Goal: Transaction & Acquisition: Purchase product/service

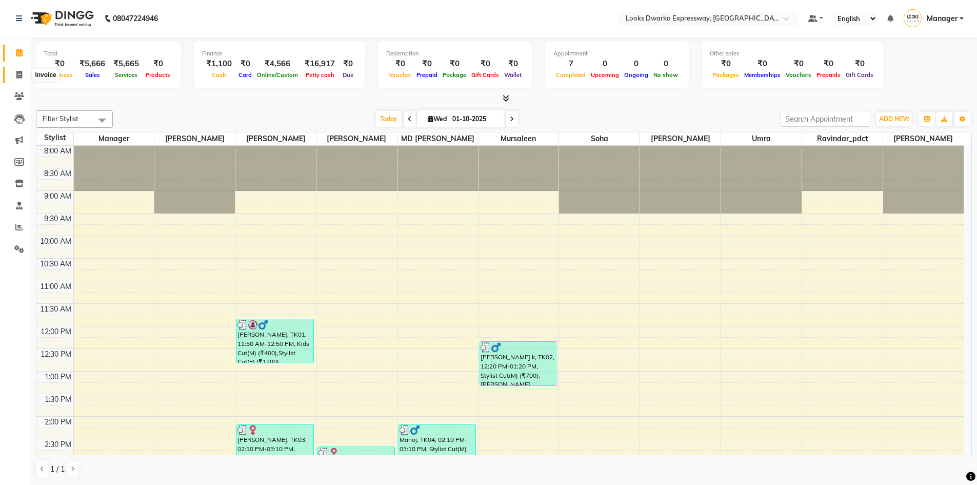
click at [14, 69] on span at bounding box center [19, 75] width 18 height 12
select select "6011"
select select "service"
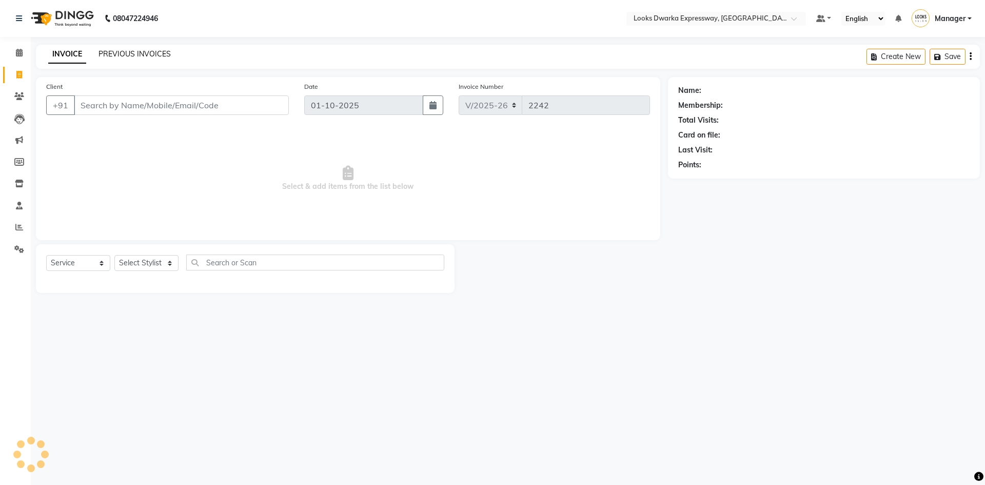
click at [127, 54] on link "PREVIOUS INVOICES" at bounding box center [134, 53] width 72 height 9
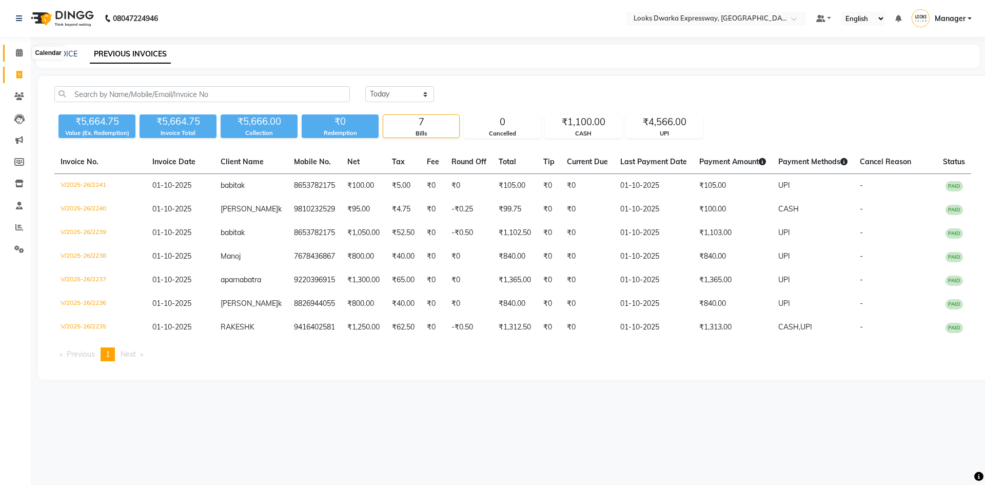
click at [15, 48] on span at bounding box center [19, 53] width 18 height 12
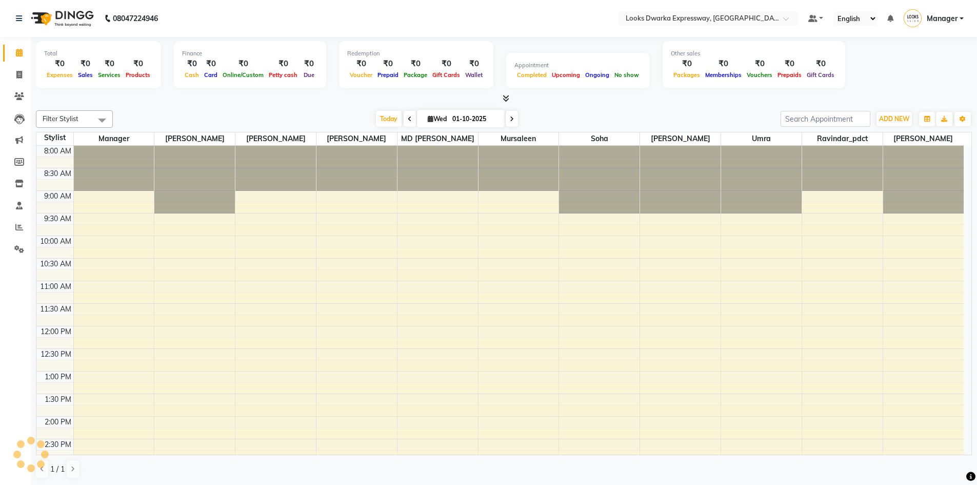
click at [186, 114] on div "[DATE] [DATE]" at bounding box center [446, 118] width 657 height 15
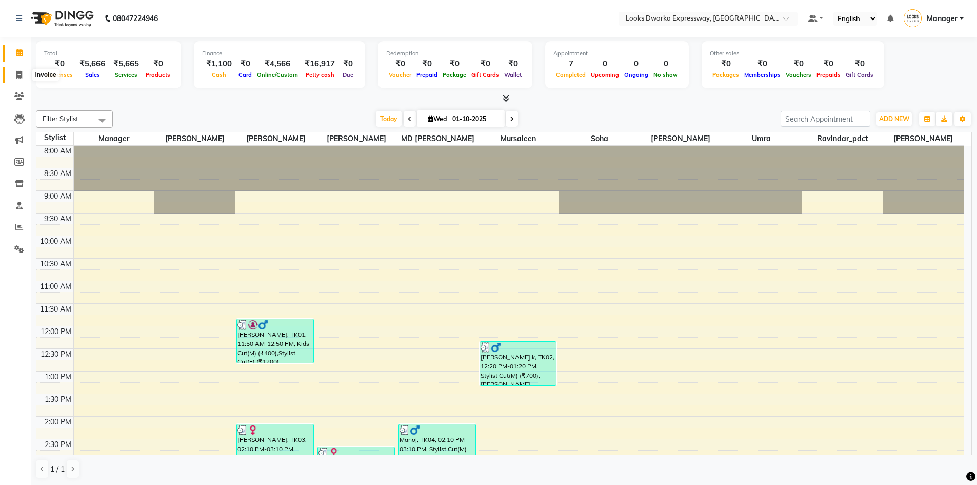
click at [21, 77] on icon at bounding box center [19, 75] width 6 height 8
select select "service"
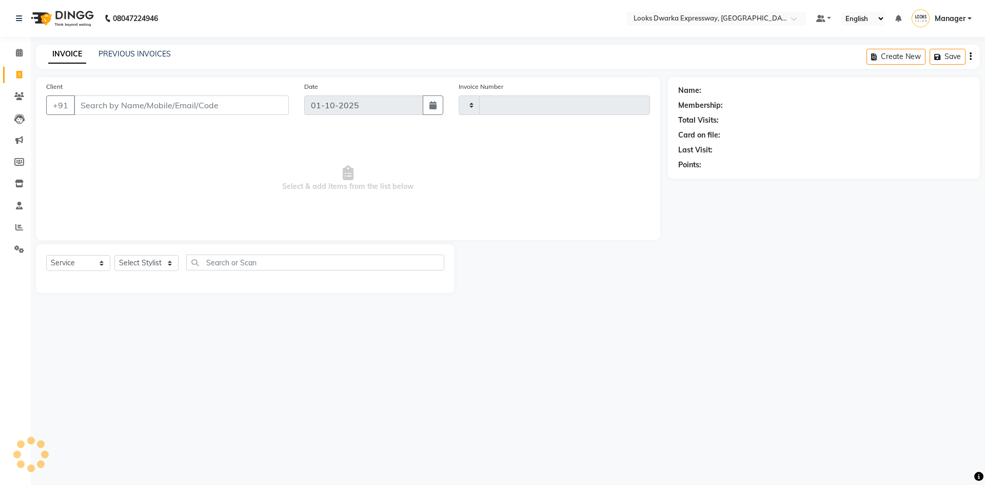
type input "2242"
select select "6011"
click at [169, 261] on select "Select Stylist" at bounding box center [146, 263] width 64 height 16
select select "43893"
click at [114, 255] on select "Select Stylist Manager MD Irshad Mursaleen Ravindar_pdct RIJVAN AHMAD SALIM Sim…" at bounding box center [146, 263] width 64 height 16
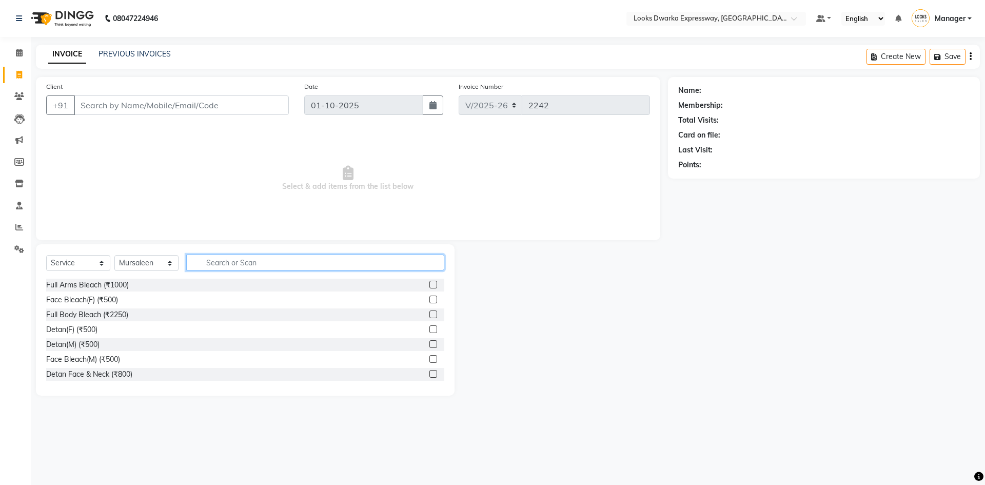
click at [216, 266] on input "text" at bounding box center [315, 262] width 258 height 16
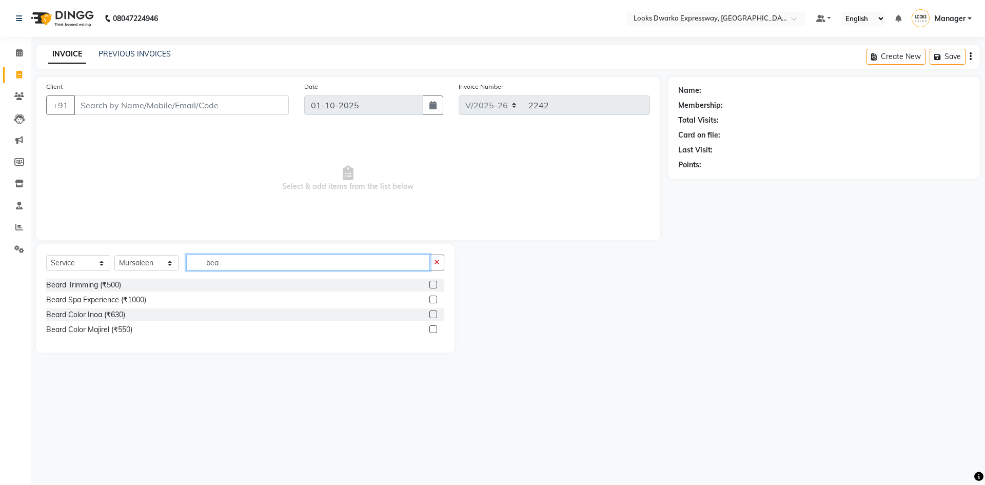
type input "bea"
click at [433, 284] on label at bounding box center [433, 284] width 8 height 8
click at [433, 284] on input "checkbox" at bounding box center [432, 285] width 7 height 7
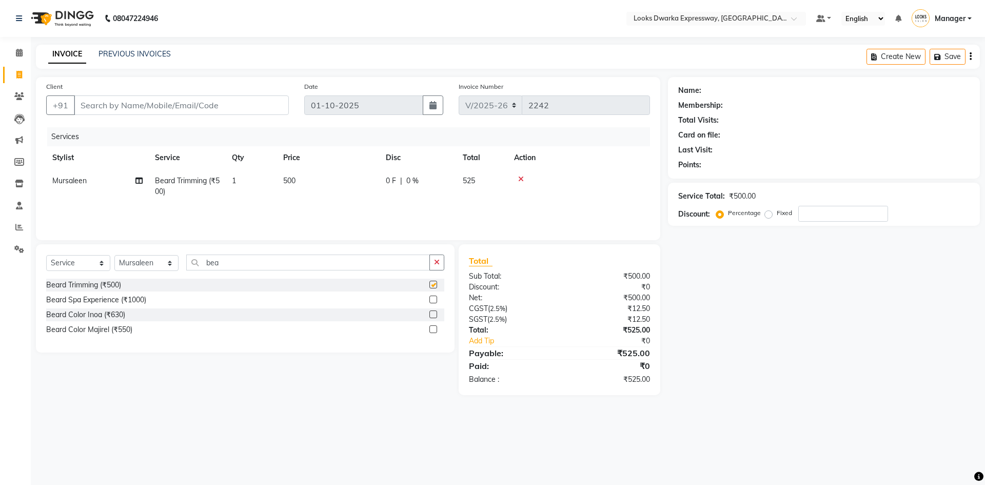
checkbox input "false"
click at [306, 177] on td "500" at bounding box center [328, 186] width 103 height 34
select select "43893"
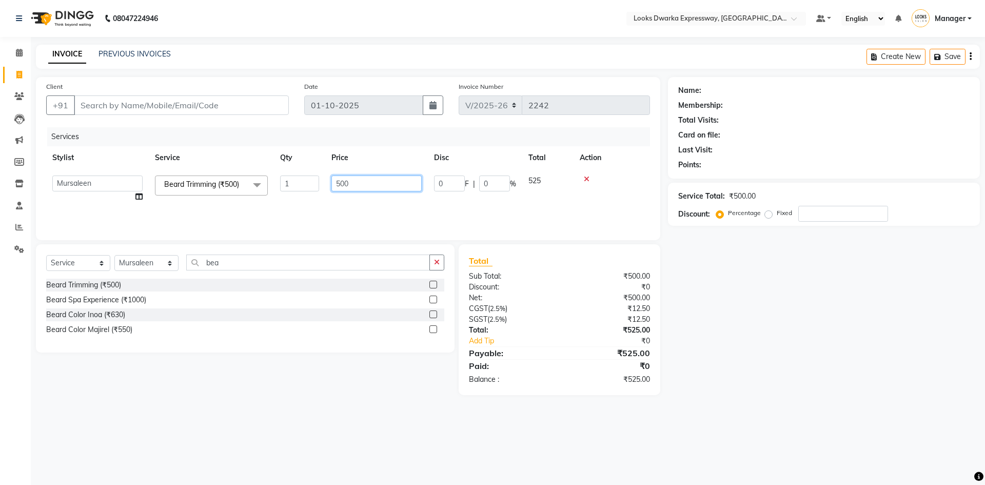
click at [363, 184] on input "500" at bounding box center [376, 183] width 90 height 16
type input "5"
type input "300"
click at [806, 430] on div "08047224946 Select Location × Looks Dwarka Expressway, New Delhi Default Panel …" at bounding box center [492, 242] width 985 height 485
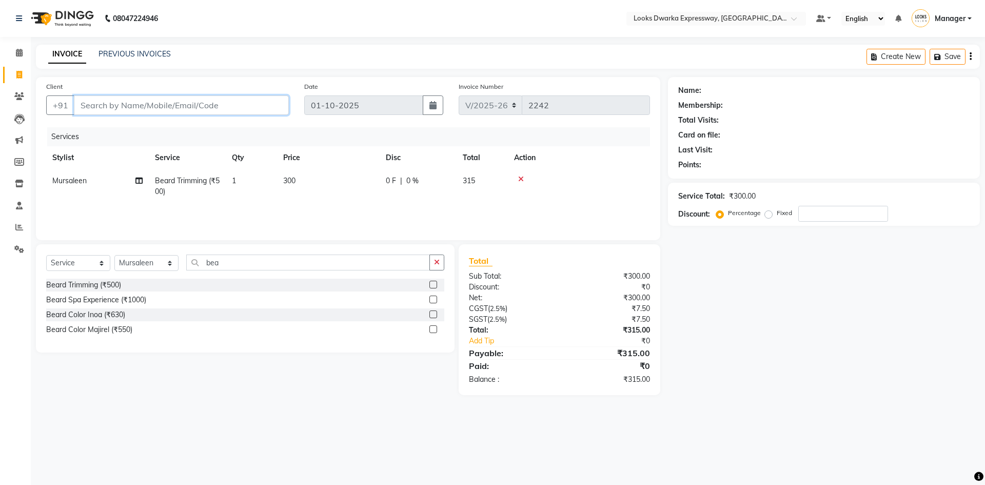
click at [124, 112] on input "Client" at bounding box center [181, 104] width 215 height 19
type input "8"
type input "0"
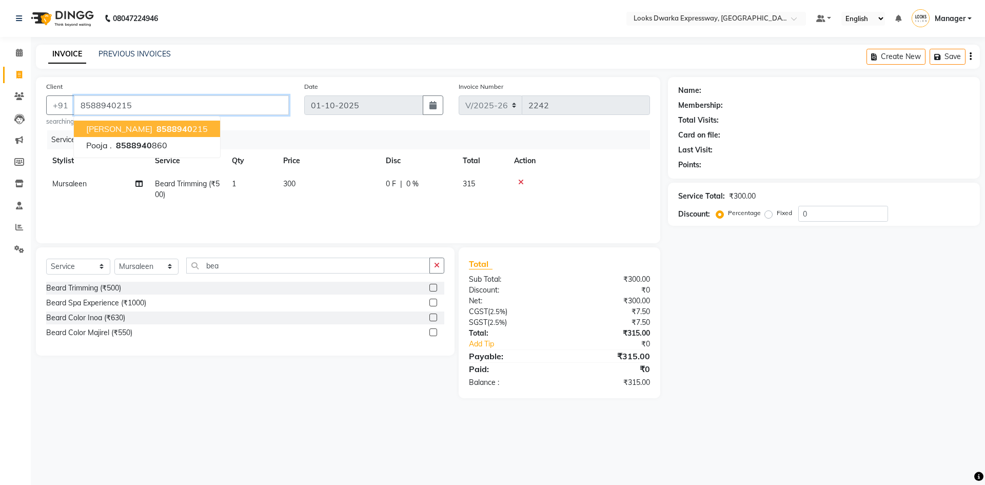
type input "8588940215"
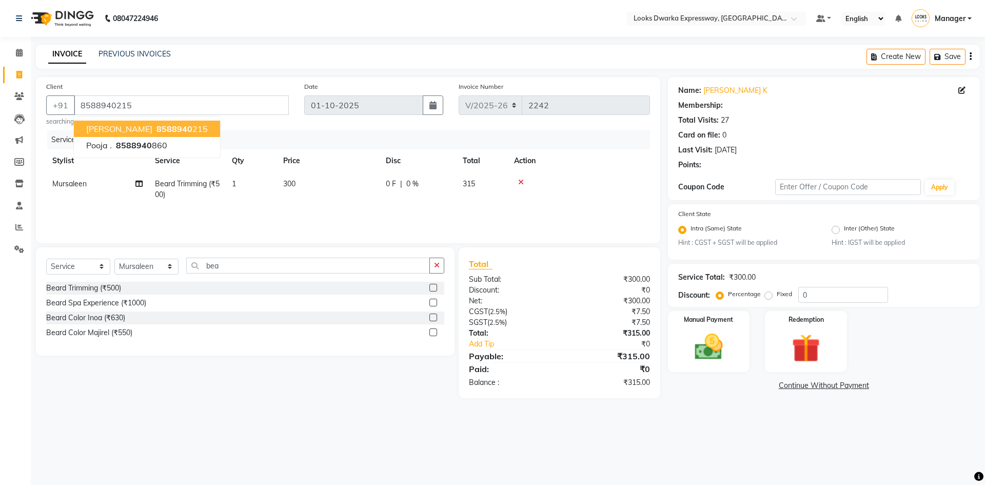
select select "1: Object"
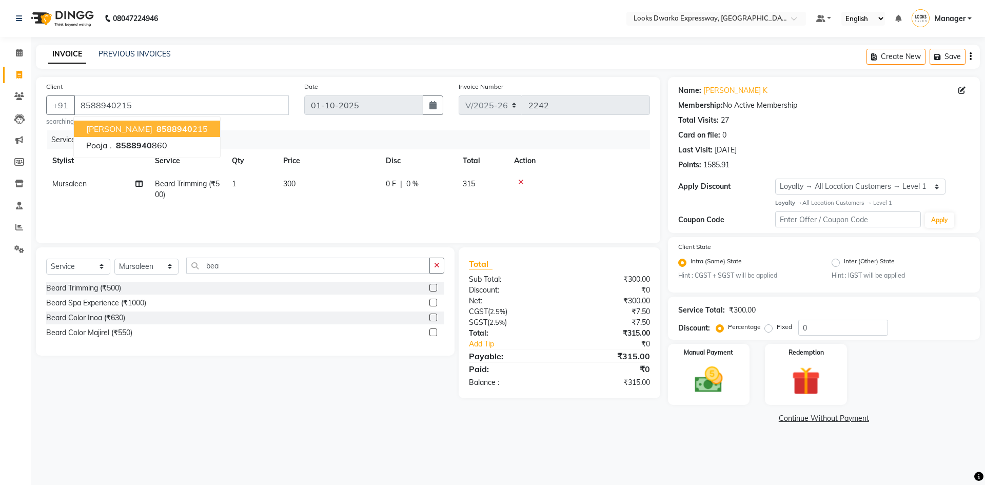
click at [120, 127] on span "GARIMA K" at bounding box center [119, 129] width 66 height 10
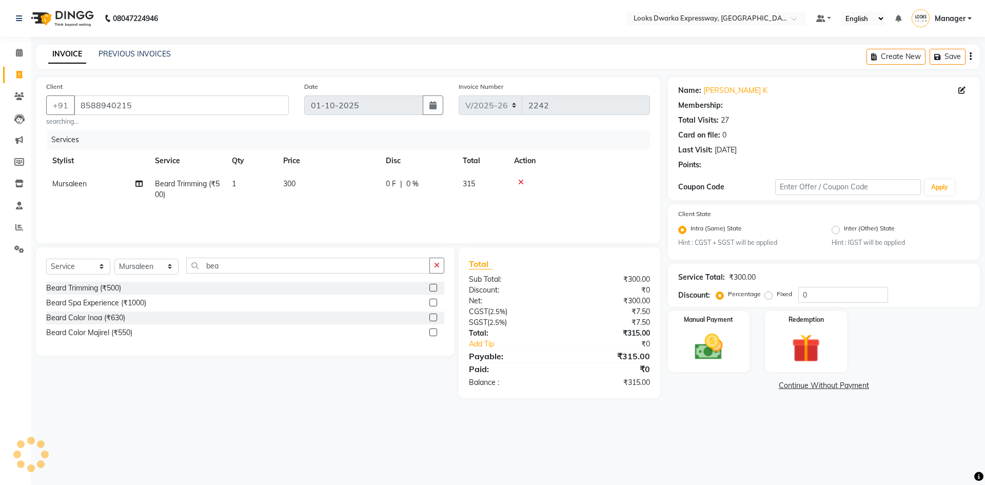
select select "1: Object"
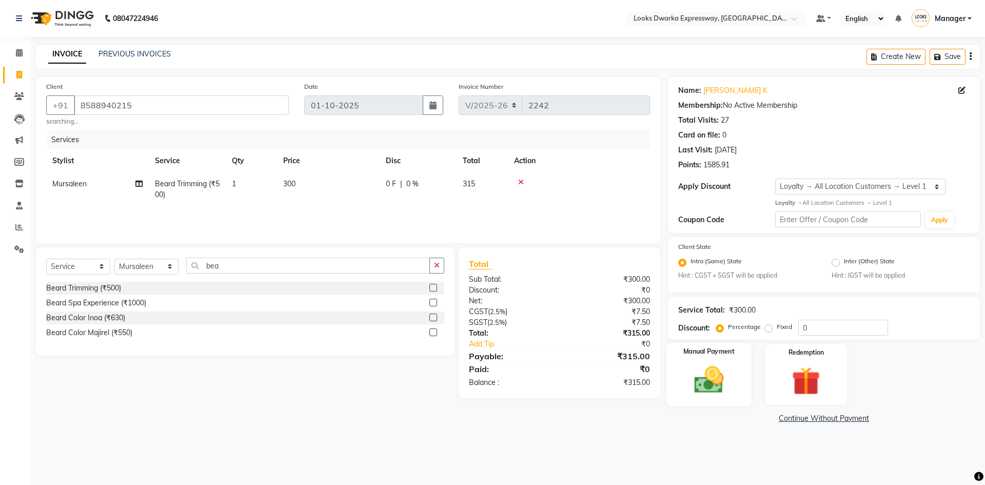
click at [718, 367] on img at bounding box center [709, 380] width 48 height 34
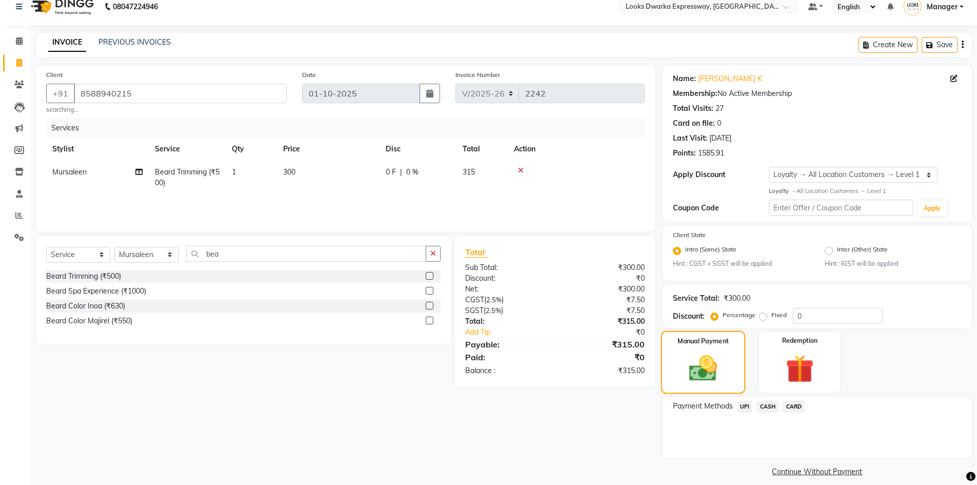
scroll to position [22, 0]
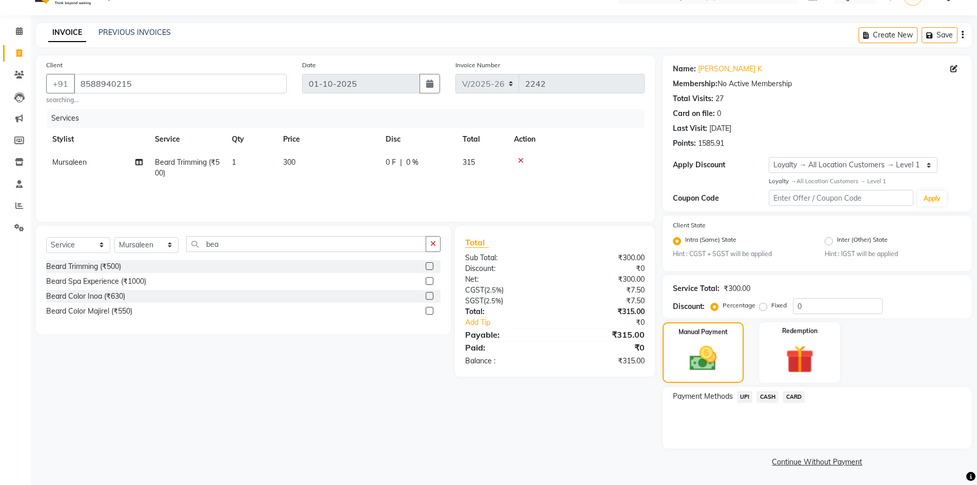
click at [742, 396] on span "UPI" at bounding box center [745, 397] width 16 height 12
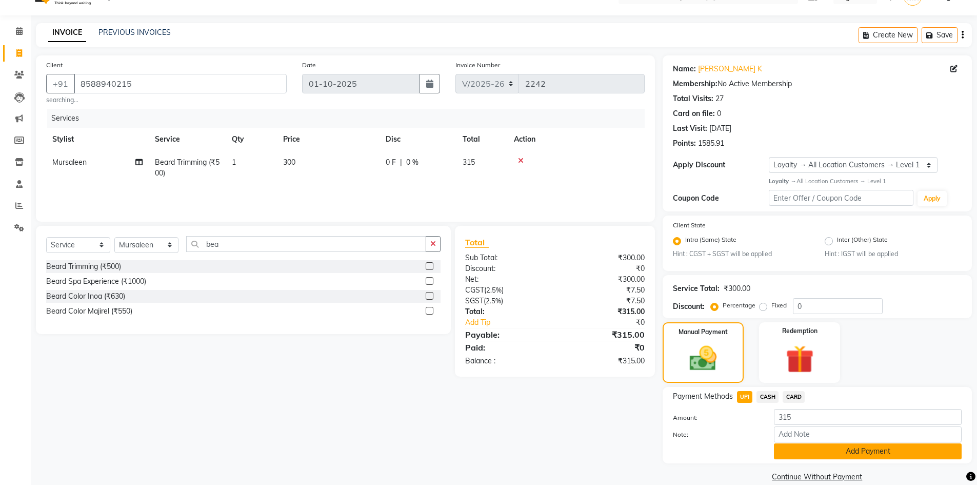
click at [872, 451] on button "Add Payment" at bounding box center [868, 451] width 188 height 16
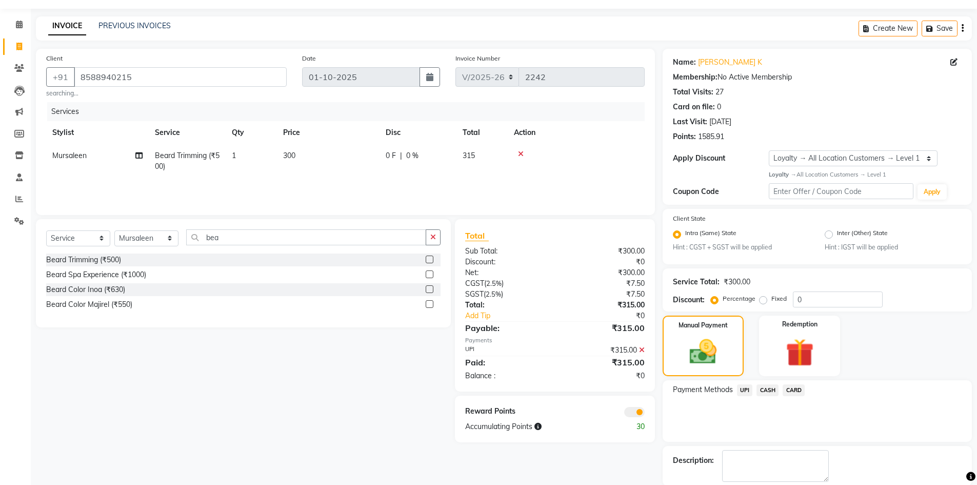
scroll to position [79, 0]
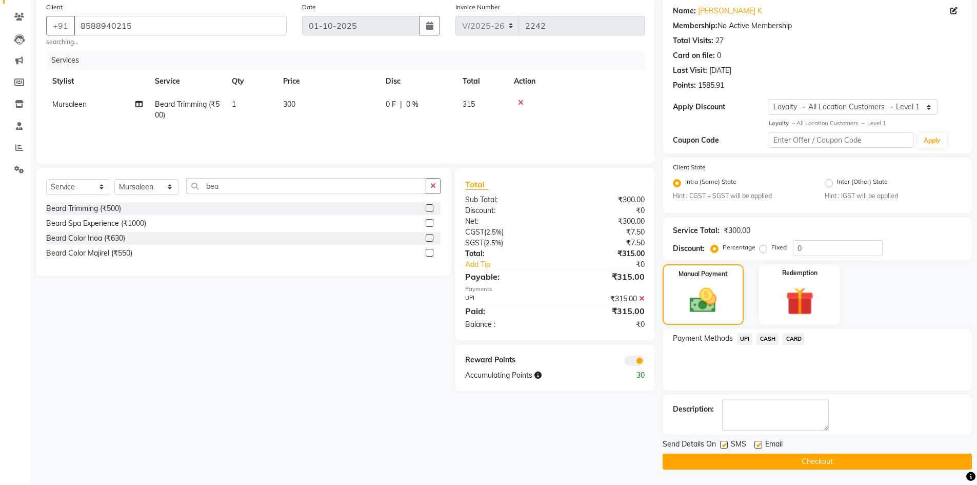
click at [781, 459] on button "Checkout" at bounding box center [816, 461] width 309 height 16
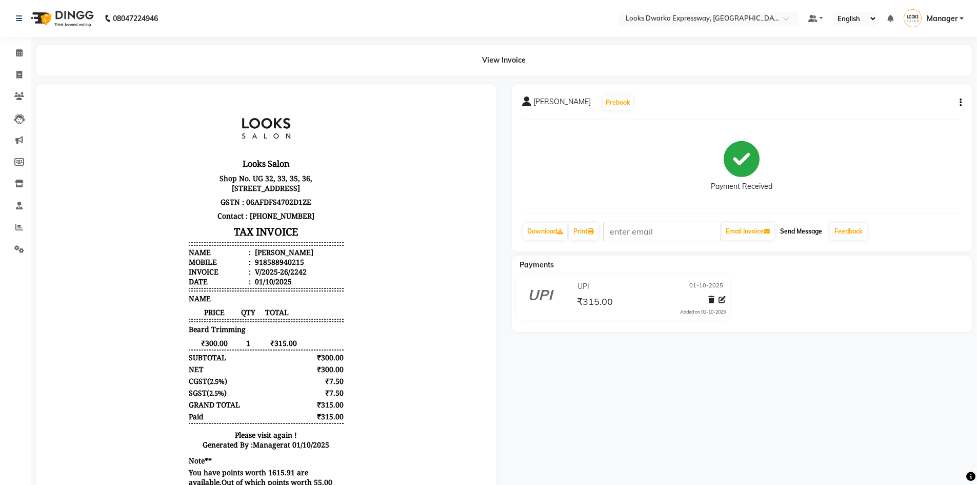
click at [798, 234] on button "Send Message" at bounding box center [801, 231] width 50 height 17
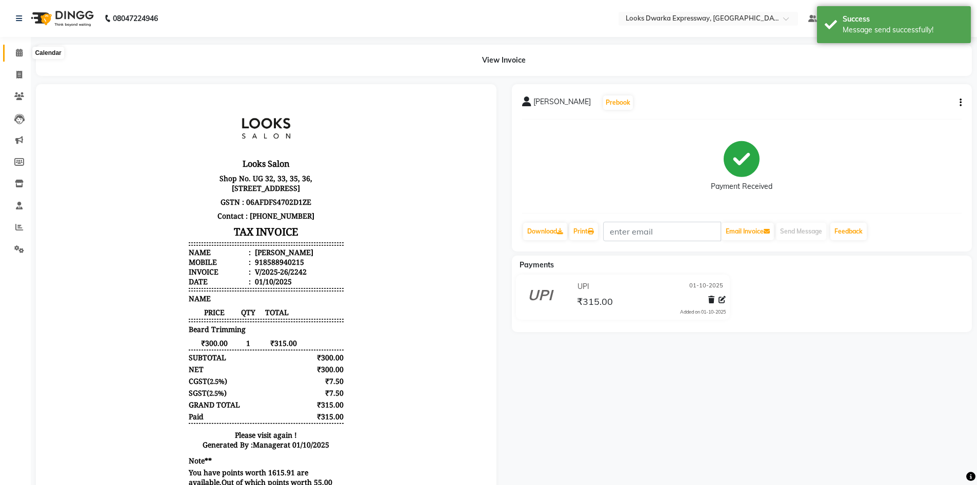
click at [20, 53] on icon at bounding box center [19, 53] width 7 height 8
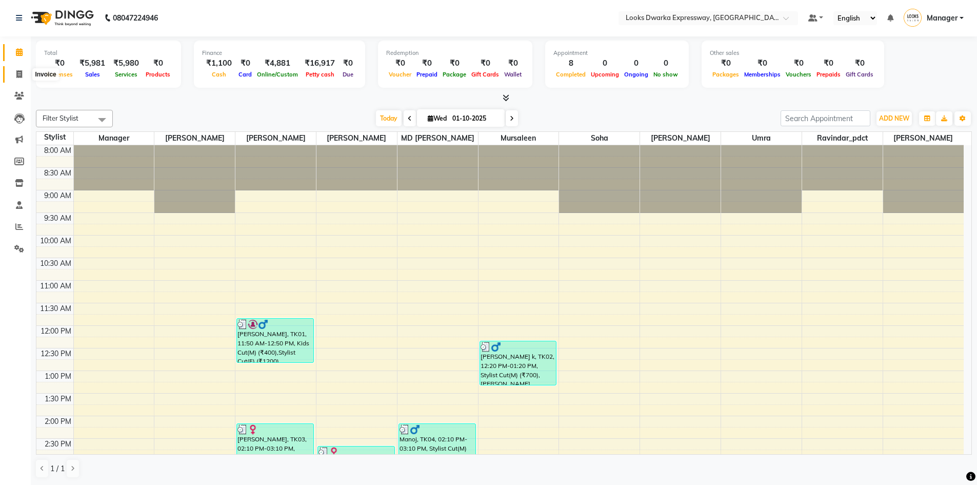
click at [18, 77] on icon at bounding box center [19, 74] width 6 height 8
select select "service"
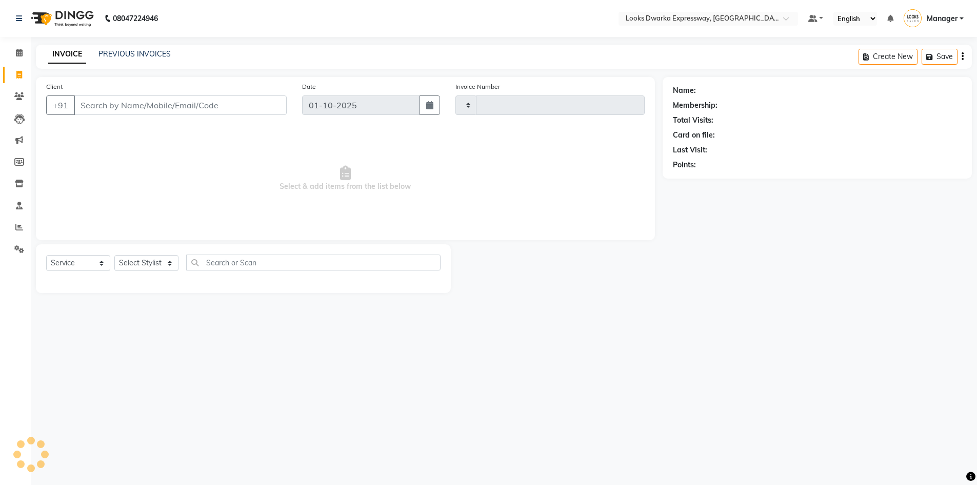
type input "2243"
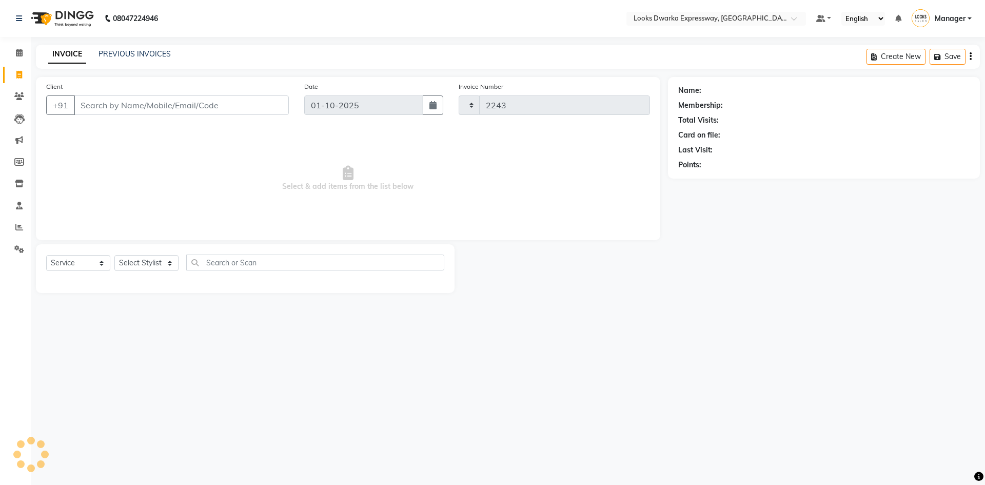
select select "6011"
click at [171, 114] on input "Client" at bounding box center [181, 104] width 215 height 19
click at [169, 260] on select "Select Stylist Manager MD Irshad Mursaleen Ravindar_pdct RIJVAN AHMAD SALIM Sim…" at bounding box center [146, 263] width 64 height 16
select select "61091"
click at [114, 255] on select "Select Stylist Manager MD Irshad Mursaleen Ravindar_pdct RIJVAN AHMAD SALIM Sim…" at bounding box center [146, 263] width 64 height 16
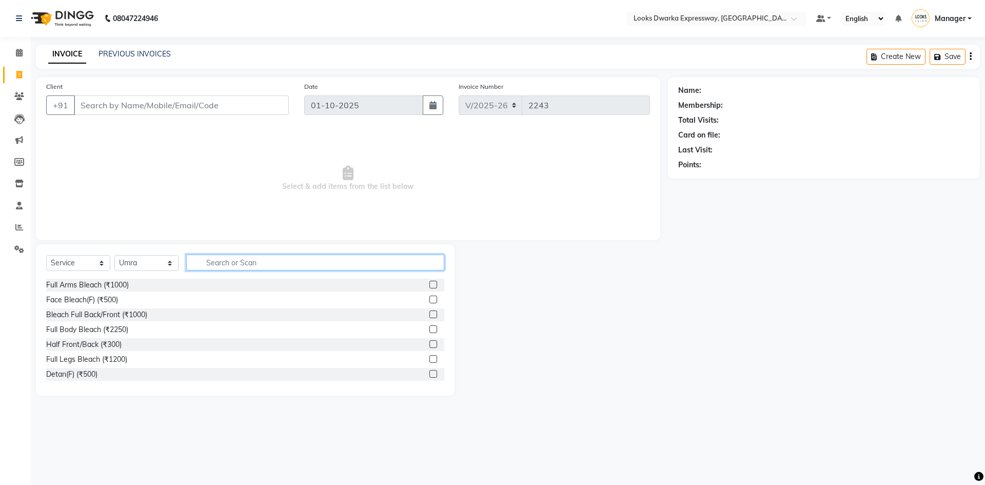
click at [274, 269] on input "text" at bounding box center [315, 262] width 258 height 16
type input "eye"
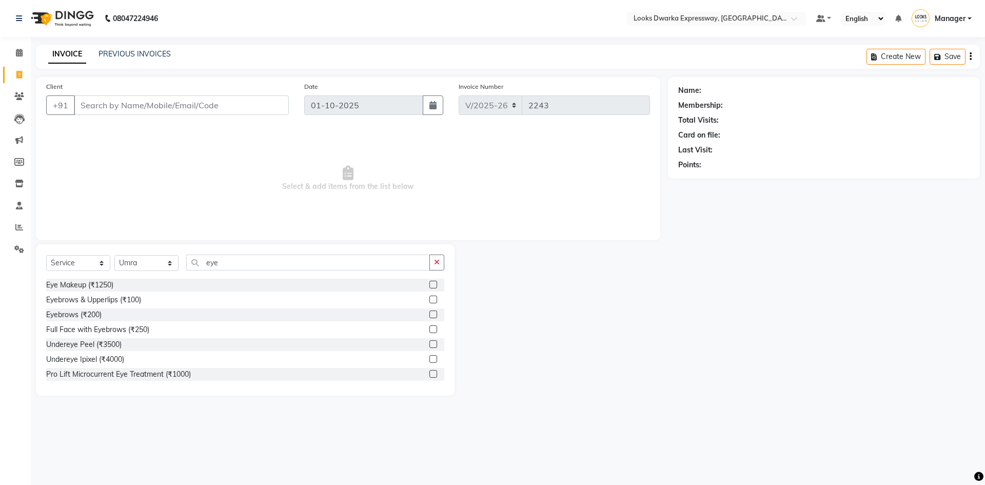
click at [429, 316] on label at bounding box center [433, 314] width 8 height 8
click at [429, 316] on input "checkbox" at bounding box center [432, 314] width 7 height 7
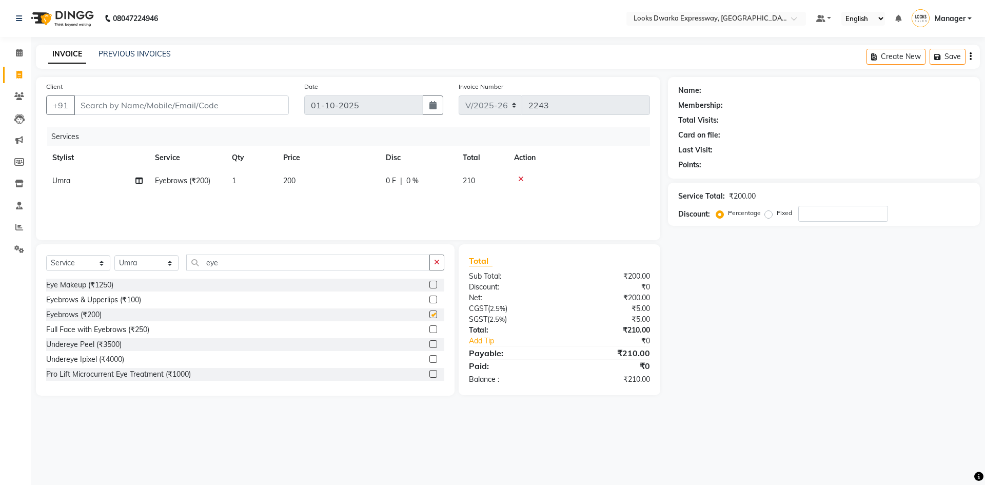
checkbox input "false"
click at [174, 263] on select "Select Stylist Manager MD Irshad Mursaleen Ravindar_pdct RIJVAN AHMAD SALIM Sim…" at bounding box center [146, 263] width 64 height 16
select select "43892"
click at [114, 255] on select "Select Stylist Manager MD Irshad Mursaleen Ravindar_pdct RIJVAN AHMAD SALIM Sim…" at bounding box center [146, 263] width 64 height 16
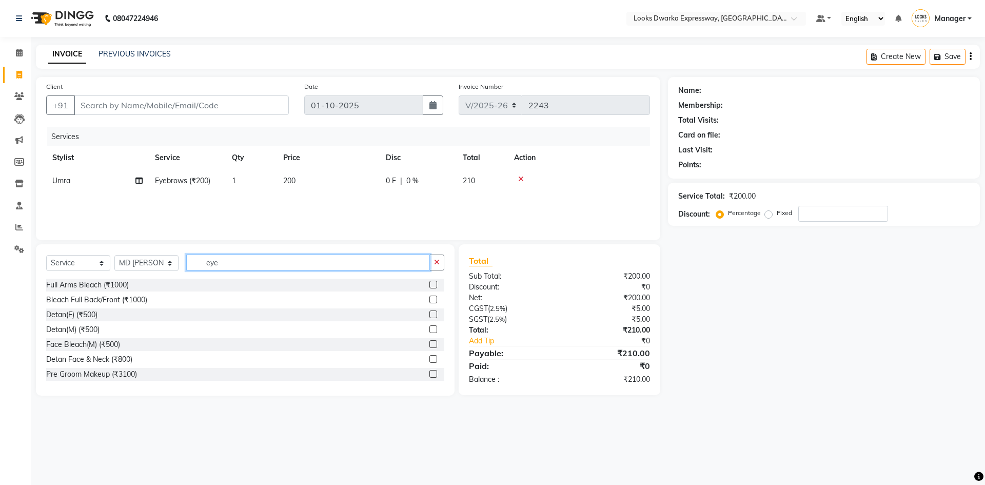
click at [241, 263] on input "eye" at bounding box center [308, 262] width 244 height 16
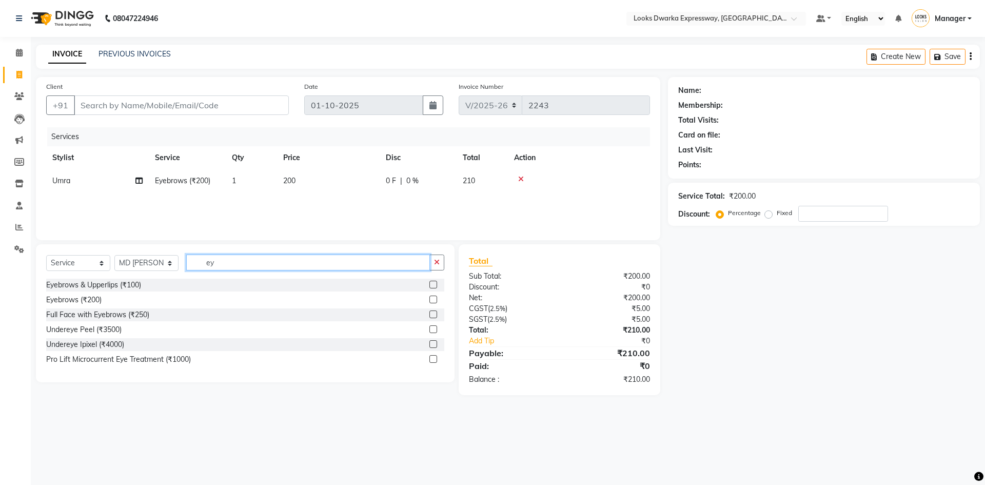
type input "e"
type input "was"
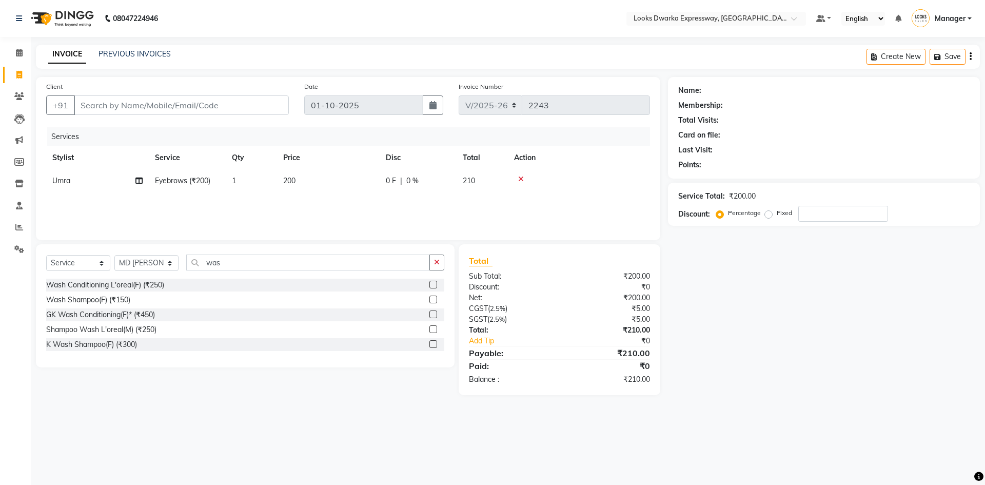
click at [303, 282] on div "Wash Conditioning L'oreal(F) (₹250)" at bounding box center [245, 284] width 398 height 13
click at [434, 287] on label at bounding box center [433, 284] width 8 height 8
click at [434, 287] on input "checkbox" at bounding box center [432, 285] width 7 height 7
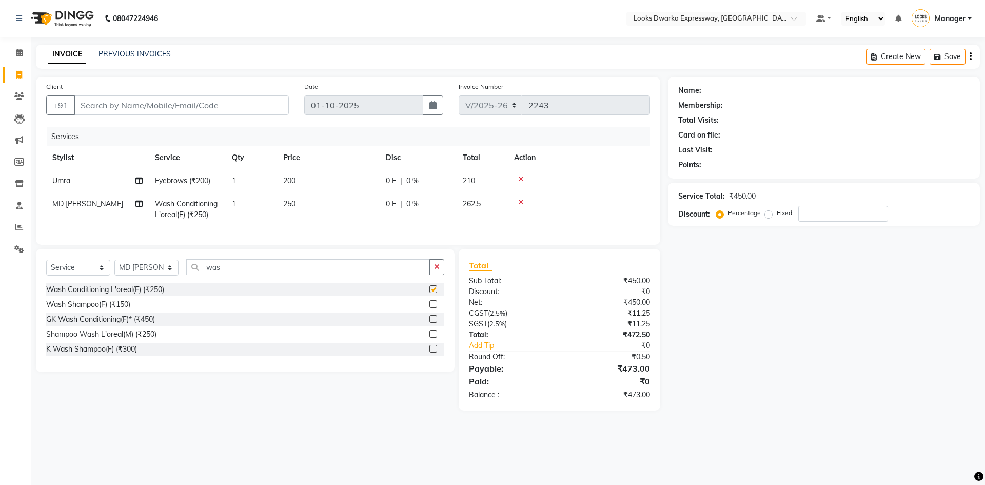
checkbox input "false"
click at [305, 202] on td "250" at bounding box center [328, 209] width 103 height 34
select select "43892"
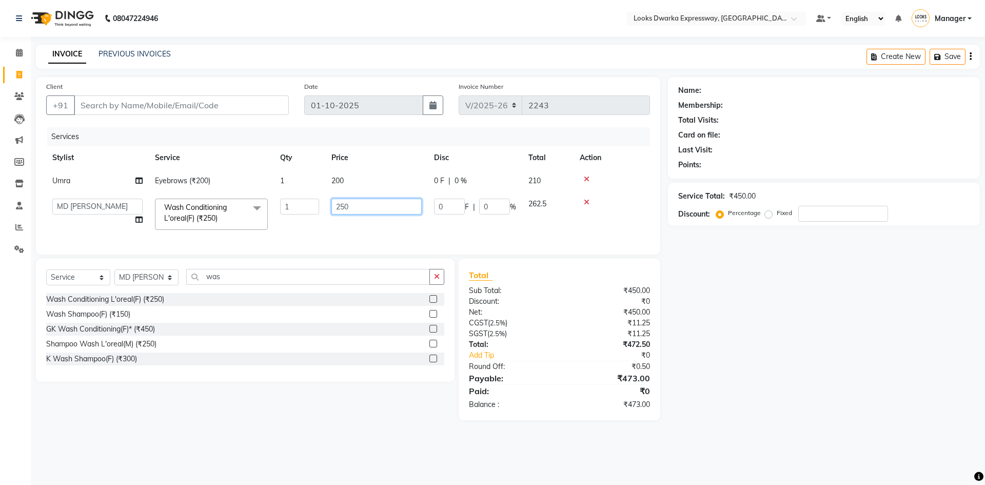
drag, startPoint x: 390, startPoint y: 199, endPoint x: 388, endPoint y: 212, distance: 13.5
click at [389, 209] on input "250" at bounding box center [376, 206] width 90 height 16
type input "2"
type input "400"
click at [767, 434] on div "08047224946 Select Location × Looks Dwarka Expressway, New Delhi Default Panel …" at bounding box center [492, 242] width 985 height 485
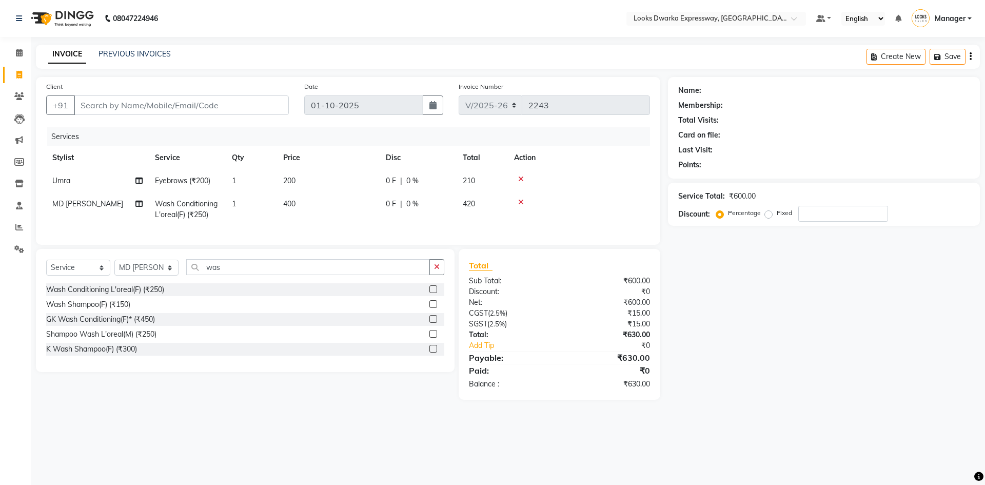
click at [306, 177] on td "200" at bounding box center [328, 180] width 103 height 23
select select "61091"
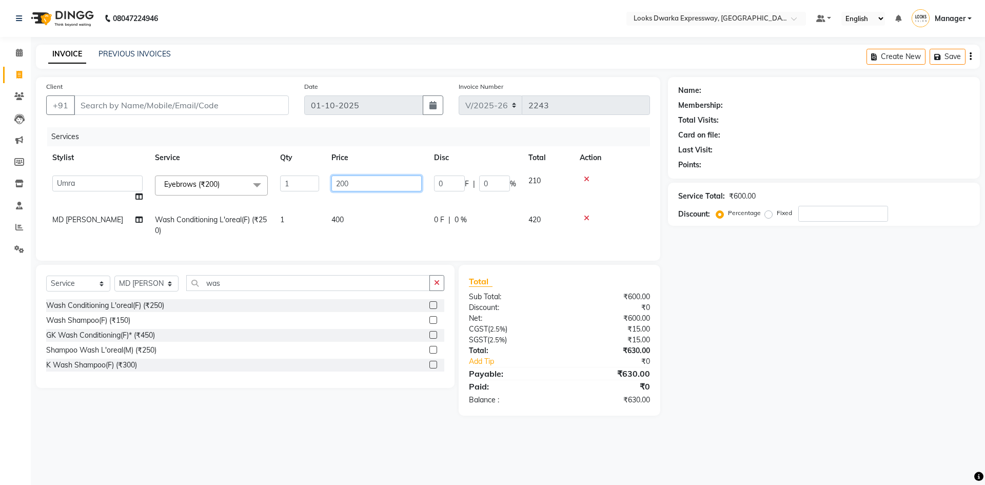
click at [365, 184] on input "200" at bounding box center [376, 183] width 90 height 16
type input "2"
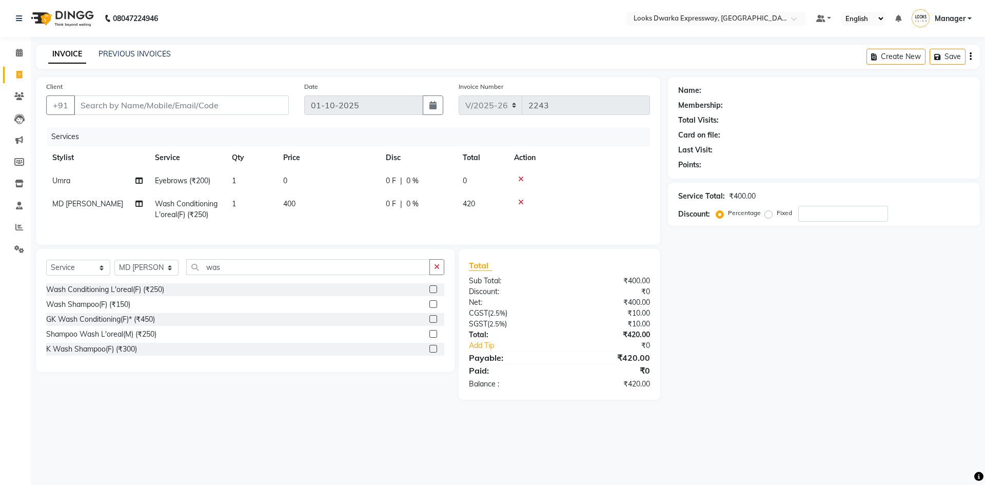
click at [520, 178] on icon at bounding box center [521, 178] width 6 height 7
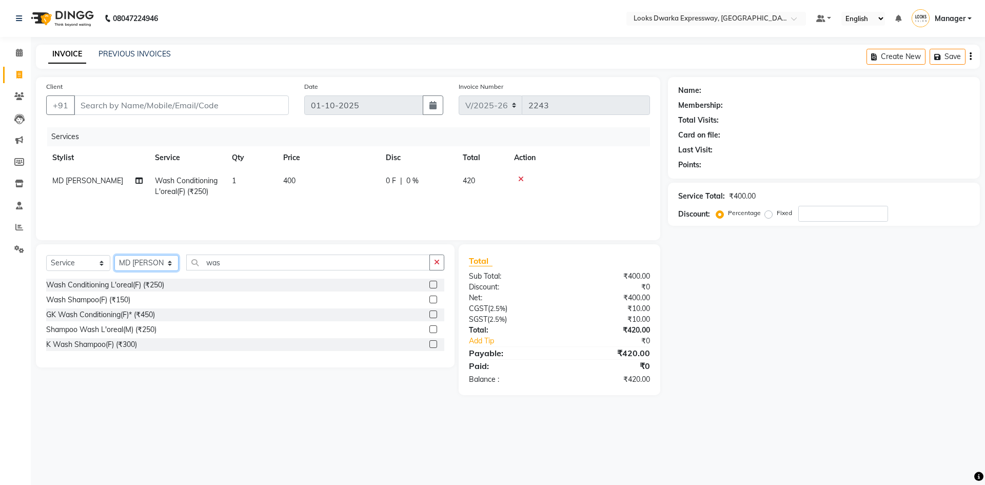
click at [167, 259] on select "Select Stylist Manager MD Irshad Mursaleen Ravindar_pdct RIJVAN AHMAD SALIM Sim…" at bounding box center [146, 263] width 64 height 16
select select "61091"
click at [114, 255] on select "Select Stylist Manager MD Irshad Mursaleen Ravindar_pdct RIJVAN AHMAD SALIM Sim…" at bounding box center [146, 263] width 64 height 16
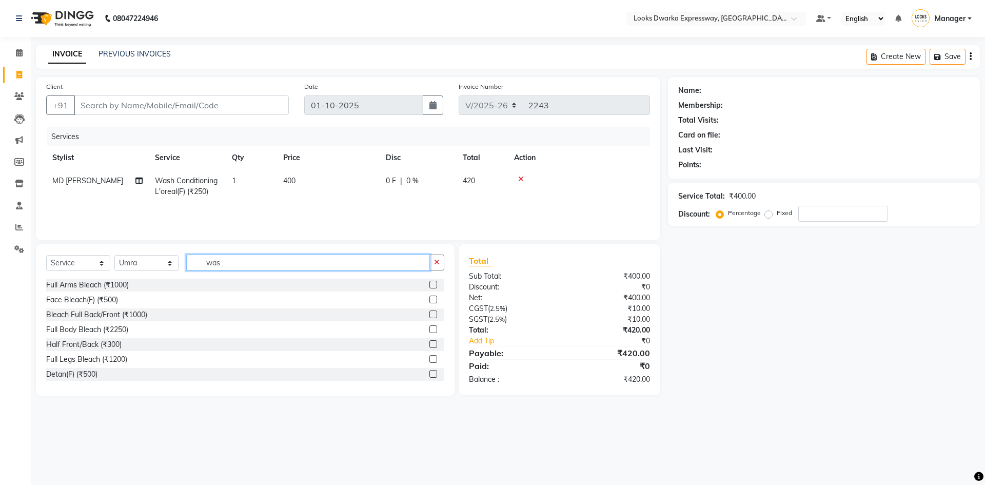
click at [259, 261] on input "was" at bounding box center [308, 262] width 244 height 16
type input "w"
type input "eye"
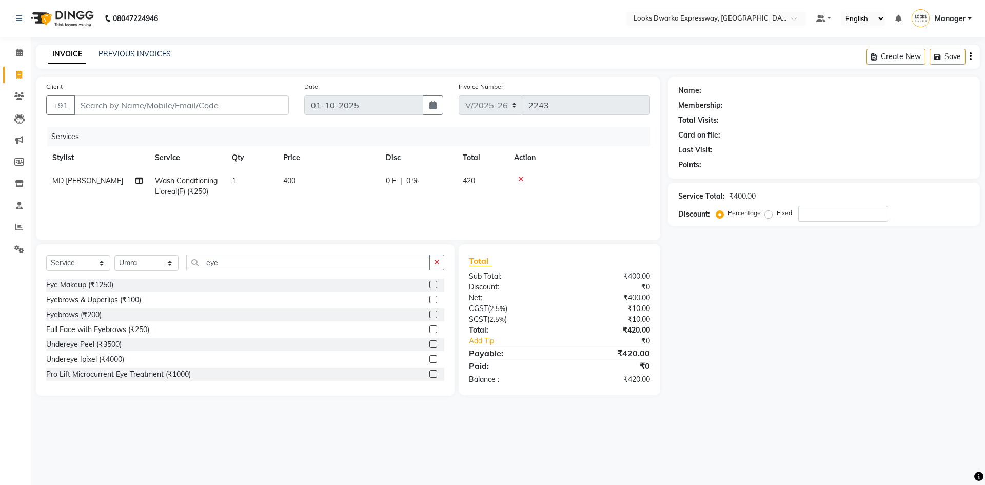
click at [429, 297] on label at bounding box center [433, 299] width 8 height 8
click at [429, 297] on input "checkbox" at bounding box center [432, 299] width 7 height 7
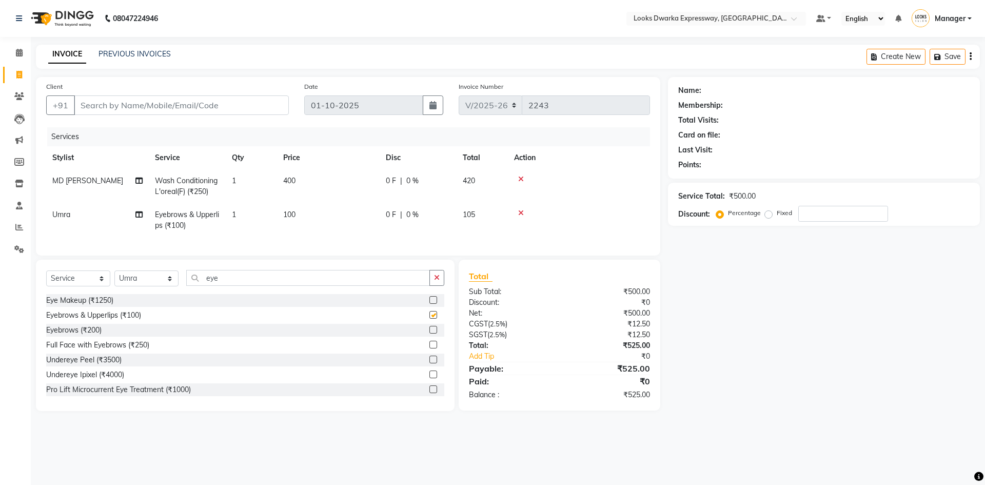
checkbox input "false"
click at [322, 217] on td "100" at bounding box center [328, 220] width 103 height 34
select select "61091"
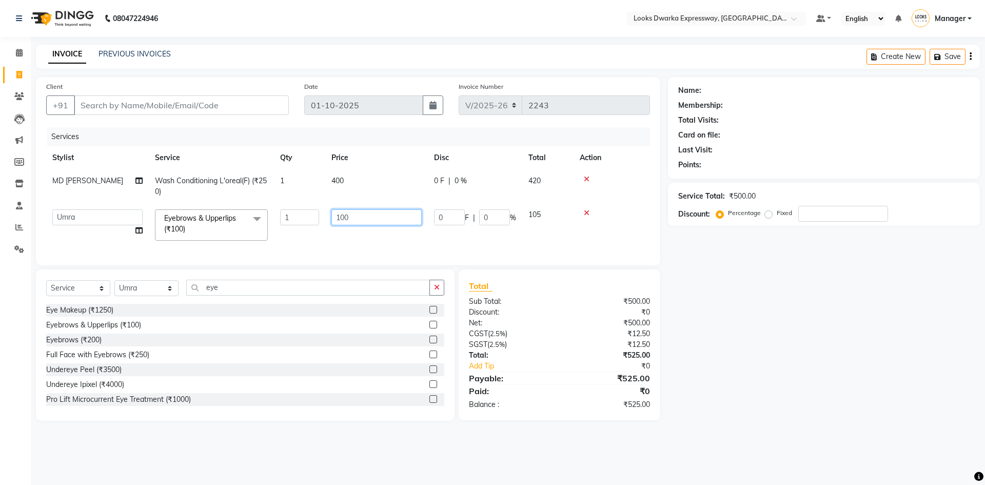
click at [370, 219] on input "100" at bounding box center [376, 217] width 90 height 16
type input "1"
type input "200"
click at [816, 413] on div "Name: Membership: Total Visits: Card on file: Last Visit: Points: Service Total…" at bounding box center [827, 249] width 319 height 344
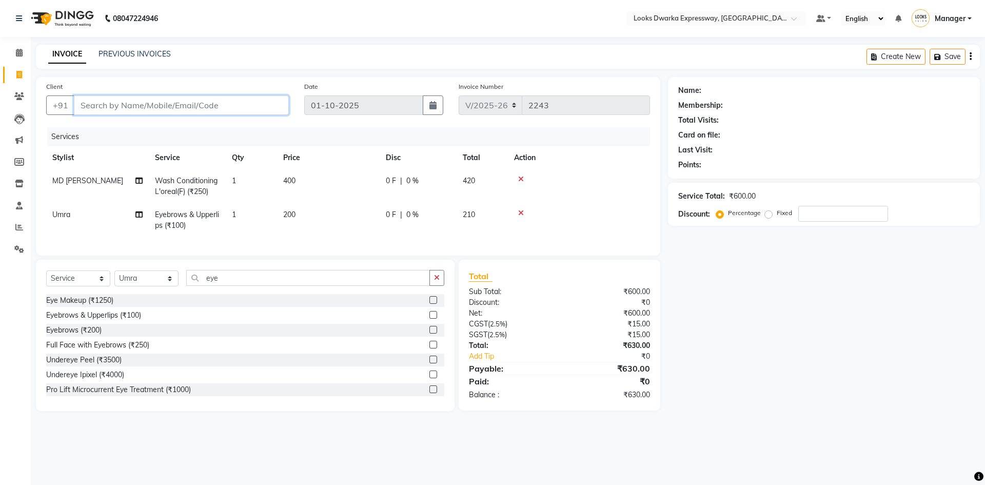
click at [109, 109] on input "Client" at bounding box center [181, 104] width 215 height 19
type input "9"
type input "0"
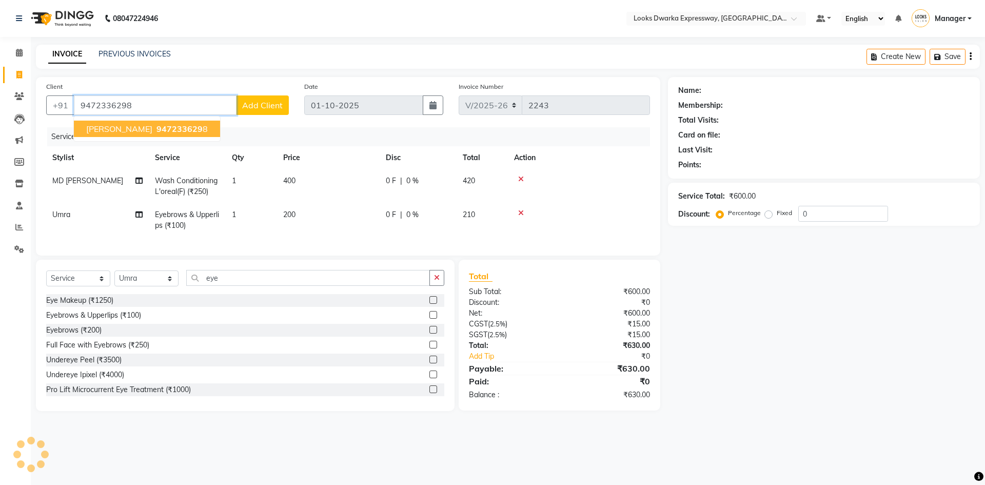
type input "9472336298"
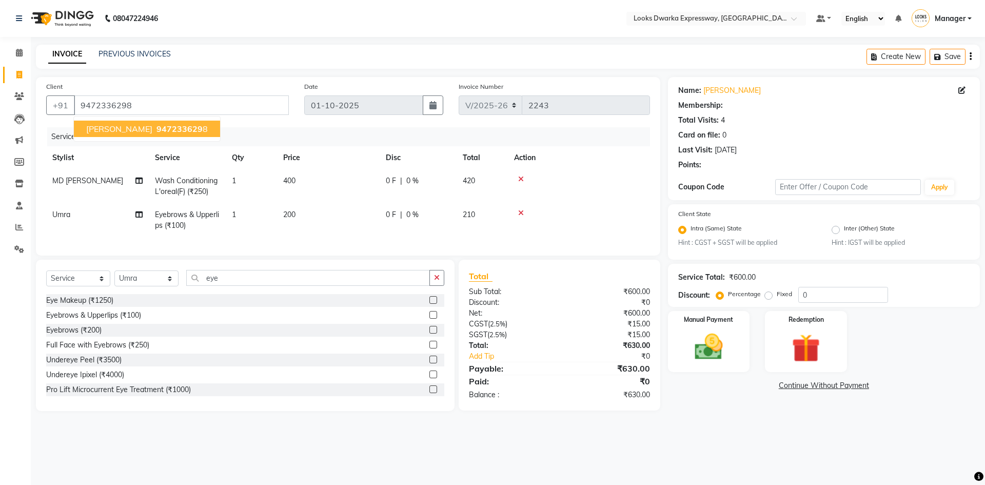
select select "1: Object"
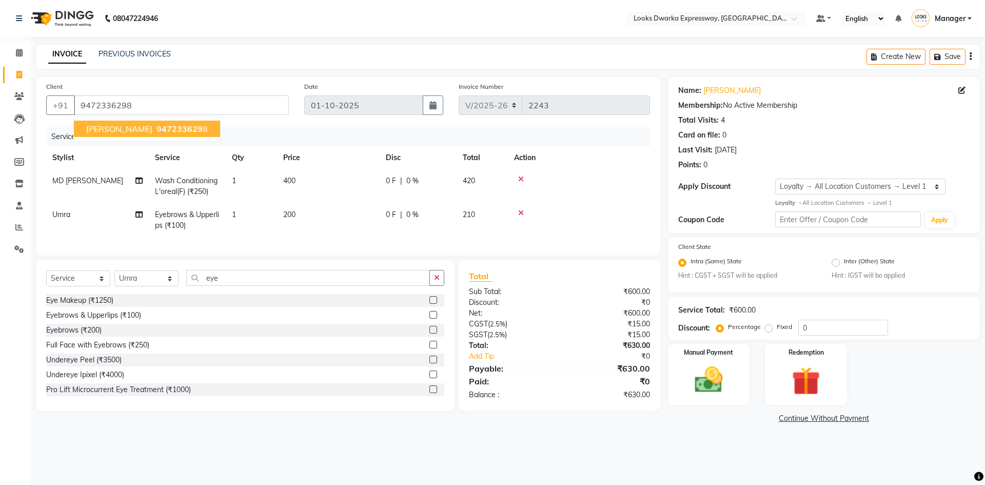
click at [97, 125] on span "SAUMYA" at bounding box center [119, 129] width 66 height 10
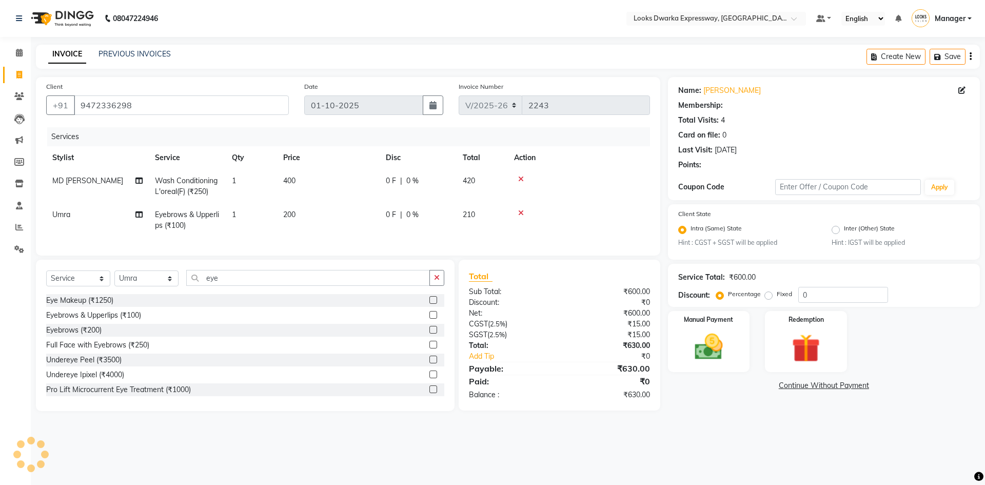
select select "1: Object"
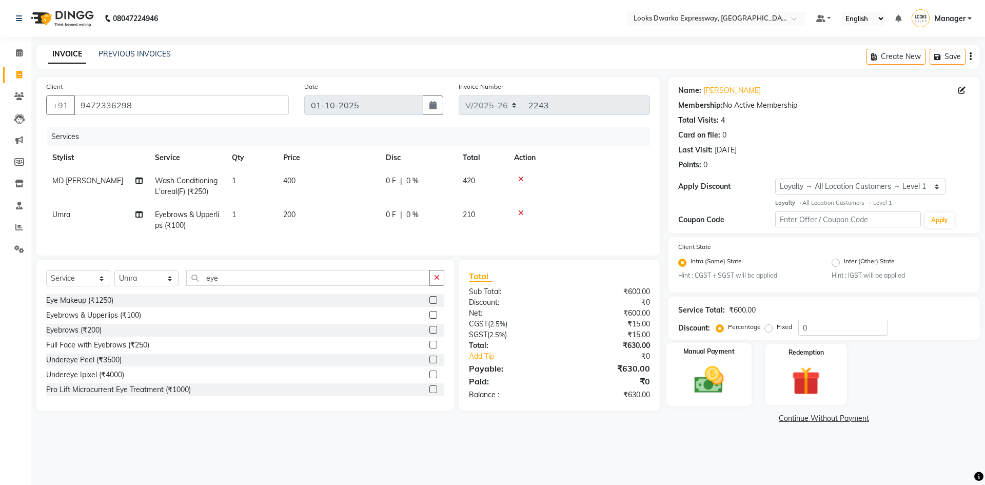
click at [697, 374] on img at bounding box center [709, 380] width 48 height 34
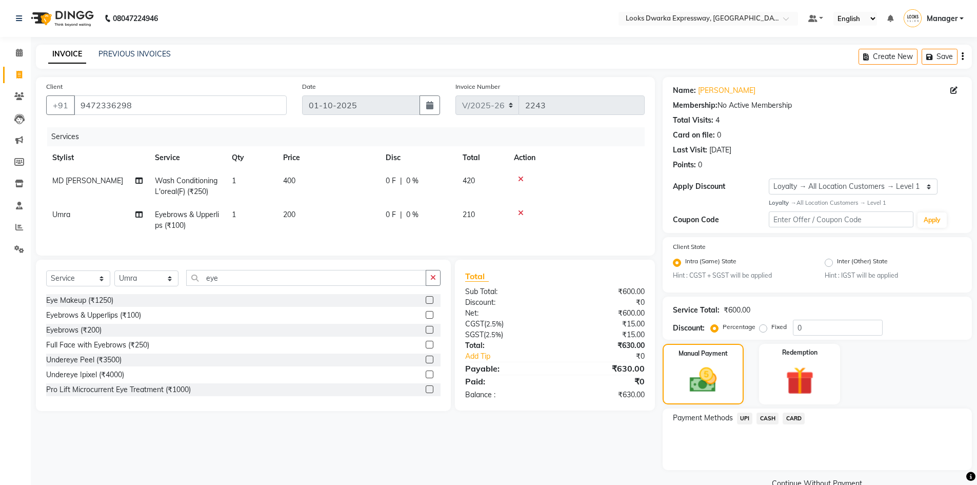
click at [793, 417] on span "CARD" at bounding box center [793, 418] width 22 height 12
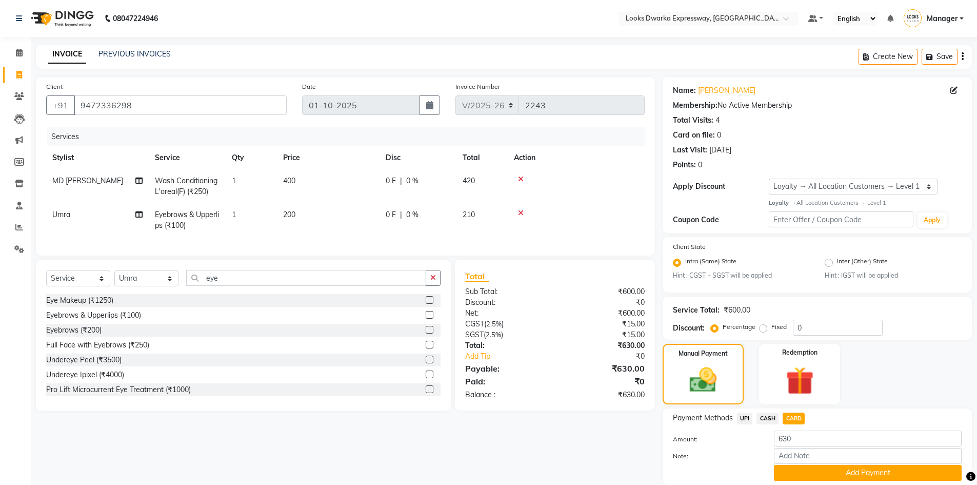
scroll to position [36, 0]
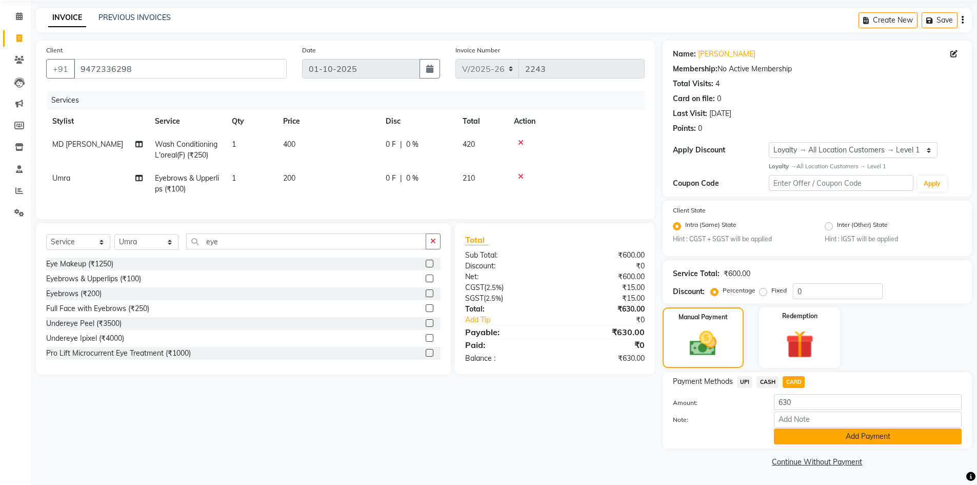
click at [830, 432] on button "Add Payment" at bounding box center [868, 436] width 188 height 16
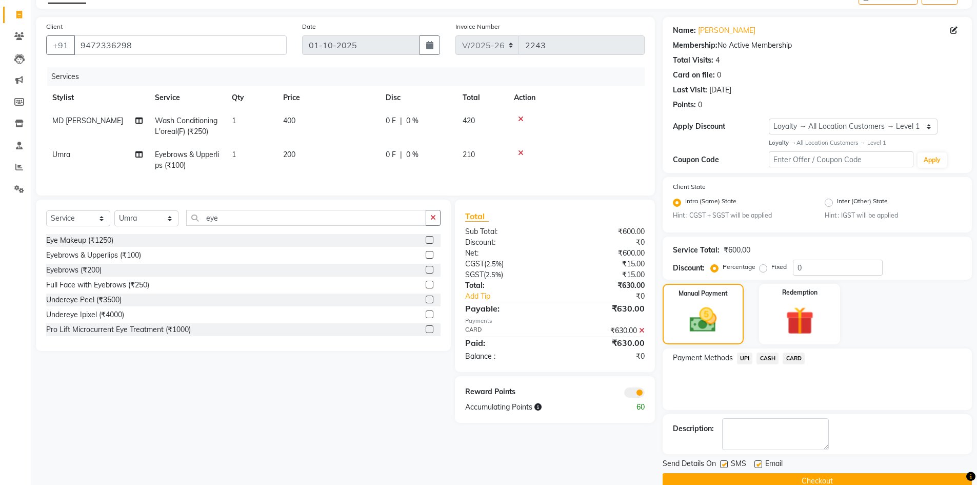
scroll to position [79, 0]
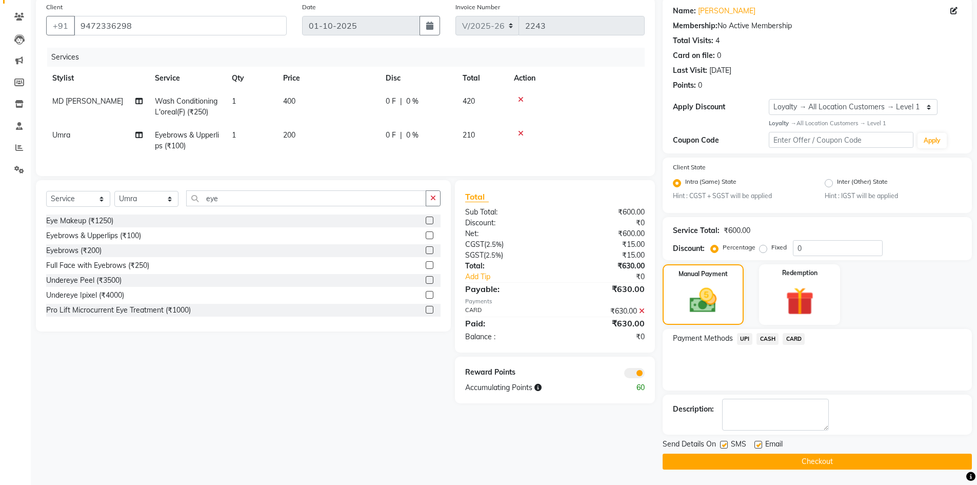
click at [799, 461] on button "Checkout" at bounding box center [816, 461] width 309 height 16
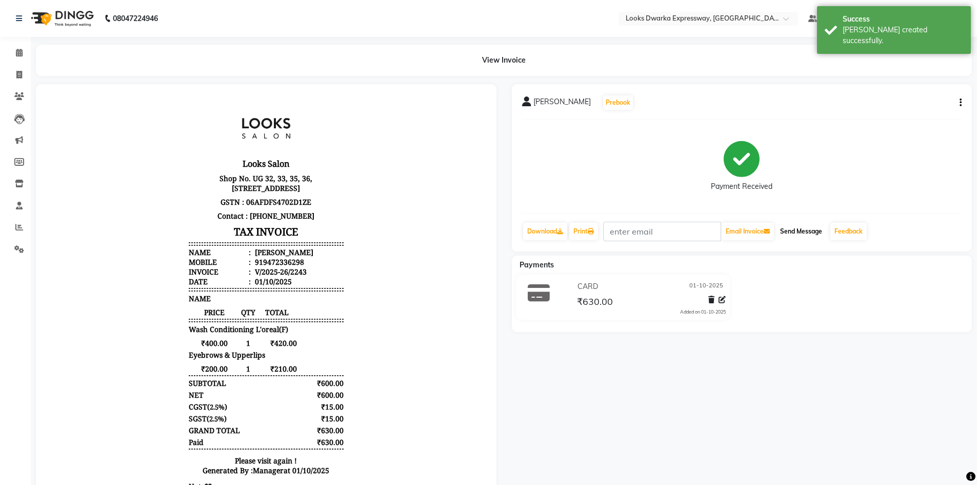
click at [801, 230] on button "Send Message" at bounding box center [801, 231] width 50 height 17
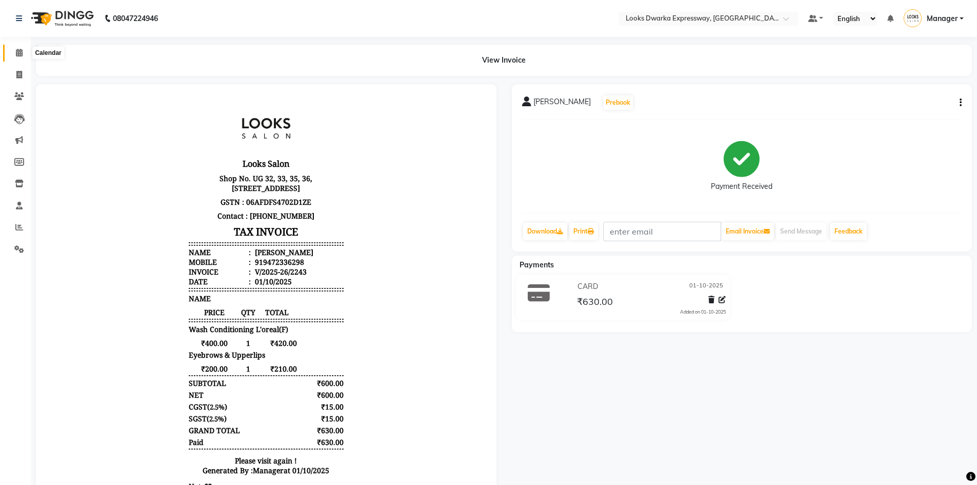
click at [20, 53] on icon at bounding box center [19, 53] width 7 height 8
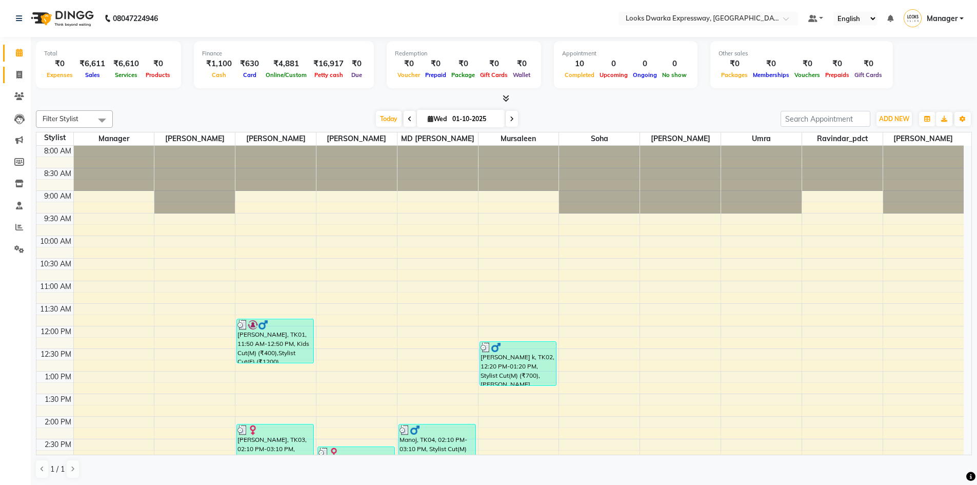
click at [16, 75] on icon at bounding box center [19, 75] width 6 height 8
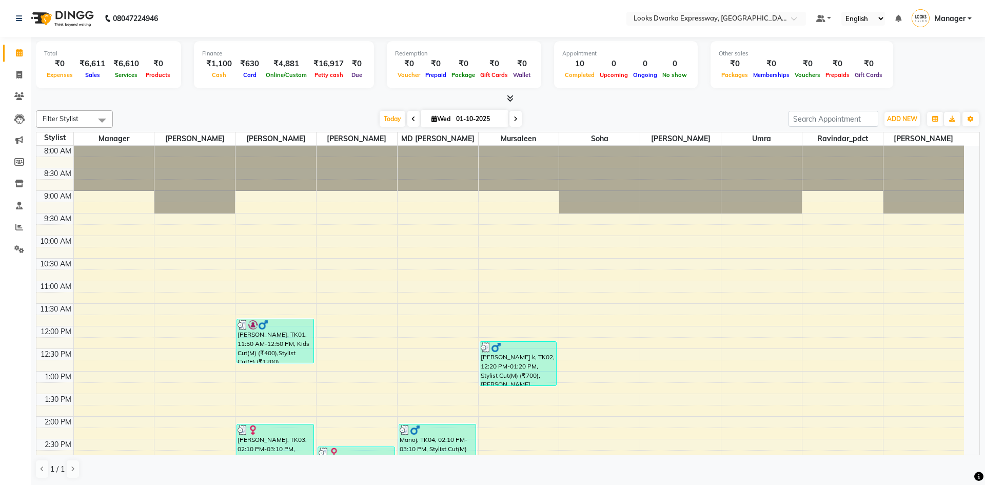
select select "service"
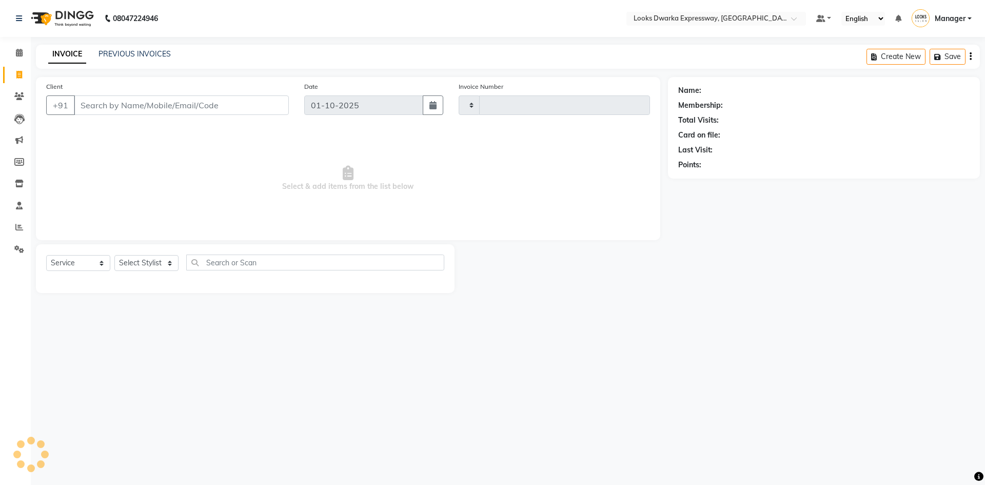
type input "2244"
select select "6011"
click at [149, 52] on link "PREVIOUS INVOICES" at bounding box center [134, 53] width 72 height 9
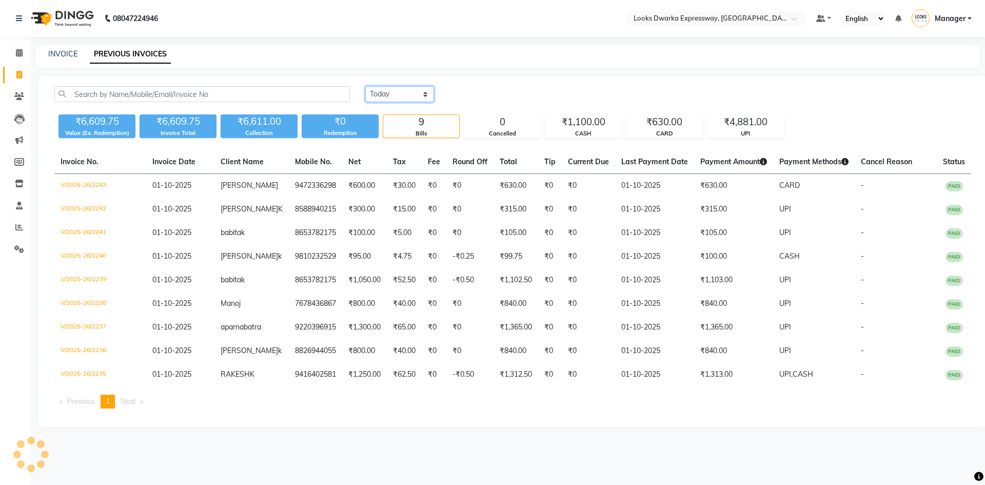
click at [394, 91] on select "Today Yesterday Custom Range" at bounding box center [399, 94] width 69 height 16
select select "range"
click at [365, 86] on select "Today Yesterday Custom Range" at bounding box center [399, 94] width 69 height 16
click at [458, 97] on input "01-10-2025" at bounding box center [483, 94] width 72 height 14
select select "10"
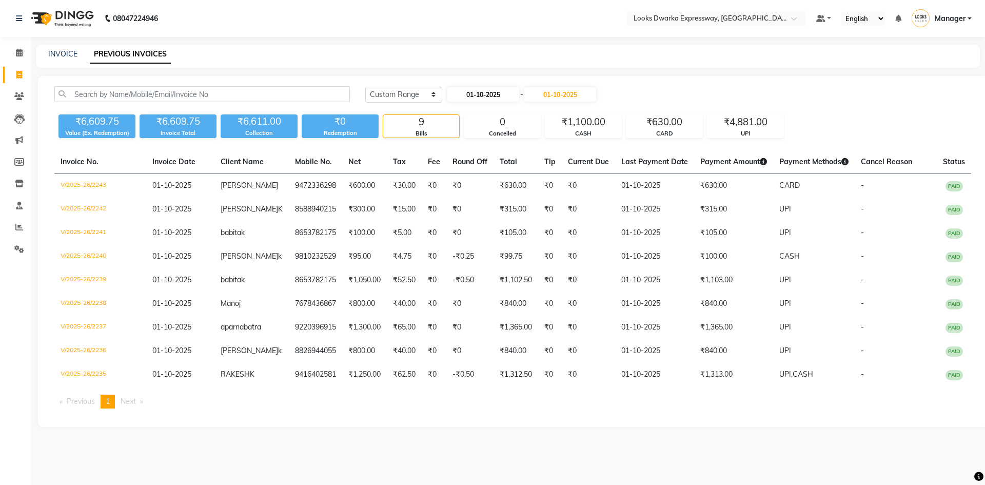
select select "2025"
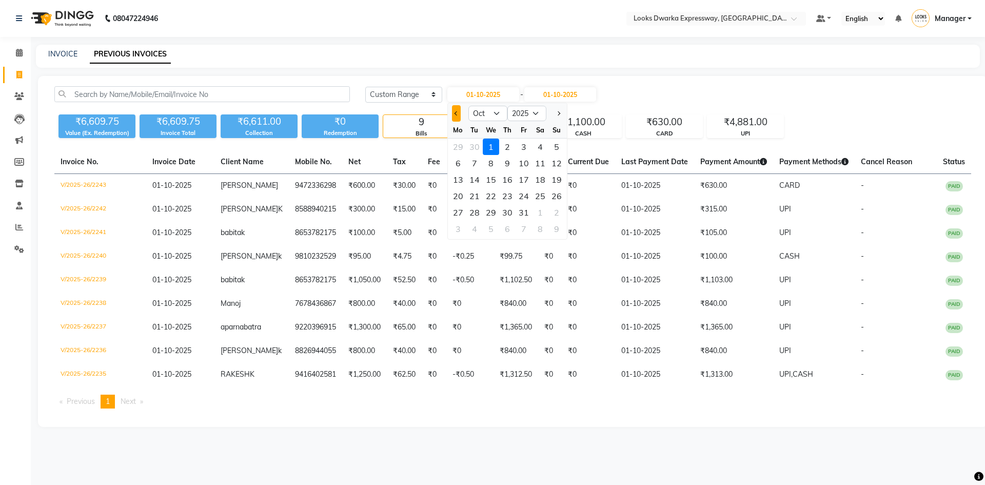
click at [455, 115] on button "Previous month" at bounding box center [456, 113] width 9 height 16
click at [556, 113] on span "Next month" at bounding box center [557, 113] width 4 height 4
select select "10"
click at [521, 113] on select "2015 2016 2017 2018 2019 2020 2021 2022 2023 2024 2025 2026 2027 2028 2029 2030…" at bounding box center [526, 113] width 39 height 15
select select "2024"
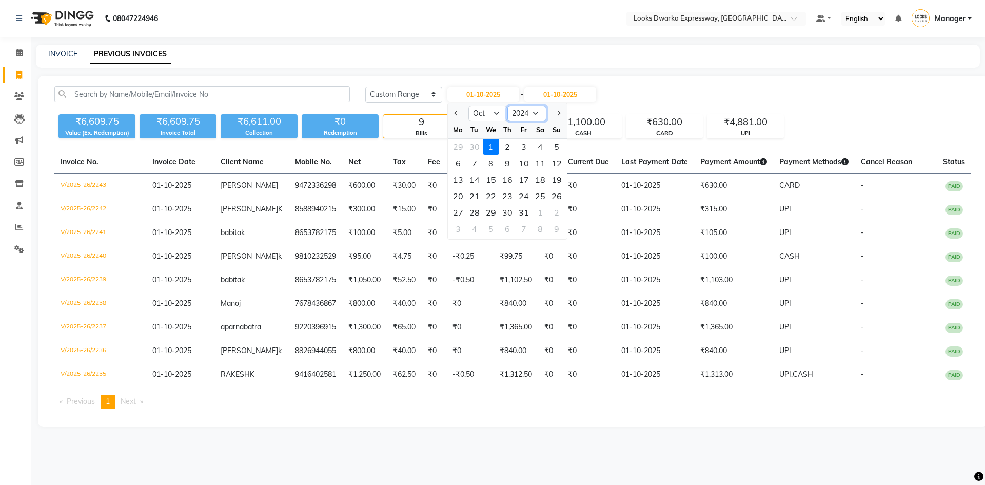
click at [507, 106] on select "2015 2016 2017 2018 2019 2020 2021 2022 2023 2024 2025 2026 2027 2028 2029 2030…" at bounding box center [526, 113] width 39 height 15
click at [476, 147] on div "1" at bounding box center [474, 146] width 16 height 16
type input "01-10-2024"
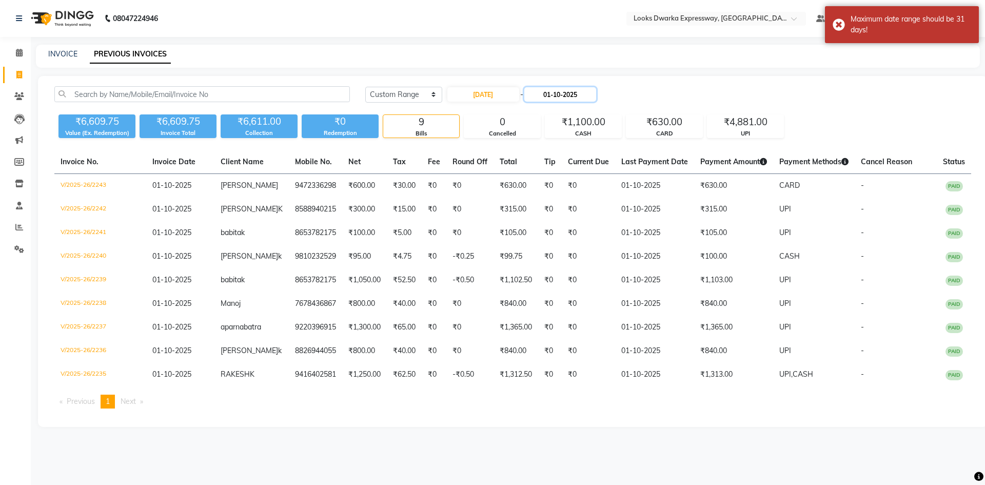
click at [595, 91] on input "01-10-2025" at bounding box center [560, 94] width 72 height 14
select select "10"
select select "2025"
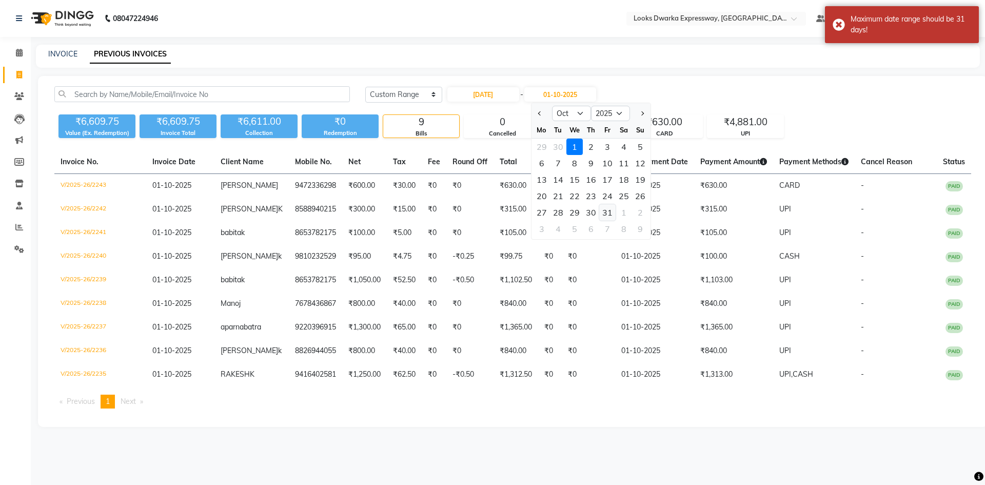
click at [605, 206] on div "31" at bounding box center [607, 212] width 16 height 16
type input "31-10-2025"
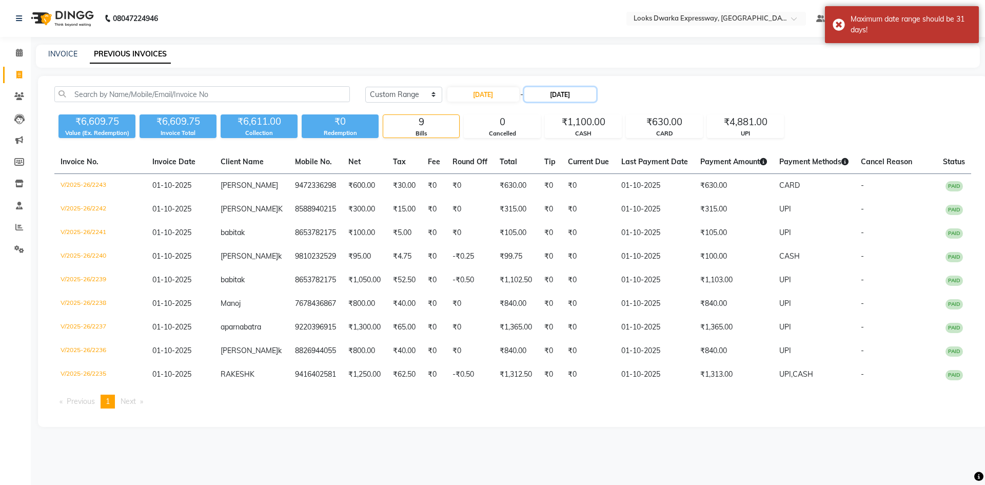
click at [596, 88] on input "31-10-2025" at bounding box center [560, 94] width 72 height 14
select select "10"
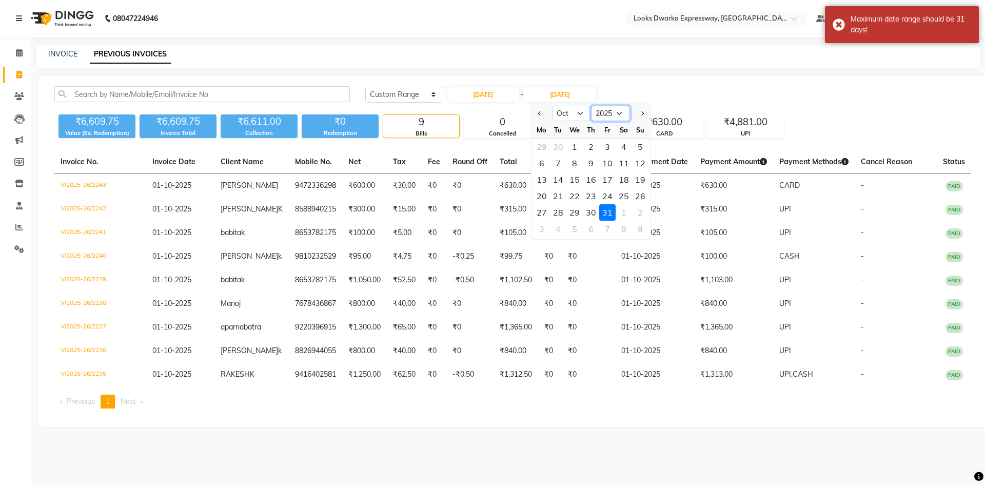
drag, startPoint x: 612, startPoint y: 108, endPoint x: 611, endPoint y: 115, distance: 7.3
click at [612, 108] on select "2024 2025 2026 2027 2028 2029 2030 2031 2032 2033 2034 2035" at bounding box center [610, 113] width 39 height 15
select select "2024"
click at [591, 106] on select "2024 2025 2026 2027 2028 2029 2030 2031 2032 2033 2034 2035" at bounding box center [610, 113] width 39 height 15
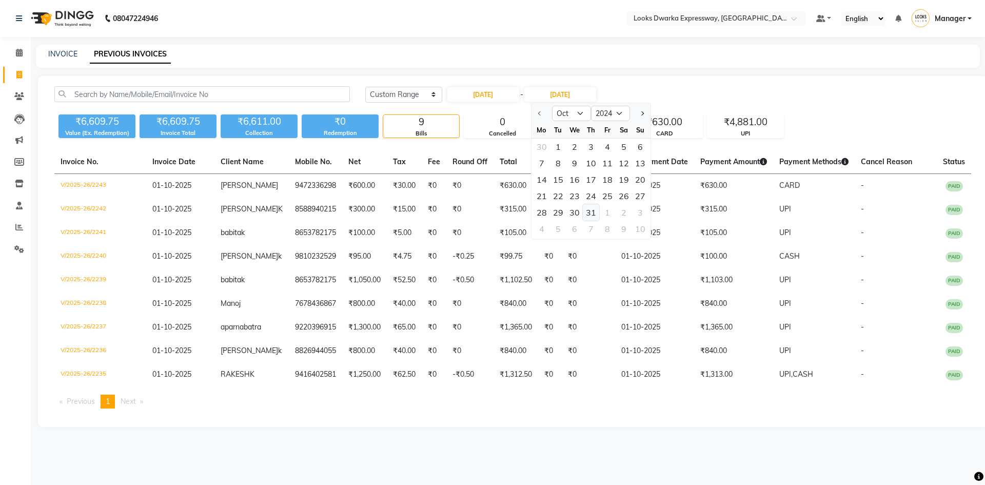
click at [589, 209] on div "31" at bounding box center [590, 212] width 16 height 16
type input "31-10-2024"
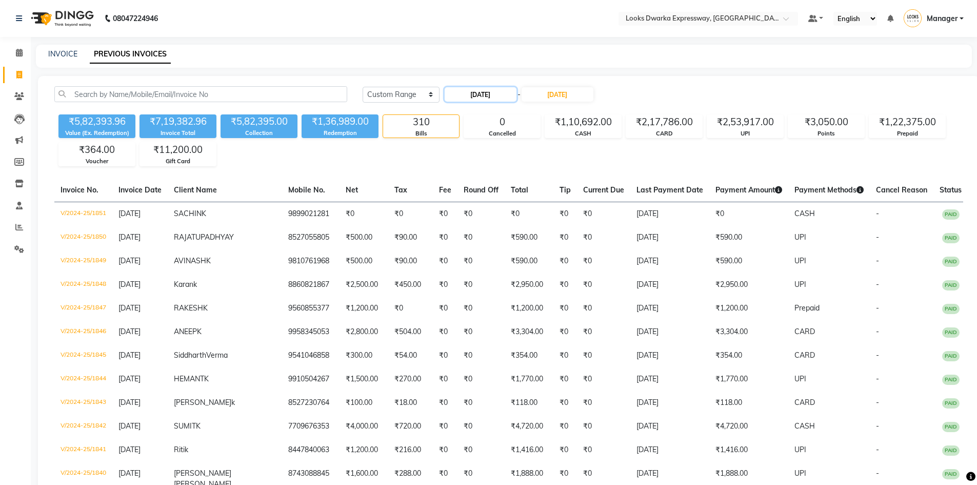
click at [514, 97] on input "01-10-2024" at bounding box center [481, 94] width 72 height 14
select select "10"
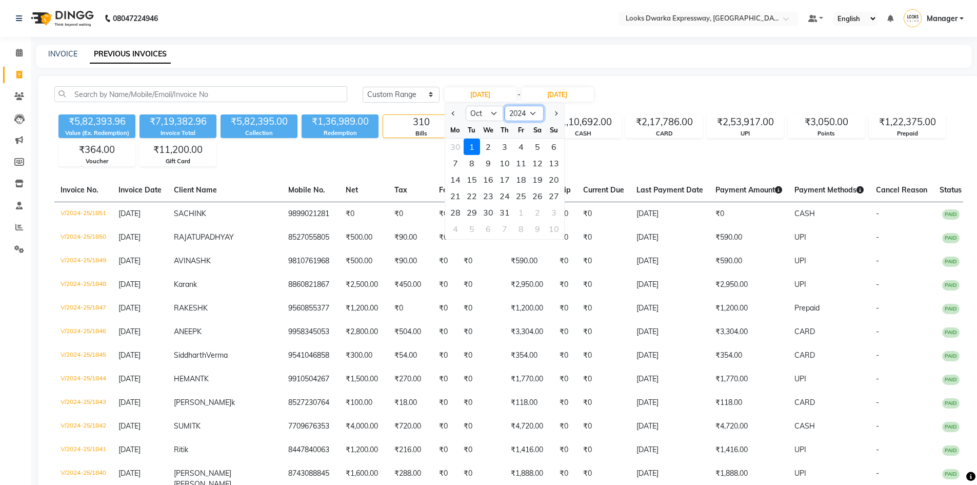
click at [528, 109] on select "2014 2015 2016 2017 2018 2019 2020 2021 2022 2023 2024 2025 2026 2027 2028 2029…" at bounding box center [524, 113] width 39 height 15
select select "2025"
click at [505, 106] on select "2014 2015 2016 2017 2018 2019 2020 2021 2022 2023 2024 2025 2026 2027 2028 2029…" at bounding box center [524, 113] width 39 height 15
click at [494, 116] on select "Jan Feb Mar Apr May Jun Jul Aug Sep Oct Nov Dec" at bounding box center [485, 113] width 39 height 15
select select "9"
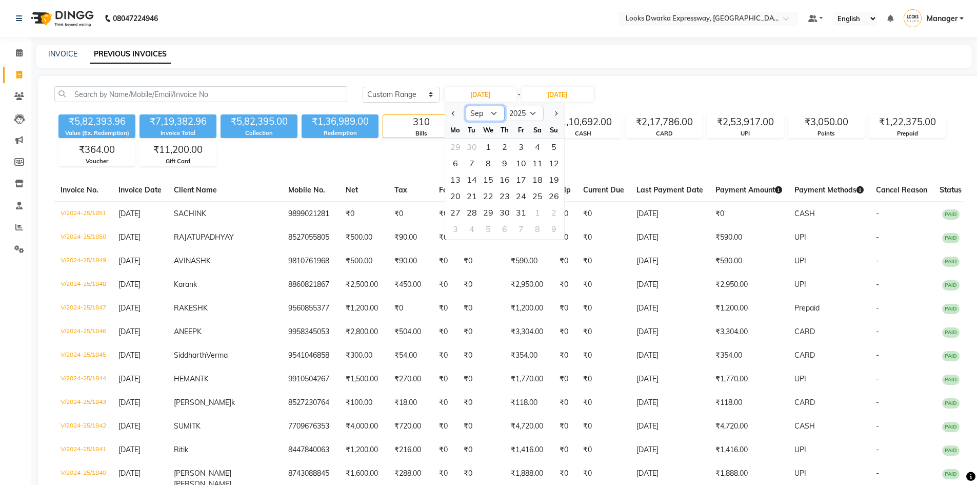
click at [466, 106] on select "Jan Feb Mar Apr May Jun Jul Aug Sep Oct Nov Dec" at bounding box center [485, 113] width 39 height 15
click at [533, 114] on select "2015 2016 2017 2018 2019 2020 2021 2022 2023 2024 2025 2026 2027 2028 2029 2030…" at bounding box center [524, 113] width 39 height 15
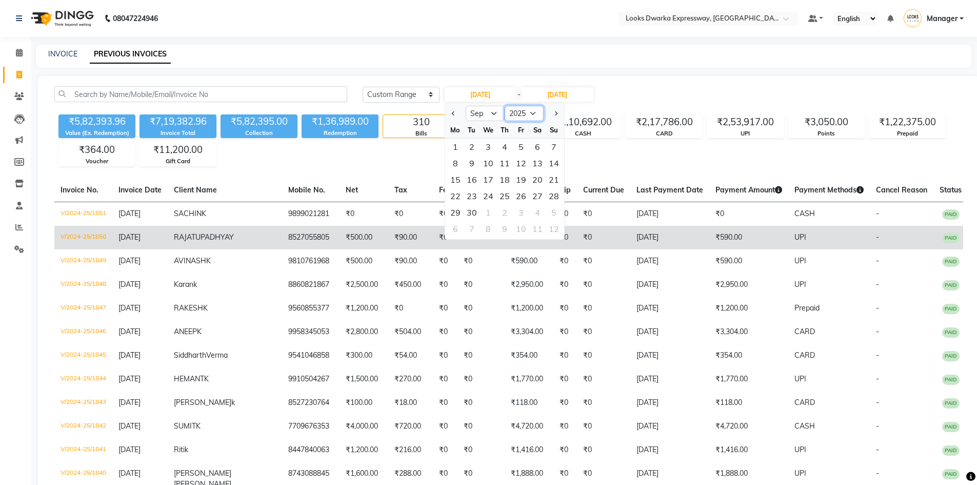
select select "2024"
click at [505, 106] on select "2015 2016 2017 2018 2019 2020 2021 2022 2023 2024 2025 2026 2027 2028 2029 2030…" at bounding box center [524, 113] width 39 height 15
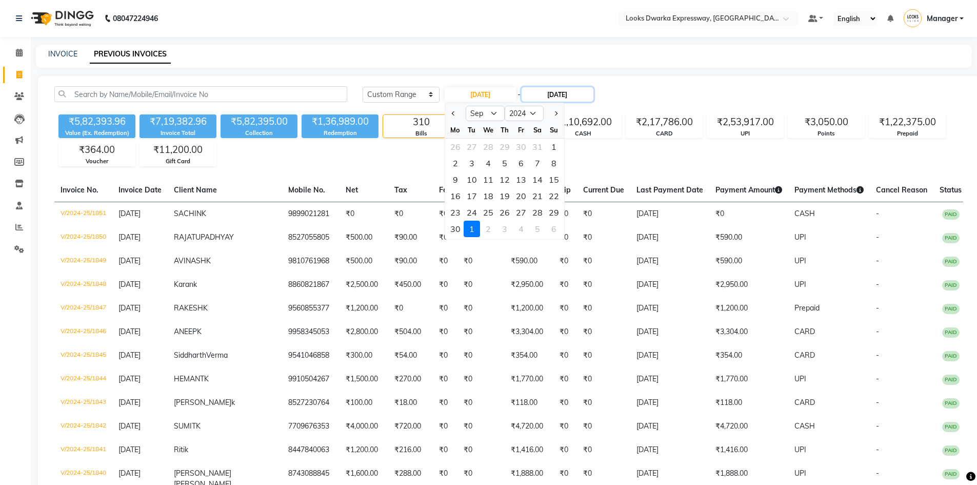
click at [579, 91] on input "31-10-2024" at bounding box center [557, 94] width 72 height 14
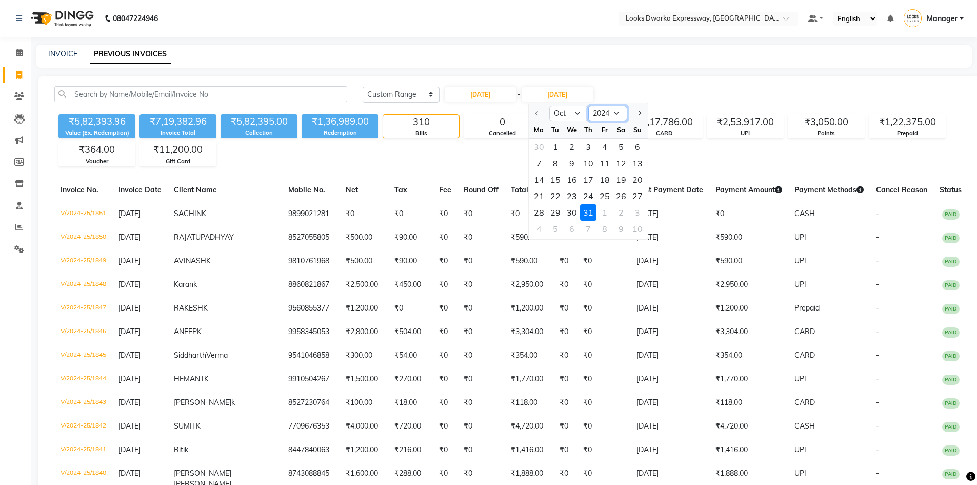
click at [611, 109] on select "2024 2025 2026 2027 2028 2029 2030 2031 2032 2033 2034" at bounding box center [607, 113] width 39 height 15
click at [588, 106] on select "2024 2025 2026 2027 2028 2029 2030 2031 2032 2033 2034" at bounding box center [607, 113] width 39 height 15
click at [574, 111] on select "Oct Nov Dec" at bounding box center [568, 113] width 39 height 15
click at [577, 114] on select "Oct Nov Dec" at bounding box center [568, 113] width 39 height 15
click at [504, 94] on input "01-10-2024" at bounding box center [481, 94] width 72 height 14
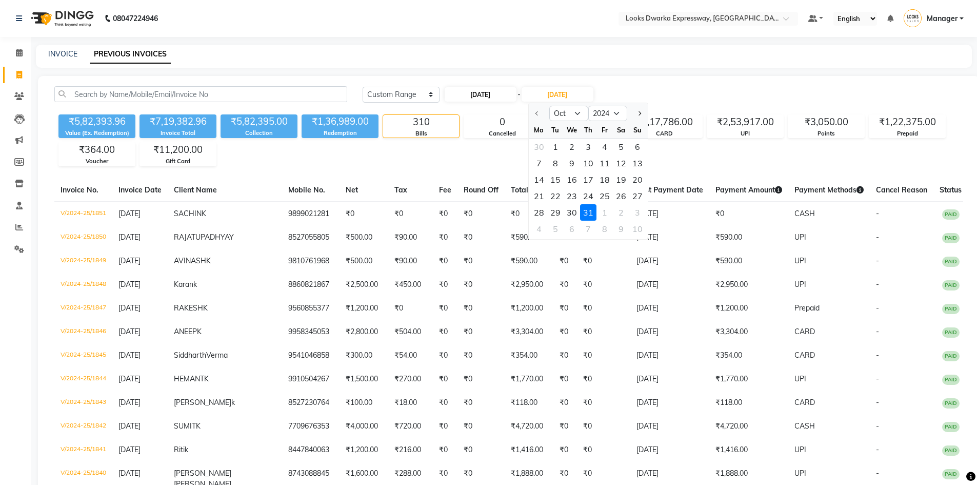
select select "10"
select select "2024"
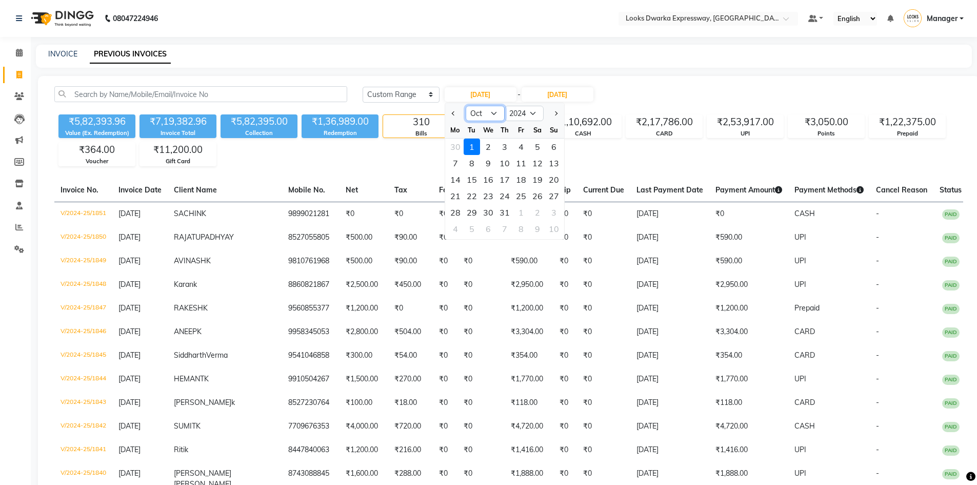
click at [495, 114] on select "Jan Feb Mar Apr May Jun Jul Aug Sep Oct Nov Dec" at bounding box center [485, 113] width 39 height 15
select select "9"
click at [466, 106] on select "Jan Feb Mar Apr May Jun Jul Aug Sep Oct Nov Dec" at bounding box center [485, 113] width 39 height 15
click at [549, 94] on input "31-10-2024" at bounding box center [557, 94] width 72 height 14
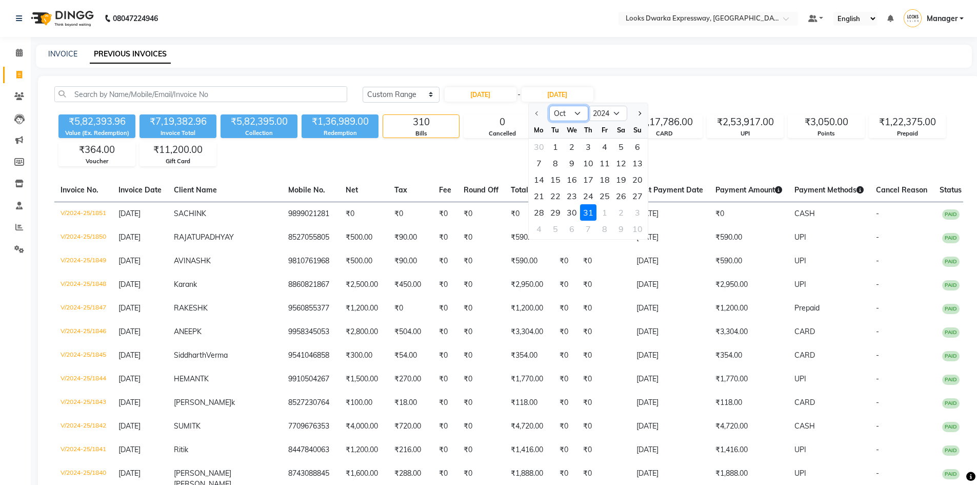
click at [579, 117] on select "Oct Nov Dec" at bounding box center [568, 113] width 39 height 15
click at [549, 106] on select "Oct Nov Dec" at bounding box center [568, 113] width 39 height 15
click at [575, 114] on select "Oct Nov Dec" at bounding box center [568, 113] width 39 height 15
click at [549, 106] on select "Oct Nov Dec" at bounding box center [568, 113] width 39 height 15
click at [638, 87] on div "Today Yesterday Custom Range 01-10-2024 - 31-10-2024 Oct Nov Dec 2024 2025 2026…" at bounding box center [663, 94] width 600 height 16
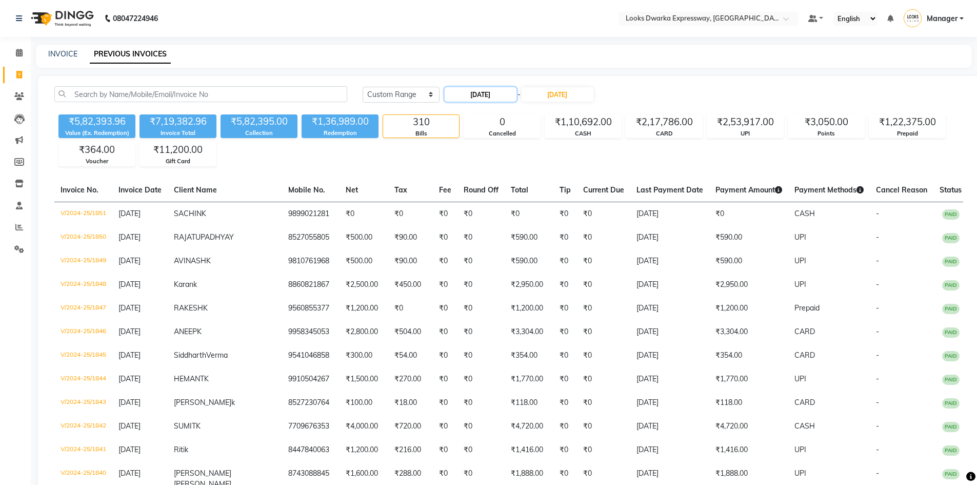
click at [508, 99] on input "01-10-2024" at bounding box center [481, 94] width 72 height 14
select select "10"
select select "2024"
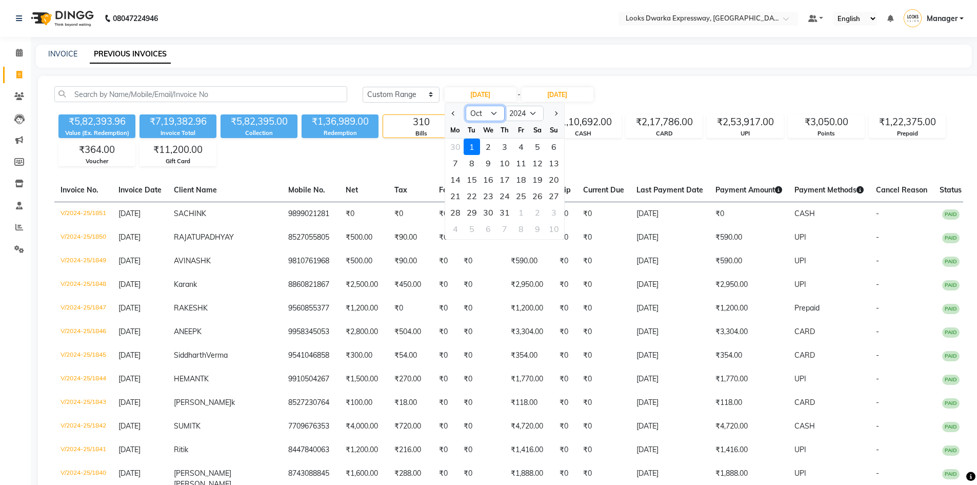
click at [488, 115] on select "Jan Feb Mar Apr May Jun Jul Aug Sep Oct Nov Dec" at bounding box center [485, 113] width 39 height 15
select select "9"
click at [466, 106] on select "Jan Feb Mar Apr May Jun Jul Aug Sep Oct Nov Dec" at bounding box center [485, 113] width 39 height 15
click at [550, 145] on div "1" at bounding box center [554, 146] width 16 height 16
type input "01-09-2024"
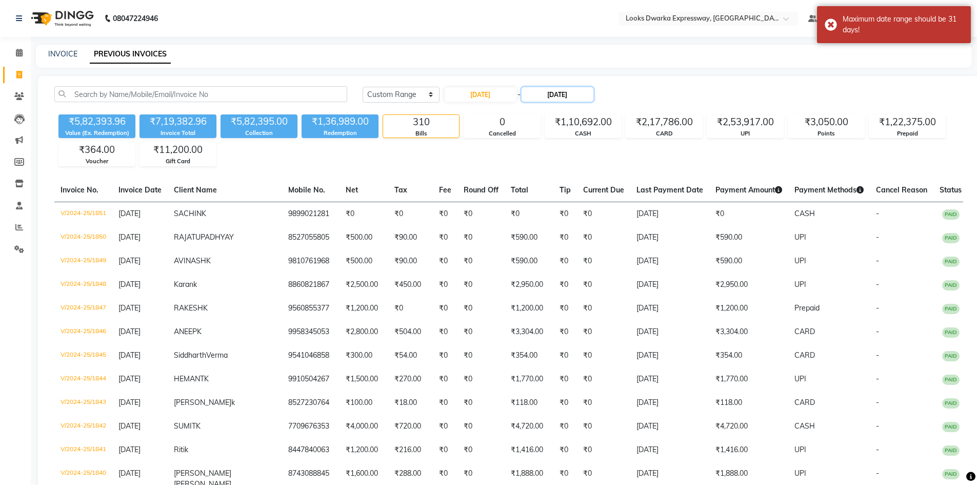
click at [546, 95] on input "31-10-2024" at bounding box center [557, 94] width 72 height 14
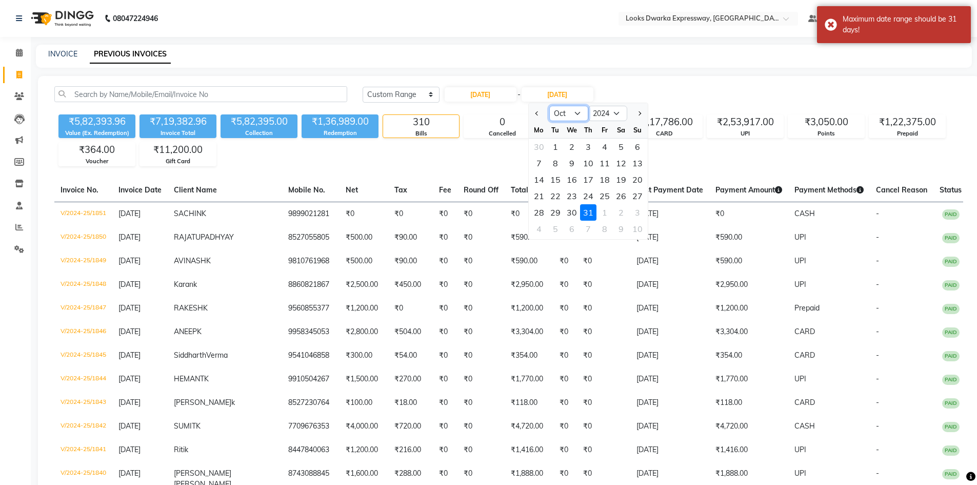
click at [574, 111] on select "Sep Oct Nov Dec" at bounding box center [568, 113] width 39 height 15
select select "9"
click at [549, 106] on select "Sep Oct Nov Dec" at bounding box center [568, 113] width 39 height 15
click at [540, 232] on div "30" at bounding box center [539, 228] width 16 height 16
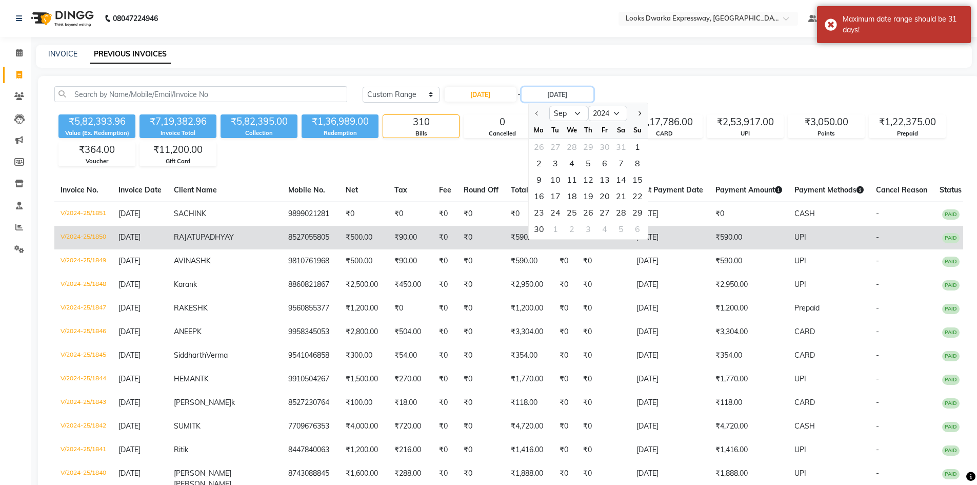
type input "30-09-2024"
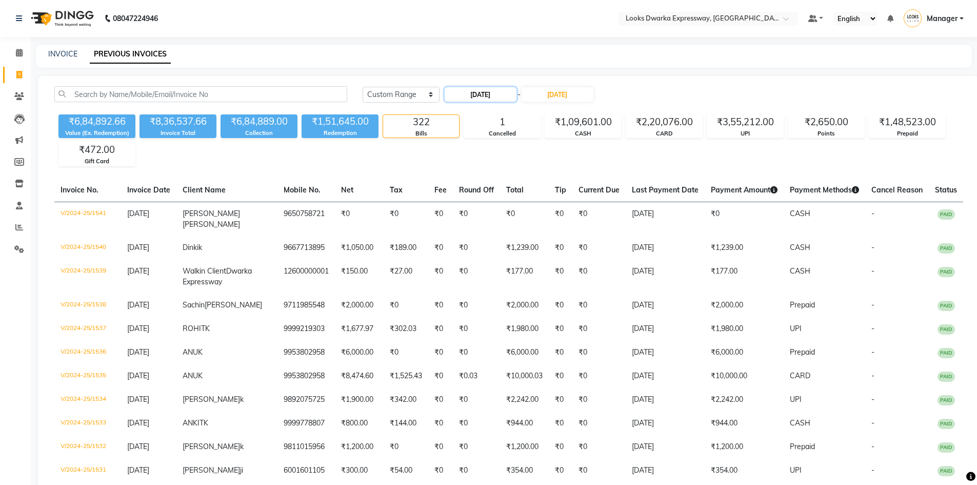
click at [500, 94] on input "01-09-2024" at bounding box center [481, 94] width 72 height 14
select select "9"
select select "2024"
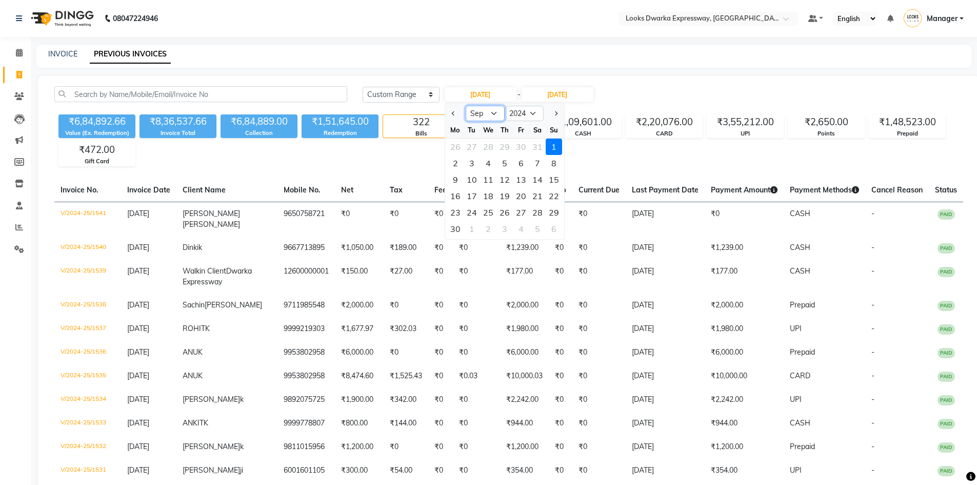
click at [494, 112] on select "Jan Feb Mar Apr May Jun Jul Aug Sep Oct Nov Dec" at bounding box center [485, 113] width 39 height 15
click at [466, 106] on select "Jan Feb Mar Apr May Jun Jul Aug Sep Oct Nov Dec" at bounding box center [485, 113] width 39 height 15
click at [536, 111] on select "2014 2015 2016 2017 2018 2019 2020 2021 2022 2023 2024 2025 2026 2027 2028 2029…" at bounding box center [524, 113] width 39 height 15
click at [491, 111] on select "Jan Feb Mar Apr May Jun Jul Aug Sep Oct Nov Dec" at bounding box center [485, 113] width 39 height 15
select select "9"
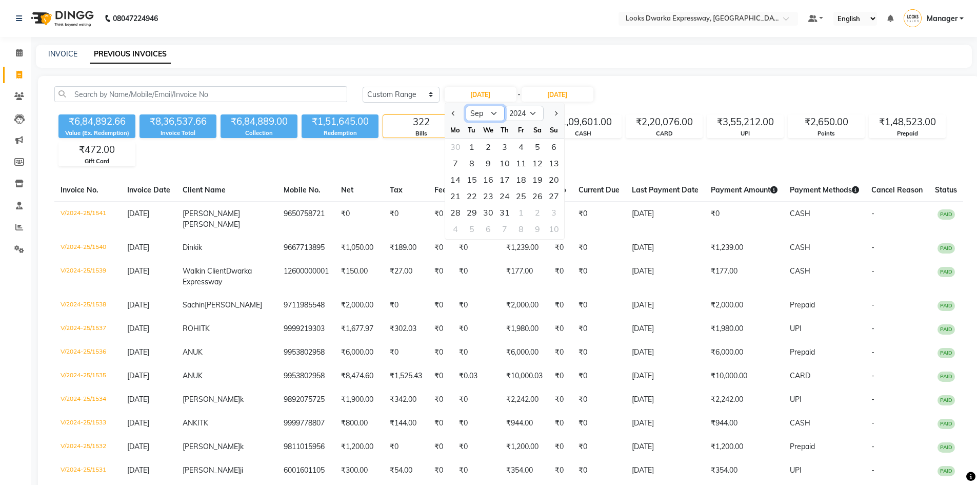
click at [466, 106] on select "Jan Feb Mar Apr May Jun Jul Aug Sep Oct Nov Dec" at bounding box center [485, 113] width 39 height 15
click at [533, 108] on select "2014 2015 2016 2017 2018 2019 2020 2021 2022 2023 2024 2025 2026 2027 2028 2029…" at bounding box center [524, 113] width 39 height 15
select select "2025"
click at [505, 106] on select "2014 2015 2016 2017 2018 2019 2020 2021 2022 2023 2024 2025 2026 2027 2028 2029…" at bounding box center [524, 113] width 39 height 15
click at [458, 148] on div "1" at bounding box center [455, 146] width 16 height 16
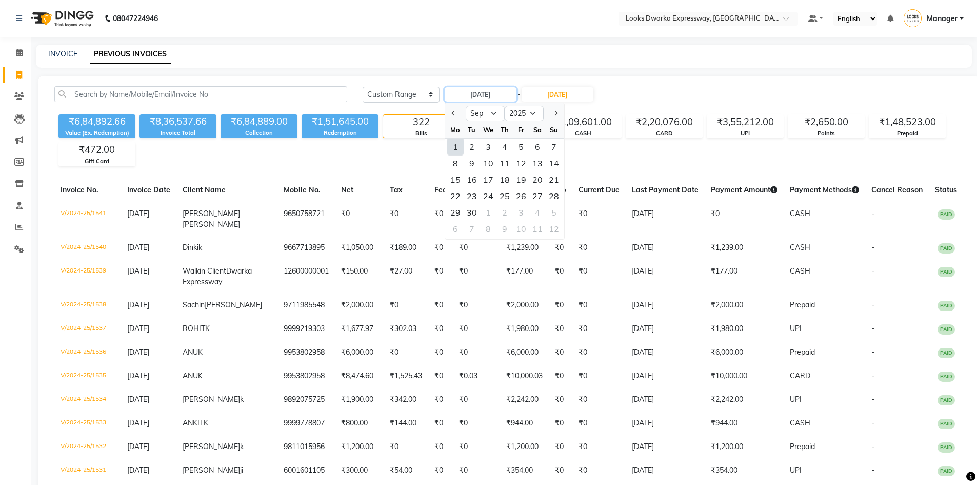
type input "01-09-2025"
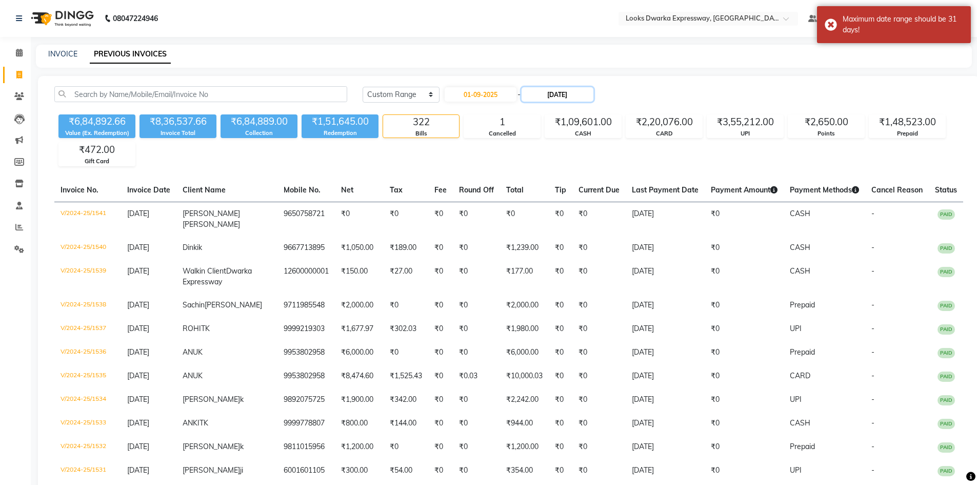
click at [532, 95] on input "30-09-2024" at bounding box center [557, 94] width 72 height 14
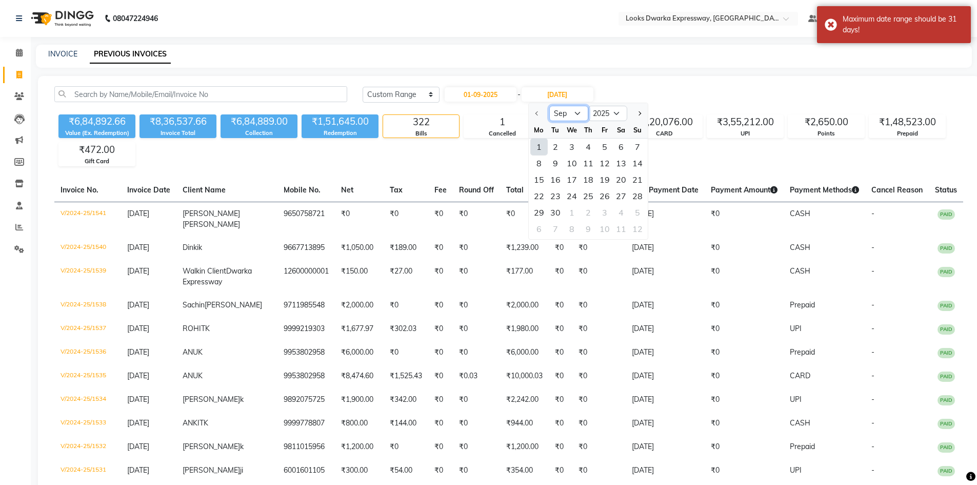
click at [578, 111] on select "Sep Oct Nov Dec" at bounding box center [568, 113] width 39 height 15
click at [549, 106] on select "Sep Oct Nov Dec" at bounding box center [568, 113] width 39 height 15
click at [595, 114] on select "2025 2026 2027 2028 2029 2030 2031 2032 2033 2034 2035" at bounding box center [607, 113] width 39 height 15
click at [588, 106] on select "2025 2026 2027 2028 2029 2030 2031 2032 2033 2034 2035" at bounding box center [607, 113] width 39 height 15
click at [555, 209] on div "30" at bounding box center [555, 212] width 16 height 16
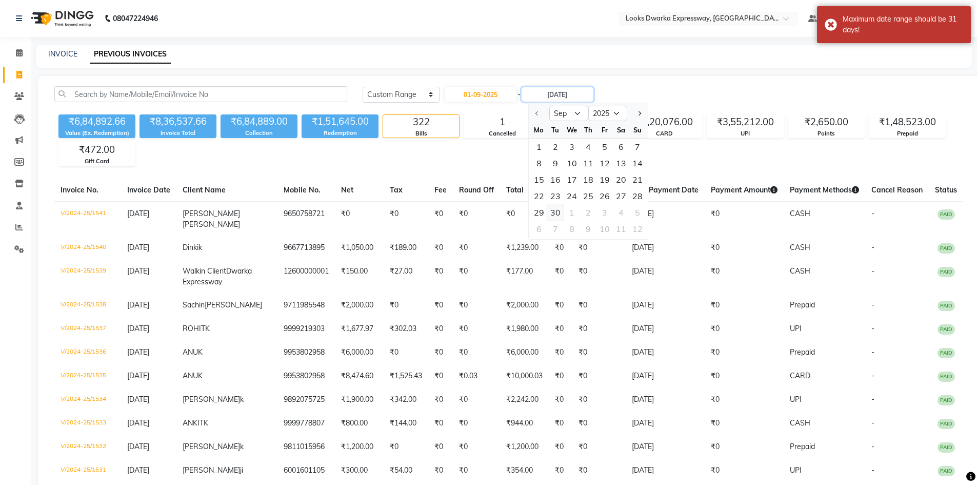
type input "30-09-2025"
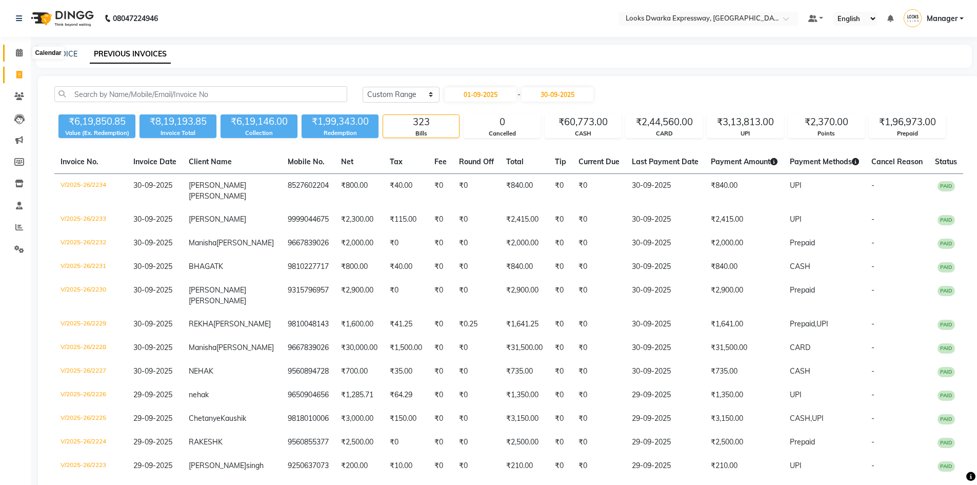
drag, startPoint x: 23, startPoint y: 56, endPoint x: 38, endPoint y: 47, distance: 18.6
click at [23, 56] on span at bounding box center [19, 53] width 18 height 12
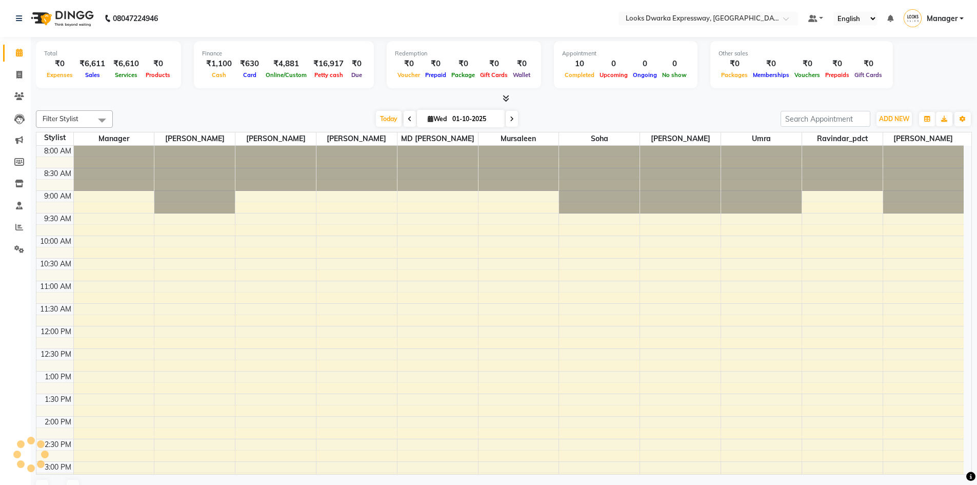
scroll to position [348, 0]
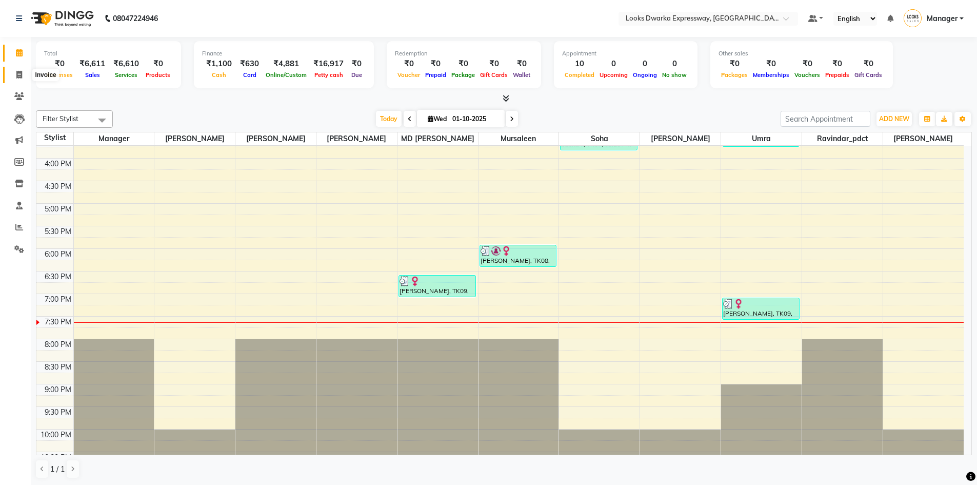
click at [16, 74] on icon at bounding box center [19, 75] width 6 height 8
select select "service"
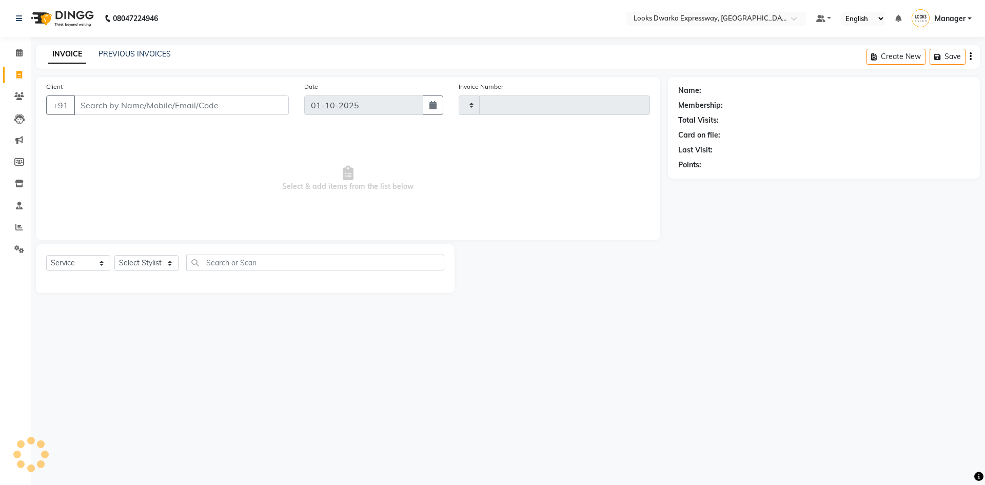
type input "2244"
select select "6011"
click at [133, 110] on input "Client" at bounding box center [181, 104] width 215 height 19
click at [152, 263] on select "Select Stylist Manager MD Irshad Mursaleen Ravindar_pdct RIJVAN AHMAD SALIM Sim…" at bounding box center [146, 263] width 64 height 16
select select "43893"
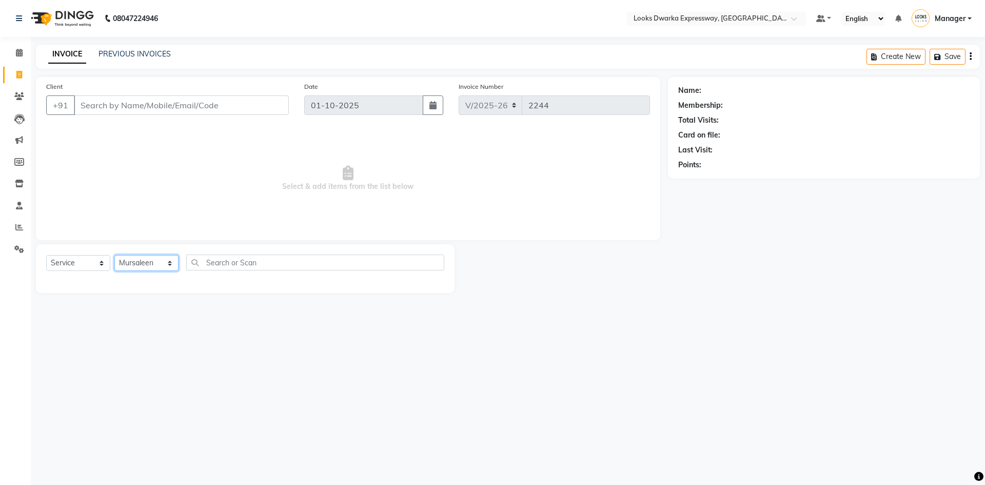
click at [114, 255] on select "Select Stylist Manager MD Irshad Mursaleen Ravindar_pdct RIJVAN AHMAD SALIM Sim…" at bounding box center [146, 263] width 64 height 16
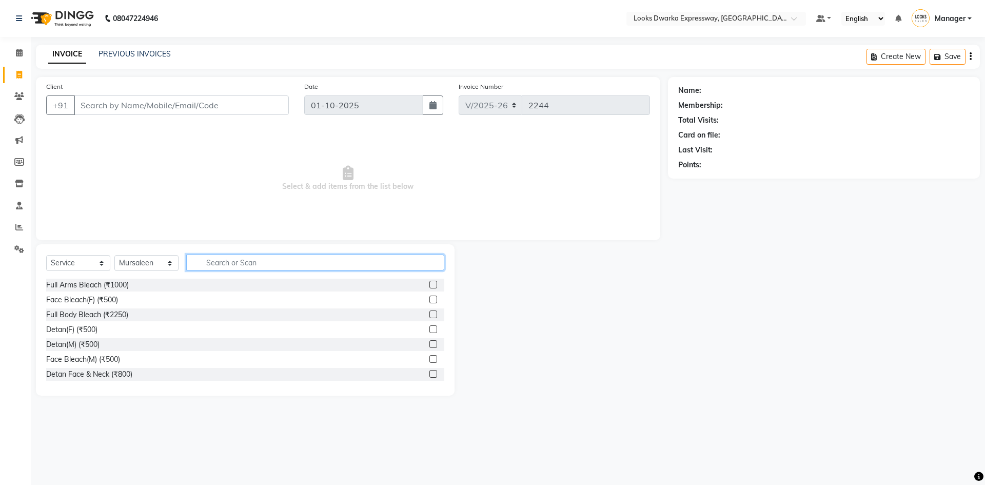
click at [261, 267] on input "text" at bounding box center [315, 262] width 258 height 16
type input "cut"
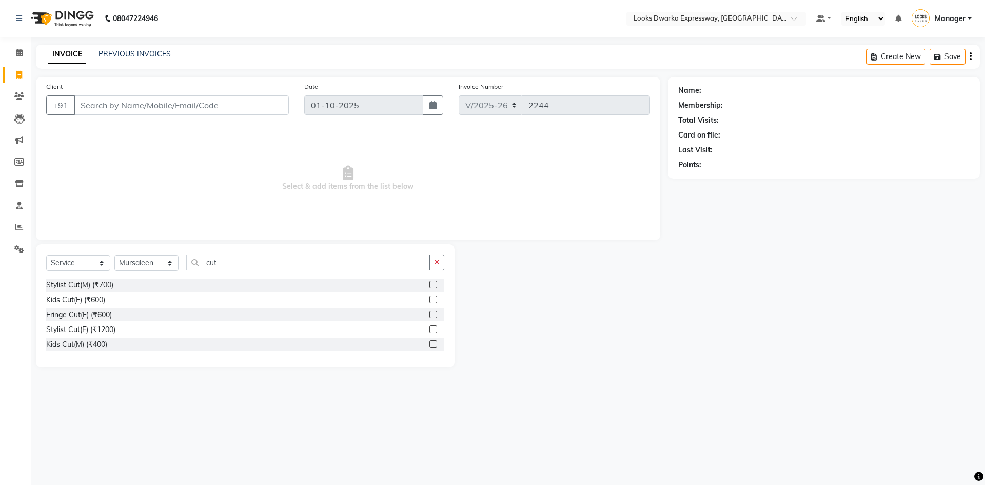
click at [433, 284] on label at bounding box center [433, 284] width 8 height 8
click at [433, 284] on input "checkbox" at bounding box center [432, 285] width 7 height 7
checkbox input "true"
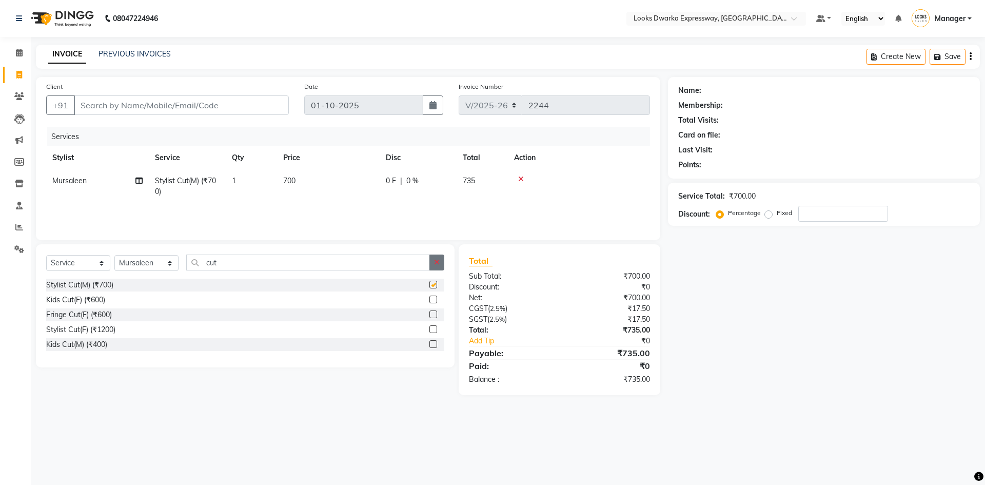
click at [444, 261] on button "button" at bounding box center [436, 262] width 15 height 16
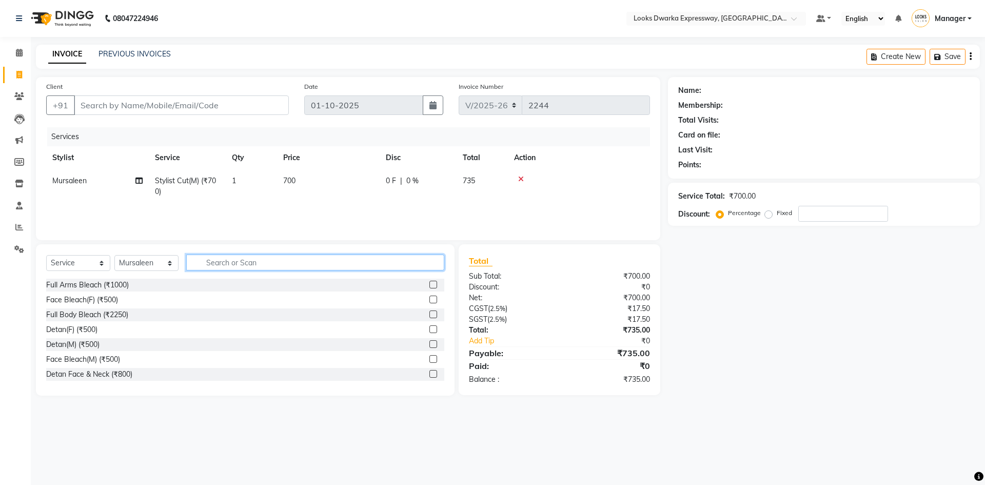
checkbox input "false"
click at [429, 259] on input "text" at bounding box center [315, 262] width 258 height 16
click at [326, 175] on td "700" at bounding box center [328, 186] width 103 height 34
select select "43893"
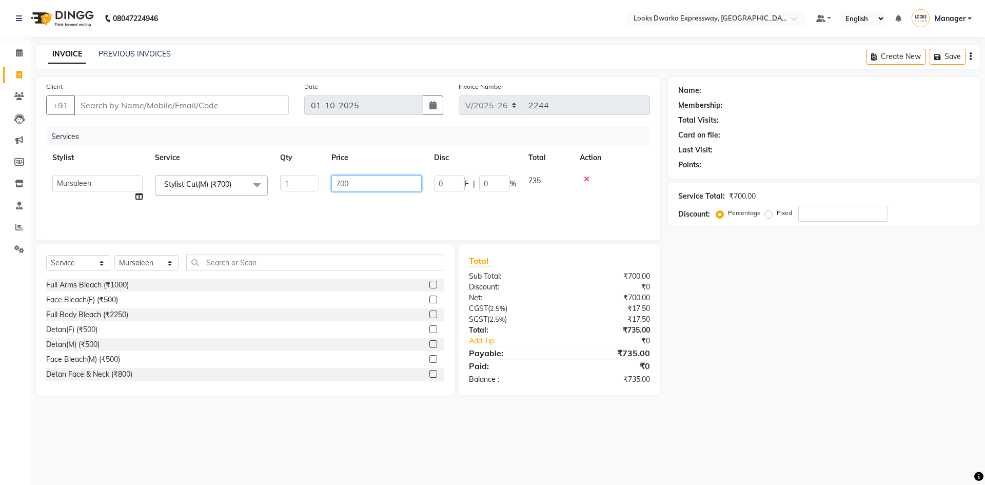
drag, startPoint x: 364, startPoint y: 184, endPoint x: 323, endPoint y: 169, distance: 44.1
click at [313, 181] on tr "Manager MD Irshad Mursaleen Ravindar_pdct RIJVAN AHMAD SALIM Simran Soha SSBEAU…" at bounding box center [348, 188] width 604 height 39
type input "500"
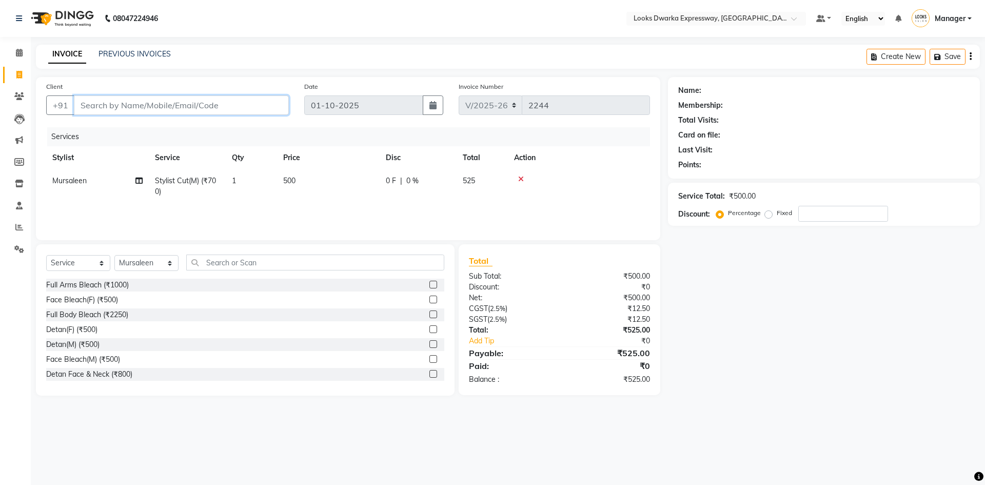
click at [246, 97] on input "Client" at bounding box center [181, 104] width 215 height 19
type input "9"
type input "0"
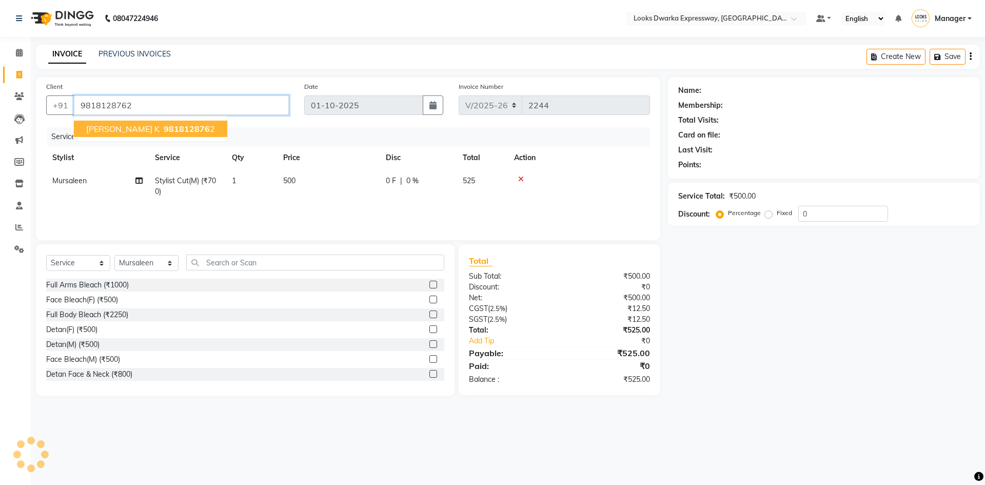
type input "9818128762"
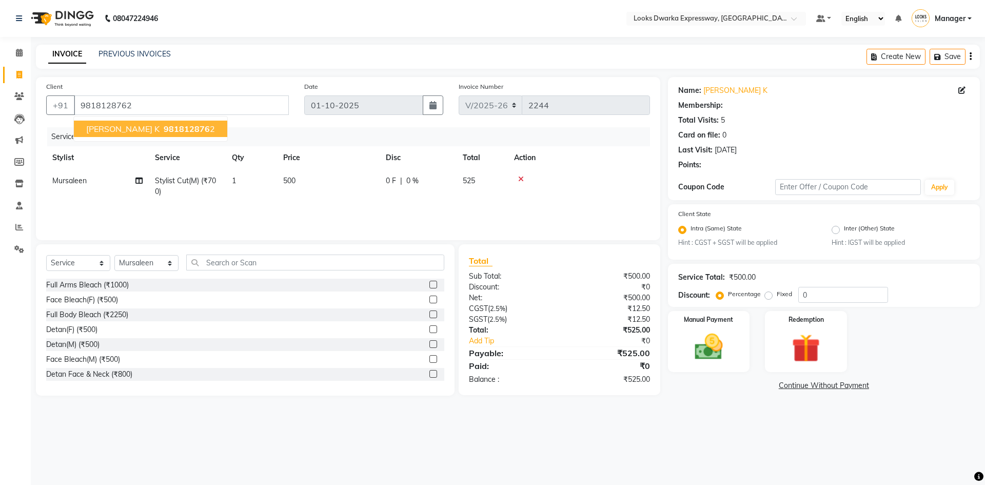
select select "1: Object"
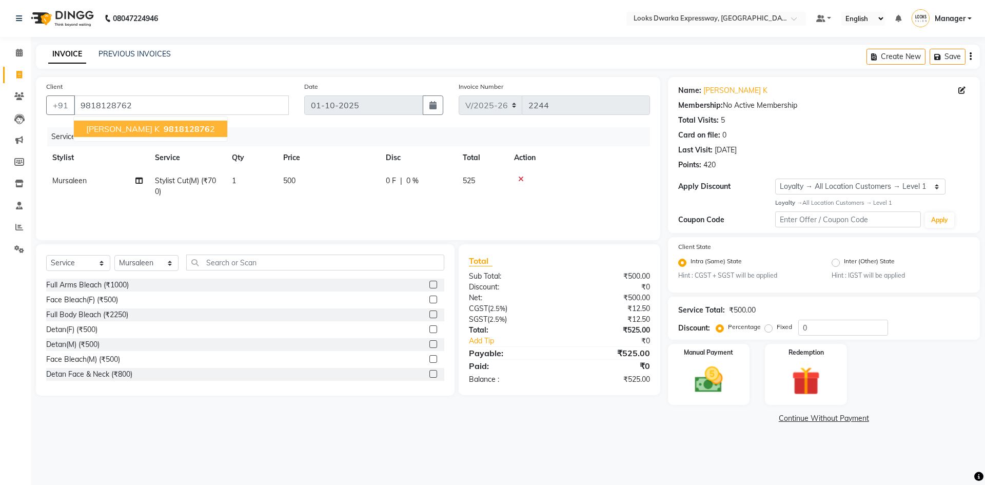
click at [324, 443] on div "08047224946 Select Location × Looks Dwarka Expressway, New Delhi Default Panel …" at bounding box center [492, 242] width 985 height 485
click at [650, 452] on div "08047224946 Select Location × Looks Dwarka Expressway, New Delhi Default Panel …" at bounding box center [492, 242] width 985 height 485
click at [724, 388] on img at bounding box center [709, 380] width 48 height 34
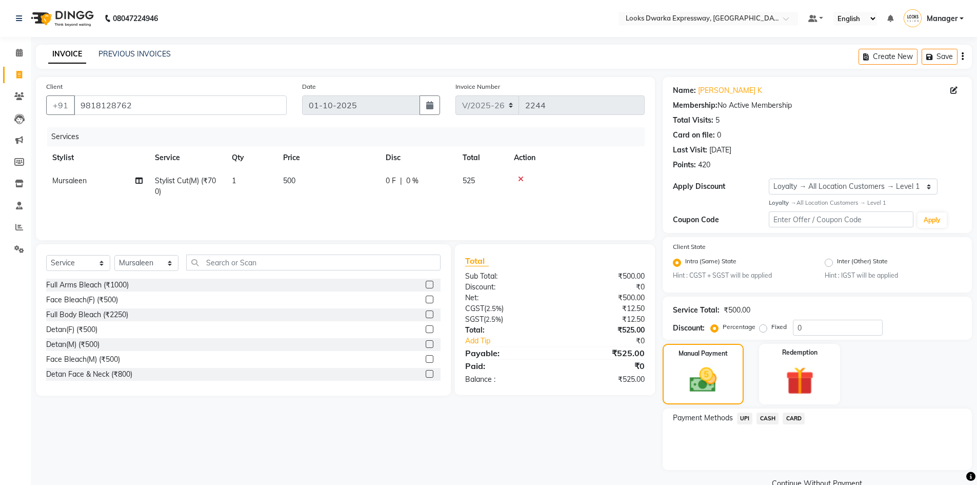
click at [742, 419] on span "UPI" at bounding box center [745, 418] width 16 height 12
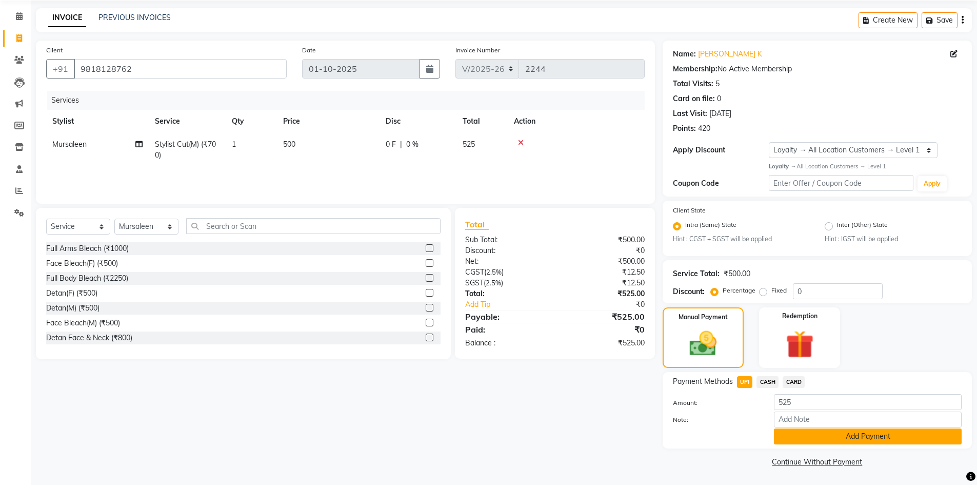
click at [782, 435] on button "Add Payment" at bounding box center [868, 436] width 188 height 16
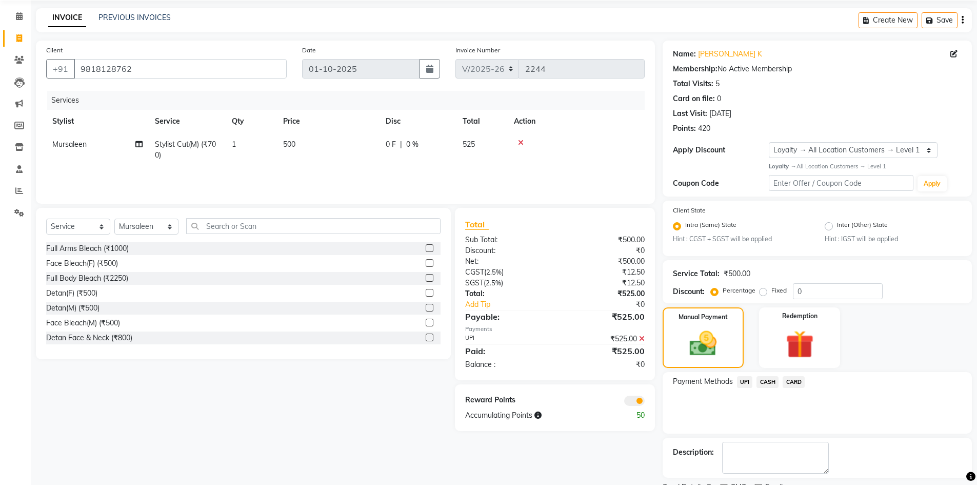
scroll to position [79, 0]
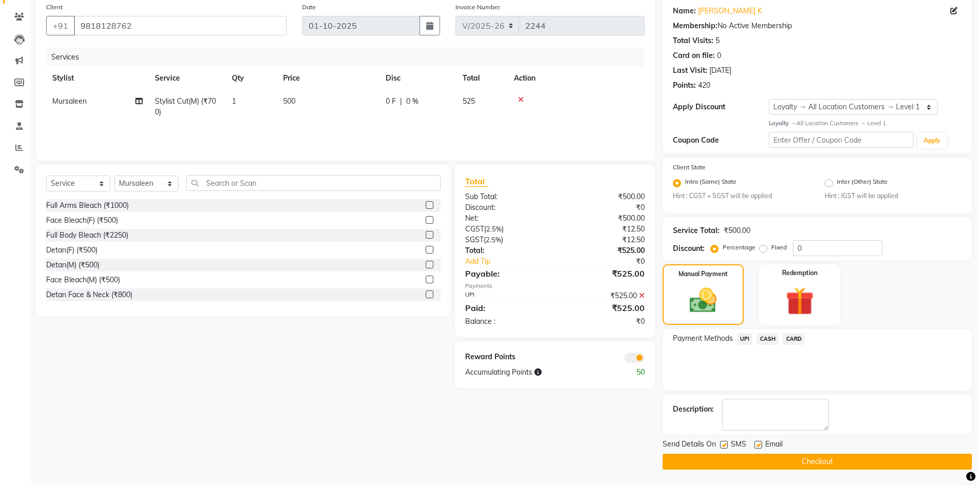
click at [785, 461] on button "Checkout" at bounding box center [816, 461] width 309 height 16
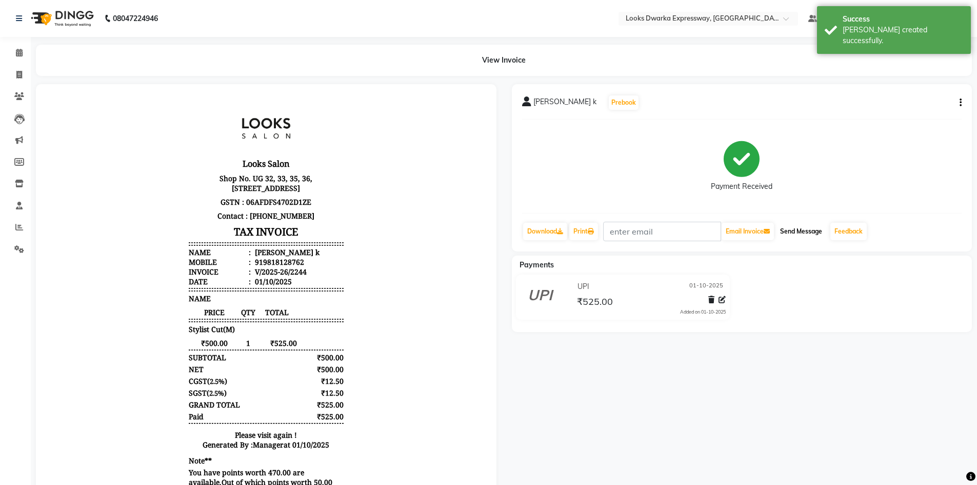
click at [814, 227] on button "Send Message" at bounding box center [801, 231] width 50 height 17
click at [749, 344] on div "Rishabh k Prebook Payment Received Download Print Email Invoice Send Message Fe…" at bounding box center [742, 302] width 476 height 437
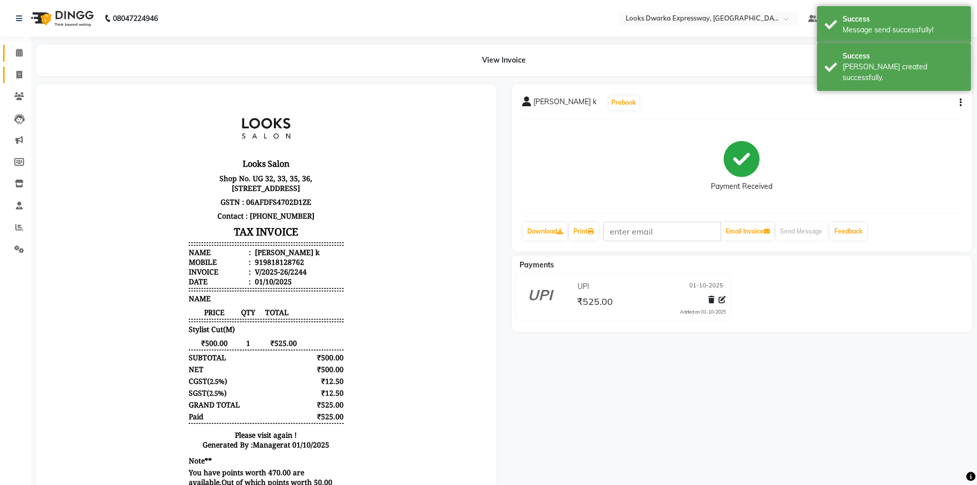
drag, startPoint x: 15, startPoint y: 66, endPoint x: 16, endPoint y: 58, distance: 8.3
click at [15, 67] on link "Invoice" at bounding box center [15, 75] width 25 height 17
select select "service"
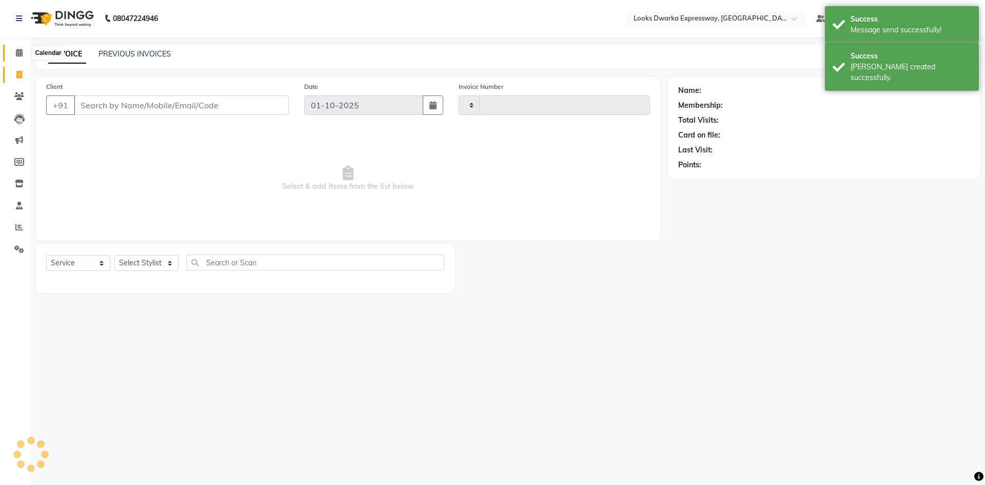
click at [16, 53] on icon at bounding box center [19, 53] width 7 height 8
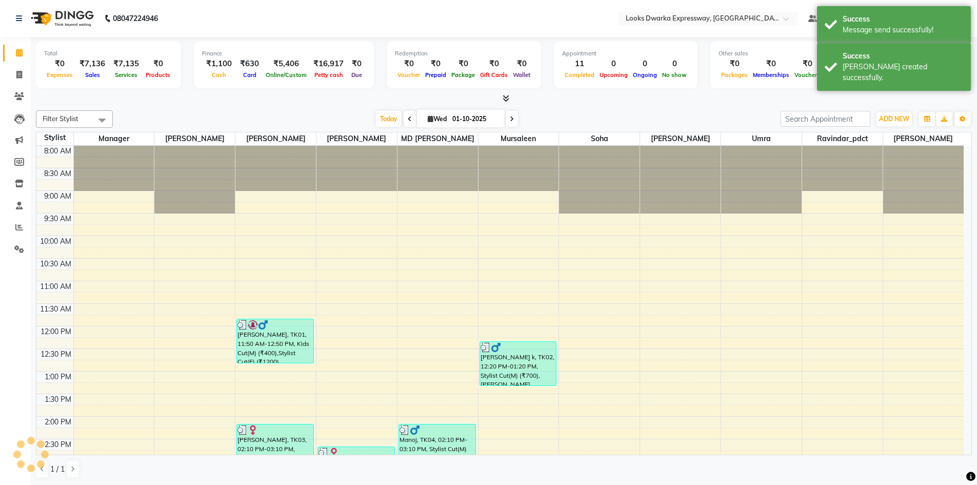
click at [201, 98] on div at bounding box center [504, 98] width 936 height 11
click at [902, 119] on span "ADD NEW" at bounding box center [894, 119] width 30 height 8
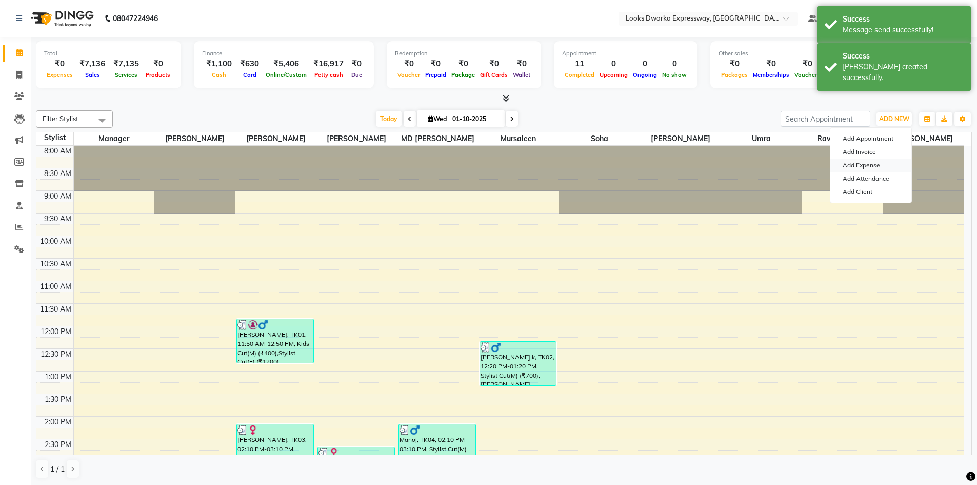
click at [855, 167] on link "Add Expense" at bounding box center [870, 164] width 81 height 13
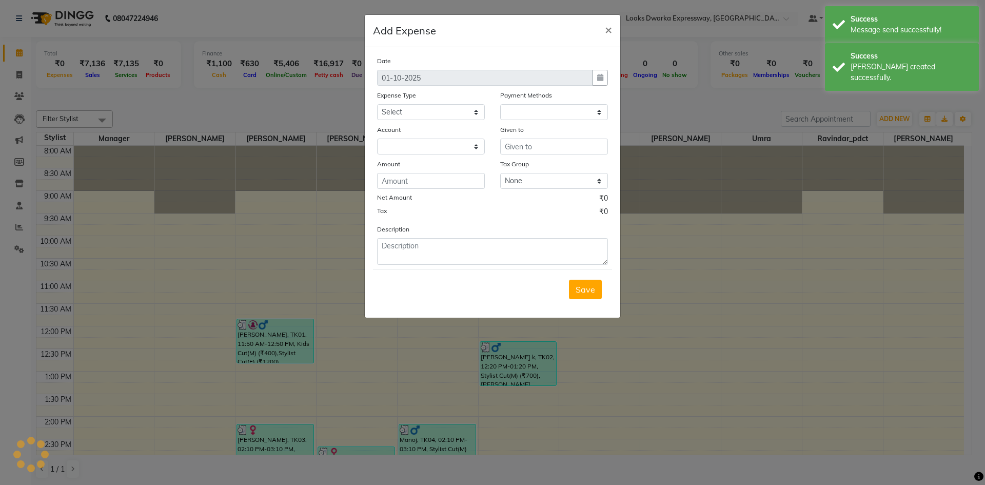
select select "1"
select select "4988"
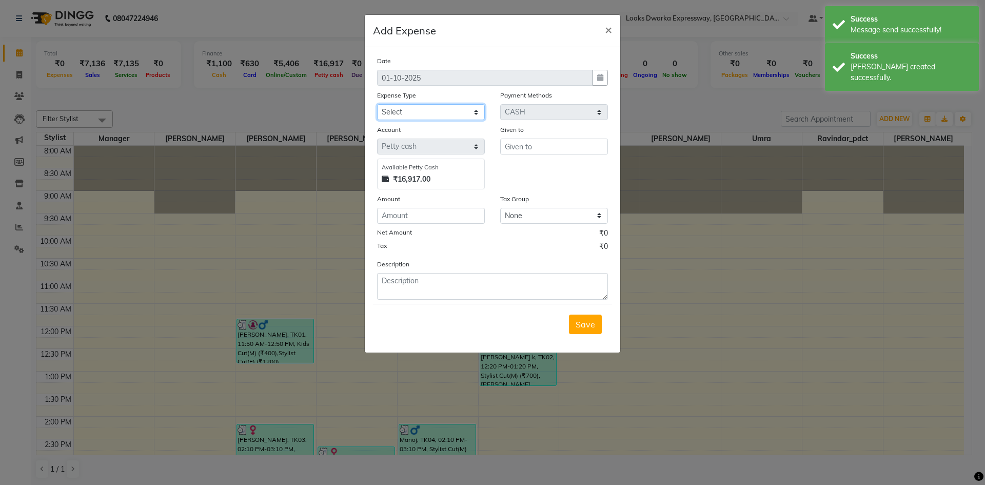
click at [407, 110] on select "Select Accommodation Aesthetics Bank Deposit BLINKIT Cash Handover Client Refun…" at bounding box center [431, 112] width 108 height 16
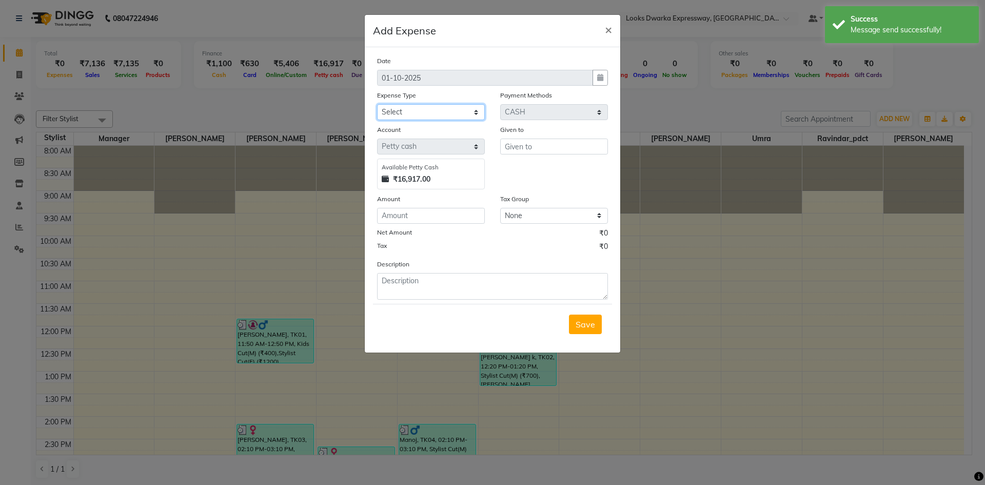
select select "22741"
click at [377, 104] on select "Select Accommodation Aesthetics Bank Deposit BLINKIT Cash Handover Client Refun…" at bounding box center [431, 112] width 108 height 16
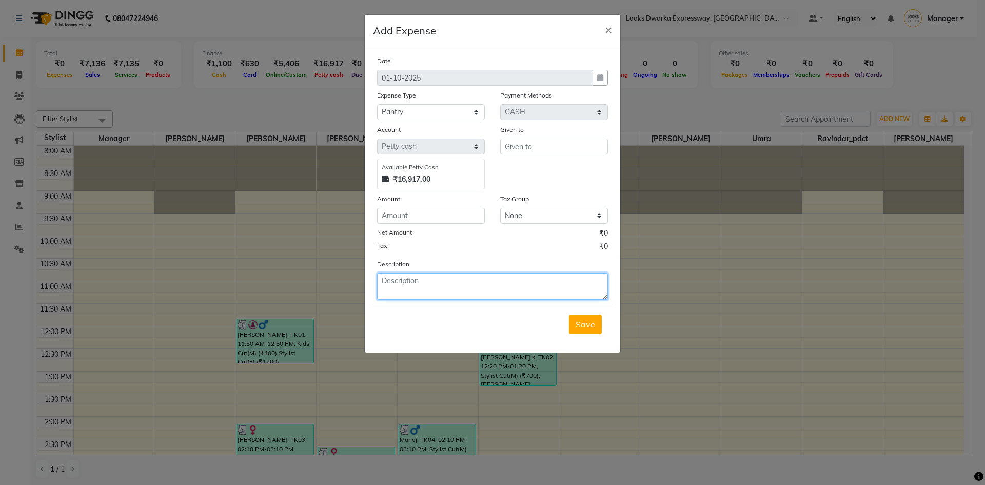
click at [416, 273] on textarea at bounding box center [492, 286] width 231 height 27
type textarea "milk"
click at [469, 214] on input "number" at bounding box center [431, 216] width 108 height 16
type input "1"
click at [608, 30] on span "×" at bounding box center [608, 29] width 7 height 15
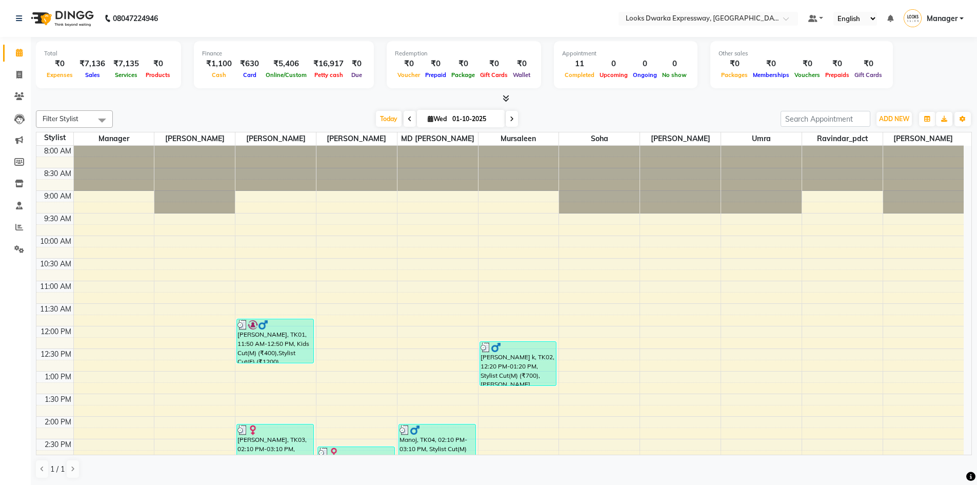
click at [676, 102] on div at bounding box center [504, 98] width 936 height 11
click at [18, 71] on icon at bounding box center [19, 75] width 6 height 8
select select "service"
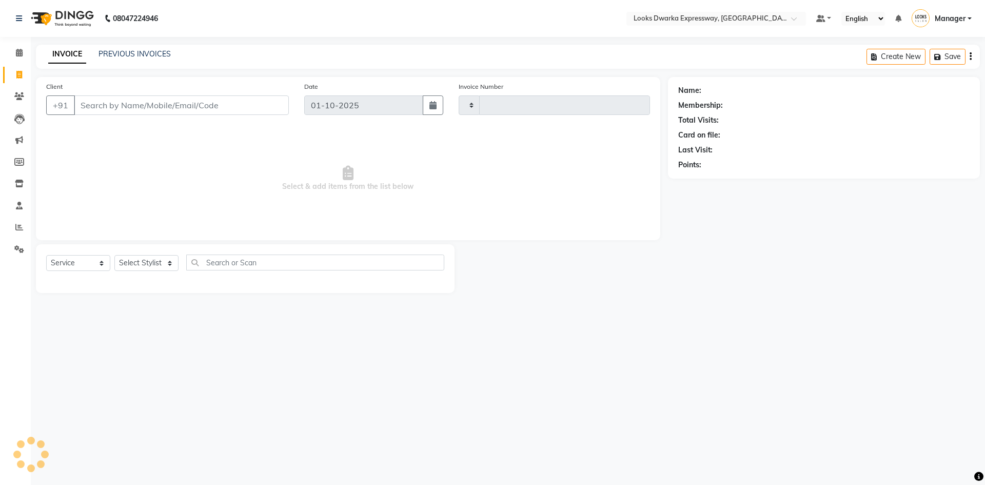
type input "2245"
select select "6011"
click at [157, 53] on link "PREVIOUS INVOICES" at bounding box center [134, 53] width 72 height 9
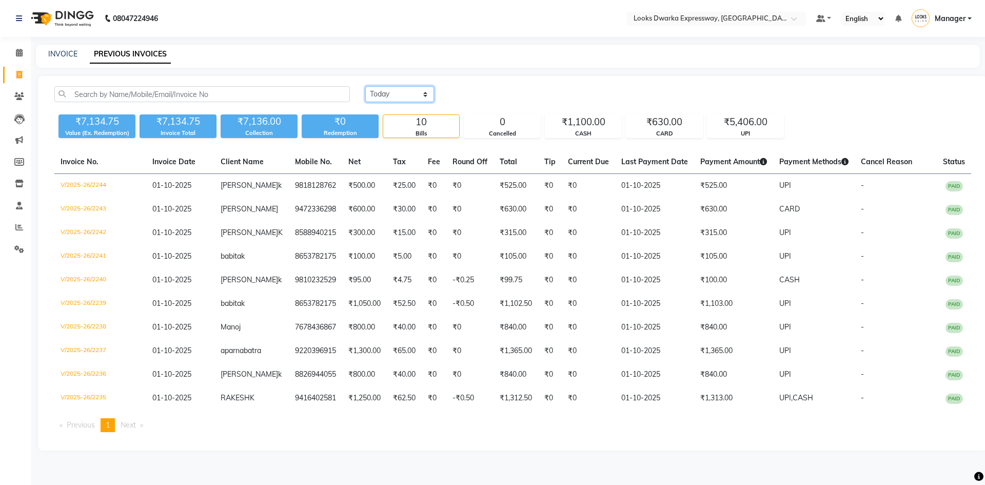
click at [404, 95] on select "Today Yesterday Custom Range" at bounding box center [399, 94] width 69 height 16
select select "range"
click at [365, 86] on select "Today Yesterday Custom Range" at bounding box center [399, 94] width 69 height 16
click at [461, 100] on input "01-10-2025" at bounding box center [483, 94] width 72 height 14
select select "10"
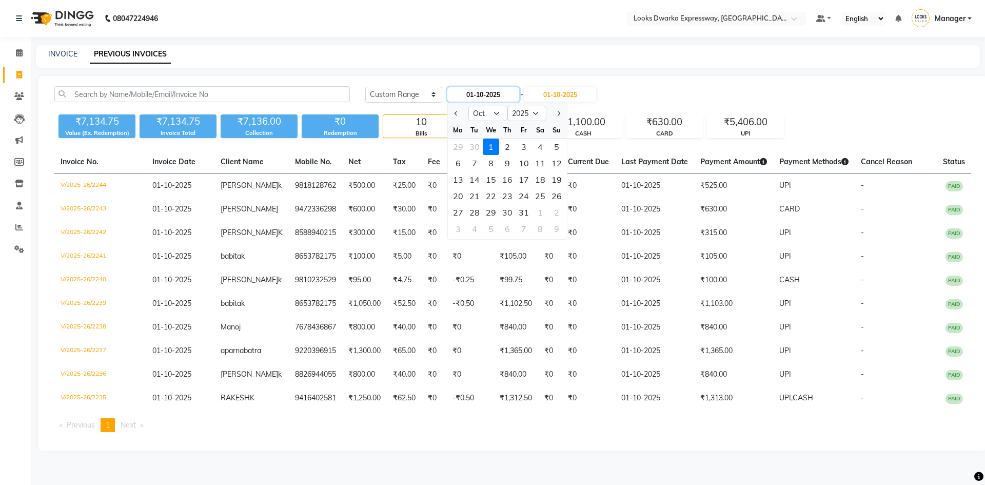
click at [505, 93] on input "01-10-2025" at bounding box center [483, 94] width 72 height 14
click at [527, 109] on select "2015 2016 2017 2018 2019 2020 2021 2022 2023 2024 2025 2026 2027 2028 2029 2030…" at bounding box center [526, 113] width 39 height 15
select select "2024"
click at [507, 106] on select "2015 2016 2017 2018 2019 2020 2021 2022 2023 2024 2025 2026 2027 2028 2029 2030…" at bounding box center [526, 113] width 39 height 15
click at [498, 113] on select "Jan Feb Mar Apr May Jun Jul Aug Sep Oct Nov Dec" at bounding box center [487, 113] width 39 height 15
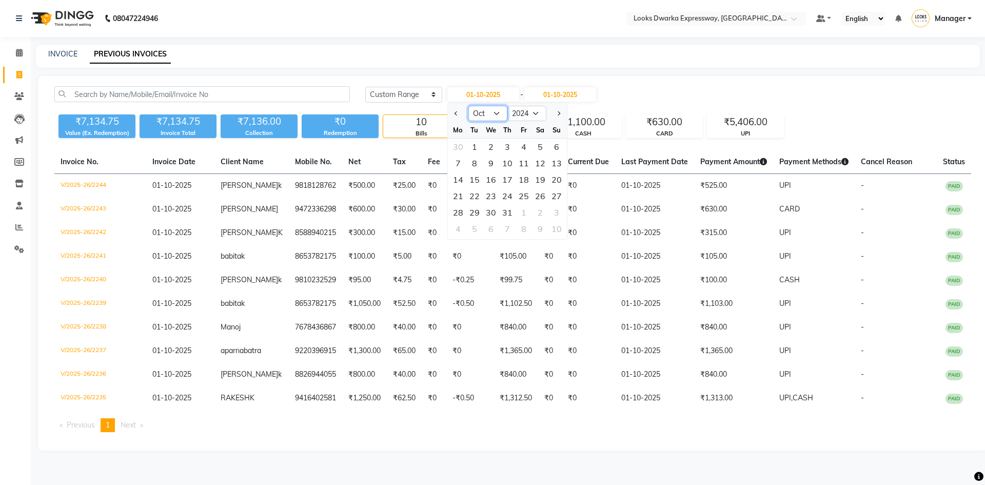
select select "9"
click at [468, 106] on select "Jan Feb Mar Apr May Jun Jul Aug Sep Oct Nov Dec" at bounding box center [487, 113] width 39 height 15
click at [553, 152] on div "1" at bounding box center [556, 146] width 16 height 16
type input "01-09-2024"
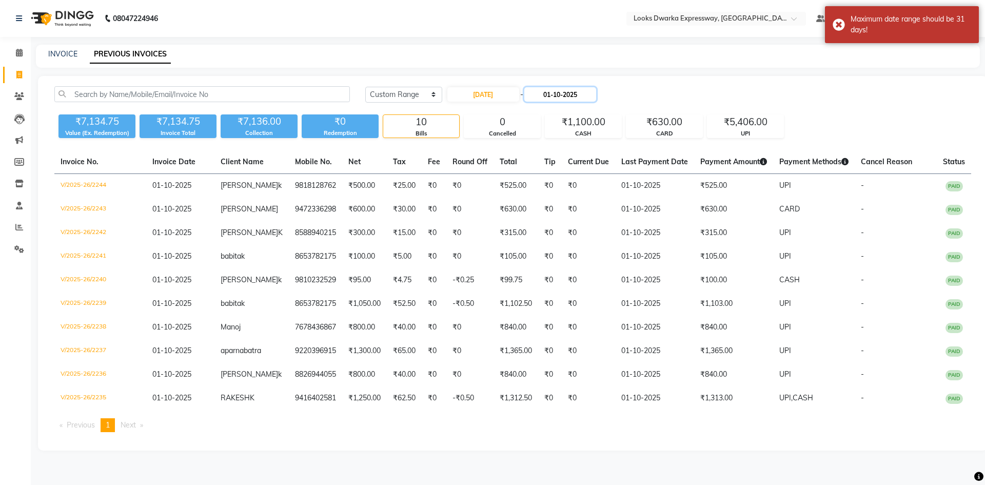
click at [596, 93] on input "01-10-2025" at bounding box center [560, 94] width 72 height 14
select select "10"
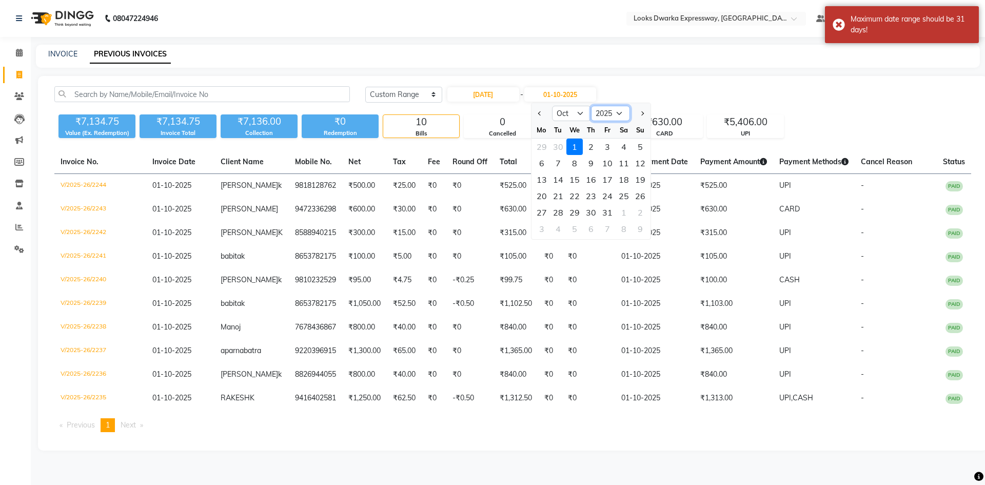
click at [615, 112] on select "2024 2025 2026 2027 2028 2029 2030 2031 2032 2033 2034 2035" at bounding box center [610, 113] width 39 height 15
select select "2024"
click at [591, 106] on select "2024 2025 2026 2027 2028 2029 2030 2031 2032 2033 2034 2035" at bounding box center [610, 113] width 39 height 15
click at [584, 113] on select "Sep Oct Nov Dec" at bounding box center [571, 113] width 39 height 15
select select "9"
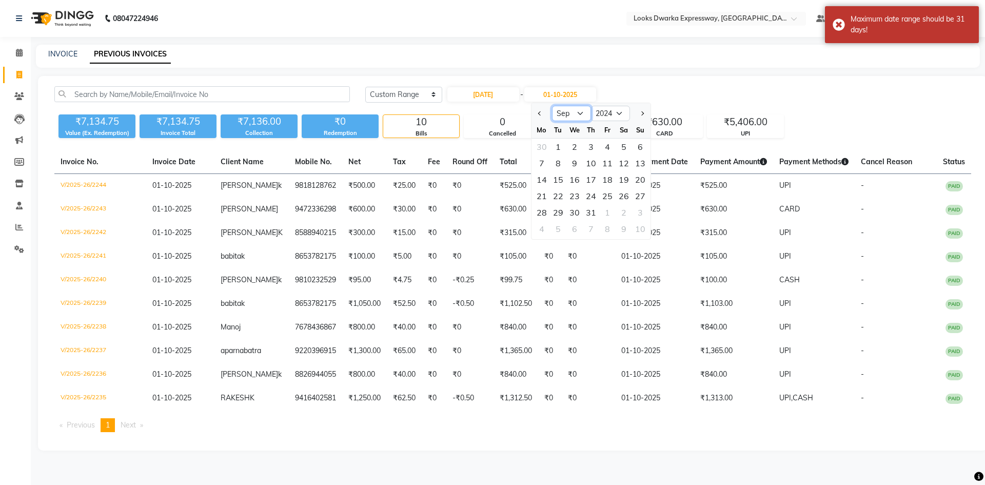
click at [552, 106] on select "Sep Oct Nov Dec" at bounding box center [571, 113] width 39 height 15
click at [543, 233] on div "30" at bounding box center [541, 228] width 16 height 16
type input "30-09-2024"
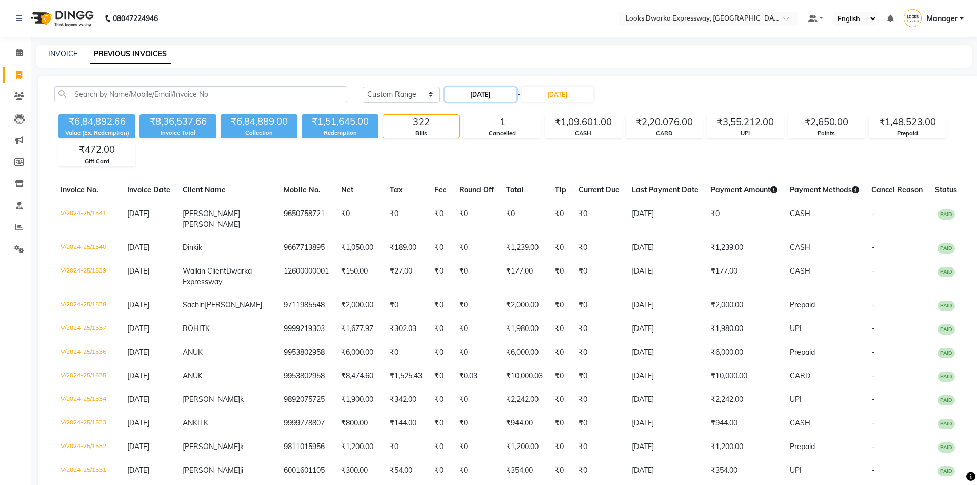
click at [507, 95] on input "01-09-2024" at bounding box center [481, 94] width 72 height 14
select select "9"
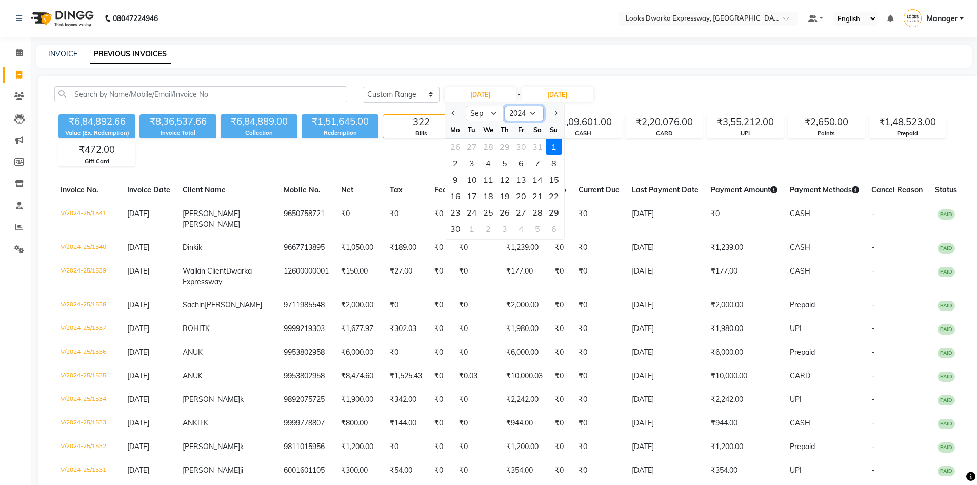
click at [531, 115] on select "2014 2015 2016 2017 2018 2019 2020 2021 2022 2023 2024 2025 2026 2027 2028 2029…" at bounding box center [524, 113] width 39 height 15
select select "2025"
click at [505, 106] on select "2014 2015 2016 2017 2018 2019 2020 2021 2022 2023 2024 2025 2026 2027 2028 2029…" at bounding box center [524, 113] width 39 height 15
click at [458, 150] on div "1" at bounding box center [455, 146] width 16 height 16
type input "01-09-2025"
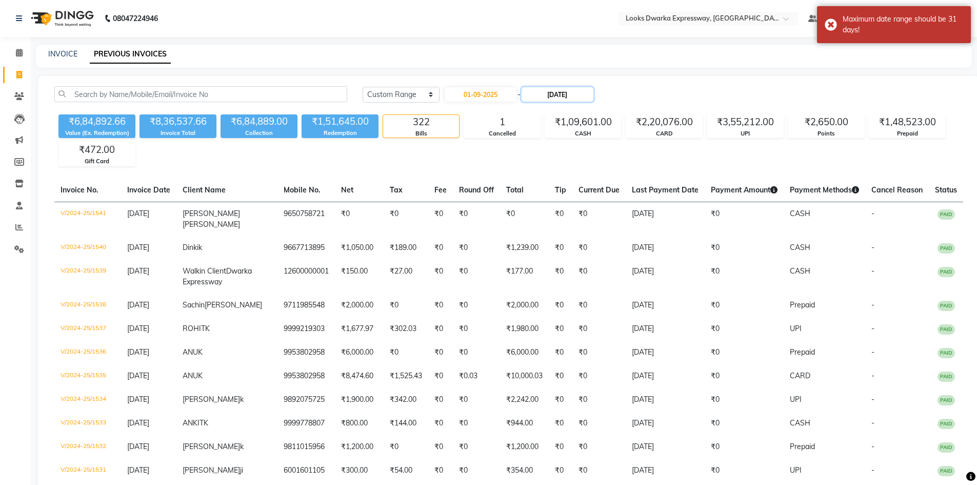
click at [593, 94] on input "30-09-2024" at bounding box center [557, 94] width 72 height 14
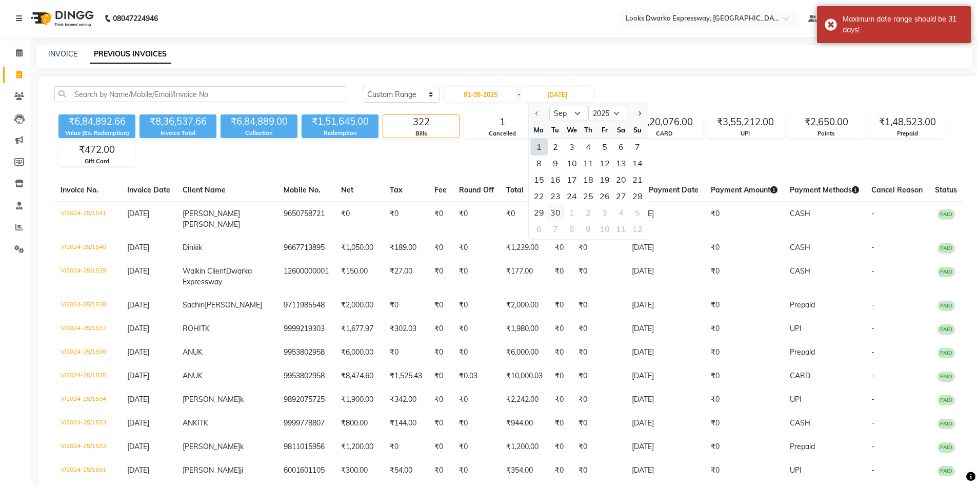
click at [555, 212] on div "30" at bounding box center [555, 212] width 16 height 16
type input "30-09-2025"
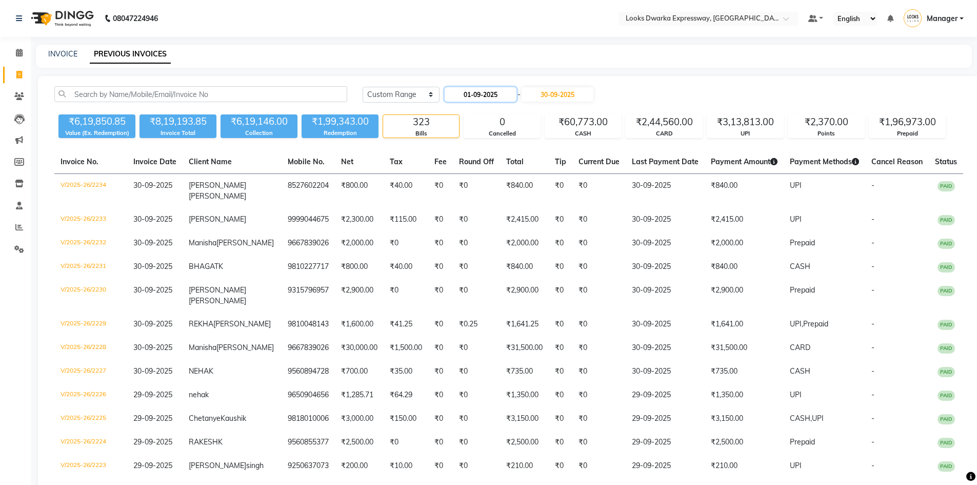
click at [514, 91] on input "01-09-2025" at bounding box center [481, 94] width 72 height 14
select select "9"
select select "2025"
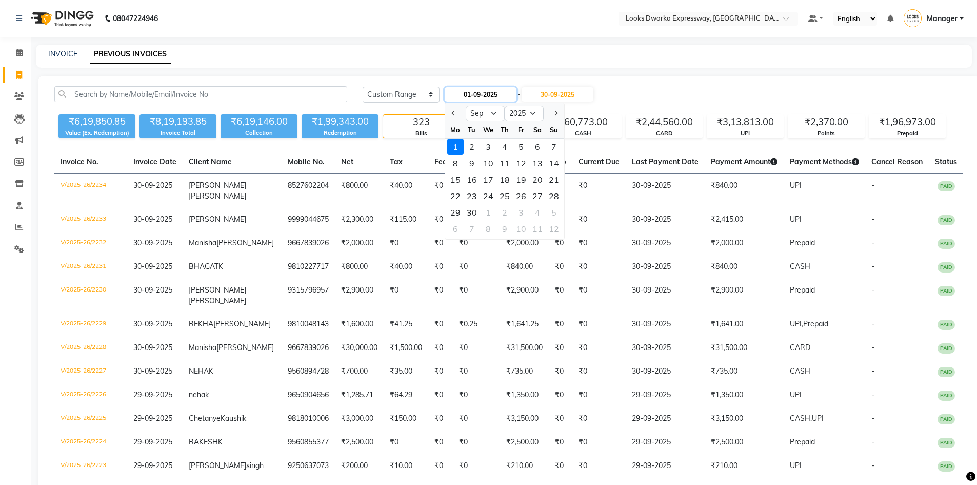
click at [514, 91] on input "01-09-2025" at bounding box center [481, 94] width 72 height 14
click at [498, 113] on select "Jan Feb Mar Apr May Jun Jul Aug Sep Oct Nov Dec" at bounding box center [485, 113] width 39 height 15
select select "8"
click at [466, 106] on select "Jan Feb Mar Apr May Jun Jul Aug Sep Oct Nov Dec" at bounding box center [485, 113] width 39 height 15
click at [531, 113] on select "2015 2016 2017 2018 2019 2020 2021 2022 2023 2024 2025 2026 2027 2028 2029 2030…" at bounding box center [524, 113] width 39 height 15
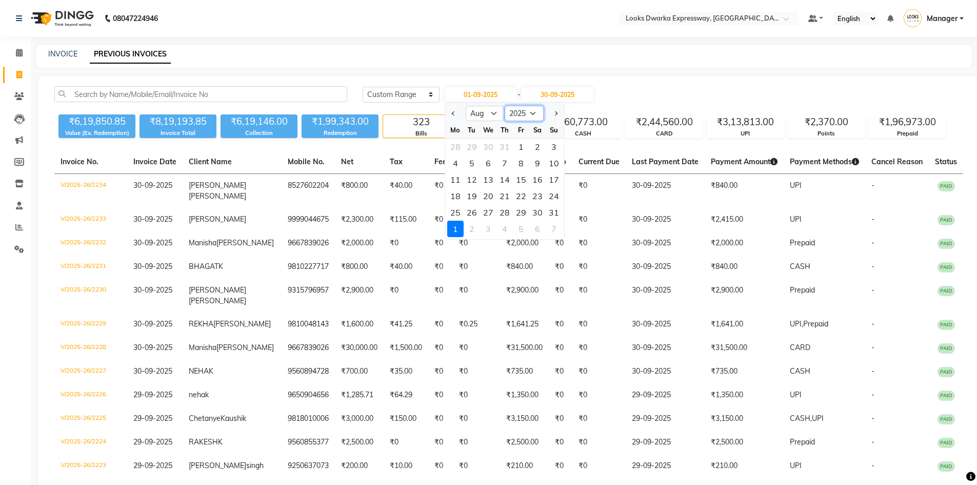
select select "2024"
click at [505, 106] on select "2015 2016 2017 2018 2019 2020 2021 2022 2023 2024 2025 2026 2027 2028 2029 2030…" at bounding box center [524, 113] width 39 height 15
click at [504, 145] on div "1" at bounding box center [504, 146] width 16 height 16
type input "01-08-2024"
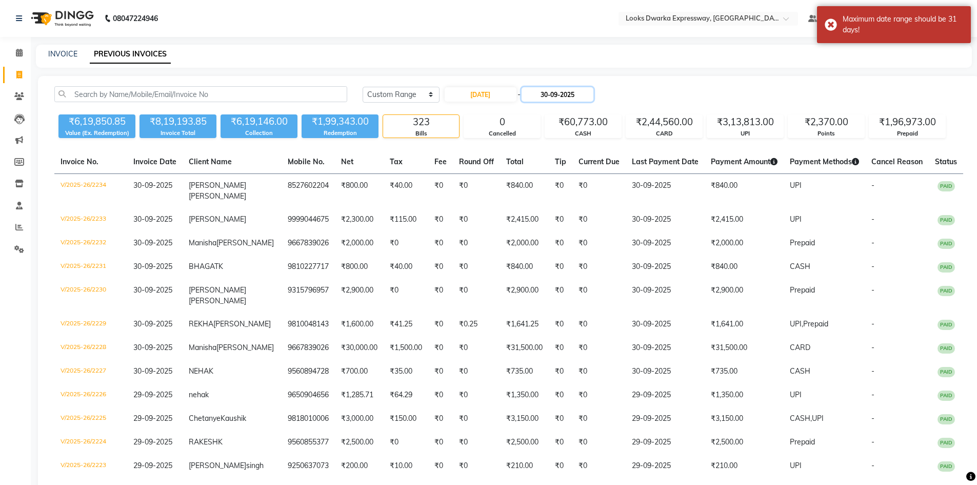
click at [537, 98] on input "30-09-2025" at bounding box center [557, 94] width 72 height 14
select select "9"
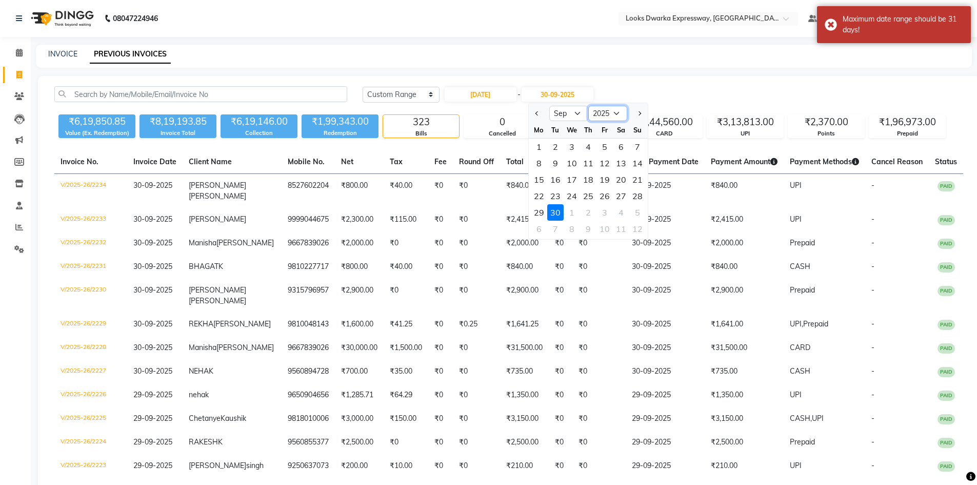
click at [602, 111] on select "2024 2025 2026 2027 2028 2029 2030 2031 2032 2033 2034 2035" at bounding box center [607, 113] width 39 height 15
select select "2024"
click at [588, 106] on select "2024 2025 2026 2027 2028 2029 2030 2031 2032 2033 2034 2035" at bounding box center [607, 113] width 39 height 15
click at [576, 111] on select "Aug Sep Oct Nov Dec" at bounding box center [568, 113] width 39 height 15
select select "8"
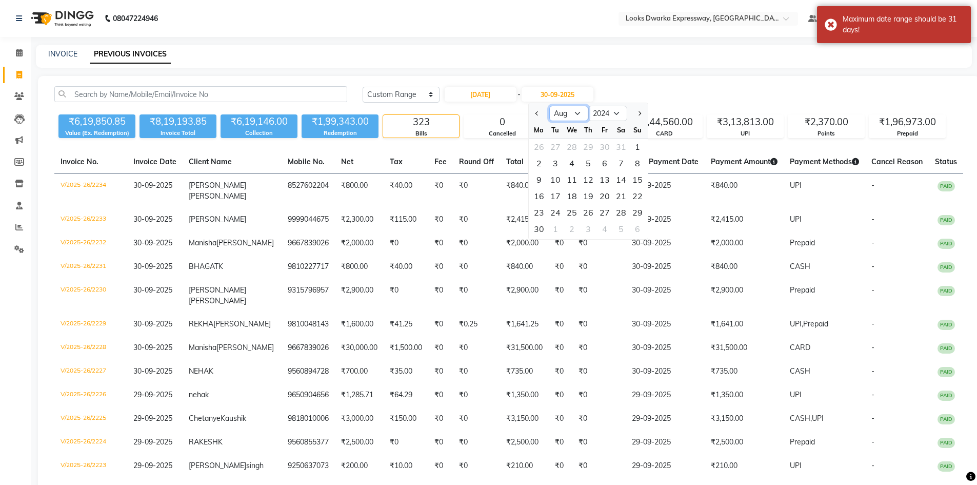
click at [549, 106] on select "Aug Sep Oct Nov Dec" at bounding box center [568, 113] width 39 height 15
click at [616, 207] on div "31" at bounding box center [621, 212] width 16 height 16
type input "31-08-2024"
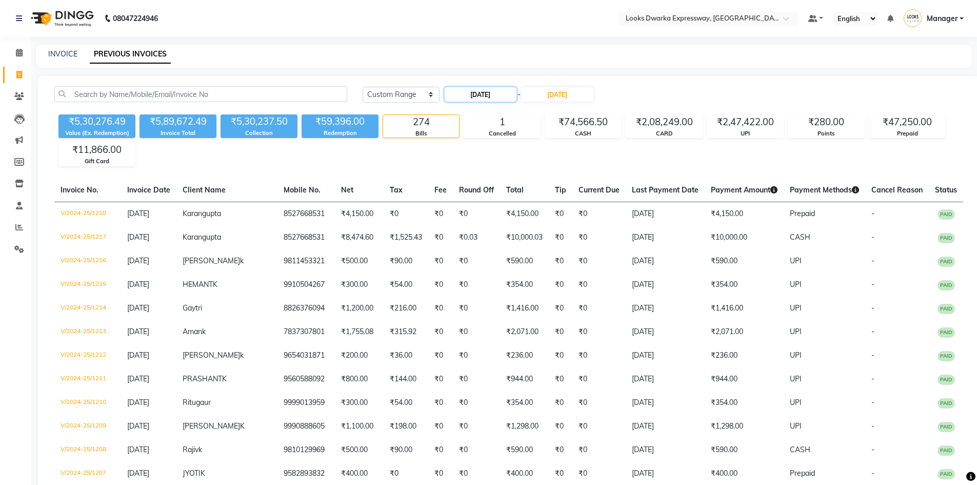
click at [510, 91] on input "01-08-2024" at bounding box center [481, 94] width 72 height 14
select select "8"
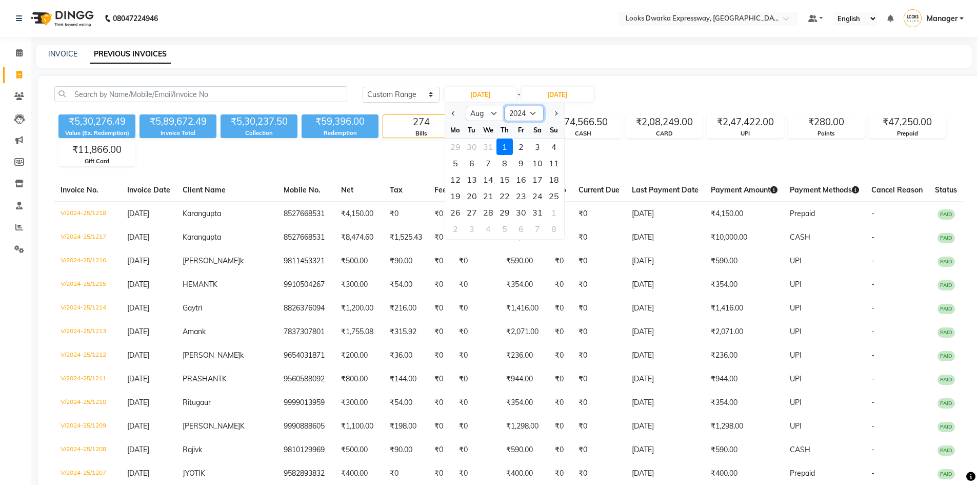
click at [534, 114] on select "2014 2015 2016 2017 2018 2019 2020 2021 2022 2023 2024 2025 2026 2027 2028 2029…" at bounding box center [524, 113] width 39 height 15
select select "2025"
click at [505, 106] on select "2014 2015 2016 2017 2018 2019 2020 2021 2022 2023 2024 2025 2026 2027 2028 2029…" at bounding box center [524, 113] width 39 height 15
click at [521, 147] on div "1" at bounding box center [521, 146] width 16 height 16
type input "01-08-2025"
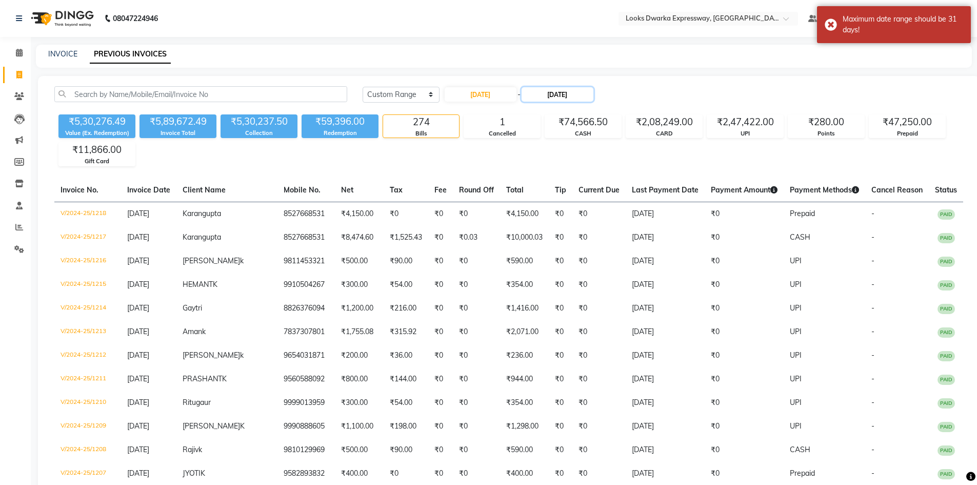
click at [590, 93] on input "31-08-2024" at bounding box center [557, 94] width 72 height 14
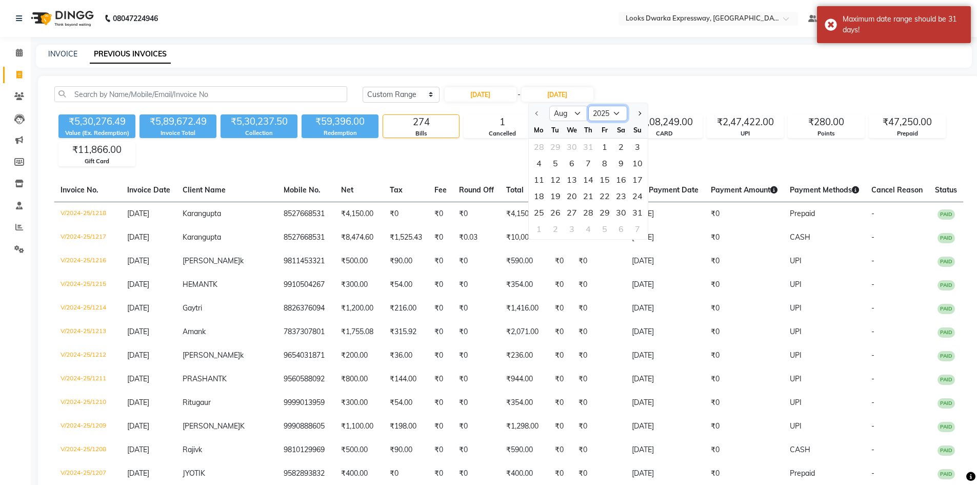
click at [608, 114] on select "2025 2026 2027 2028 2029 2030 2031 2032 2033 2034 2035" at bounding box center [607, 113] width 39 height 15
click at [588, 106] on select "2025 2026 2027 2028 2029 2030 2031 2032 2033 2034 2035" at bounding box center [607, 113] width 39 height 15
click at [639, 213] on div "31" at bounding box center [637, 212] width 16 height 16
type input "31-08-2025"
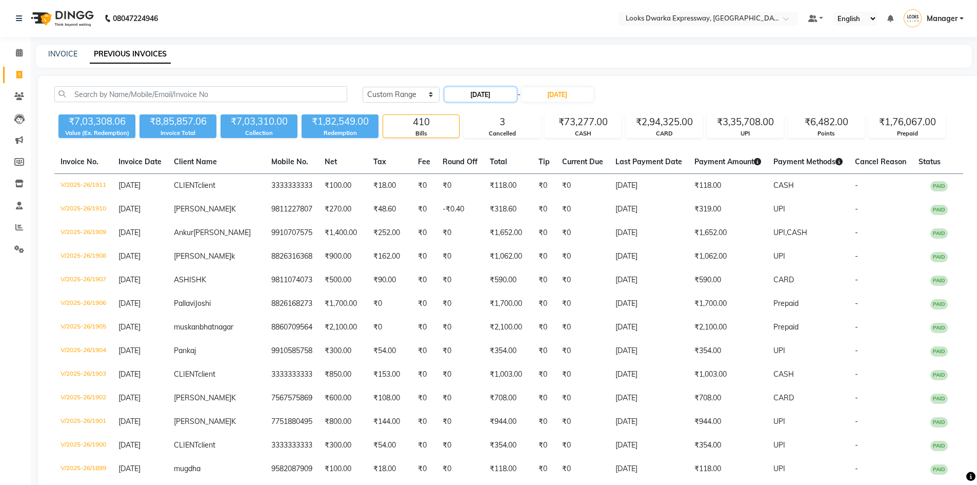
click at [513, 97] on input "01-08-2025" at bounding box center [481, 94] width 72 height 14
select select "8"
select select "2025"
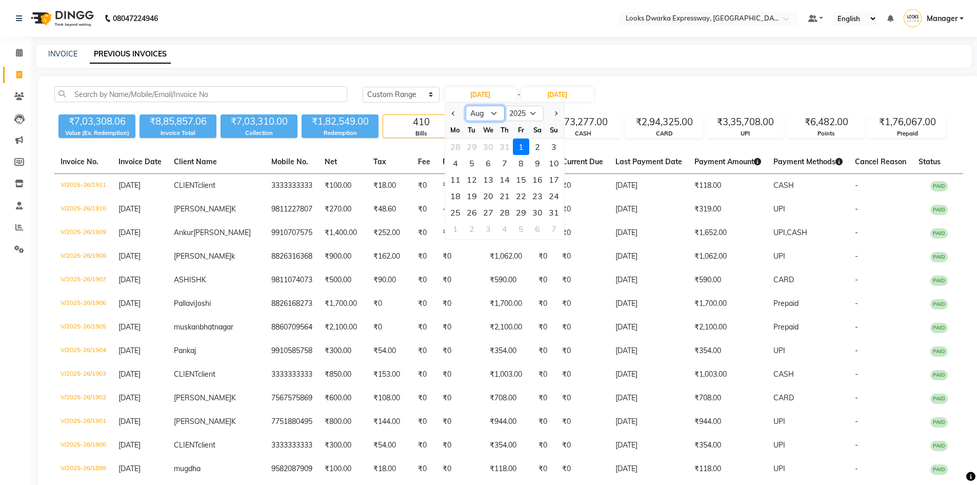
click at [493, 116] on select "Jan Feb Mar Apr May Jun Jul Aug Sep Oct Nov Dec" at bounding box center [485, 113] width 39 height 15
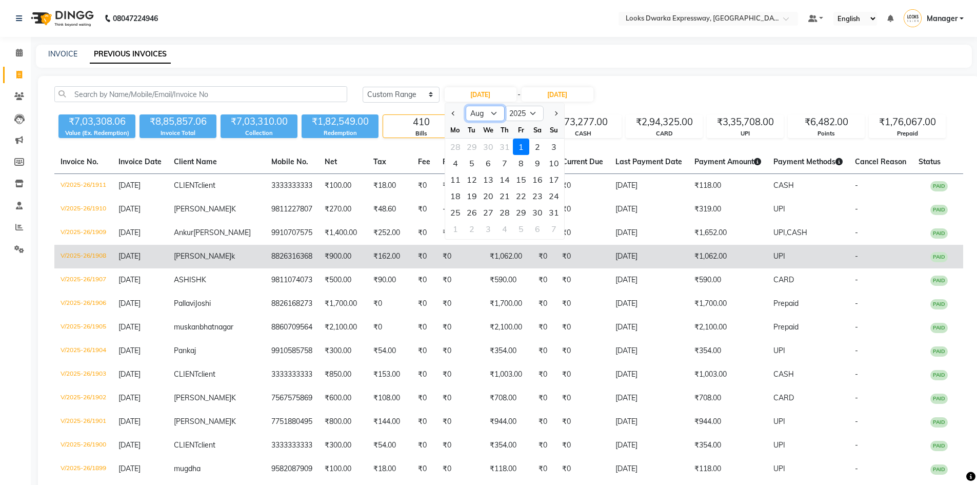
select select "9"
click at [466, 106] on select "Jan Feb Mar Apr May Jun Jul Aug Sep Oct Nov Dec" at bounding box center [485, 113] width 39 height 15
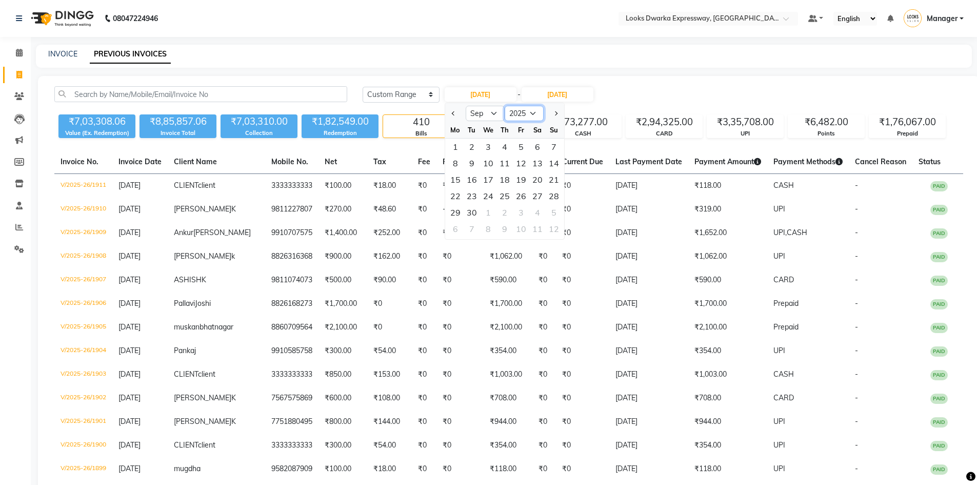
click at [534, 108] on select "2015 2016 2017 2018 2019 2020 2021 2022 2023 2024 2025 2026 2027 2028 2029 2030…" at bounding box center [524, 113] width 39 height 15
select select "2024"
click at [505, 106] on select "2015 2016 2017 2018 2019 2020 2021 2022 2023 2024 2025 2026 2027 2028 2029 2030…" at bounding box center [524, 113] width 39 height 15
click at [554, 144] on div "1" at bounding box center [554, 146] width 16 height 16
type input "01-09-2024"
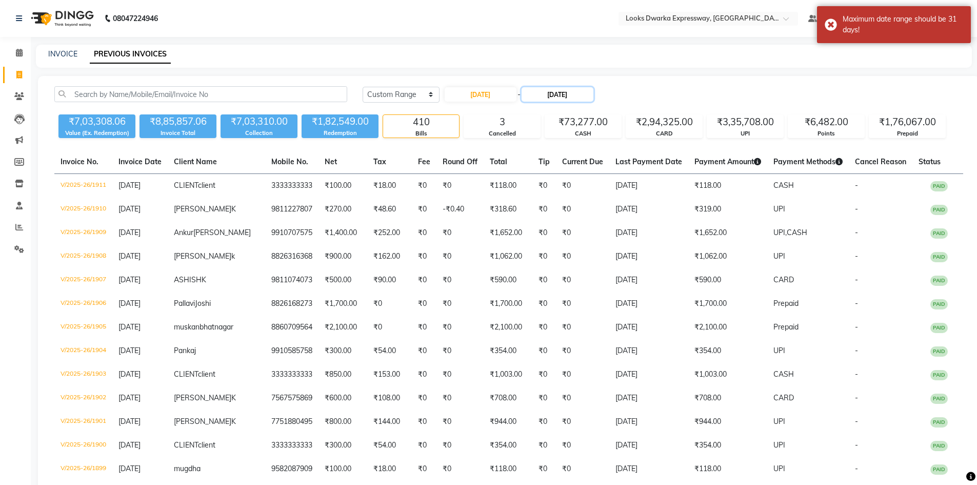
click at [537, 90] on input "31-08-2025" at bounding box center [557, 94] width 72 height 14
select select "8"
select select "2025"
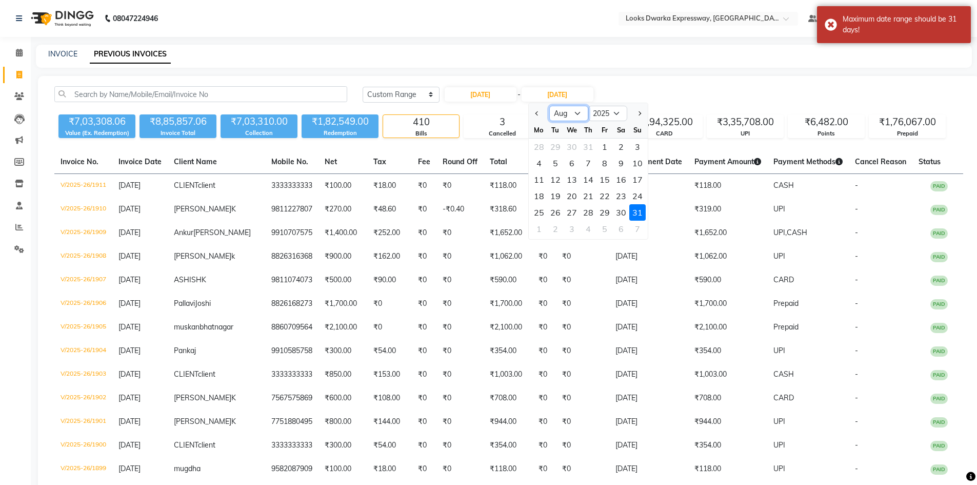
click at [571, 111] on select "Jan Feb Mar Apr May Jun Jul Aug Sep Oct Nov Dec" at bounding box center [568, 113] width 39 height 15
select select "9"
click at [549, 106] on select "Jan Feb Mar Apr May Jun Jul Aug Sep Oct Nov Dec" at bounding box center [568, 113] width 39 height 15
click at [592, 96] on input "31-08-2025" at bounding box center [557, 94] width 72 height 14
click at [602, 112] on select "2024 2025 2026 2027 2028 2029 2030 2031 2032 2033 2034 2035" at bounding box center [607, 113] width 39 height 15
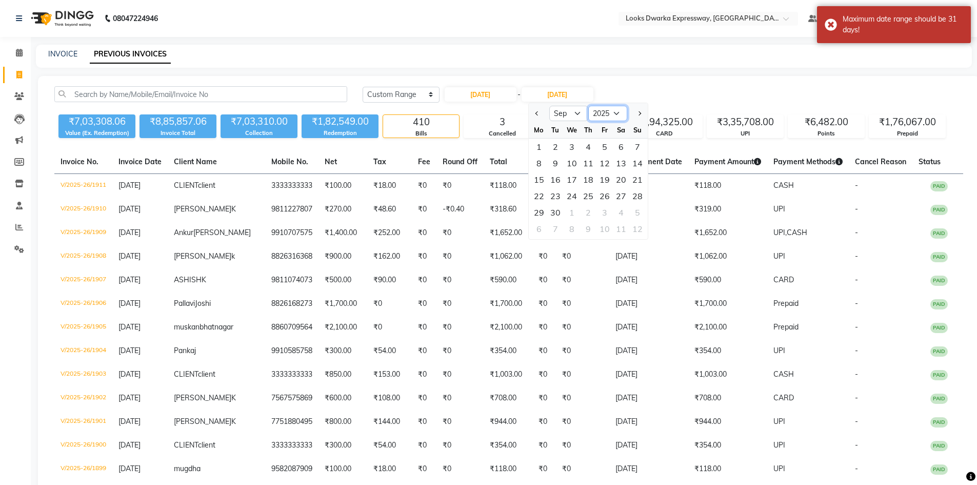
select select "2024"
click at [588, 106] on select "2024 2025 2026 2027 2028 2029 2030 2031 2032 2033 2034 2035" at bounding box center [607, 113] width 39 height 15
click at [538, 229] on div "30" at bounding box center [539, 228] width 16 height 16
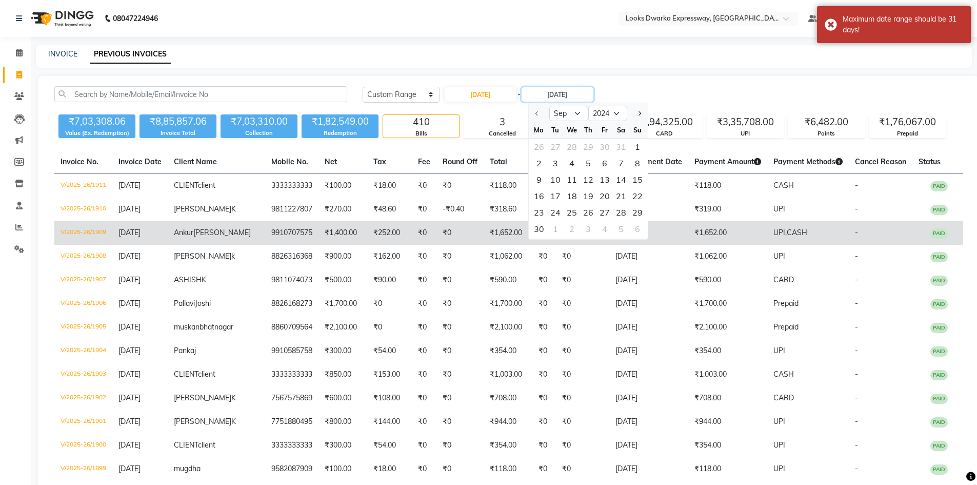
type input "30-09-2024"
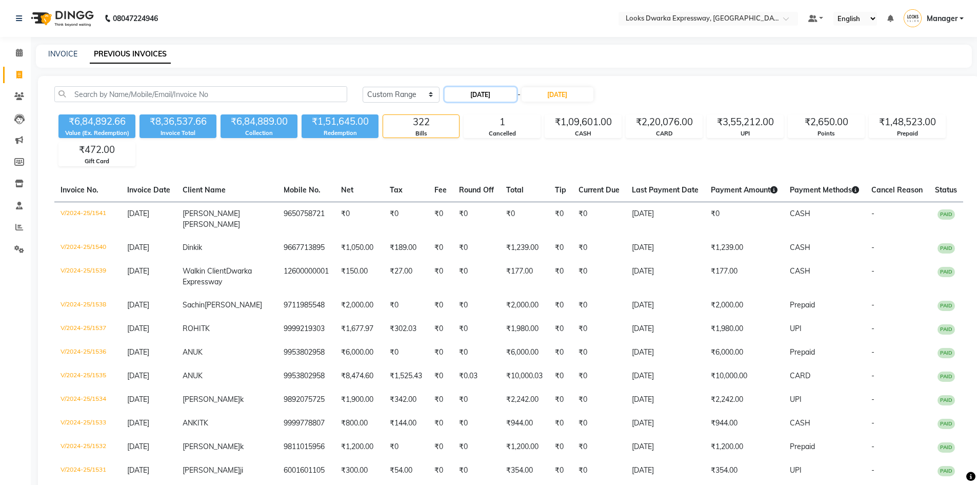
click at [505, 92] on input "01-09-2024" at bounding box center [481, 94] width 72 height 14
select select "9"
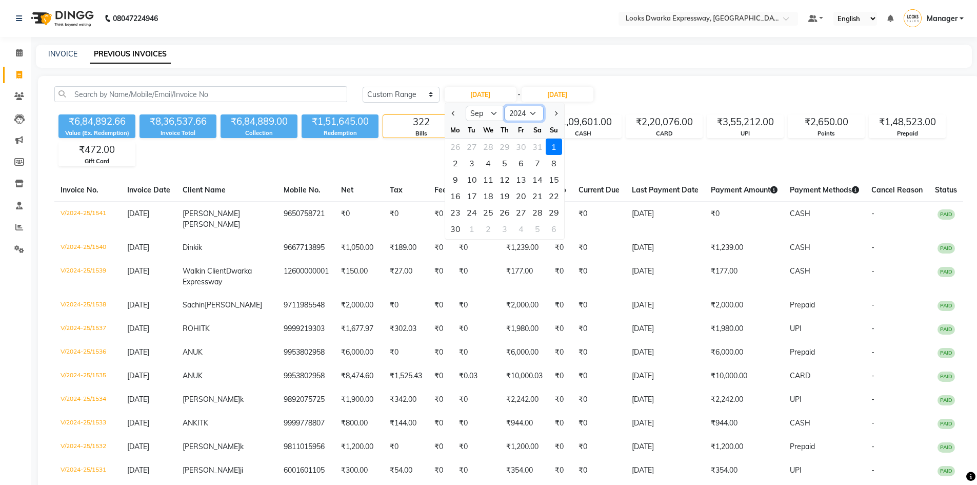
click at [526, 115] on select "2014 2015 2016 2017 2018 2019 2020 2021 2022 2023 2024 2025 2026 2027 2028 2029…" at bounding box center [524, 113] width 39 height 15
select select "2025"
click at [505, 106] on select "2014 2015 2016 2017 2018 2019 2020 2021 2022 2023 2024 2025 2026 2027 2028 2029…" at bounding box center [524, 113] width 39 height 15
click at [454, 147] on div "1" at bounding box center [455, 146] width 16 height 16
type input "01-09-2025"
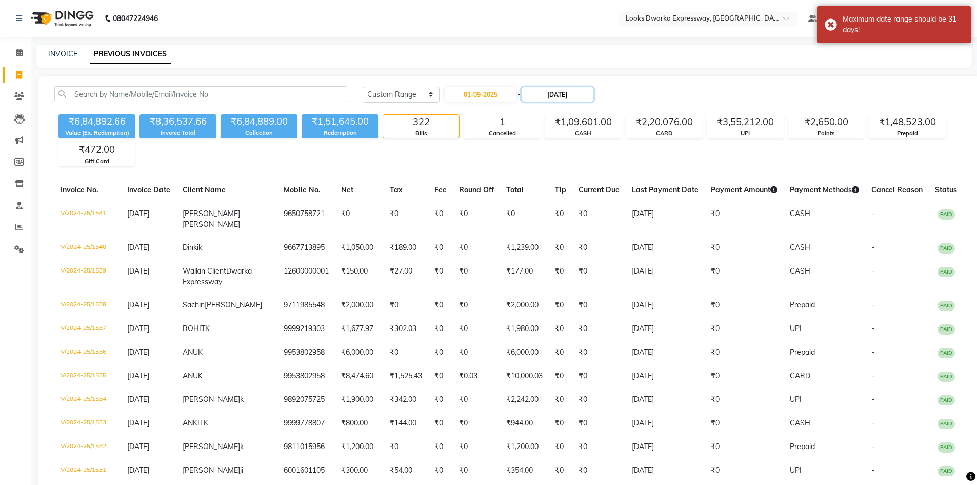
click at [557, 89] on input "30-09-2024" at bounding box center [557, 94] width 72 height 14
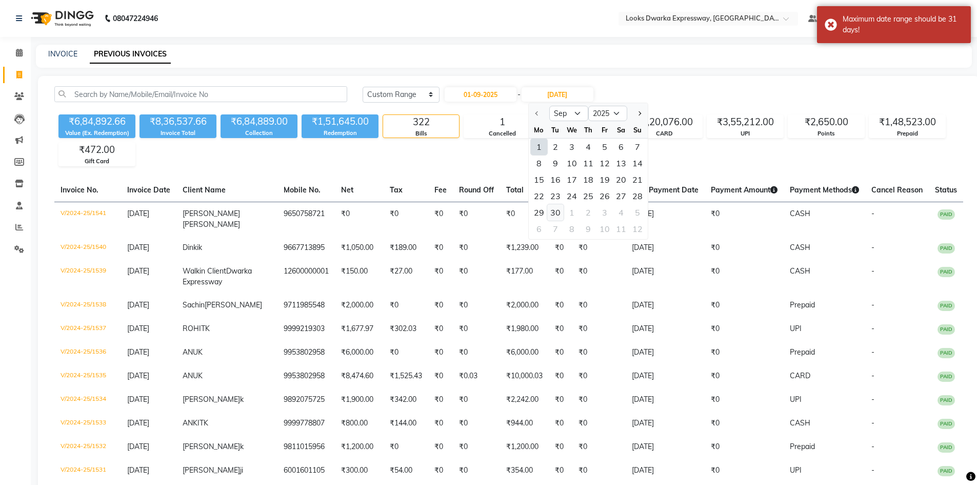
click at [555, 216] on div "30" at bounding box center [555, 212] width 16 height 16
type input "30-09-2025"
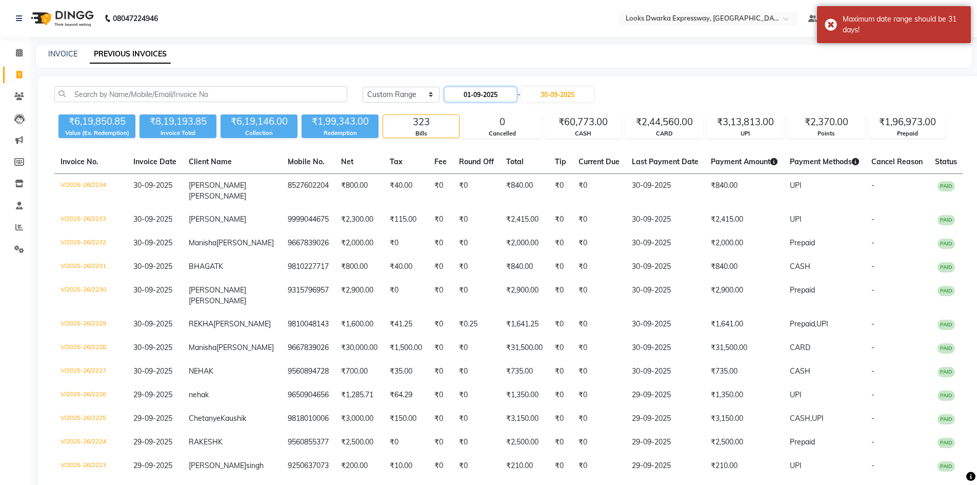
click at [507, 93] on input "01-09-2025" at bounding box center [481, 94] width 72 height 14
select select "9"
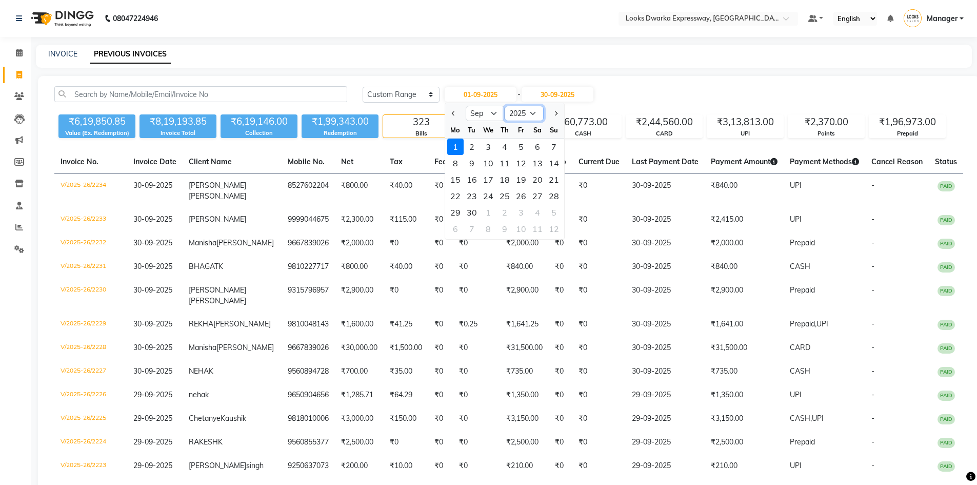
click at [529, 114] on select "2015 2016 2017 2018 2019 2020 2021 2022 2023 2024 2025 2026 2027 2028 2029 2030…" at bounding box center [524, 113] width 39 height 15
select select "2024"
click at [505, 106] on select "2015 2016 2017 2018 2019 2020 2021 2022 2023 2024 2025 2026 2027 2028 2029 2030…" at bounding box center [524, 113] width 39 height 15
click at [584, 91] on input "30-09-2025" at bounding box center [557, 94] width 72 height 14
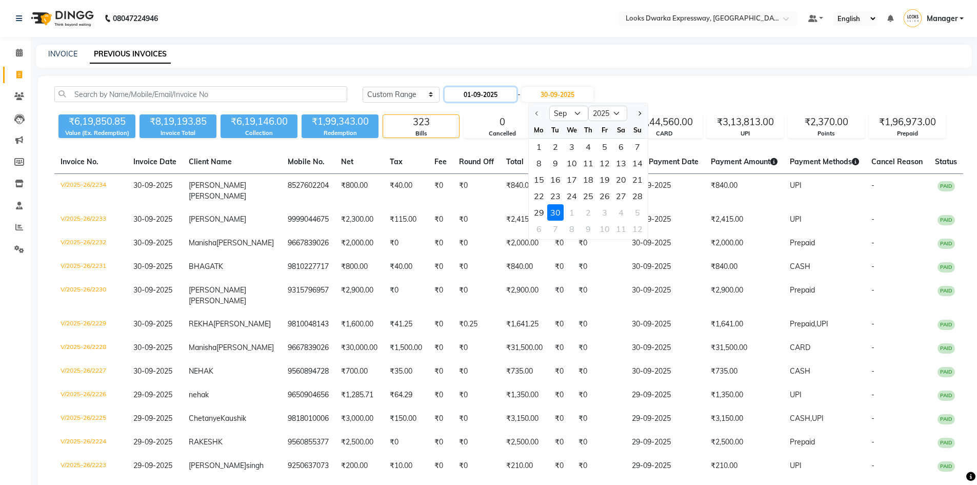
click at [508, 91] on input "01-09-2025" at bounding box center [481, 94] width 72 height 14
select select "9"
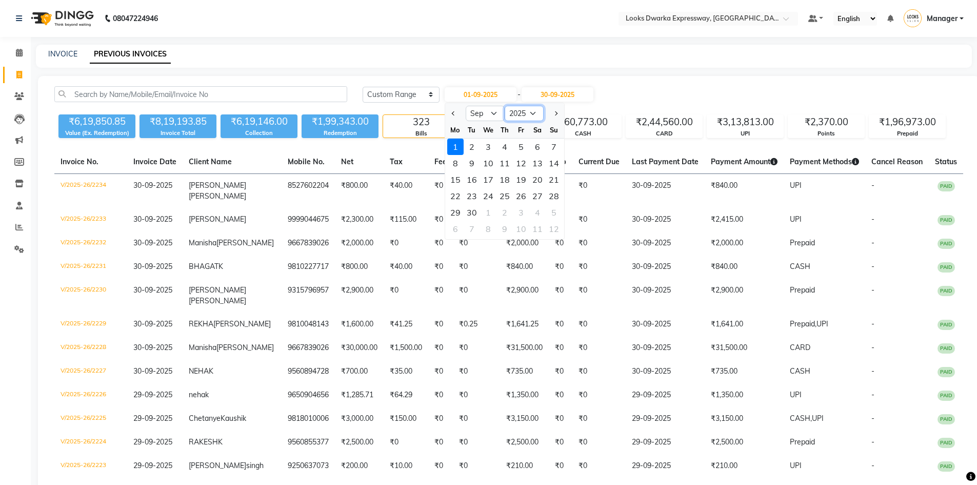
click at [530, 112] on select "2015 2016 2017 2018 2019 2020 2021 2022 2023 2024 2025 2026 2027 2028 2029 2030…" at bounding box center [524, 113] width 39 height 15
select select "2024"
click at [505, 106] on select "2015 2016 2017 2018 2019 2020 2021 2022 2023 2024 2025 2026 2027 2028 2029 2030…" at bounding box center [524, 113] width 39 height 15
click at [552, 147] on div "1" at bounding box center [554, 146] width 16 height 16
type input "01-09-2024"
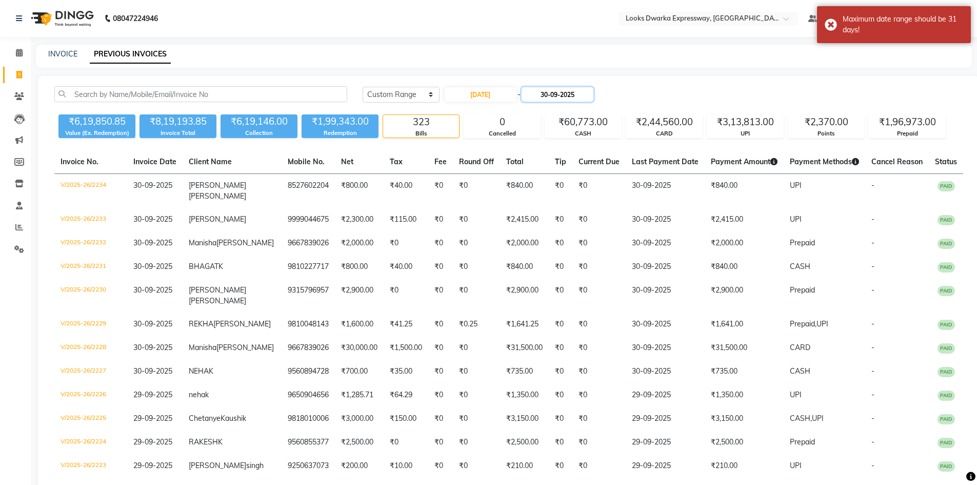
click at [586, 92] on input "30-09-2025" at bounding box center [557, 94] width 72 height 14
select select "9"
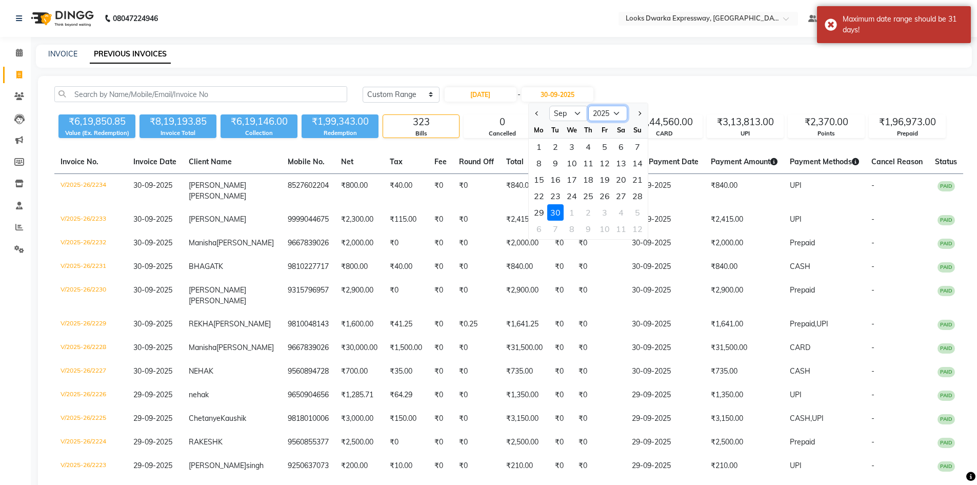
click at [614, 115] on select "2024 2025 2026 2027 2028 2029 2030 2031 2032 2033 2034 2035" at bounding box center [607, 113] width 39 height 15
select select "2024"
click at [588, 106] on select "2024 2025 2026 2027 2028 2029 2030 2031 2032 2033 2034 2035" at bounding box center [607, 113] width 39 height 15
click at [537, 231] on div "30" at bounding box center [539, 228] width 16 height 16
type input "30-09-2024"
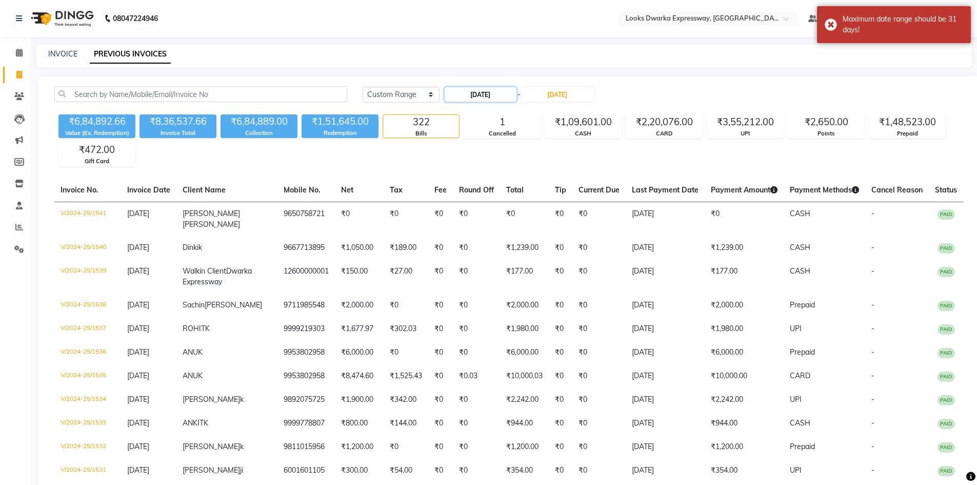
click at [509, 95] on input "01-09-2024" at bounding box center [481, 94] width 72 height 14
select select "9"
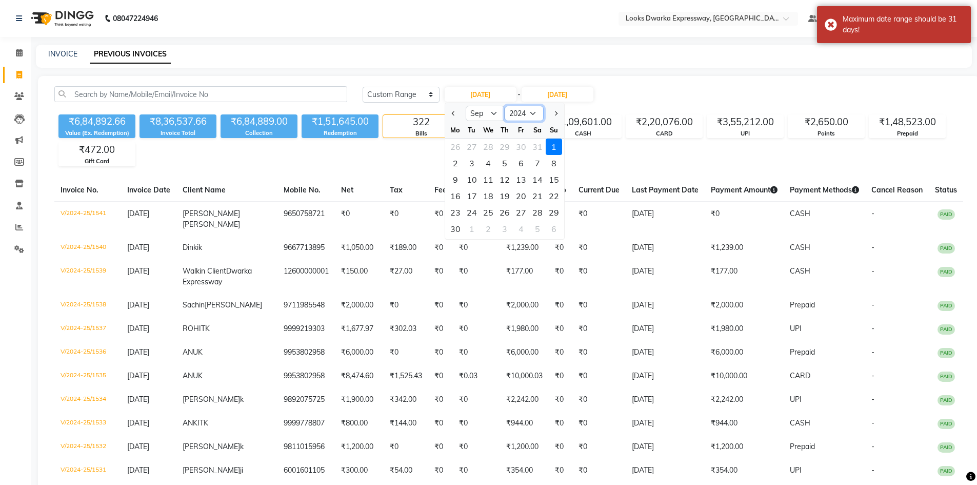
click at [537, 108] on select "2014 2015 2016 2017 2018 2019 2020 2021 2022 2023 2024 2025 2026 2027 2028 2029…" at bounding box center [524, 113] width 39 height 15
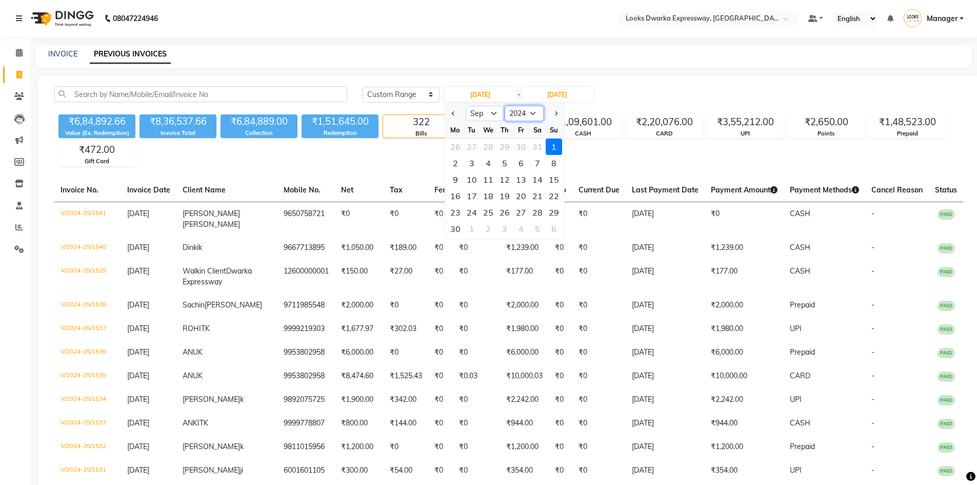
select select "2025"
click at [505, 106] on select "2014 2015 2016 2017 2018 2019 2020 2021 2022 2023 2024 2025 2026 2027 2028 2029…" at bounding box center [524, 113] width 39 height 15
click at [452, 146] on div "1" at bounding box center [455, 146] width 16 height 16
type input "01-09-2025"
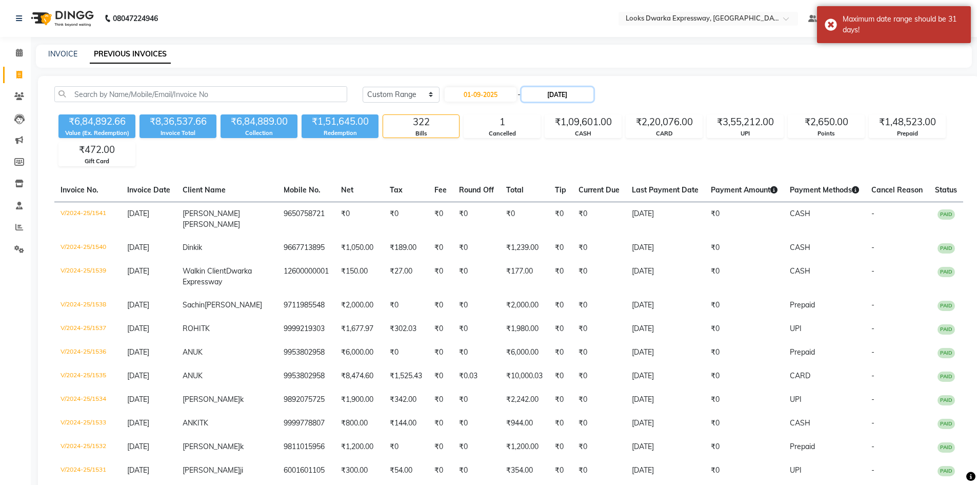
click at [537, 93] on input "30-09-2024" at bounding box center [557, 94] width 72 height 14
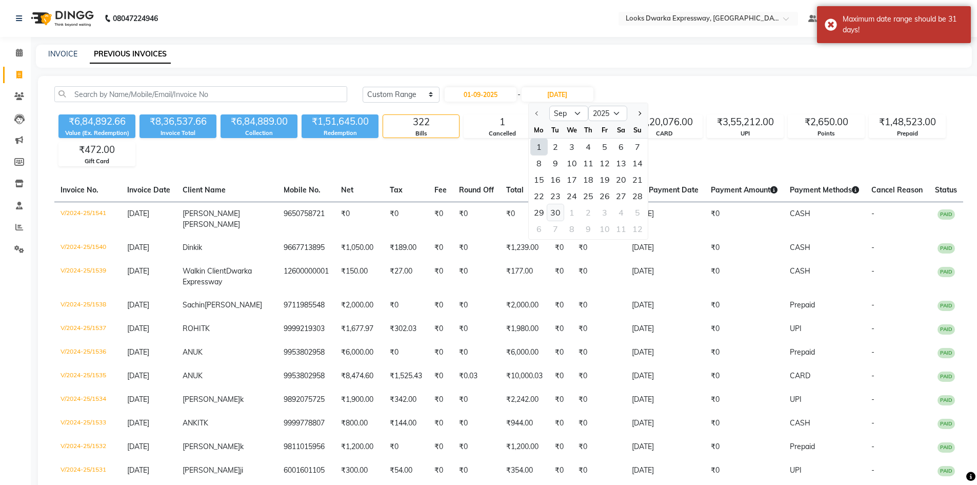
click at [557, 207] on div "30" at bounding box center [555, 212] width 16 height 16
type input "30-09-2025"
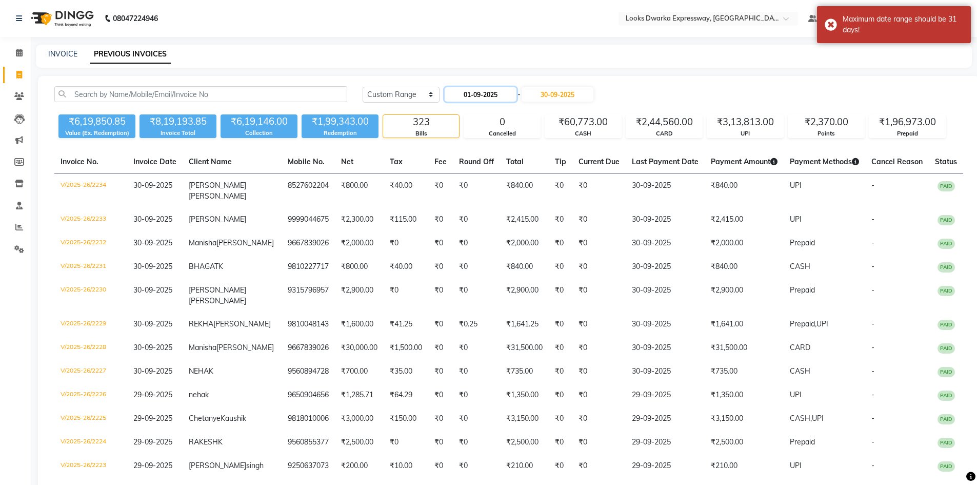
click at [512, 99] on input "01-09-2025" at bounding box center [481, 94] width 72 height 14
select select "9"
select select "2025"
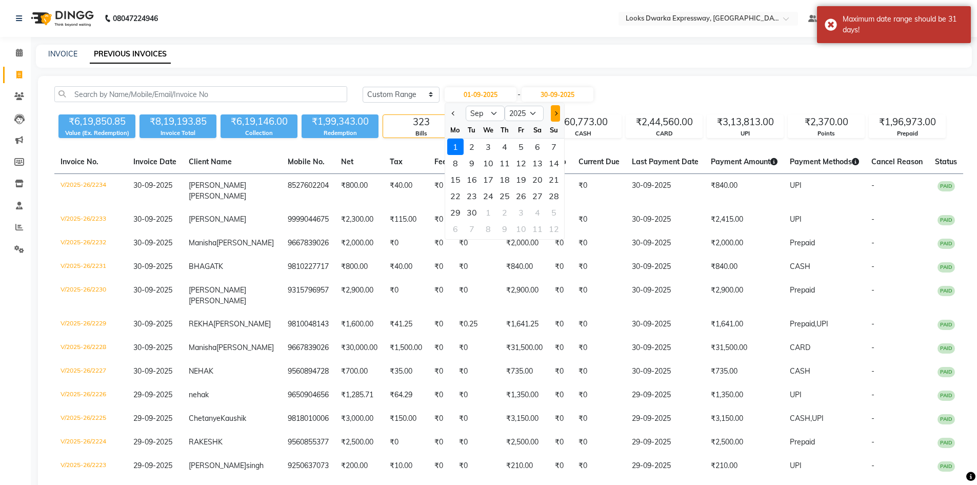
click at [557, 115] on button "Next month" at bounding box center [555, 113] width 9 height 16
select select "10"
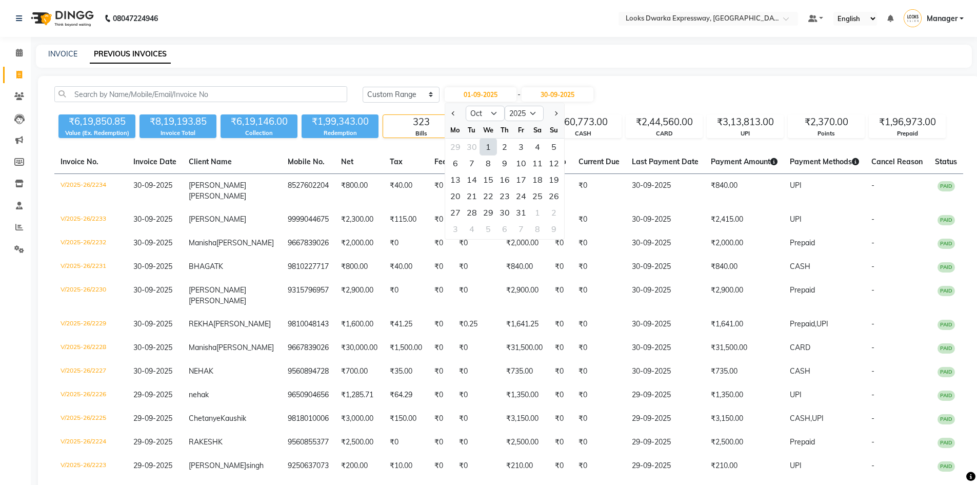
click at [487, 147] on div "1" at bounding box center [488, 146] width 16 height 16
type input "01-10-2025"
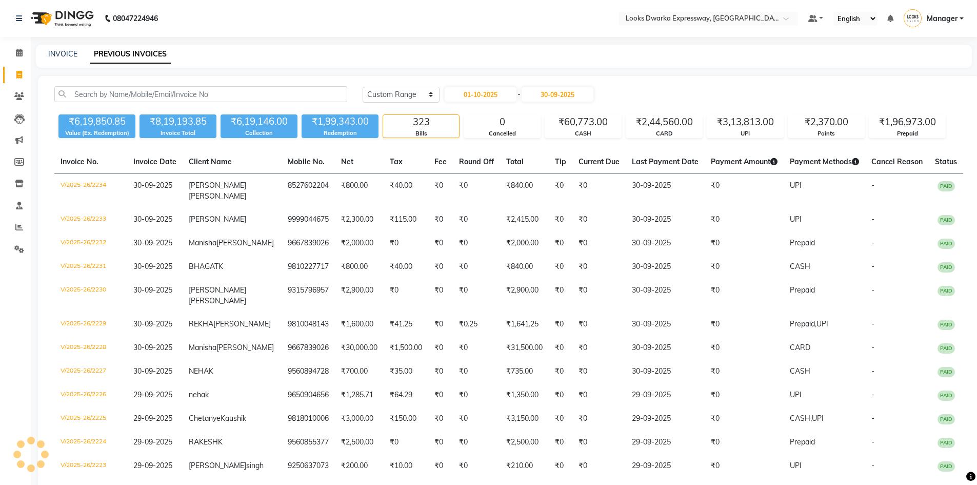
click at [645, 87] on div "Today Yesterday Custom Range 01-10-2025 - 30-09-2025" at bounding box center [663, 94] width 600 height 16
click at [16, 53] on icon at bounding box center [19, 53] width 7 height 8
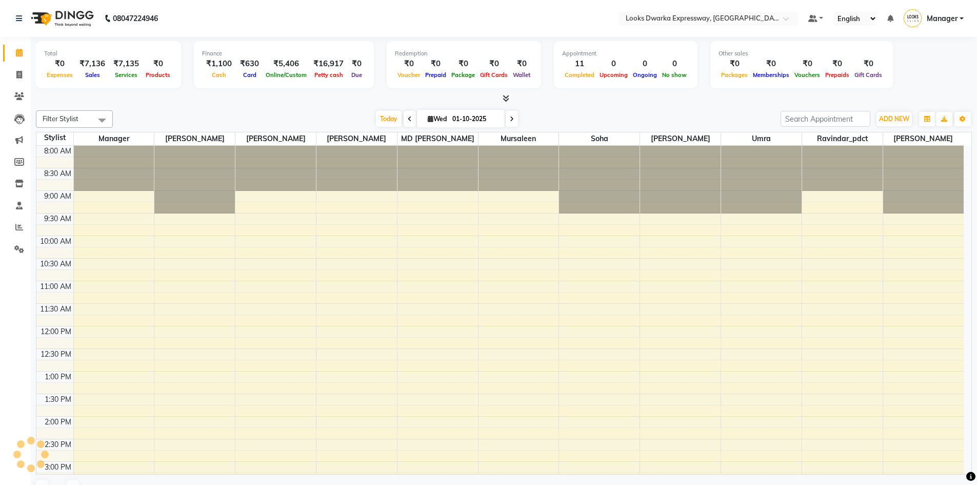
scroll to position [211, 0]
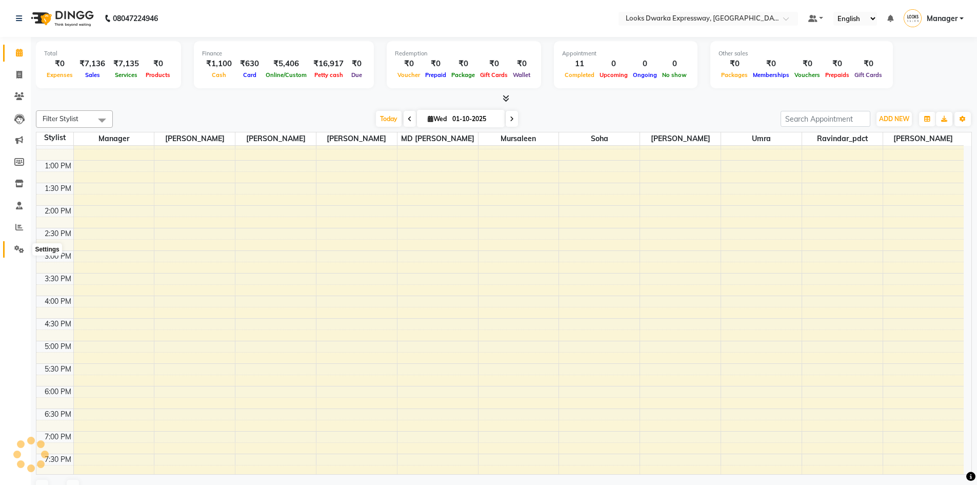
click at [17, 250] on icon at bounding box center [19, 249] width 10 height 8
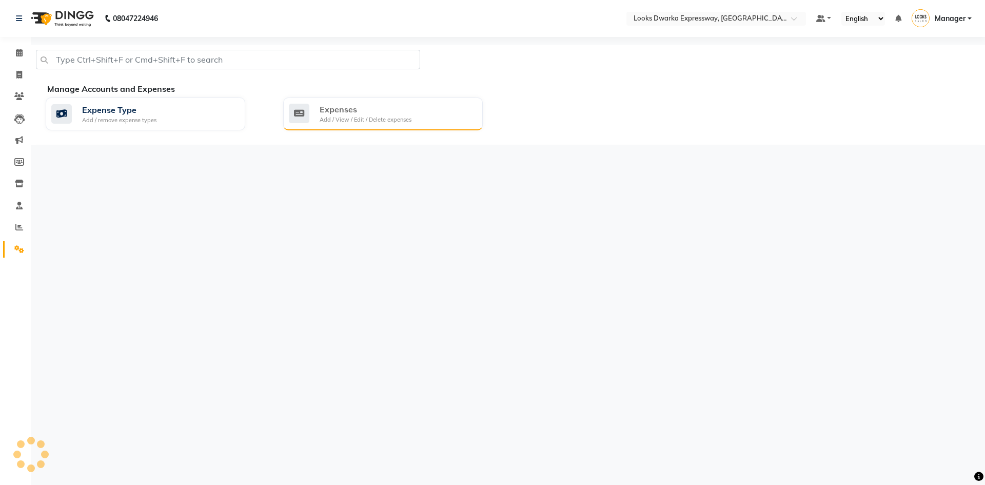
click at [355, 112] on div "Expenses" at bounding box center [365, 109] width 92 height 12
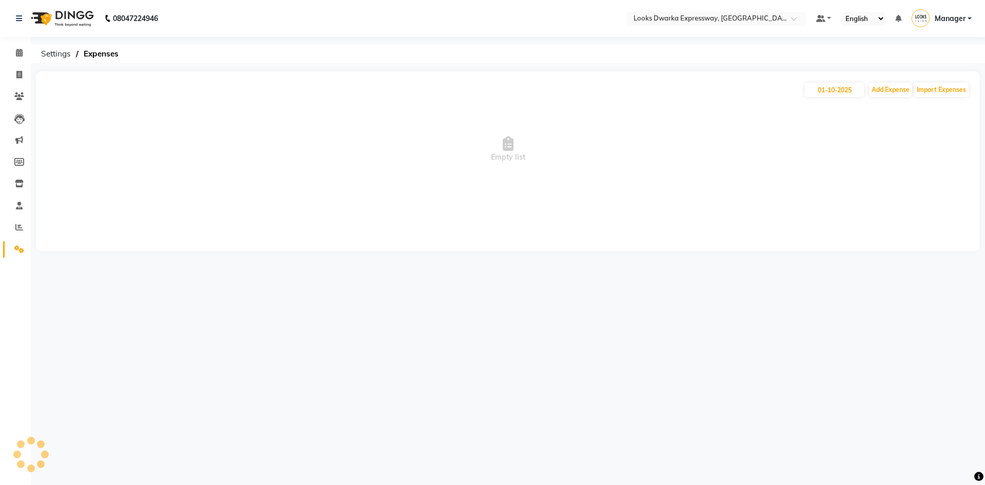
click at [190, 270] on div "08047224946 Select Location × Looks Dwarka Expressway, New Delhi Default Panel …" at bounding box center [492, 242] width 985 height 485
click at [16, 73] on icon at bounding box center [19, 75] width 6 height 8
select select "service"
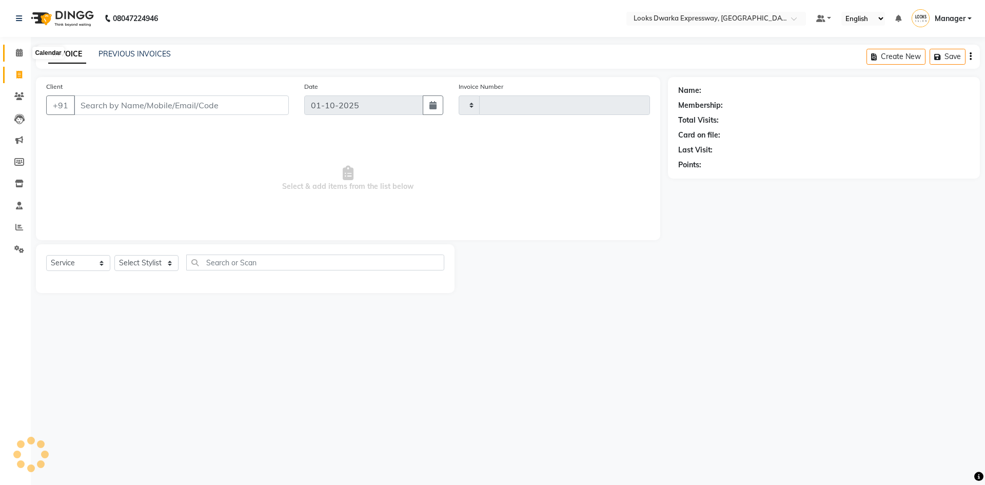
click at [15, 51] on span at bounding box center [19, 53] width 18 height 12
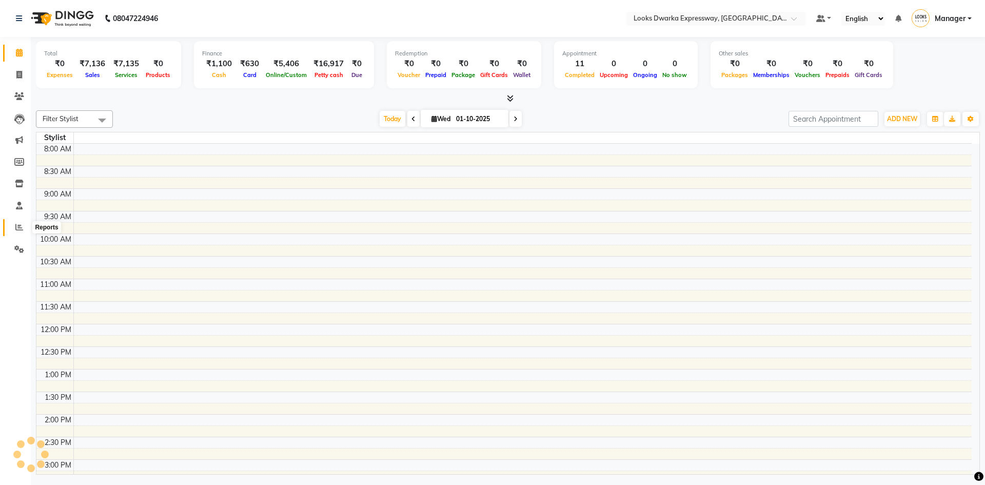
click at [13, 229] on span at bounding box center [19, 228] width 18 height 12
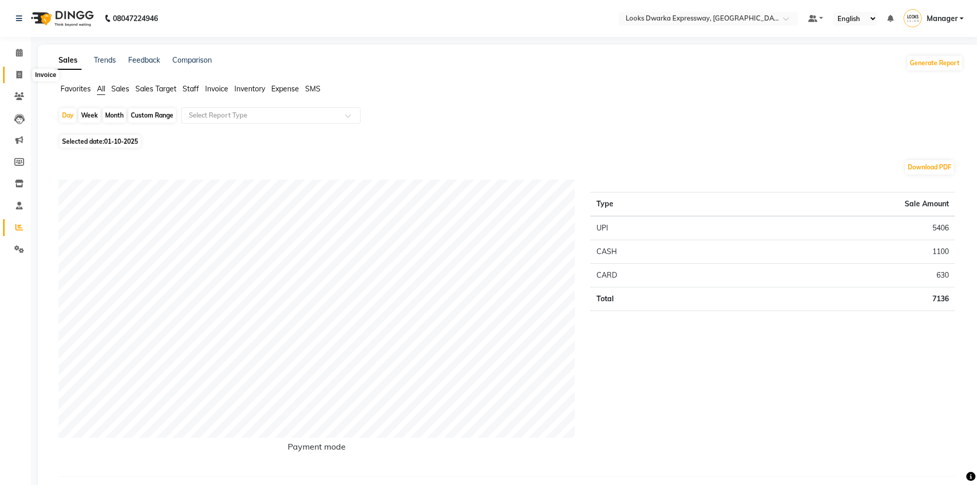
click at [20, 74] on icon at bounding box center [19, 75] width 6 height 8
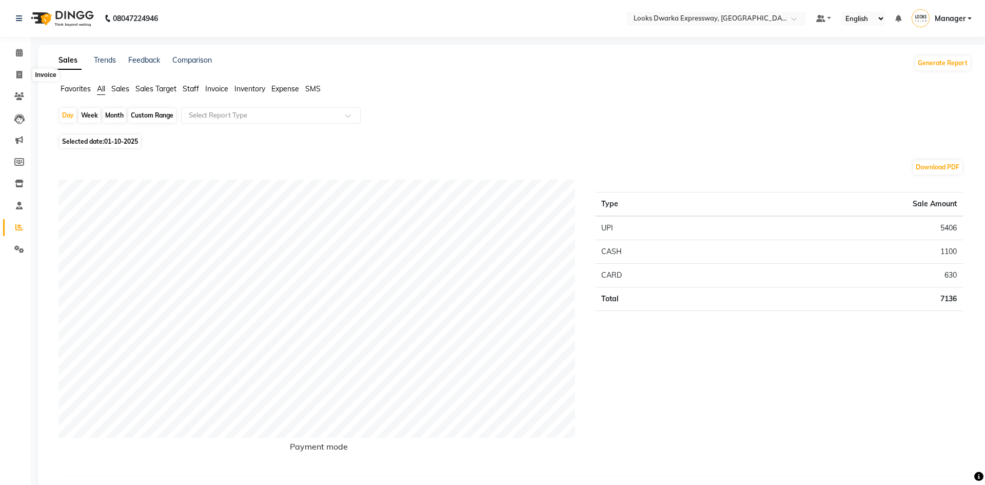
select select "6011"
select select "service"
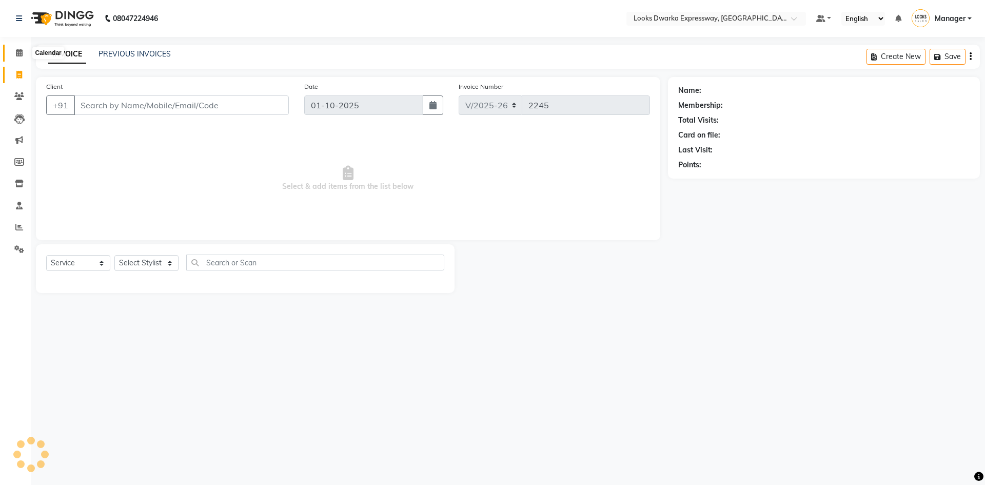
click at [14, 52] on span at bounding box center [19, 53] width 18 height 12
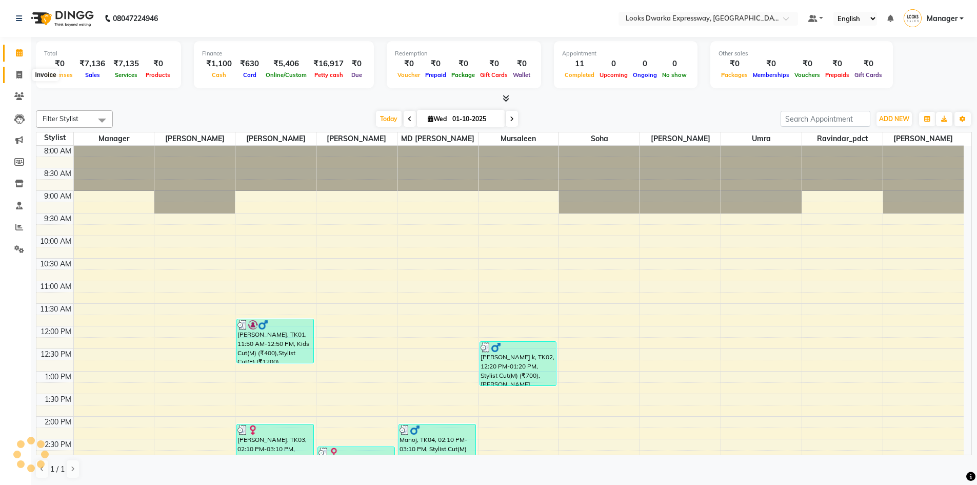
click at [12, 78] on span at bounding box center [19, 75] width 18 height 12
select select "6011"
select select "service"
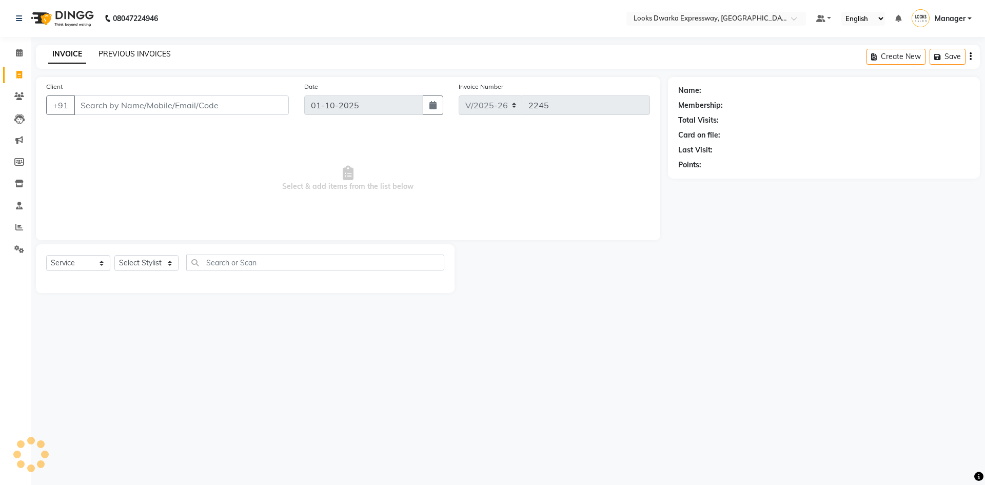
click at [133, 57] on link "PREVIOUS INVOICES" at bounding box center [134, 53] width 72 height 9
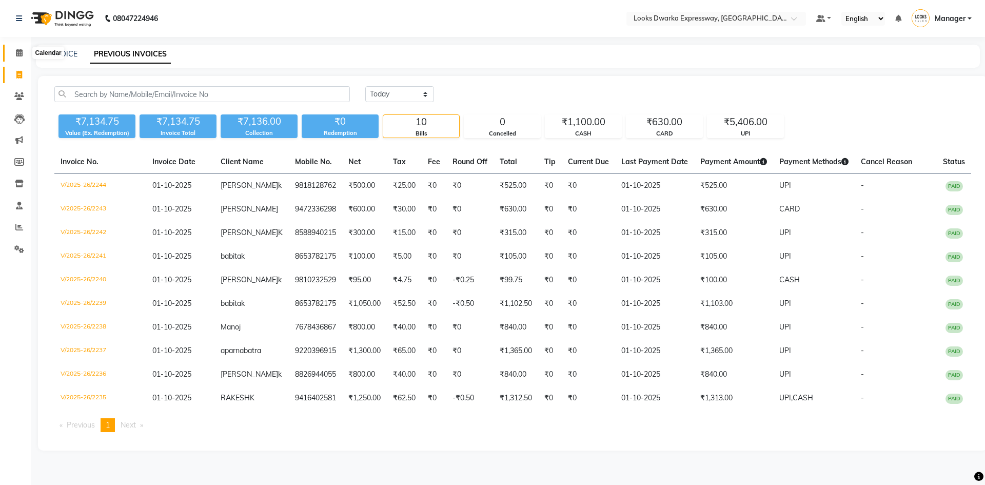
click at [19, 56] on icon at bounding box center [19, 53] width 7 height 8
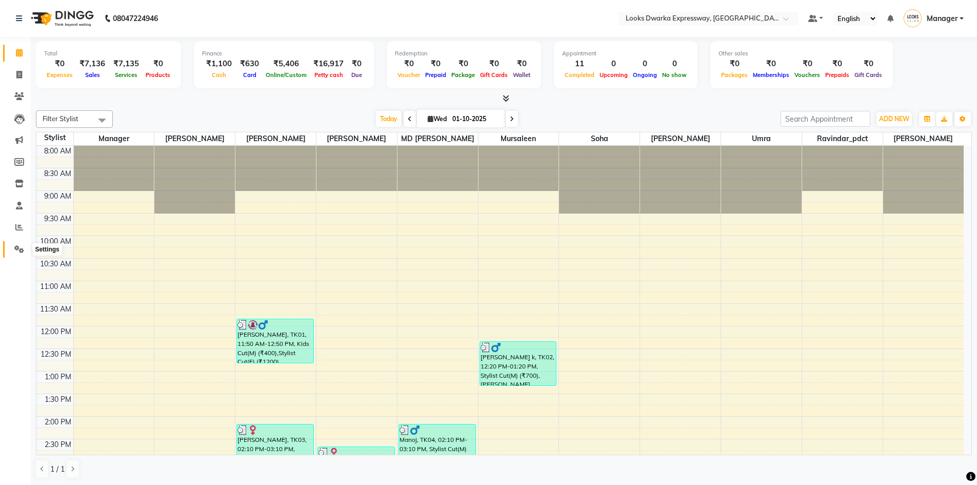
click at [11, 246] on span at bounding box center [19, 250] width 18 height 12
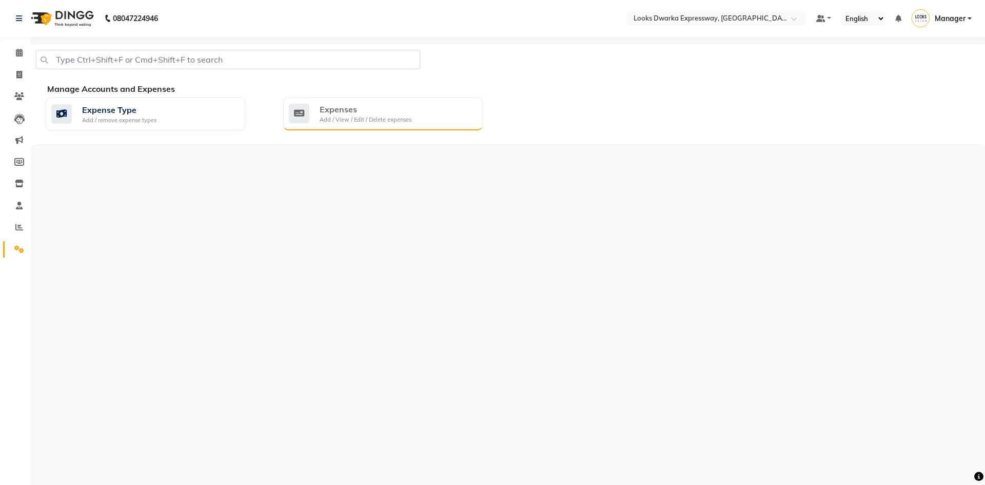
click at [355, 117] on div "Add / View / Edit / Delete expenses" at bounding box center [365, 119] width 92 height 9
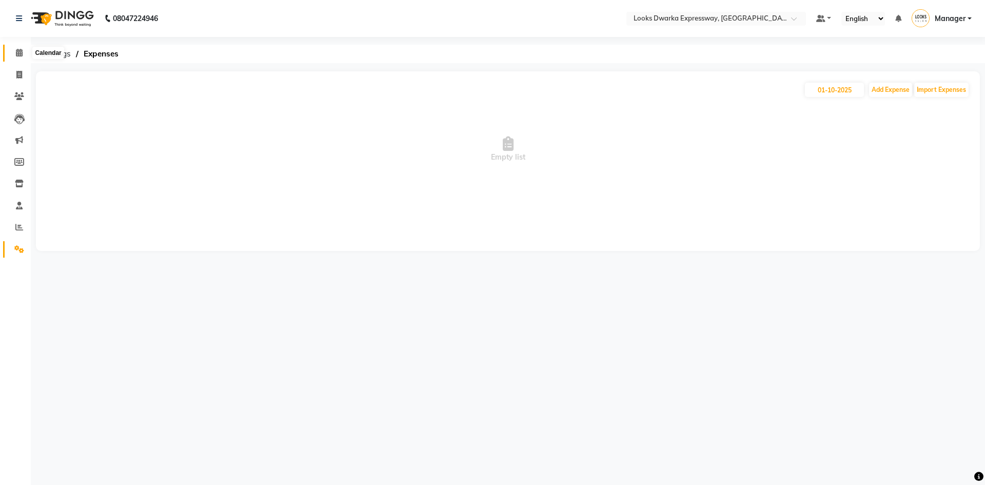
click at [19, 56] on span at bounding box center [19, 53] width 18 height 12
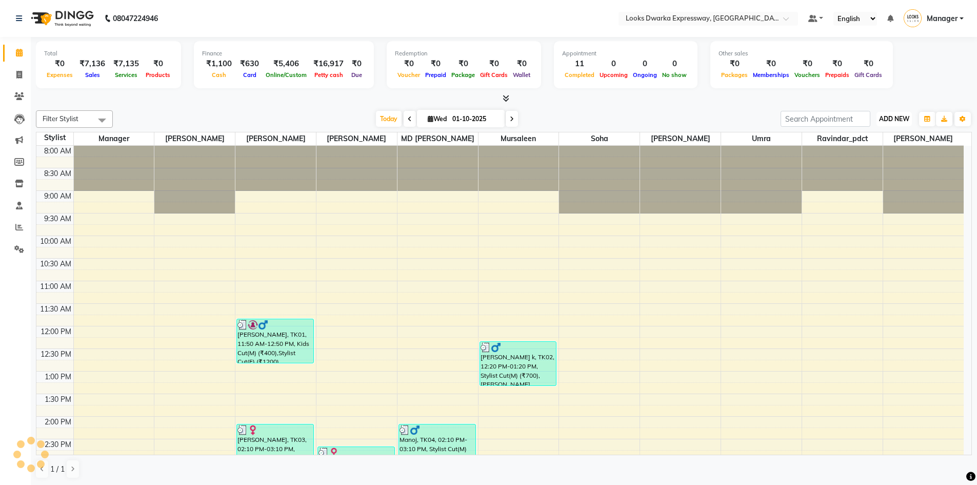
click at [900, 118] on span "ADD NEW" at bounding box center [894, 119] width 30 height 8
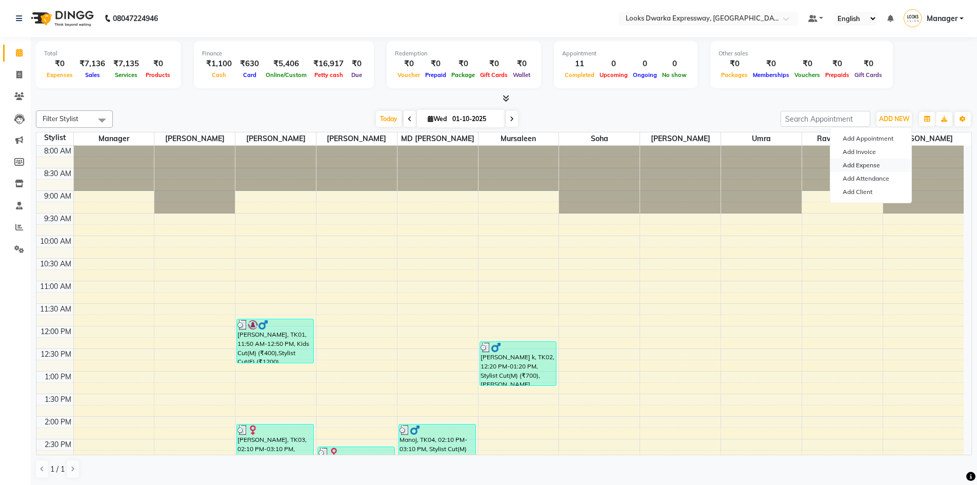
click at [865, 166] on link "Add Expense" at bounding box center [870, 164] width 81 height 13
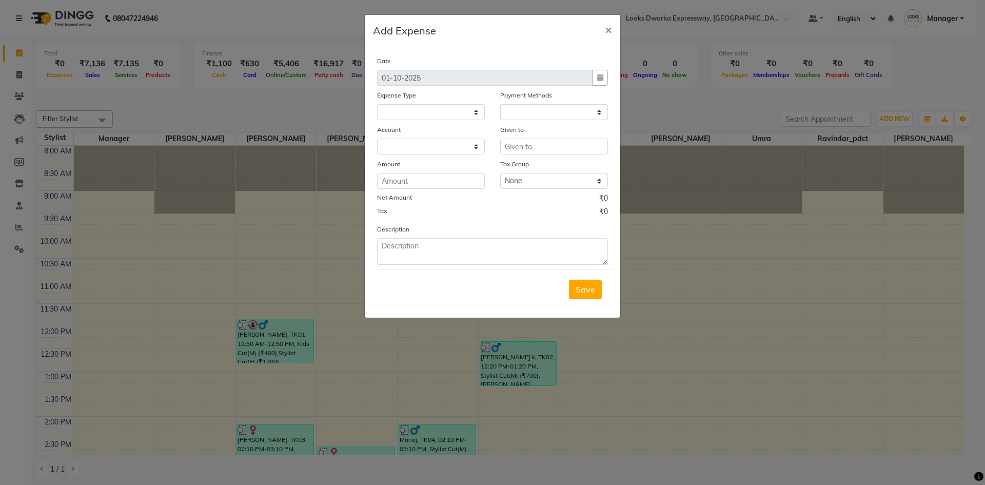
select select
select select "1"
select select "4988"
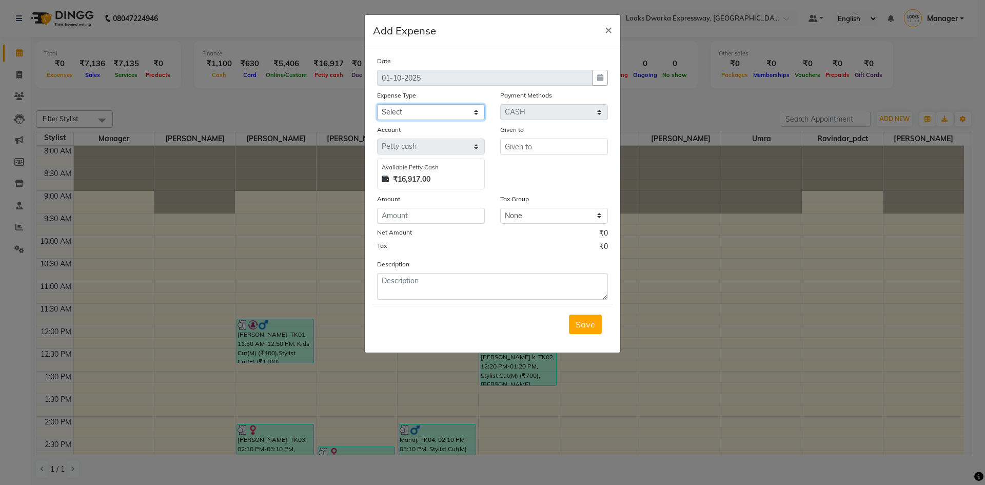
click at [434, 113] on select "Select Accommodation Aesthetics Bank Deposit BLINKIT Cash Handover Client Refun…" at bounding box center [431, 112] width 108 height 16
select select "22741"
click at [377, 104] on select "Select Accommodation Aesthetics Bank Deposit BLINKIT Cash Handover Client Refun…" at bounding box center [431, 112] width 108 height 16
click at [420, 217] on input "number" at bounding box center [431, 216] width 108 height 16
click at [524, 147] on input "text" at bounding box center [554, 146] width 108 height 16
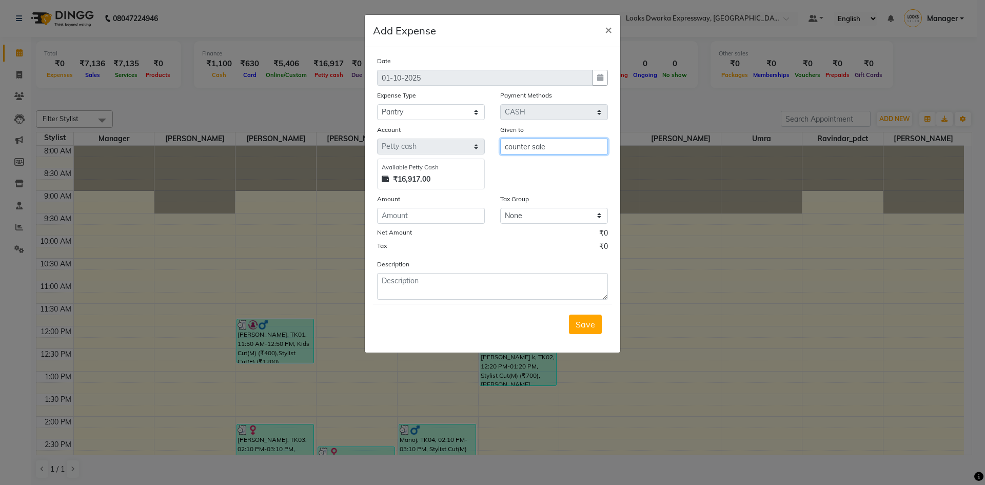
type input "counter sale"
click at [419, 282] on textarea at bounding box center [492, 286] width 231 height 27
type textarea "milk"
click at [460, 217] on input "number" at bounding box center [431, 216] width 108 height 16
type input "120"
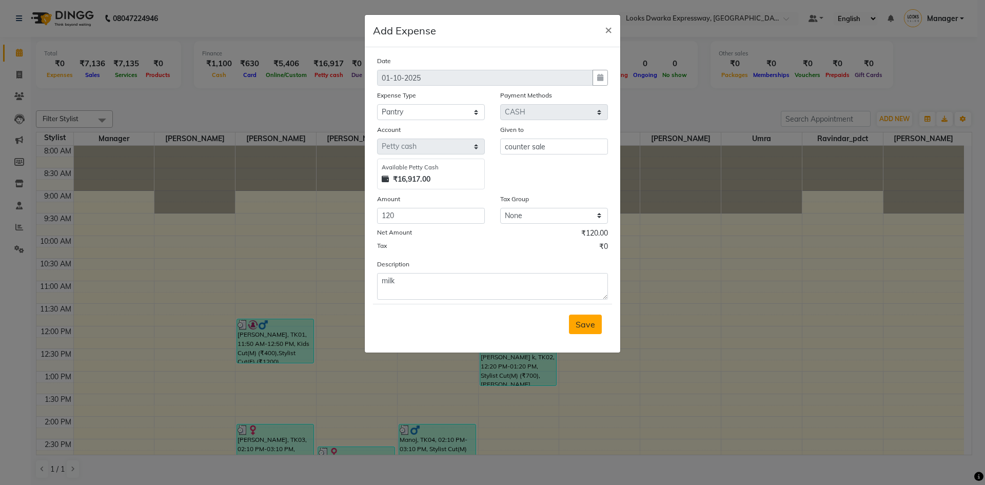
click at [577, 329] on button "Save" at bounding box center [585, 323] width 33 height 19
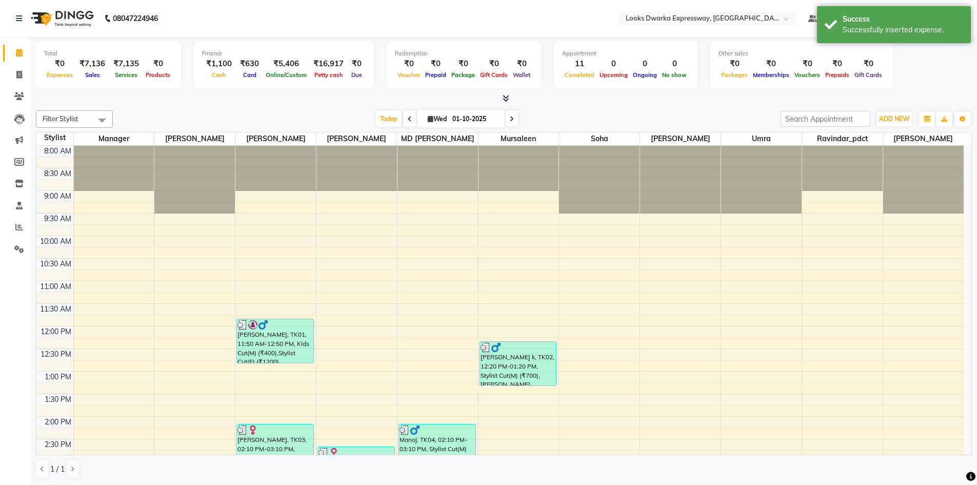
click at [615, 114] on div "Today Wed 01-10-2025" at bounding box center [446, 118] width 657 height 15
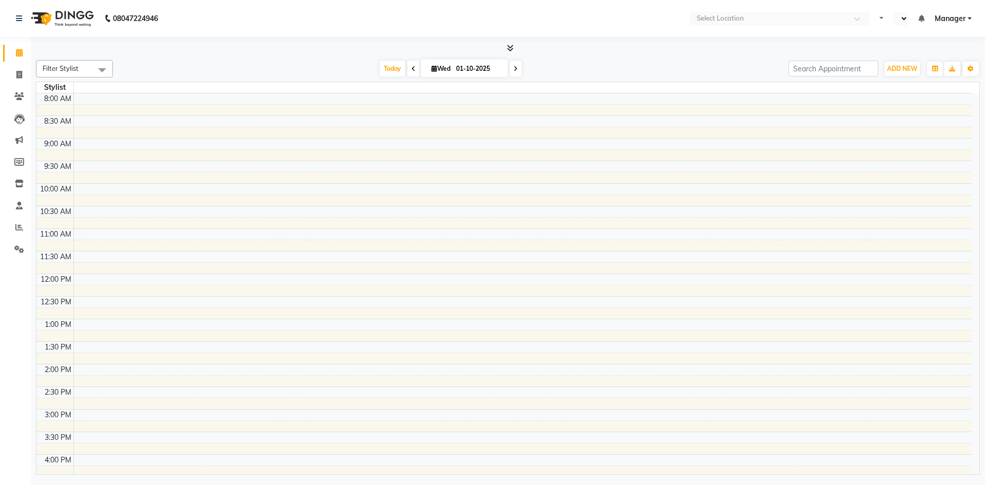
select select "en"
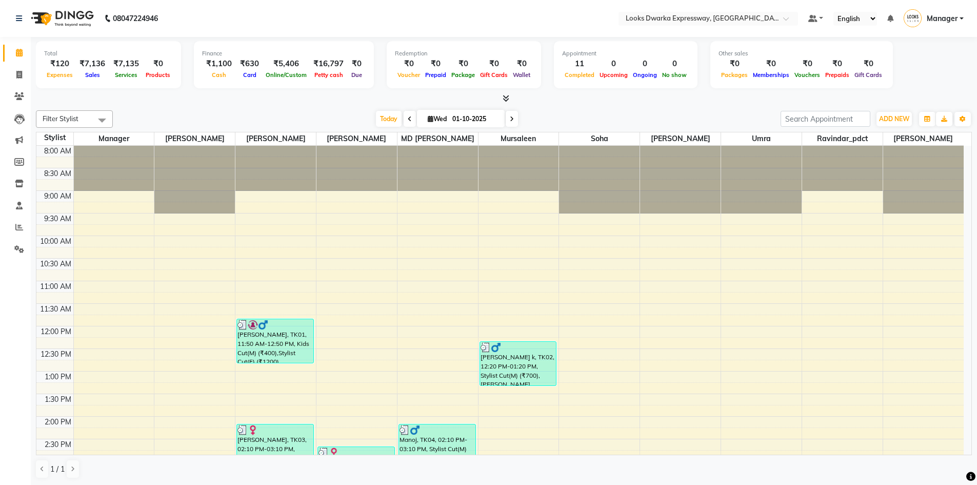
click at [312, 102] on div at bounding box center [504, 98] width 936 height 11
click at [290, 117] on div "[DATE] [DATE]" at bounding box center [446, 118] width 657 height 15
drag, startPoint x: 264, startPoint y: 112, endPoint x: 252, endPoint y: 110, distance: 11.9
click at [240, 113] on div "[DATE] [DATE]" at bounding box center [446, 118] width 657 height 15
drag, startPoint x: 273, startPoint y: 105, endPoint x: 245, endPoint y: 105, distance: 28.2
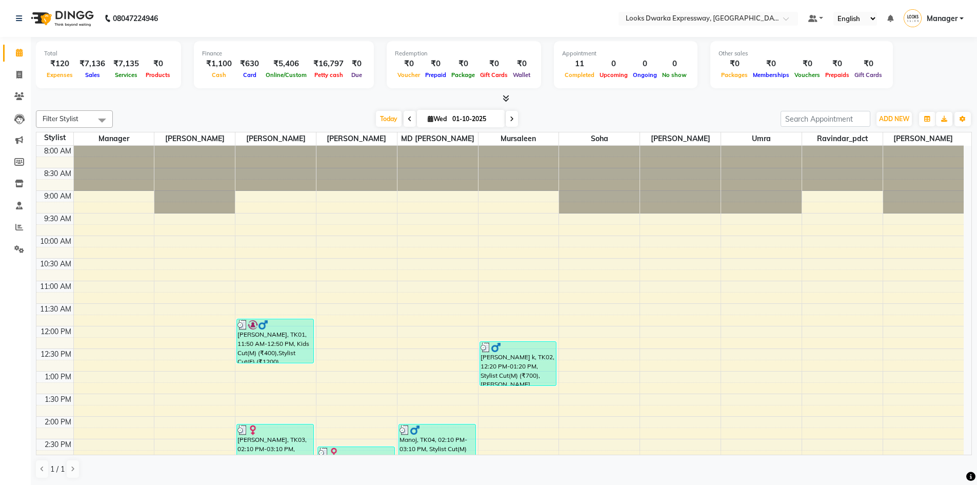
click at [243, 105] on div "Total ₹120 Expenses ₹7,136 Sales ₹7,135 Services ₹0 Products Finance ₹1,100 Cas…" at bounding box center [504, 261] width 946 height 448
click at [392, 116] on span "Today" at bounding box center [389, 119] width 26 height 16
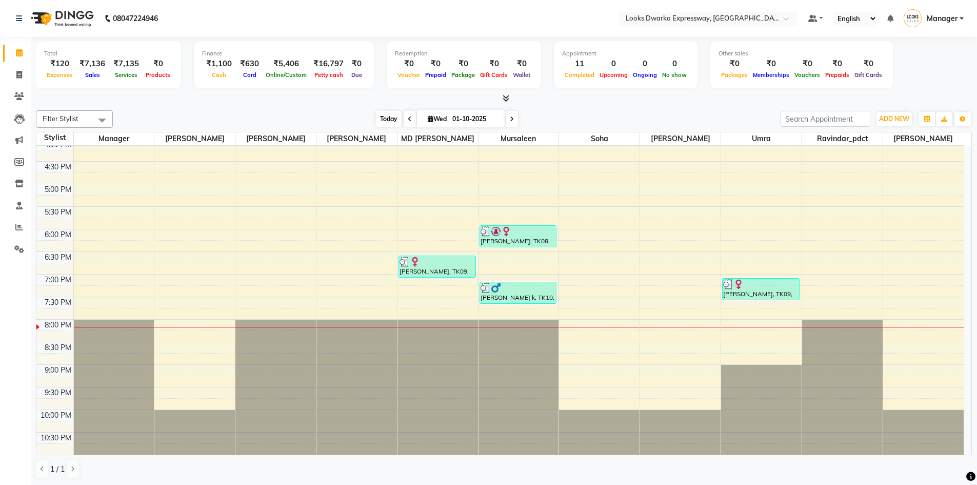
click at [395, 122] on span "Today" at bounding box center [389, 119] width 26 height 16
click at [512, 118] on icon at bounding box center [512, 119] width 4 height 6
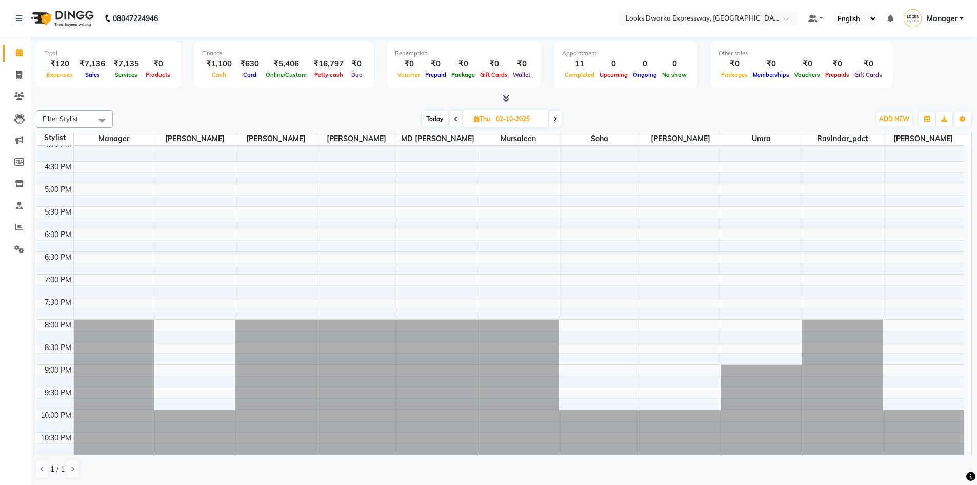
click at [454, 116] on icon at bounding box center [456, 119] width 4 height 6
type input "01-10-2025"
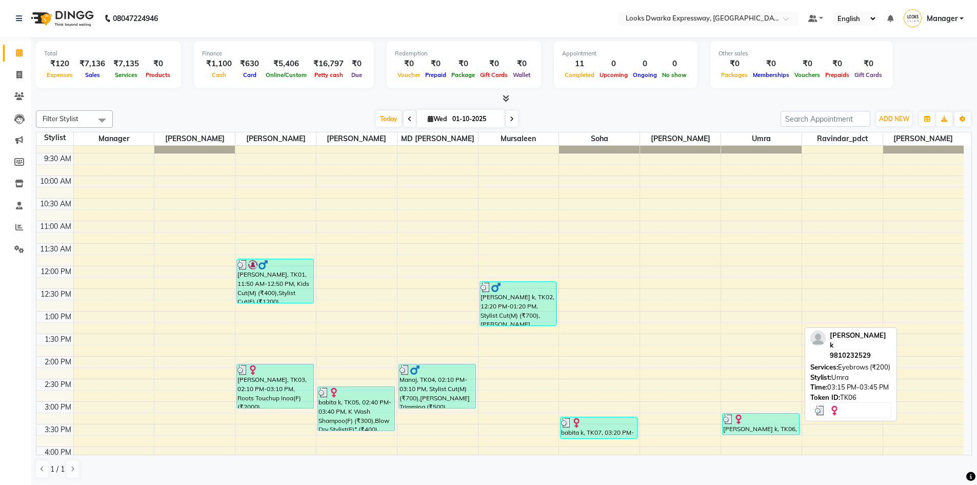
scroll to position [214, 0]
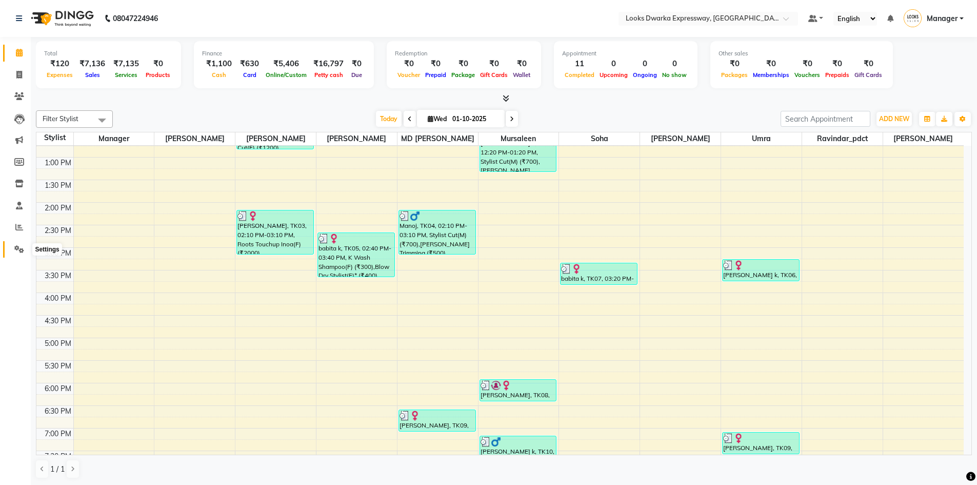
click at [13, 246] on span at bounding box center [19, 250] width 18 height 12
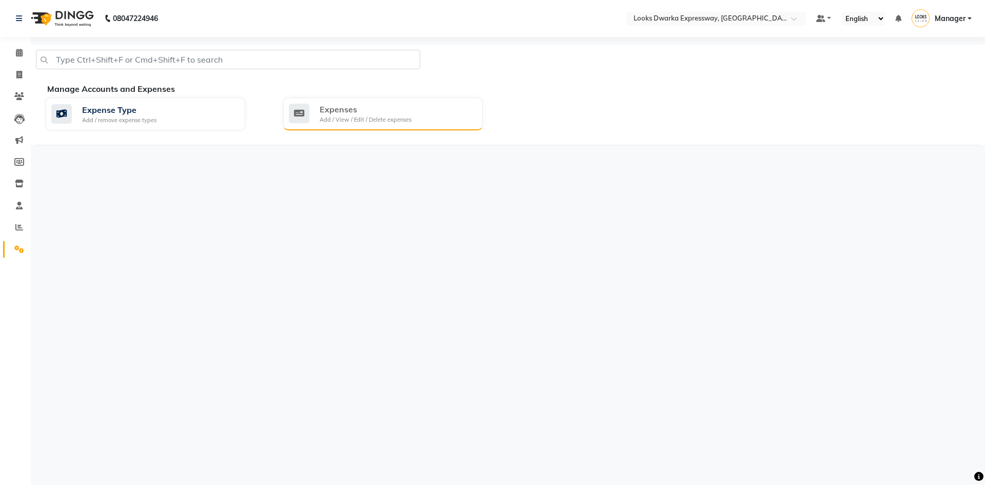
click at [339, 115] on div "Expenses" at bounding box center [365, 109] width 92 height 12
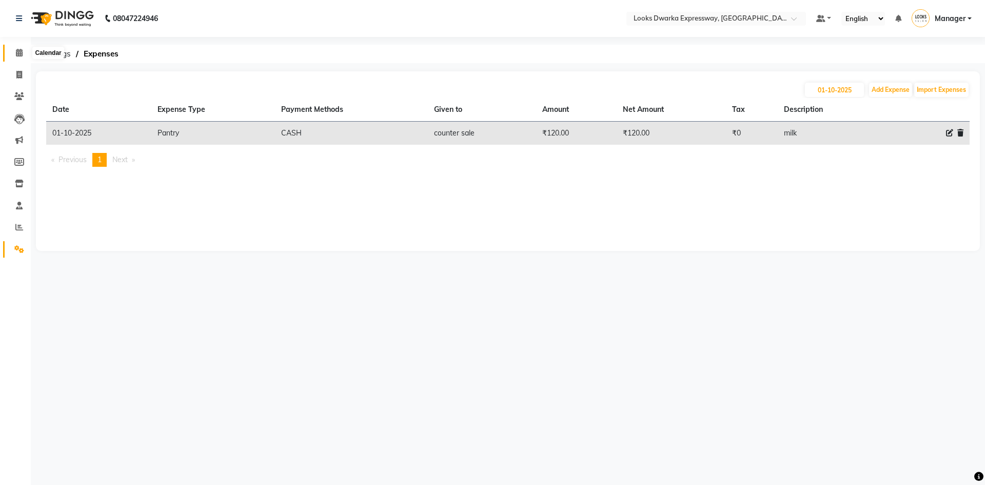
click at [18, 52] on icon at bounding box center [19, 53] width 7 height 8
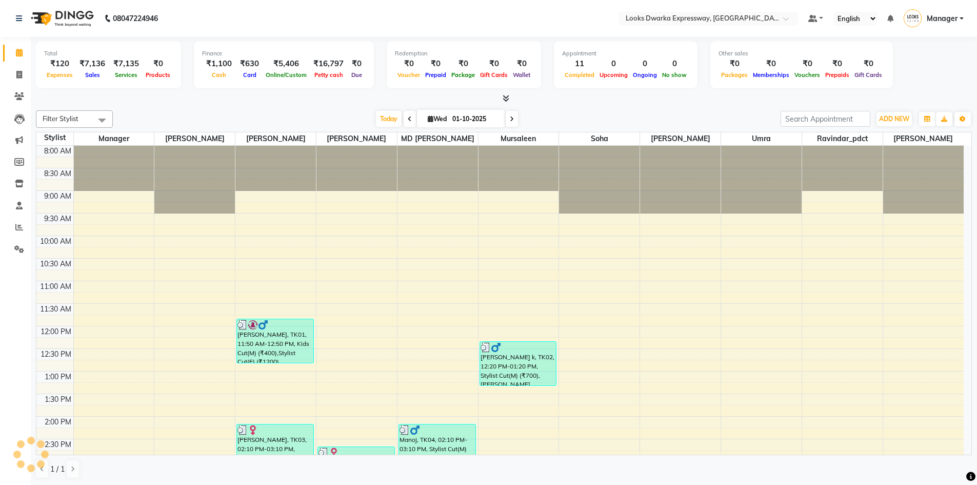
click at [266, 106] on div "Filter Stylist Select All Manager Yashika RIJVAN AHMAD SALIM MD Irshad Mursalee…" at bounding box center [504, 294] width 936 height 376
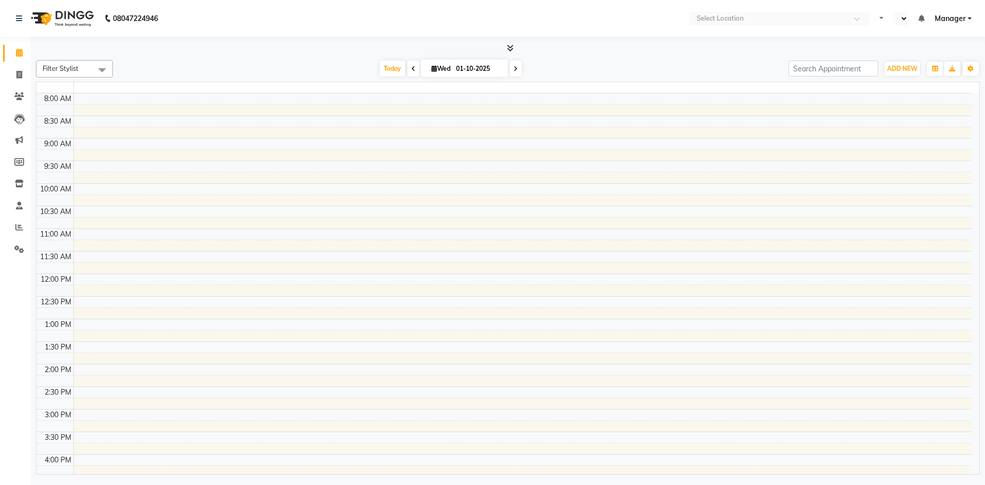
select select "en"
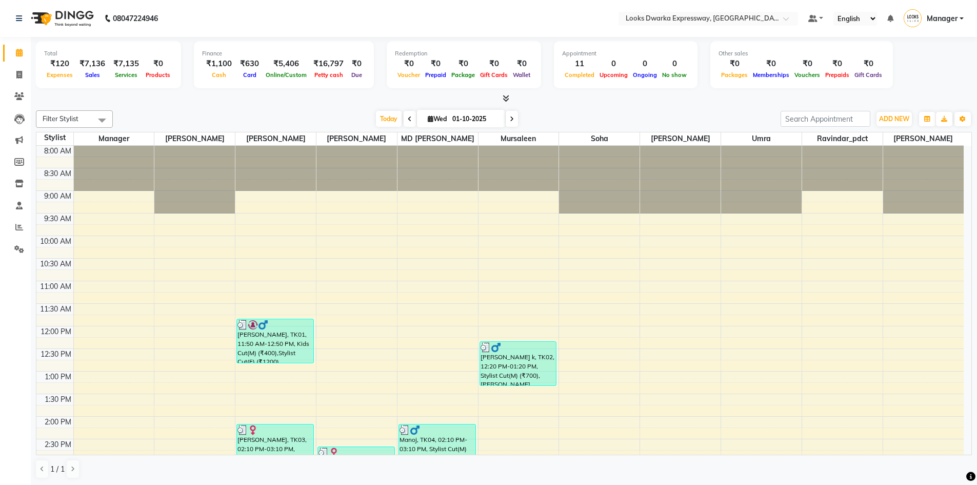
click at [209, 101] on div at bounding box center [504, 98] width 936 height 11
drag, startPoint x: 249, startPoint y: 139, endPoint x: 314, endPoint y: 137, distance: 65.1
click at [313, 137] on span "[PERSON_NAME]" at bounding box center [275, 138] width 81 height 13
click at [311, 115] on div "Today Wed 01-10-2025" at bounding box center [446, 118] width 657 height 15
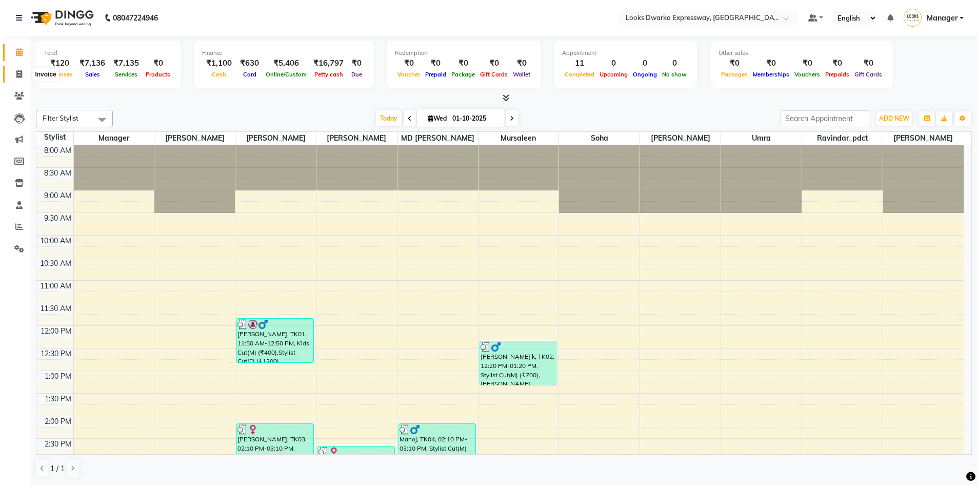
click at [17, 71] on icon at bounding box center [19, 74] width 6 height 8
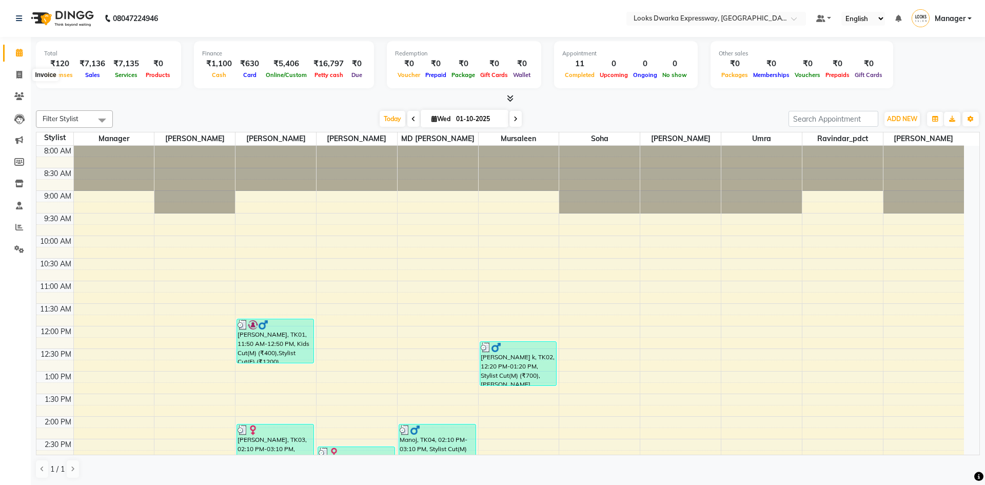
select select "service"
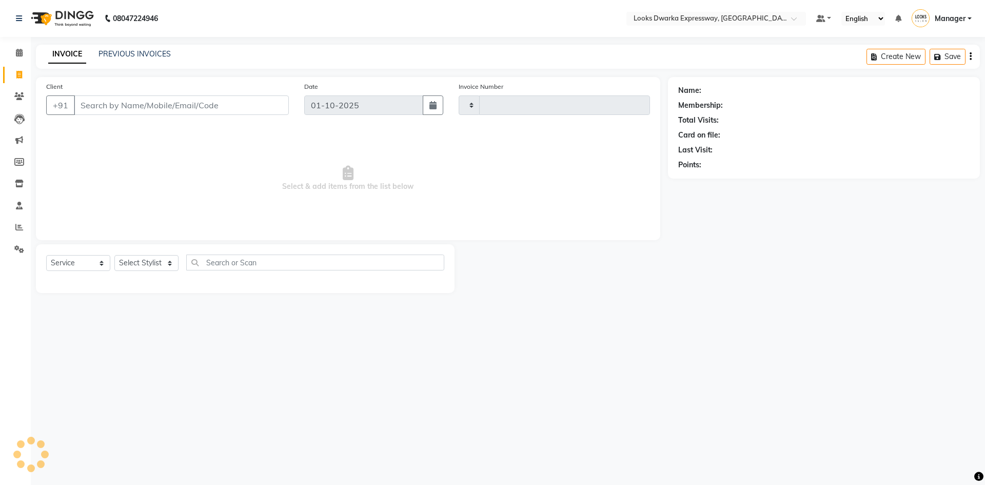
type input "2245"
select select "6011"
click at [145, 108] on input "Client" at bounding box center [181, 104] width 215 height 19
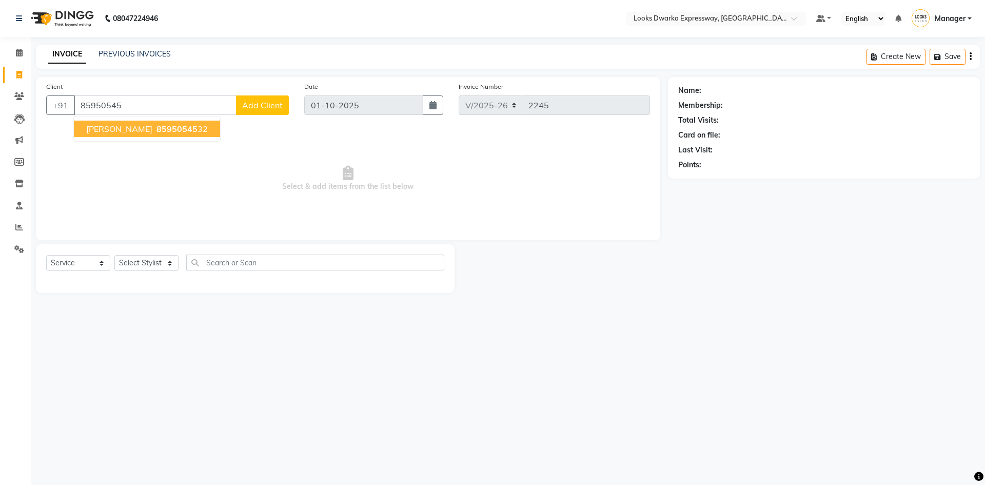
click at [143, 131] on button "SUMAN NARA 85950545 32" at bounding box center [147, 128] width 146 height 16
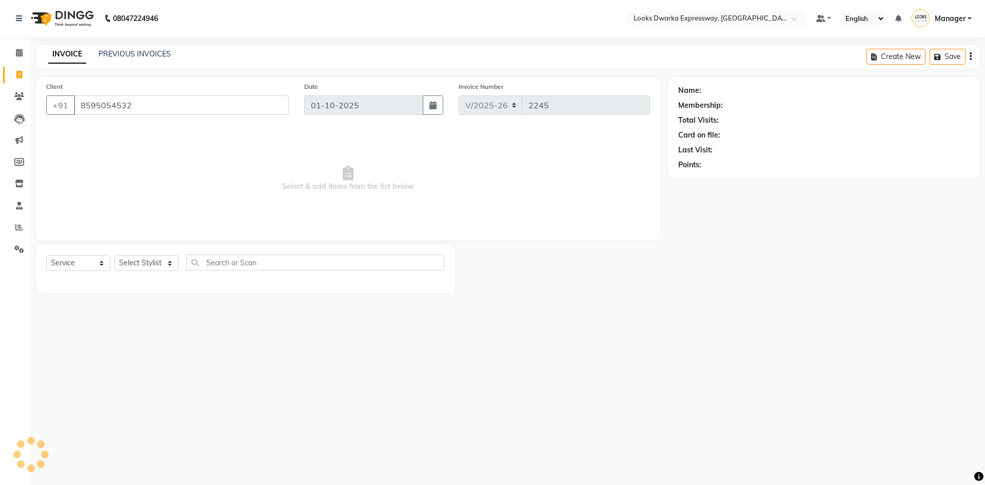
type input "8595054532"
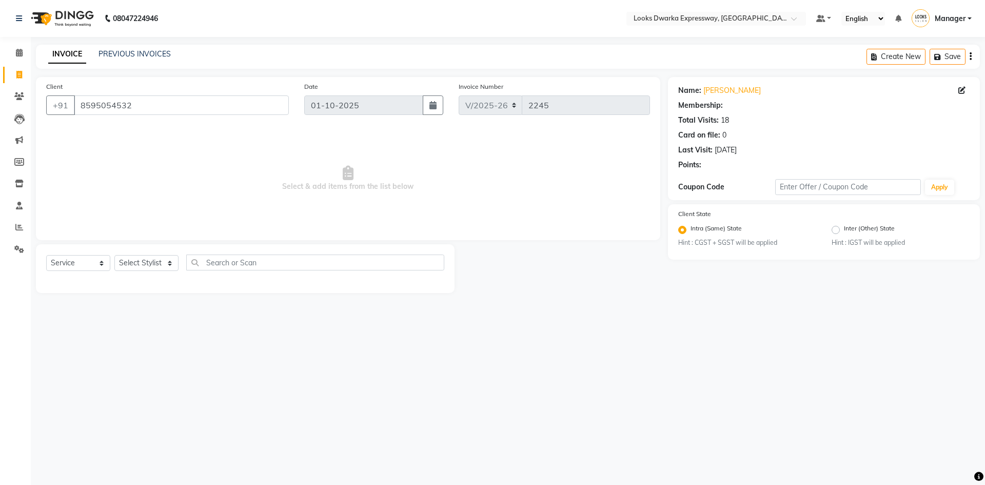
select select "1: Object"
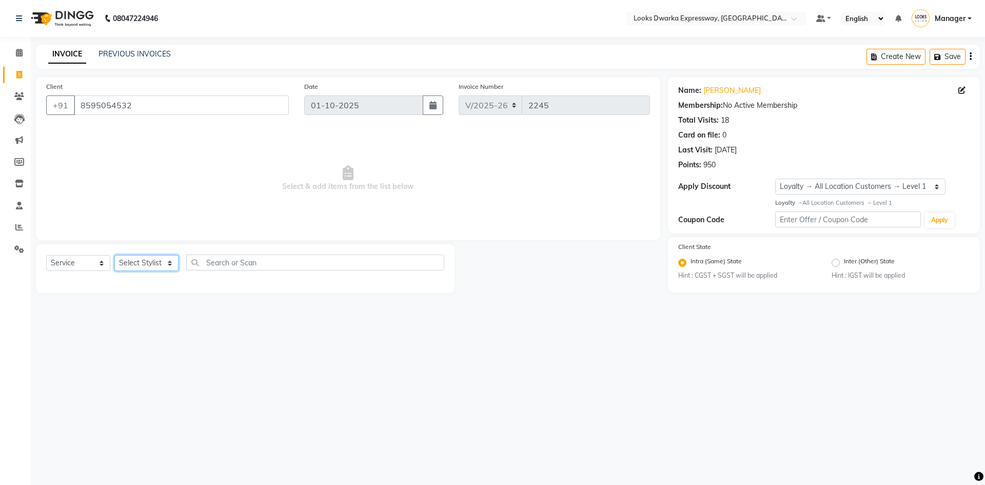
click at [159, 264] on select "Select Stylist Manager MD [PERSON_NAME] Ravindar_pdct [PERSON_NAME] [PERSON_NAM…" at bounding box center [146, 263] width 64 height 16
select select "43633"
click at [114, 255] on select "Select Stylist Manager MD [PERSON_NAME] Ravindar_pdct [PERSON_NAME] [PERSON_NAM…" at bounding box center [146, 263] width 64 height 16
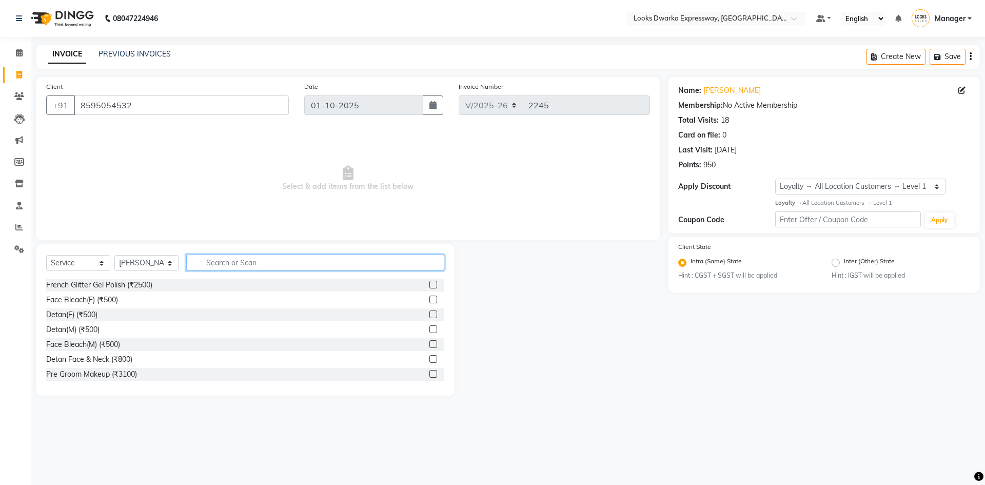
click at [239, 262] on input "text" at bounding box center [315, 262] width 258 height 16
type input "cut"
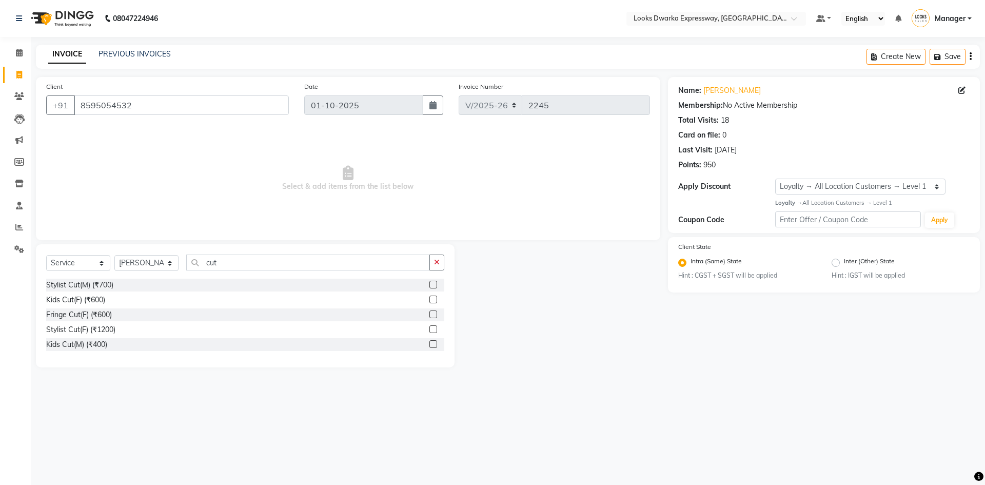
click at [431, 329] on label at bounding box center [433, 329] width 8 height 8
click at [431, 329] on input "checkbox" at bounding box center [432, 329] width 7 height 7
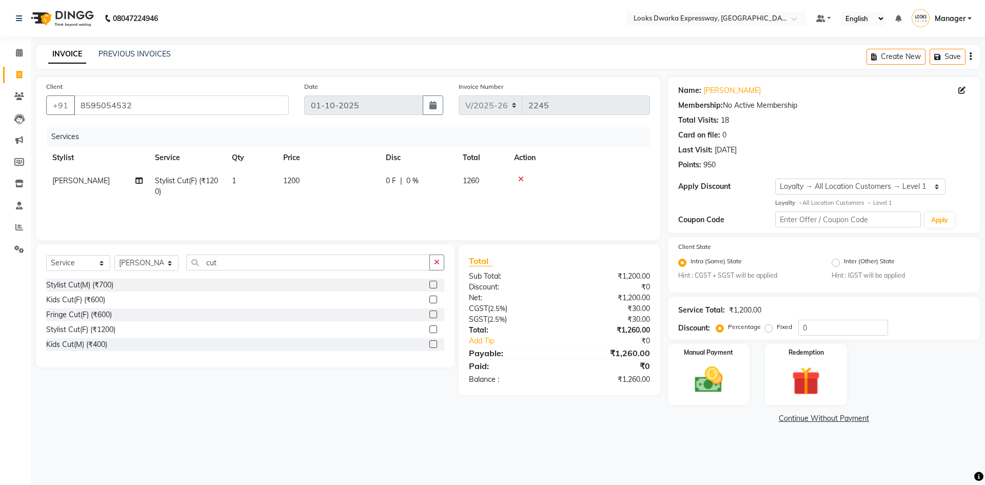
checkbox input "false"
click at [312, 181] on td "1200" at bounding box center [328, 186] width 103 height 34
select select "43633"
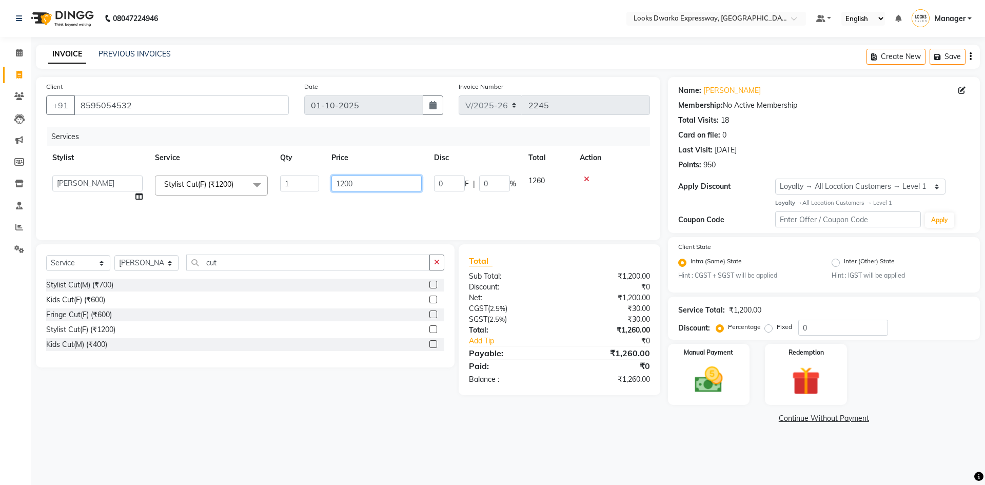
drag, startPoint x: 365, startPoint y: 182, endPoint x: 320, endPoint y: 199, distance: 47.9
click at [320, 199] on tr "Manager MD Irshad Mursaleen Ravindar_pdct RIJVAN AHMAD SALIM Simran Soha SSBEAU…" at bounding box center [348, 188] width 604 height 39
type input "1000"
click at [213, 432] on main "INVOICE PREVIOUS INVOICES Create New Save Client +91 8595054532 Date 01-10-2025…" at bounding box center [508, 243] width 954 height 396
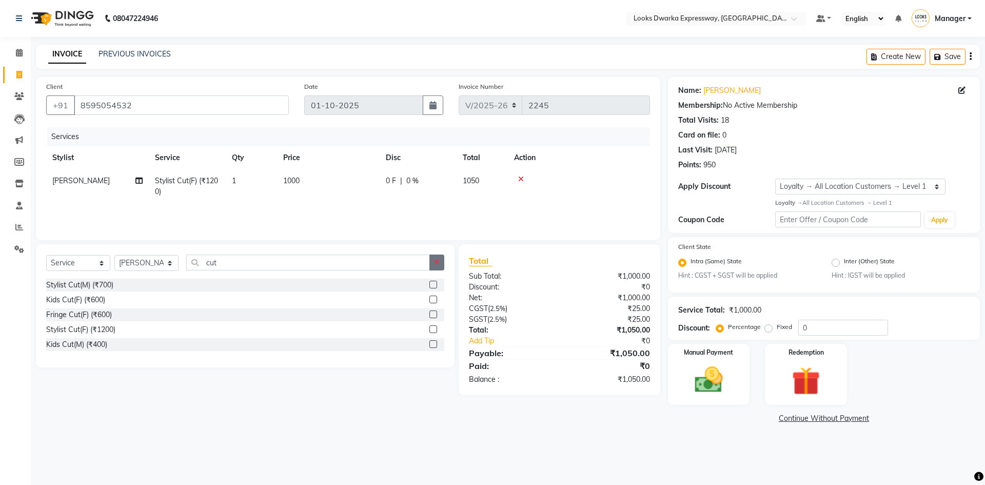
click at [436, 265] on icon "button" at bounding box center [437, 261] width 6 height 7
click at [153, 271] on div "Select Service Product Membership Package Voucher Prepaid Gift Card Select Styl…" at bounding box center [245, 266] width 398 height 24
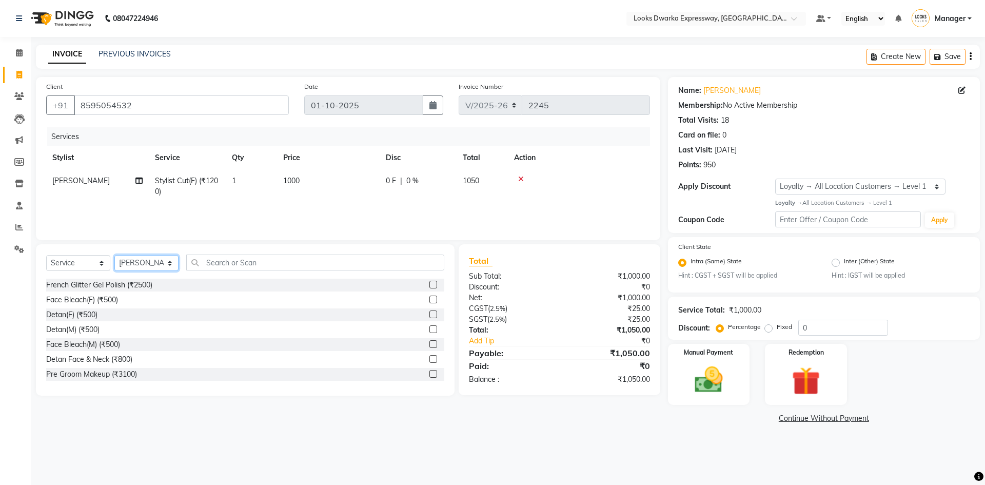
click at [158, 261] on select "Select Stylist Manager MD [PERSON_NAME] Ravindar_pdct [PERSON_NAME] [PERSON_NAM…" at bounding box center [146, 263] width 64 height 16
select select "79681"
click at [114, 255] on select "Select Stylist Manager MD [PERSON_NAME] Ravindar_pdct [PERSON_NAME] [PERSON_NAM…" at bounding box center [146, 263] width 64 height 16
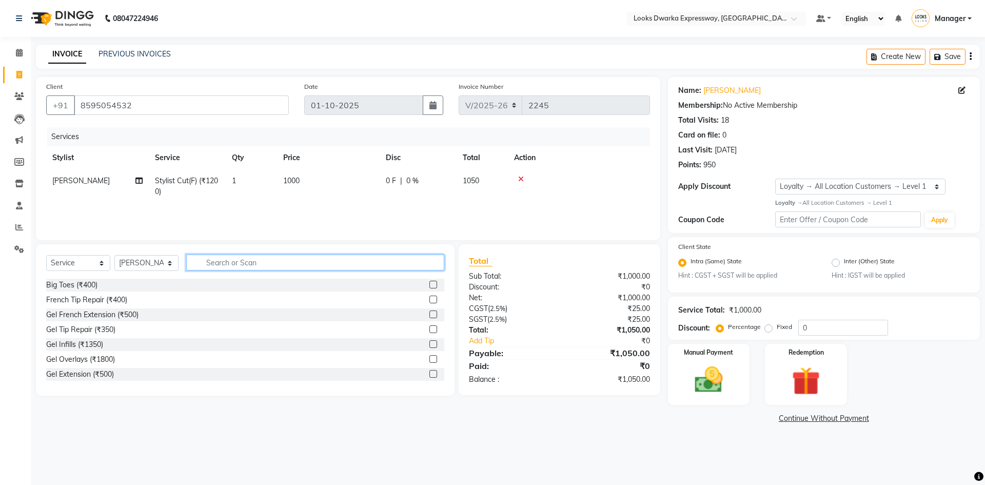
click at [255, 264] on input "text" at bounding box center [315, 262] width 258 height 16
type input "ice"
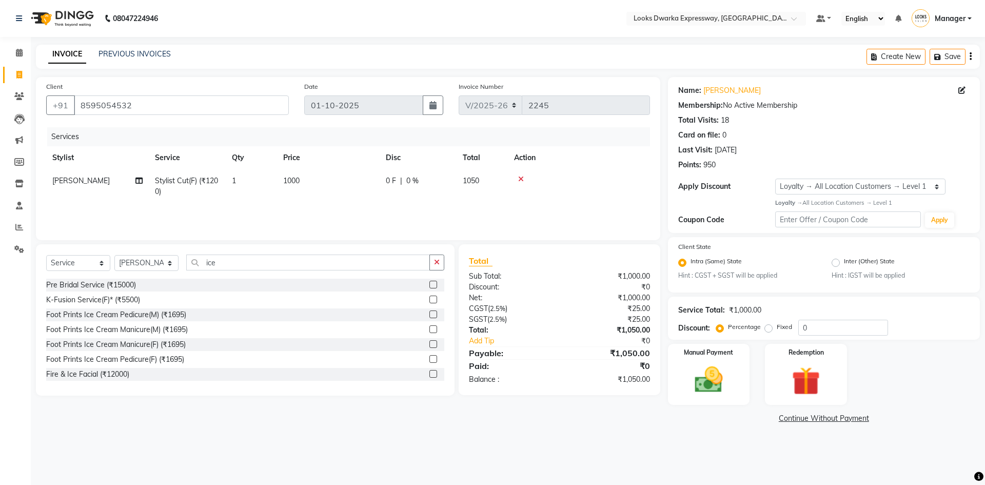
click at [429, 358] on label at bounding box center [433, 359] width 8 height 8
click at [429, 358] on input "checkbox" at bounding box center [432, 359] width 7 height 7
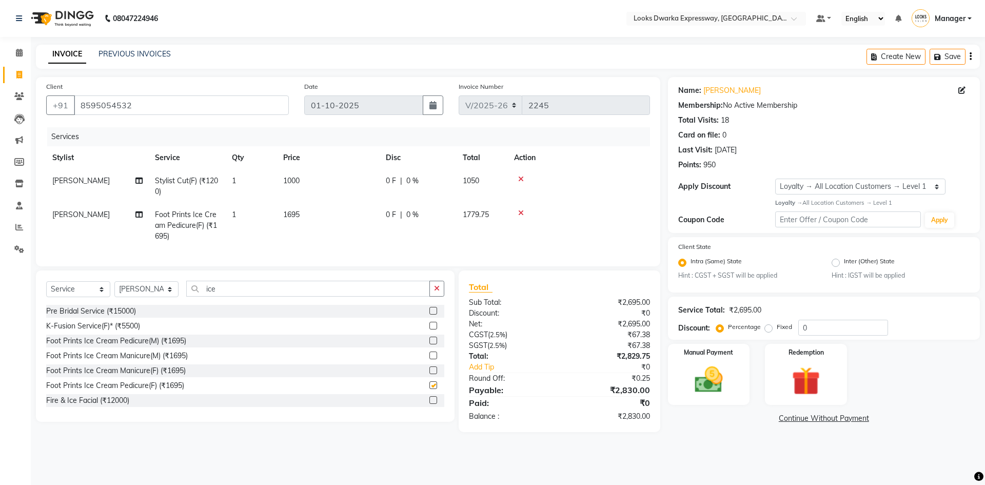
checkbox input "false"
click at [330, 210] on td "1695" at bounding box center [328, 225] width 103 height 45
select select "79681"
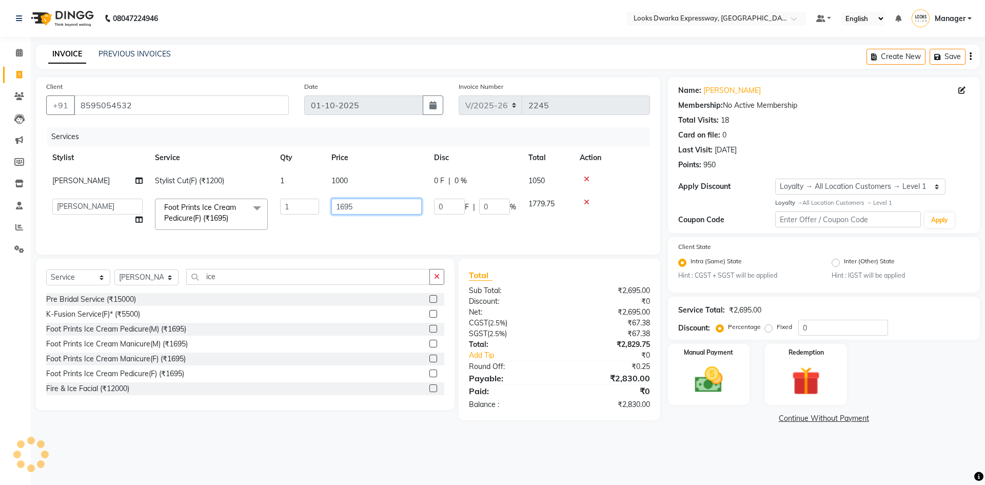
drag, startPoint x: 386, startPoint y: 210, endPoint x: 322, endPoint y: 239, distance: 69.8
click at [322, 239] on div "Services Stylist Service Qty Price Disc Total Action SALIM Stylist Cut(F) (₹120…" at bounding box center [348, 185] width 604 height 117
type input "1500"
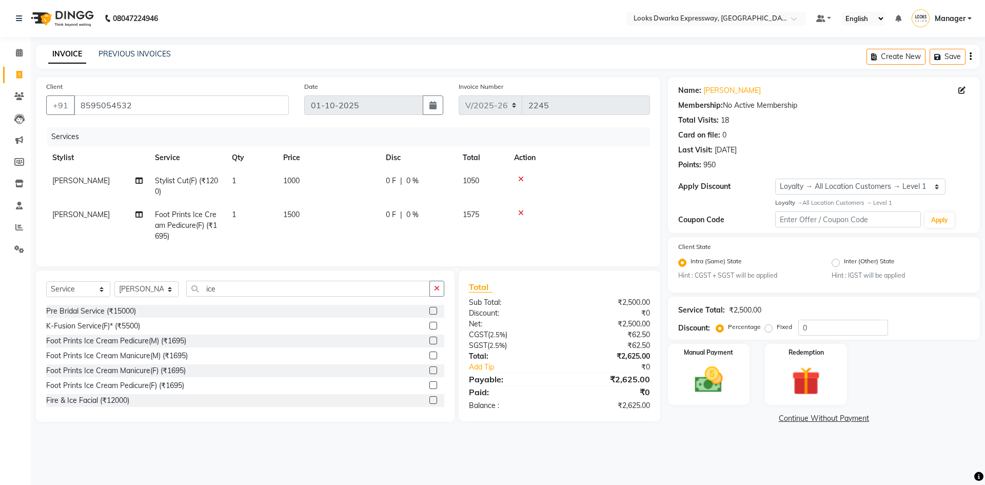
click at [432, 455] on div "08047224946 Select Location × Looks Dwarka Expressway, New Delhi Default Panel …" at bounding box center [492, 242] width 985 height 485
click at [437, 296] on button "button" at bounding box center [436, 288] width 15 height 16
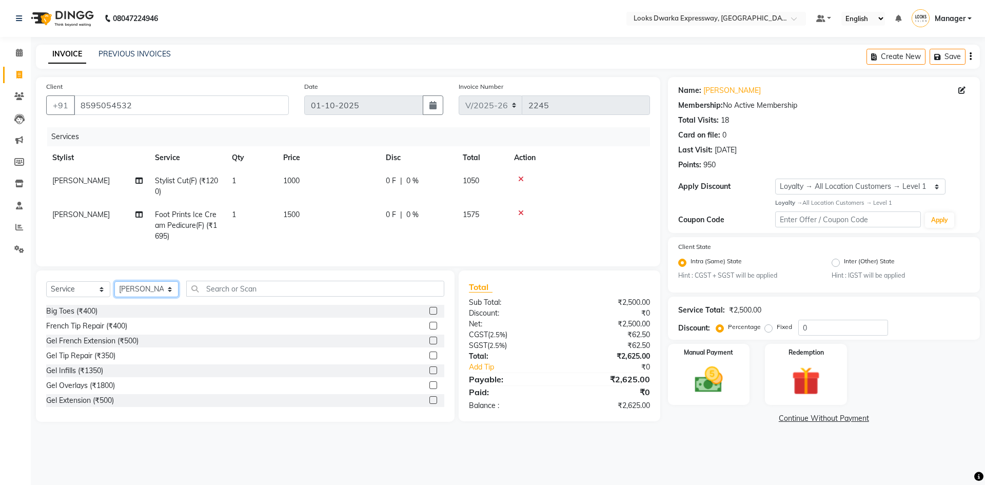
click at [163, 296] on select "Select Stylist Manager MD [PERSON_NAME] Ravindar_pdct [PERSON_NAME] [PERSON_NAM…" at bounding box center [146, 289] width 64 height 16
select select "61091"
click at [114, 289] on select "Select Stylist Manager MD [PERSON_NAME] Ravindar_pdct [PERSON_NAME] [PERSON_NAM…" at bounding box center [146, 289] width 64 height 16
click at [293, 296] on input "text" at bounding box center [315, 288] width 258 height 16
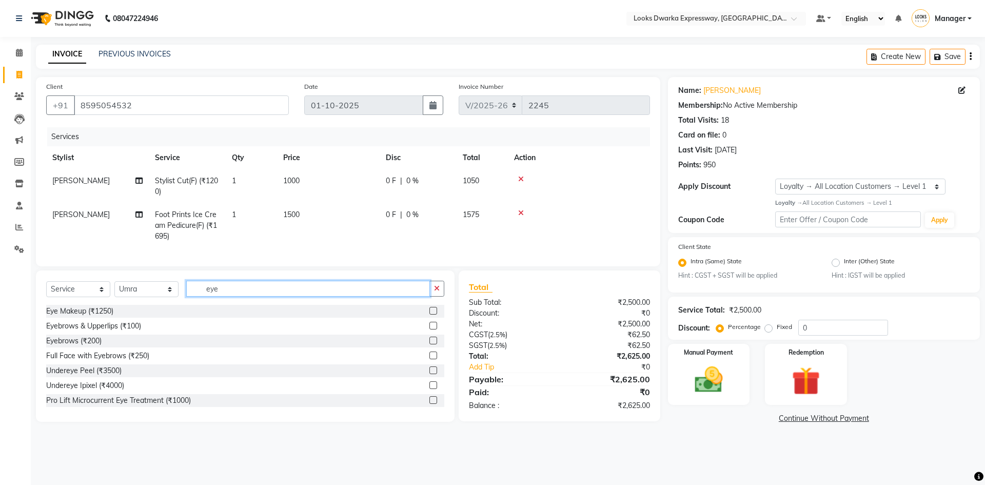
type input "eye"
click at [429, 344] on label at bounding box center [433, 340] width 8 height 8
click at [429, 344] on input "checkbox" at bounding box center [432, 340] width 7 height 7
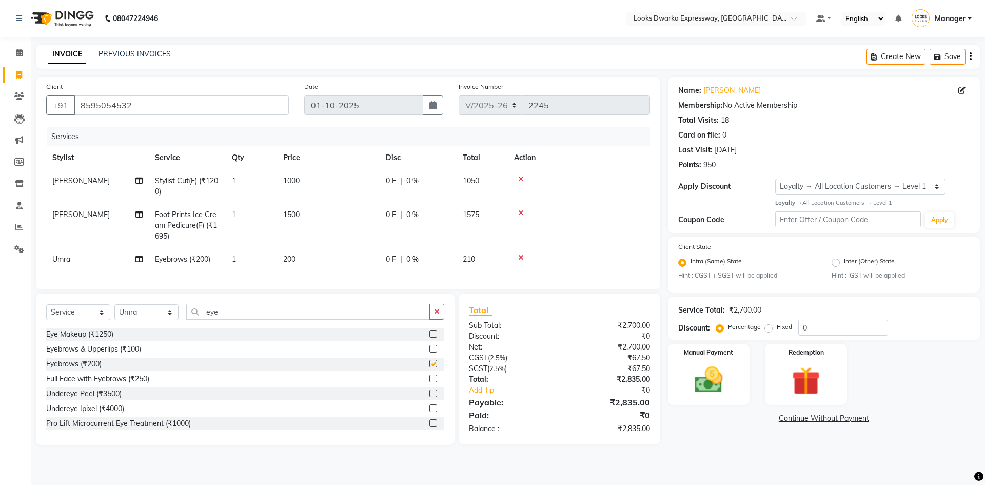
click at [351, 268] on td "200" at bounding box center [328, 259] width 103 height 23
checkbox input "false"
select select "61091"
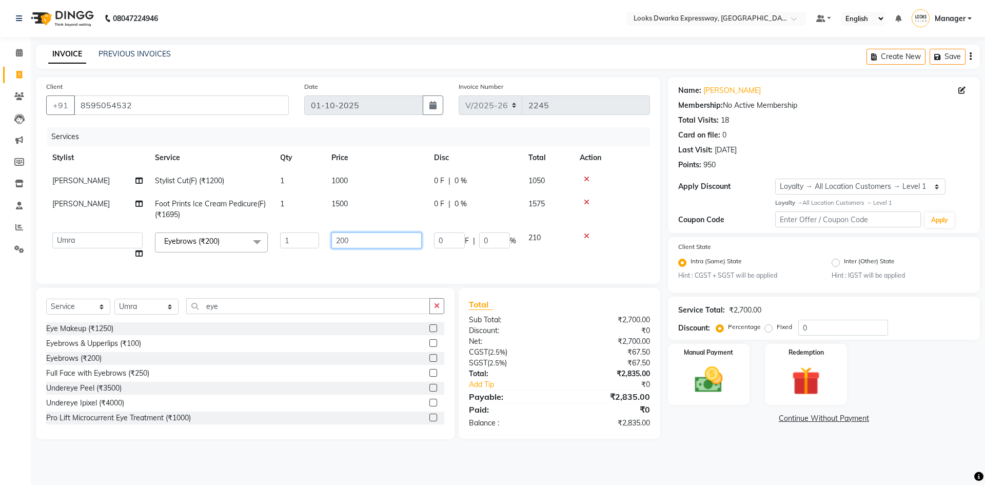
drag, startPoint x: 353, startPoint y: 251, endPoint x: 310, endPoint y: 262, distance: 43.8
click at [310, 262] on tr "Manager MD Irshad Mursaleen Ravindar_pdct RIJVAN AHMAD SALIM Simran Soha SSBEAU…" at bounding box center [348, 245] width 604 height 39
type input "100"
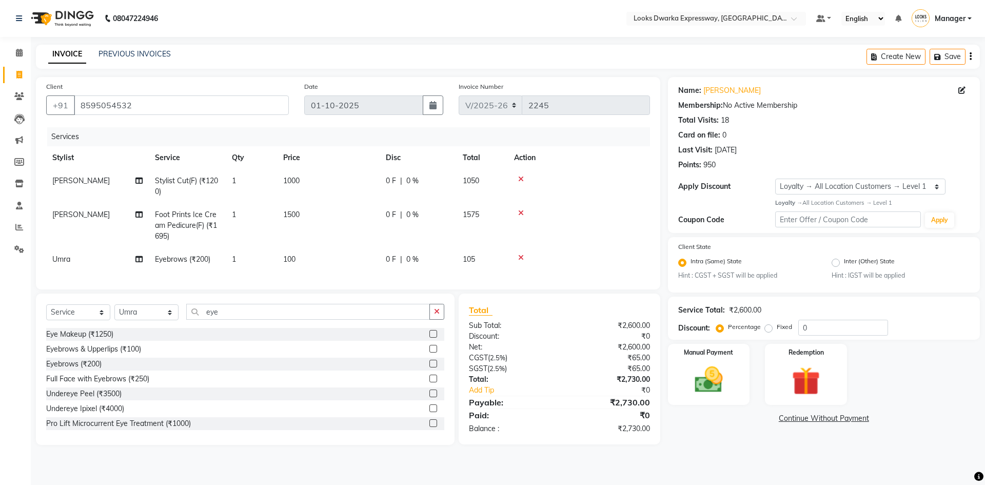
click at [710, 457] on main "INVOICE PREVIOUS INVOICES Create New Save Client +91 8595054532 Date 01-10-2025…" at bounding box center [508, 252] width 954 height 415
click at [709, 404] on div "Name: Suman Nara Membership: No Active Membership Total Visits: 18 Card on file…" at bounding box center [827, 261] width 319 height 368
click at [724, 435] on div "Name: Suman Nara Membership: No Active Membership Total Visits: 18 Card on file…" at bounding box center [827, 261] width 319 height 368
click at [718, 360] on div "Manual Payment" at bounding box center [708, 374] width 85 height 63
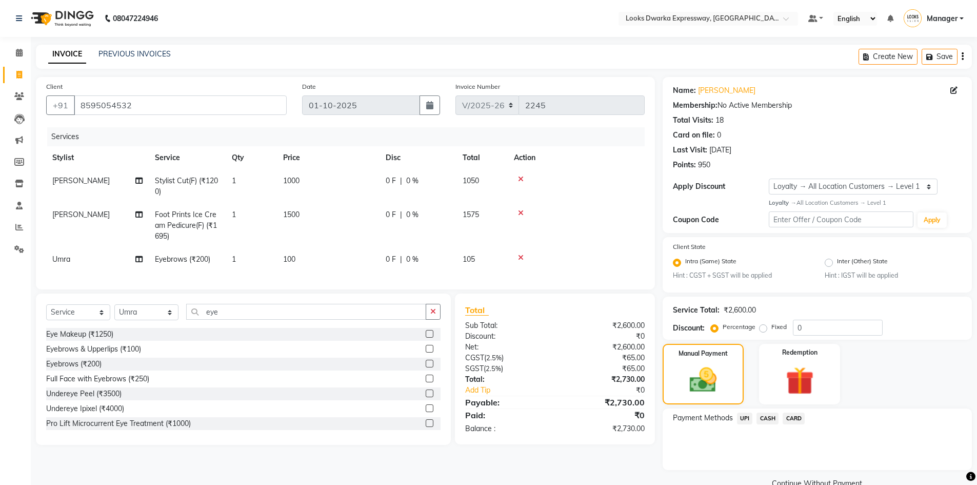
click at [744, 416] on span "UPI" at bounding box center [745, 418] width 16 height 12
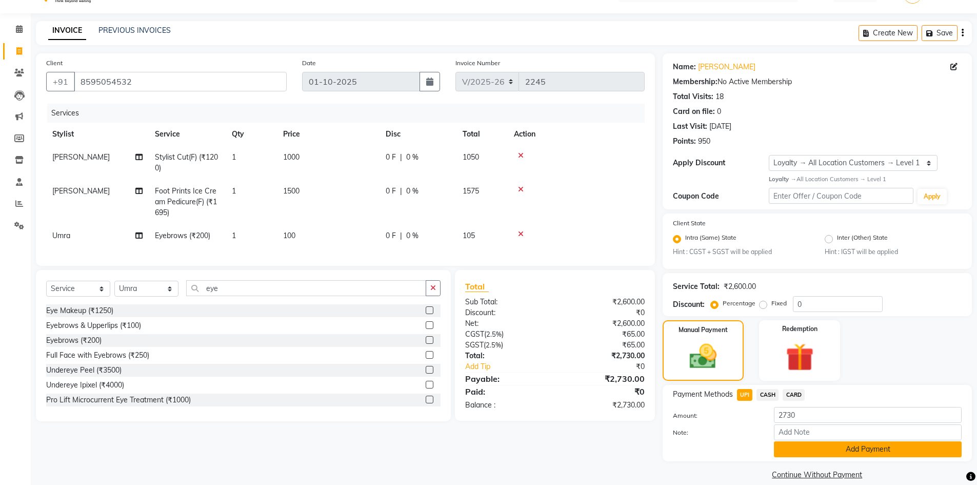
scroll to position [36, 0]
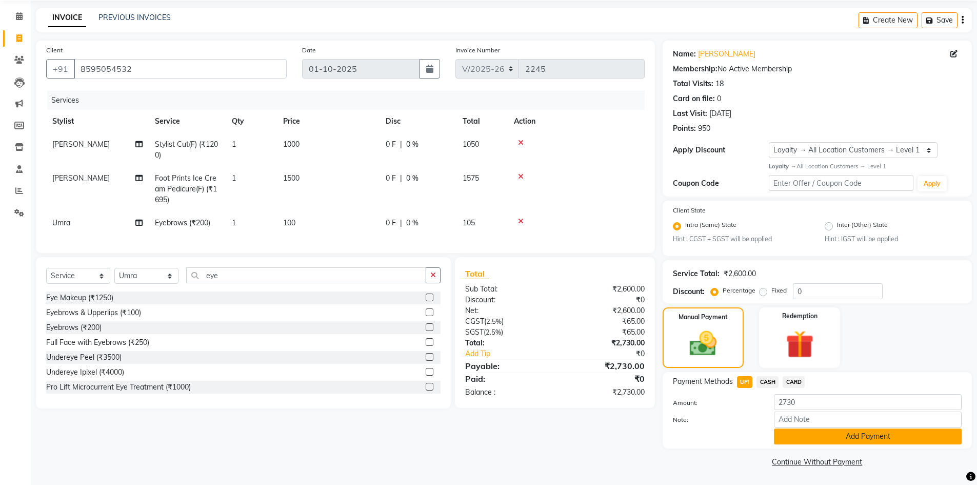
click at [804, 432] on button "Add Payment" at bounding box center [868, 436] width 188 height 16
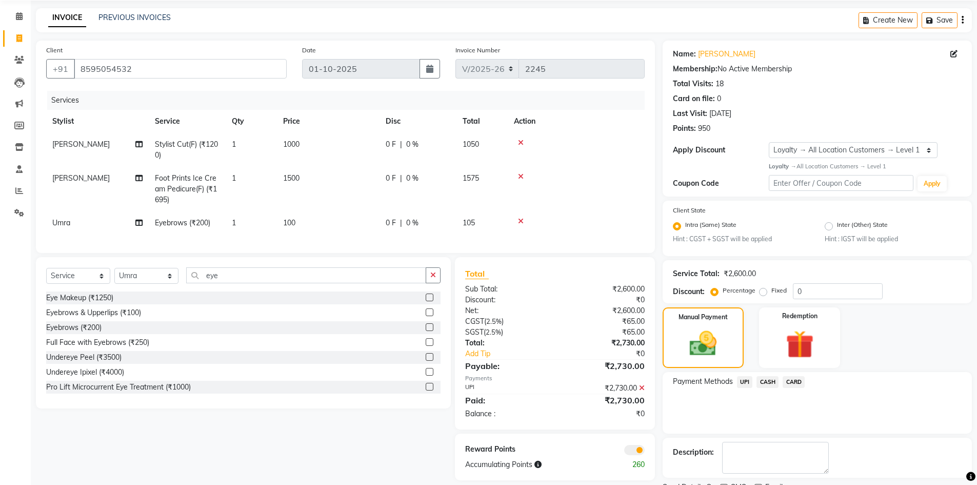
scroll to position [79, 0]
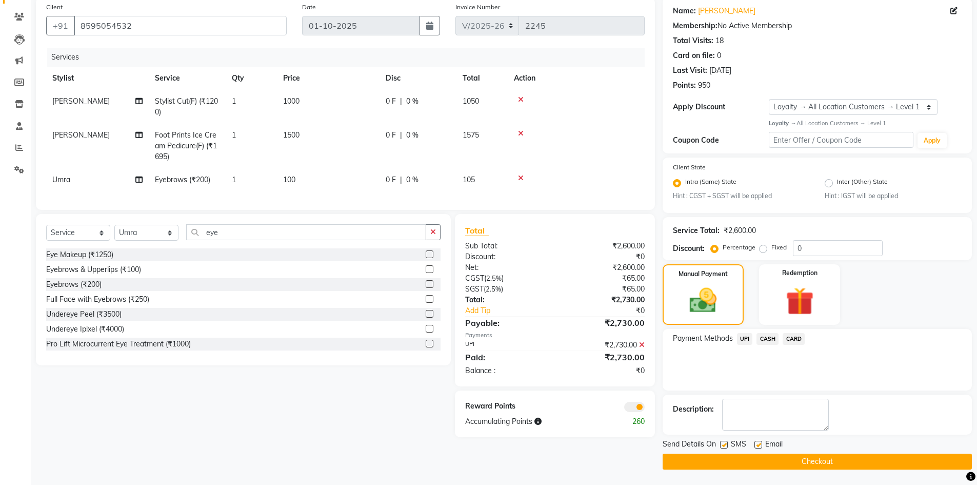
click at [777, 467] on button "Checkout" at bounding box center [816, 461] width 309 height 16
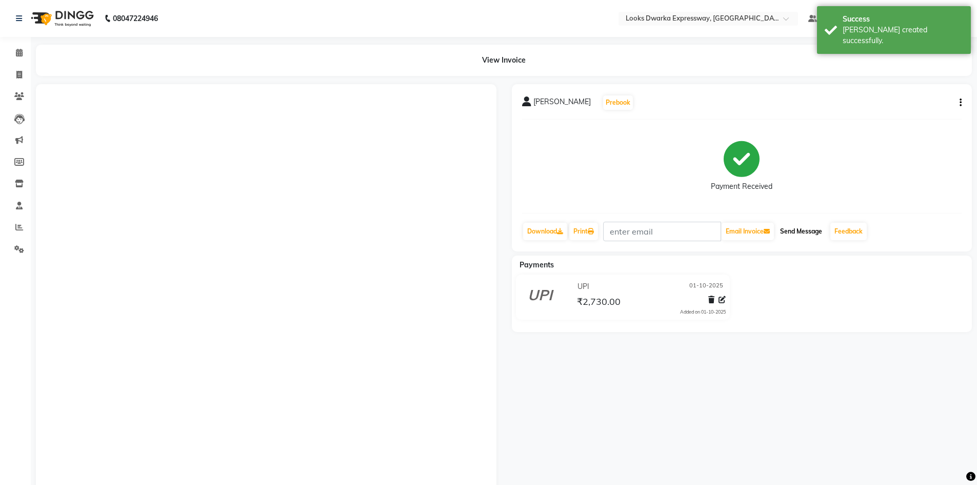
click at [793, 228] on button "Send Message" at bounding box center [801, 231] width 50 height 17
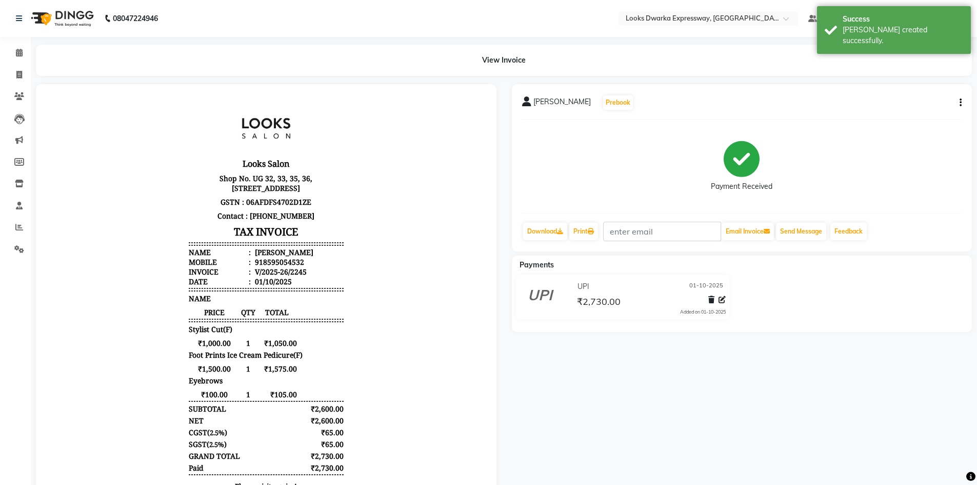
click at [710, 377] on div "SUMAN NARA Prebook Payment Received Download Print Email Invoice Send Message F…" at bounding box center [742, 318] width 476 height 469
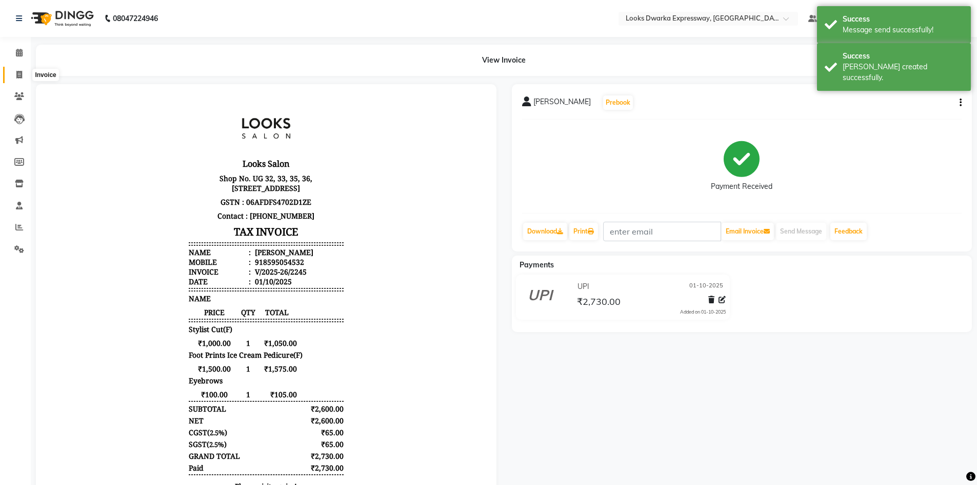
click at [19, 73] on icon at bounding box center [19, 75] width 6 height 8
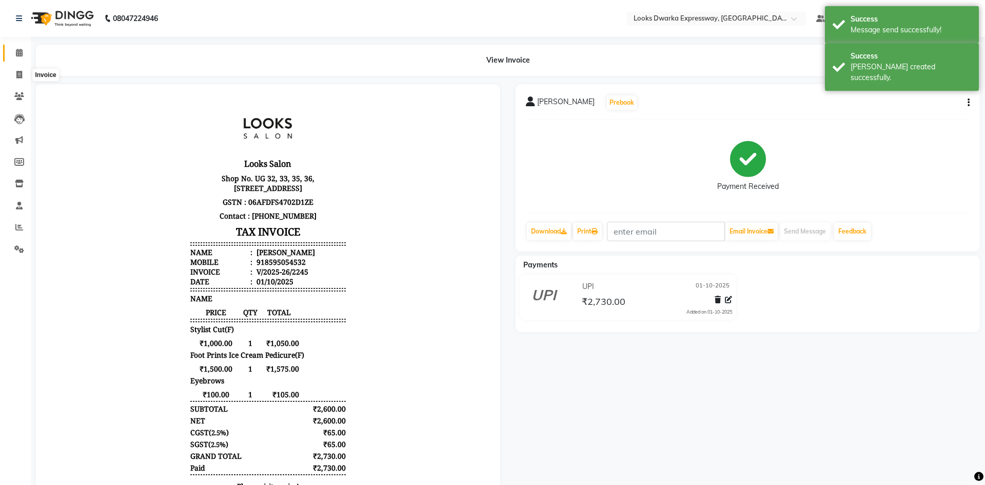
select select "service"
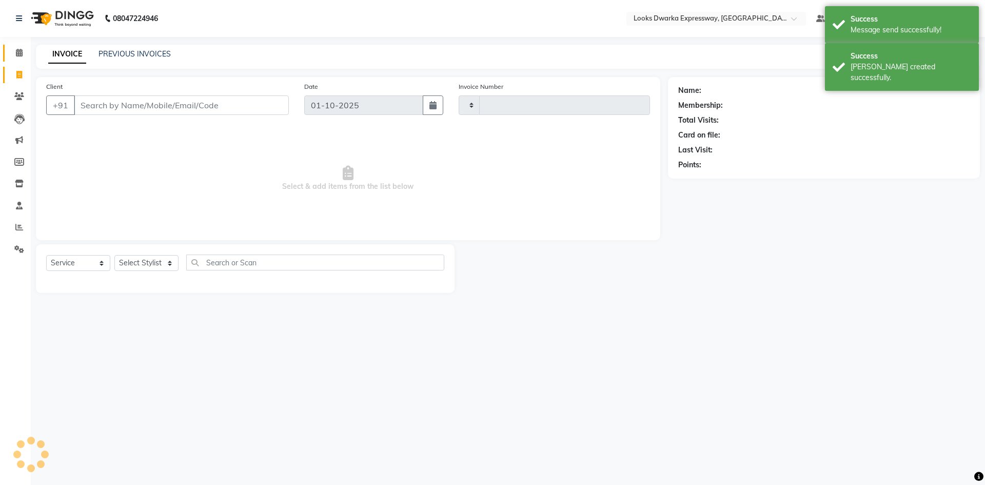
type input "2246"
select select "6011"
click at [19, 51] on icon at bounding box center [19, 53] width 7 height 8
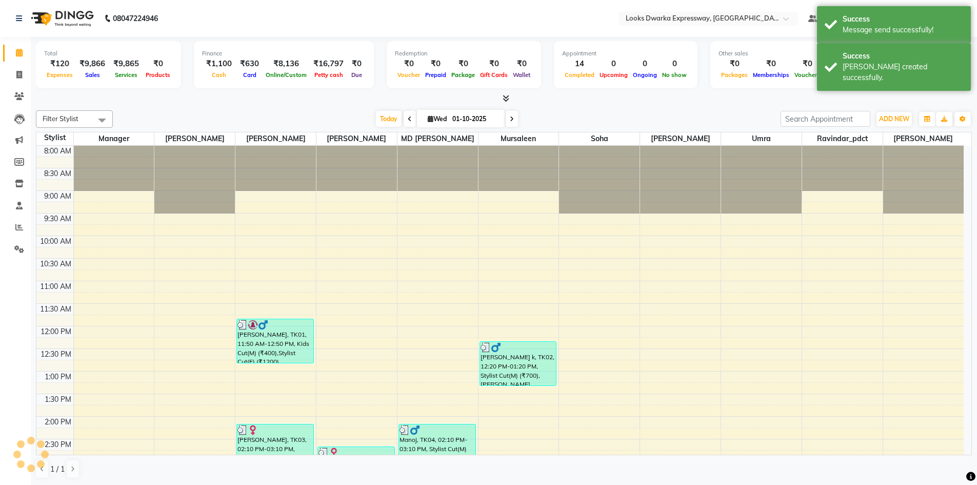
click at [177, 103] on div at bounding box center [504, 98] width 936 height 11
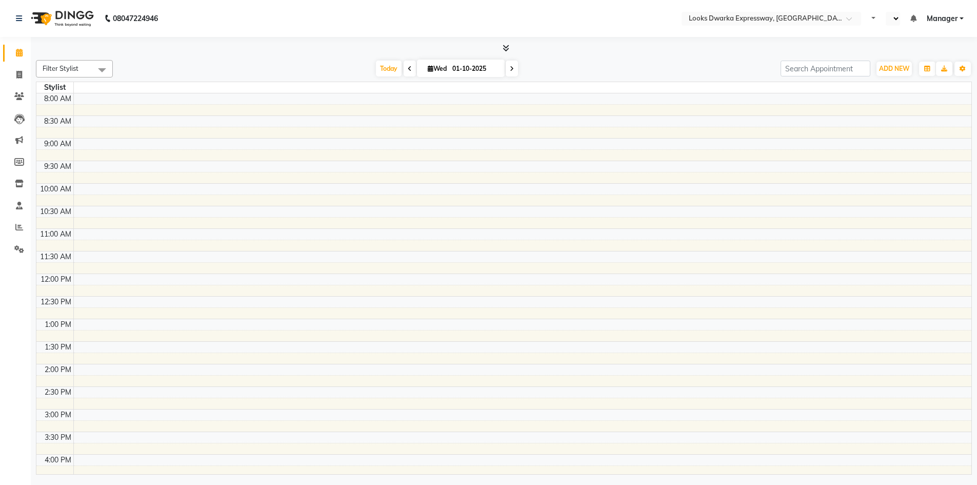
scroll to position [296, 0]
select select "en"
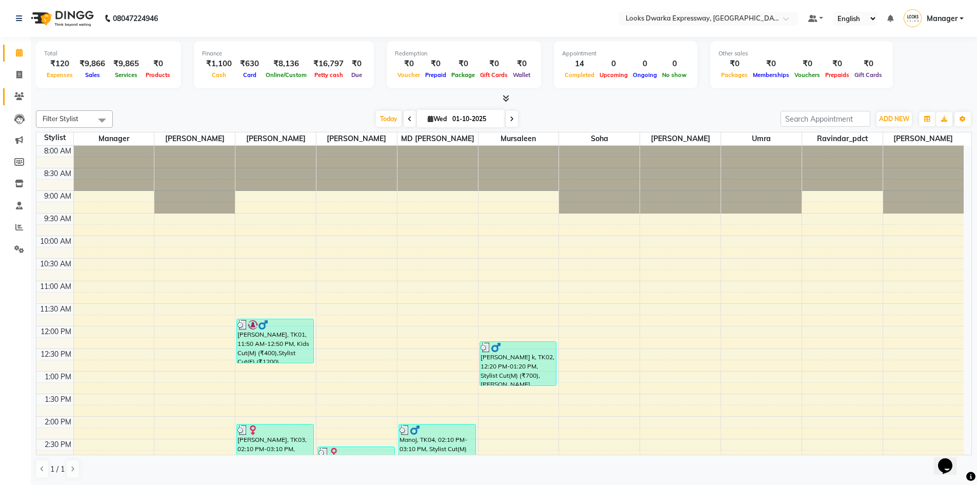
scroll to position [0, 0]
click at [20, 96] on icon at bounding box center [19, 96] width 10 height 8
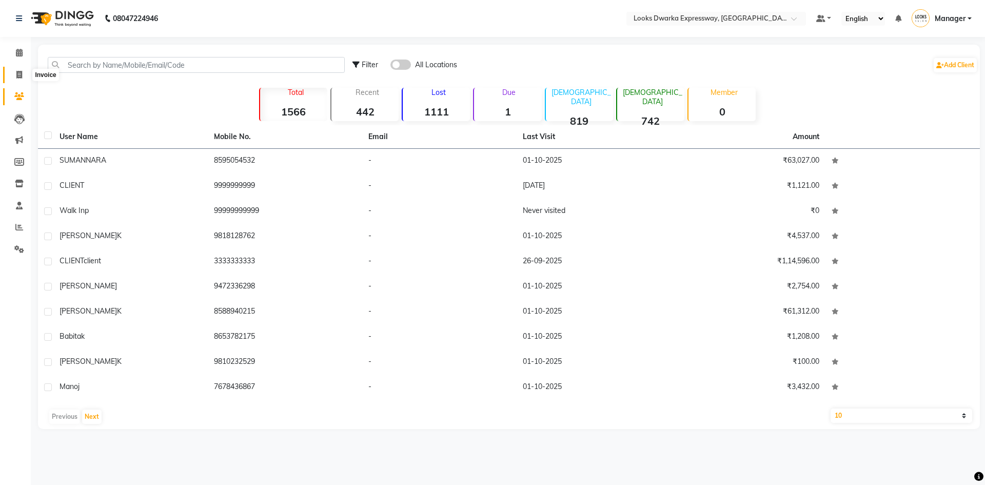
click at [17, 72] on icon at bounding box center [19, 75] width 6 height 8
select select "service"
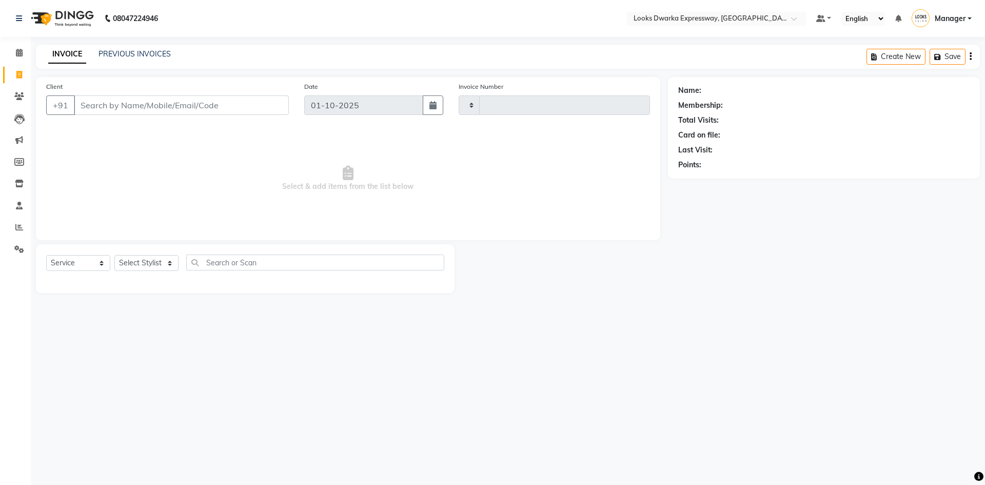
type input "2246"
select select "6011"
click at [129, 52] on link "PREVIOUS INVOICES" at bounding box center [134, 53] width 72 height 9
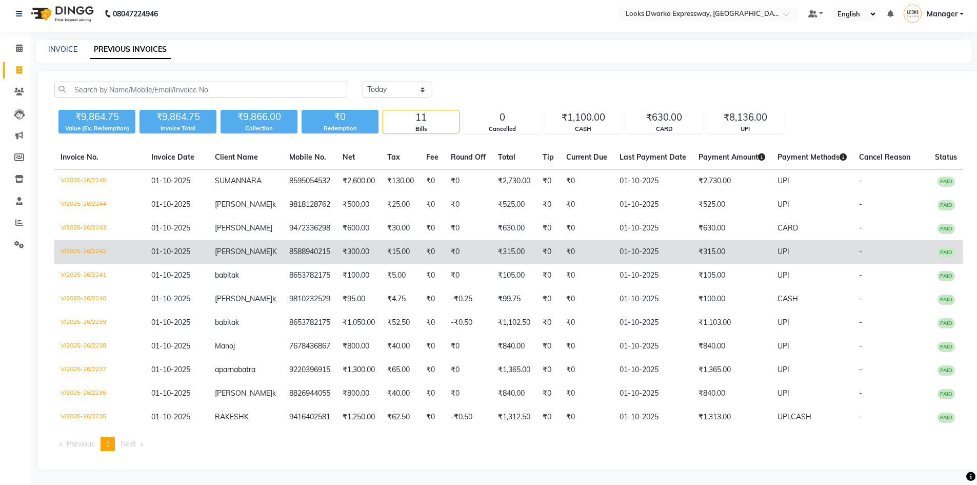
scroll to position [25, 0]
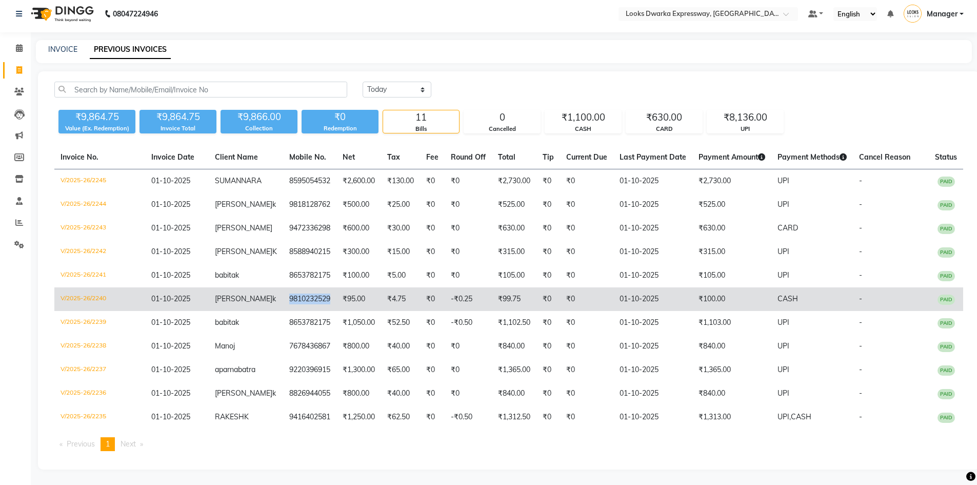
copy td "9810232529"
drag, startPoint x: 273, startPoint y: 283, endPoint x: 323, endPoint y: 285, distance: 49.3
click at [323, 287] on td "9810232529" at bounding box center [309, 299] width 53 height 24
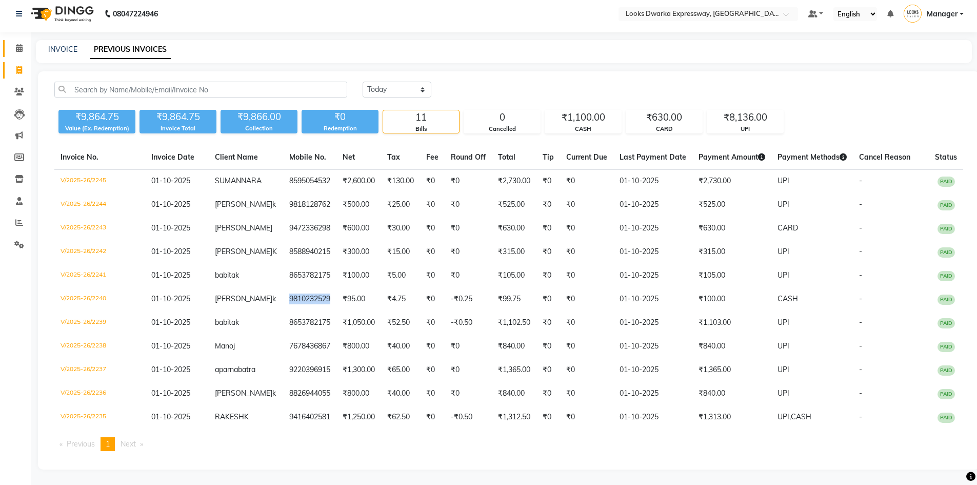
click at [22, 66] on icon at bounding box center [19, 70] width 6 height 8
select select "service"
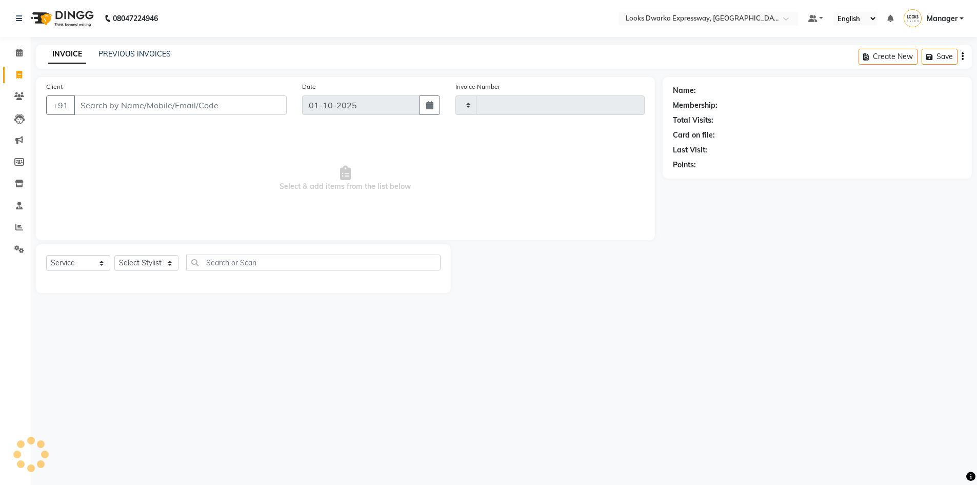
type input "2246"
select select "6011"
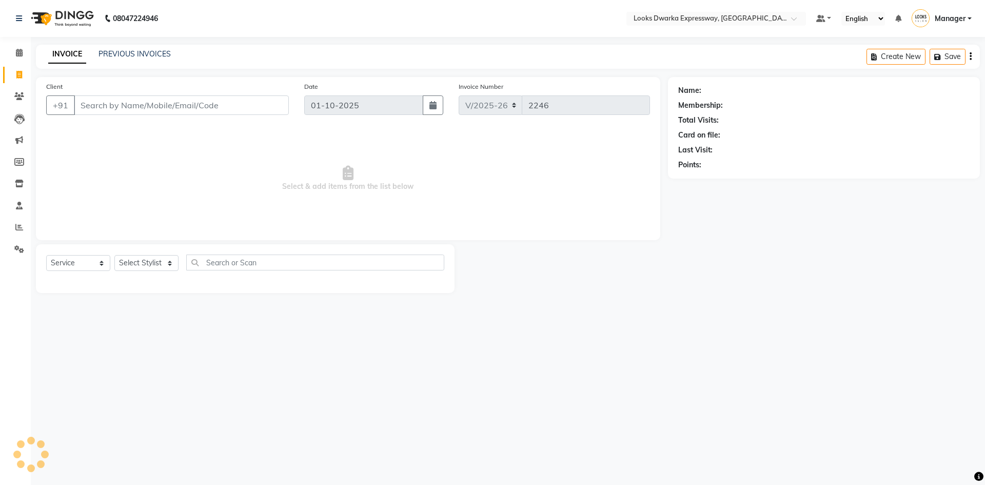
click at [181, 107] on input "Client" at bounding box center [181, 104] width 215 height 19
type input "9810232529"
select select "1: Object"
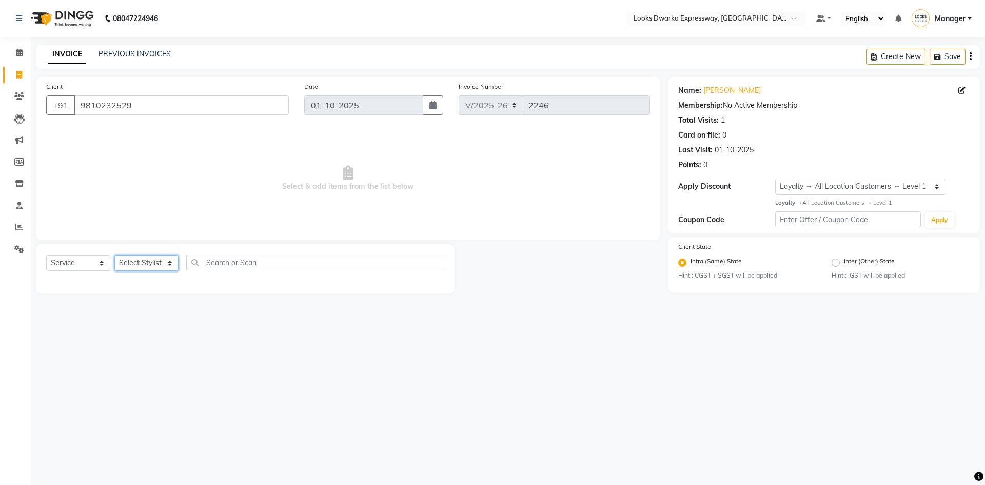
click at [156, 259] on select "Select Stylist Manager MD Irshad Mursaleen Ravindar_pdct RIJVAN AHMAD SALIM Sim…" at bounding box center [146, 263] width 64 height 16
select select "61091"
click at [114, 255] on select "Select Stylist Manager MD Irshad Mursaleen Ravindar_pdct RIJVAN AHMAD SALIM Sim…" at bounding box center [146, 263] width 64 height 16
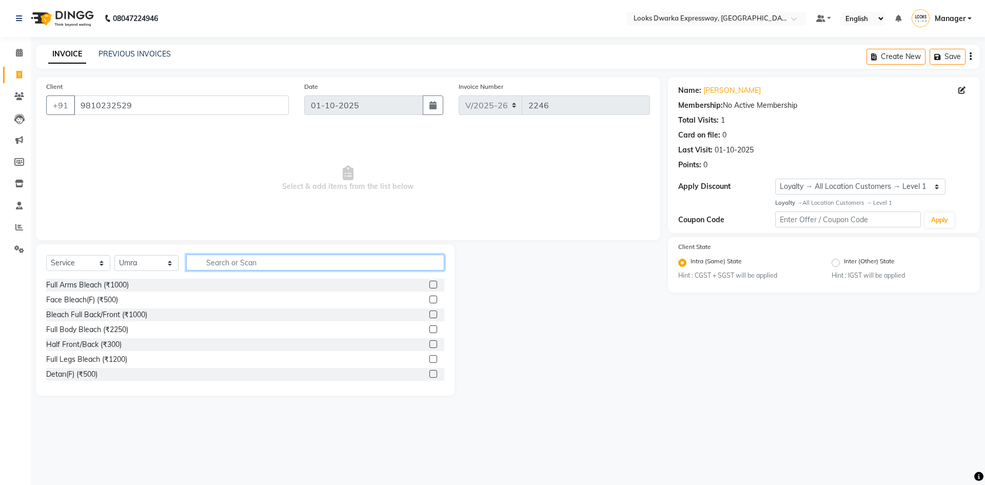
click at [209, 261] on input "text" at bounding box center [315, 262] width 258 height 16
type input "eye"
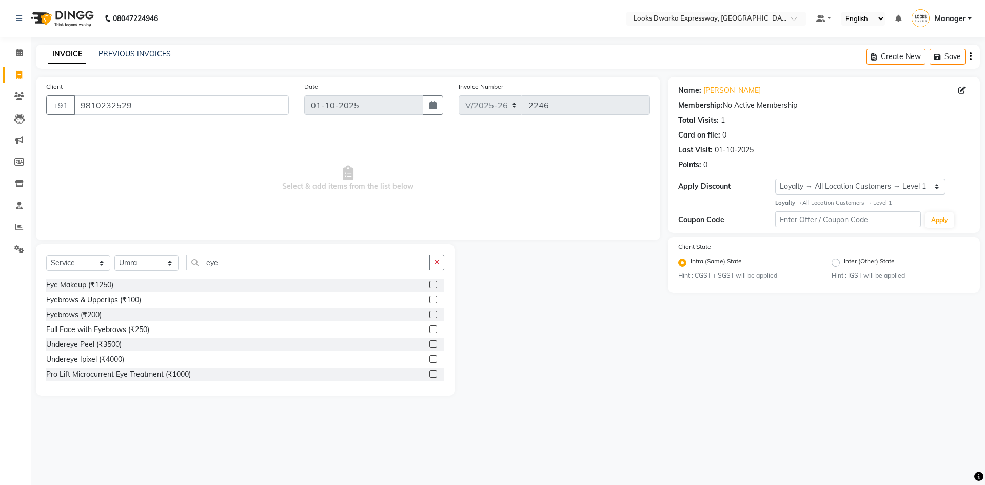
click at [429, 314] on label at bounding box center [433, 314] width 8 height 8
click at [429, 314] on input "checkbox" at bounding box center [432, 314] width 7 height 7
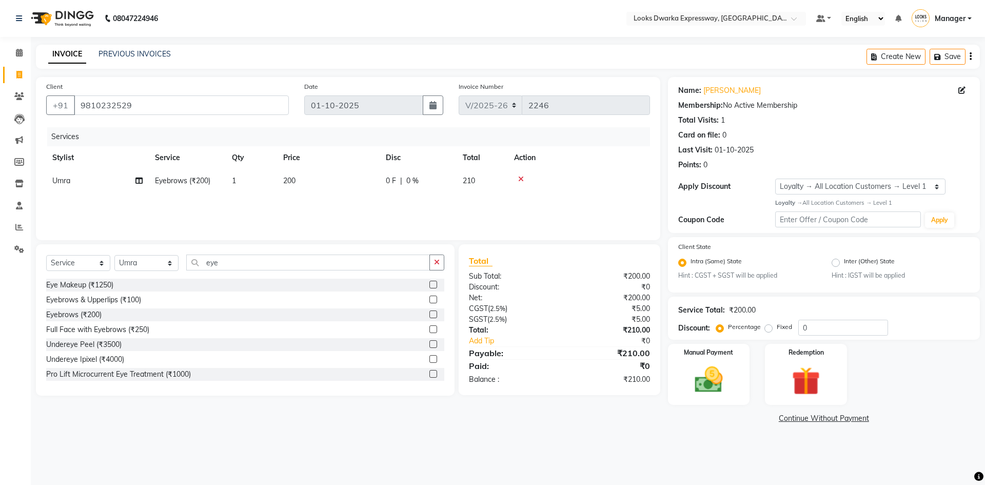
checkbox input "false"
click at [321, 189] on td "200" at bounding box center [328, 180] width 103 height 23
select select "61091"
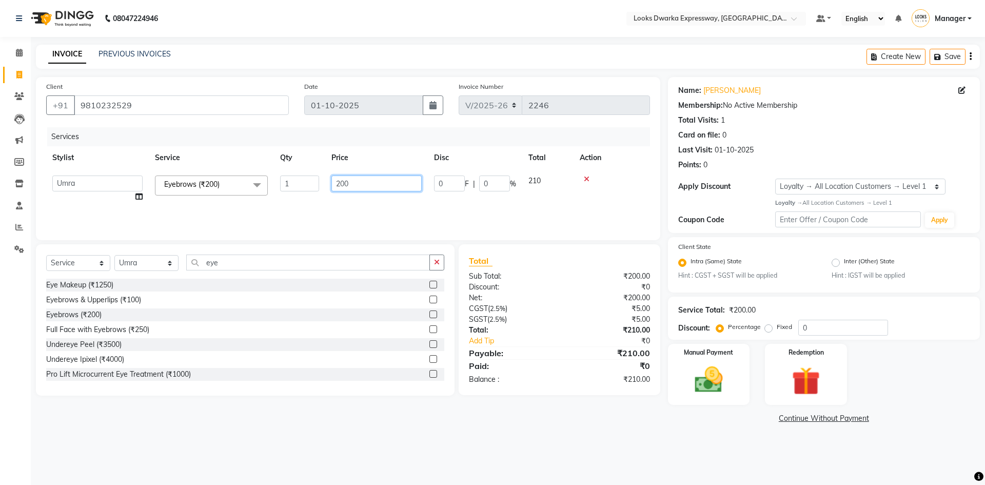
drag, startPoint x: 327, startPoint y: 193, endPoint x: 311, endPoint y: 205, distance: 19.9
click at [311, 204] on tr "Manager MD Irshad Mursaleen Ravindar_pdct RIJVAN AHMAD SALIM Simran Soha SSBEAU…" at bounding box center [348, 188] width 604 height 39
type input "100"
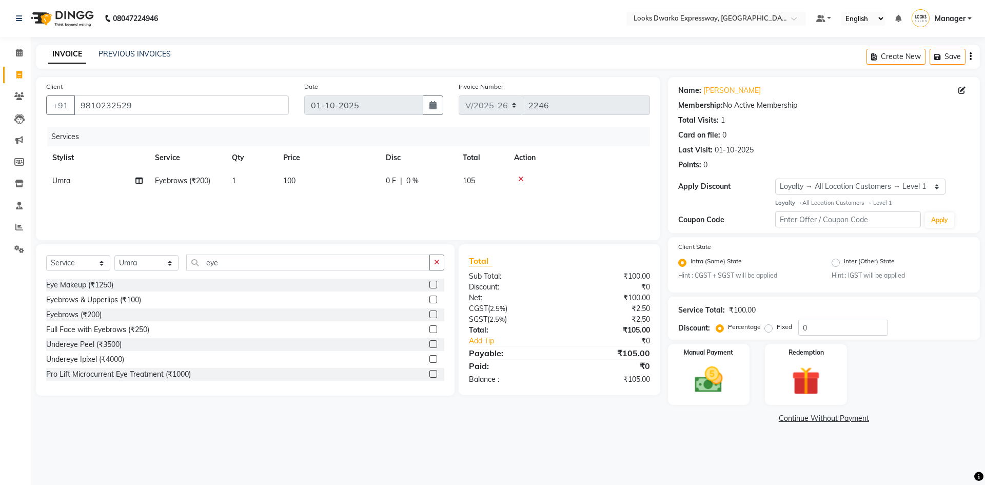
click at [346, 449] on div "08047224946 Select Location × Looks Dwarka Expressway, New Delhi Default Panel …" at bounding box center [492, 242] width 985 height 485
click at [238, 433] on main "INVOICE PREVIOUS INVOICES Create New Save Client +91 9810232529 Date 01-10-2025…" at bounding box center [508, 243] width 954 height 396
click at [688, 367] on img at bounding box center [709, 380] width 48 height 34
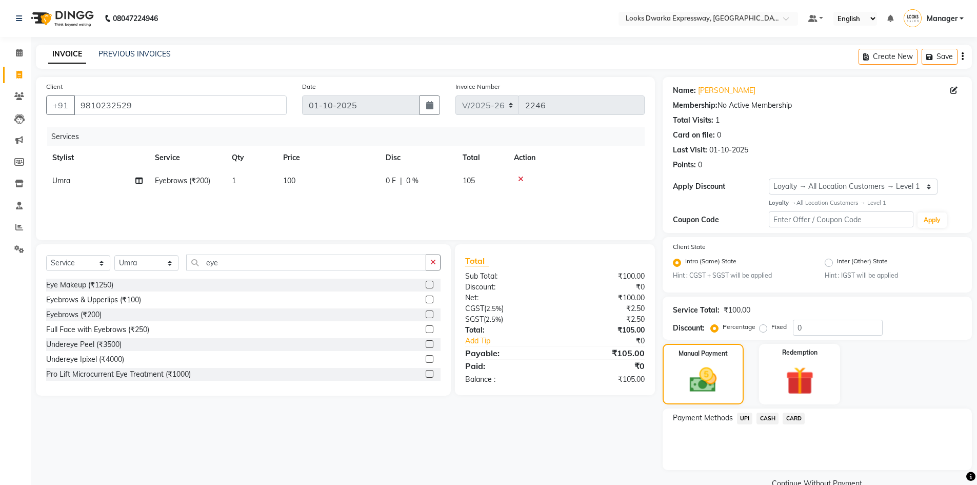
scroll to position [22, 0]
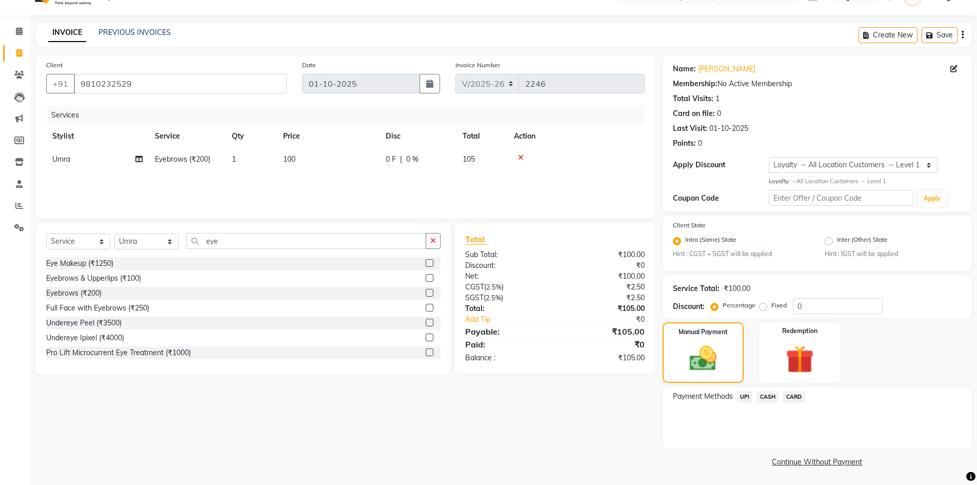
click at [742, 398] on span "UPI" at bounding box center [745, 397] width 16 height 12
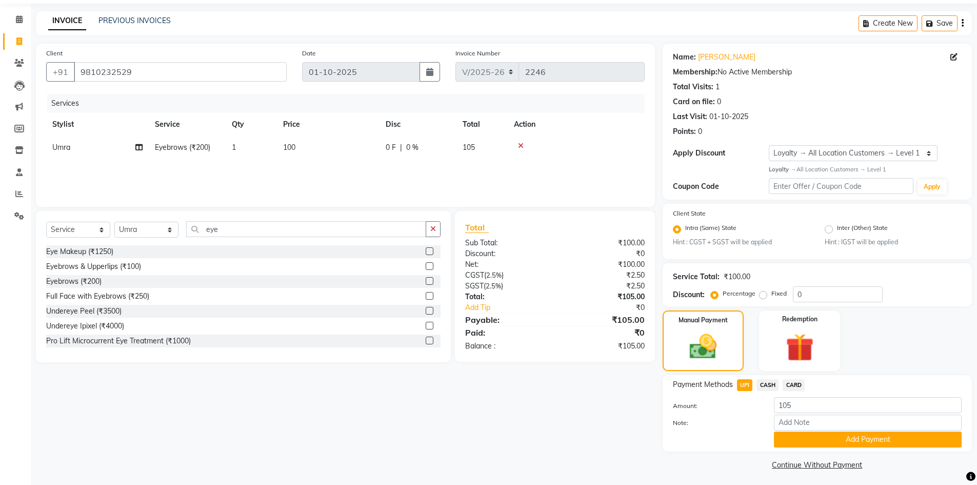
scroll to position [36, 0]
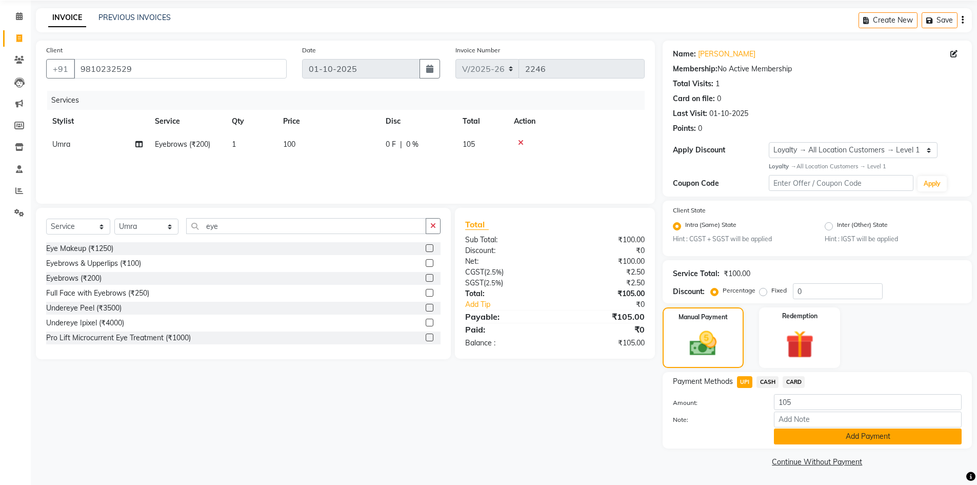
click at [807, 435] on button "Add Payment" at bounding box center [868, 436] width 188 height 16
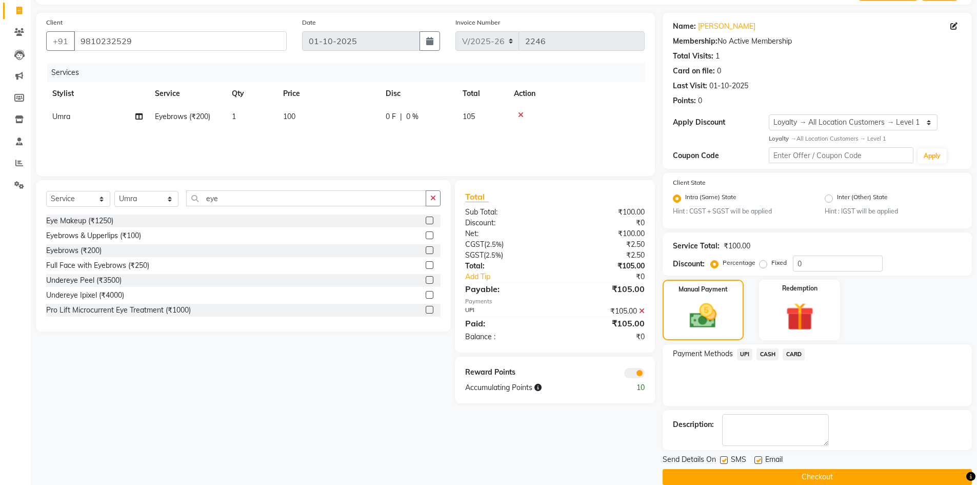
scroll to position [79, 0]
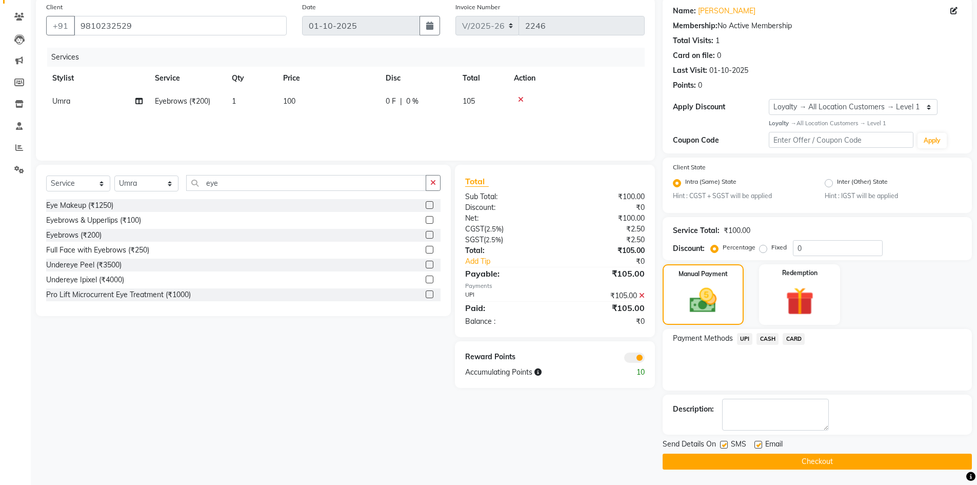
click at [718, 463] on button "Checkout" at bounding box center [816, 461] width 309 height 16
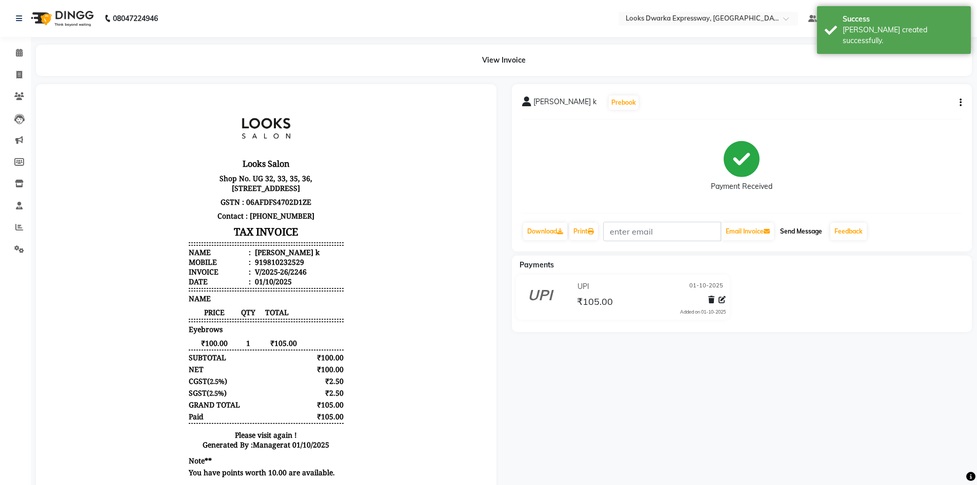
click at [815, 226] on button "Send Message" at bounding box center [801, 231] width 50 height 17
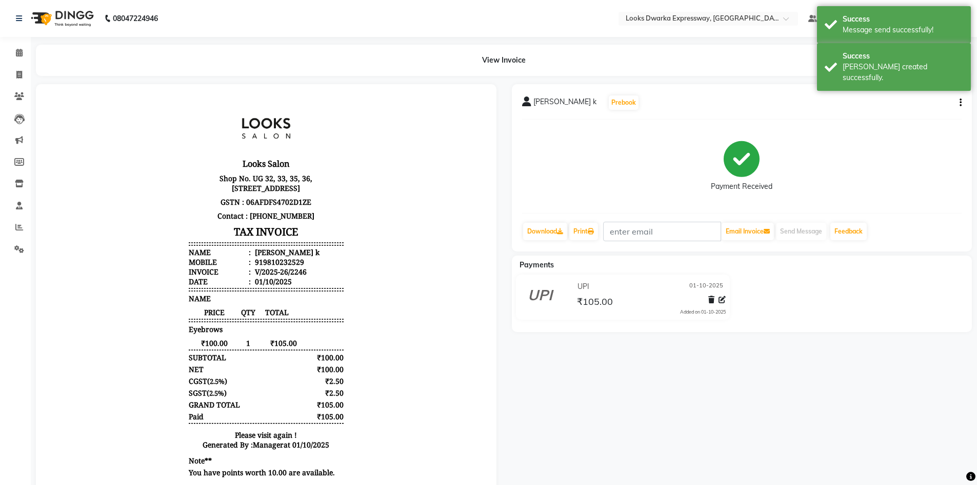
click at [642, 357] on div "soniya k Prebook Payment Received Download Print Email Invoice Send Message Fee…" at bounding box center [742, 293] width 476 height 418
drag, startPoint x: 14, startPoint y: 71, endPoint x: 17, endPoint y: 65, distance: 6.9
click at [14, 71] on span at bounding box center [19, 75] width 18 height 12
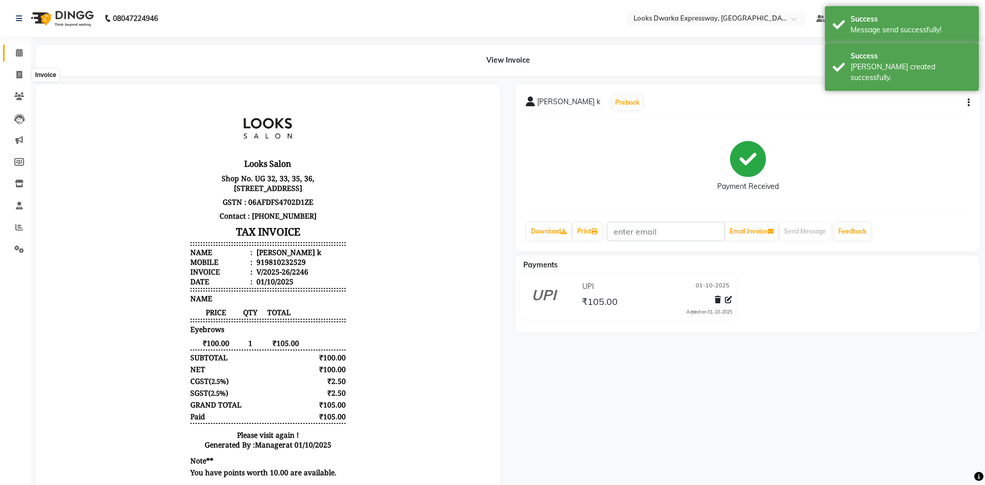
select select "service"
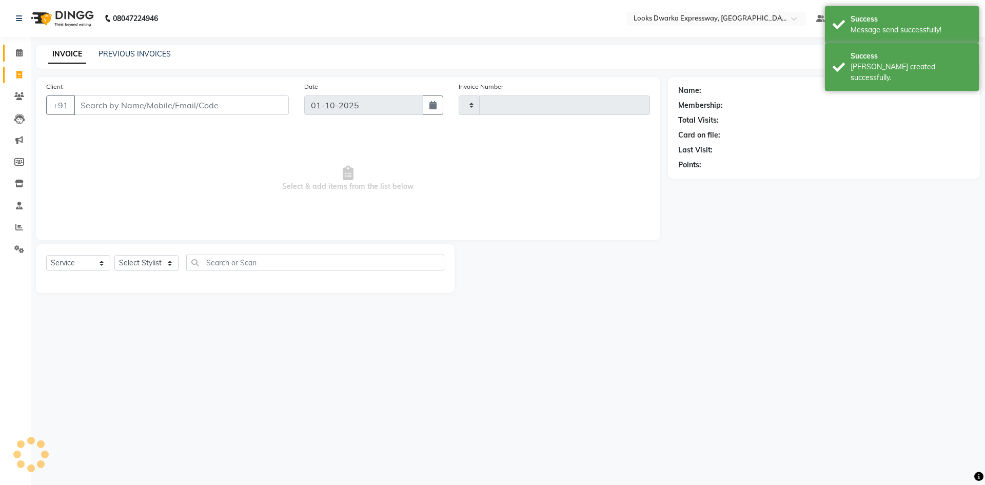
type input "2247"
select select "6011"
click at [17, 56] on span at bounding box center [19, 53] width 18 height 12
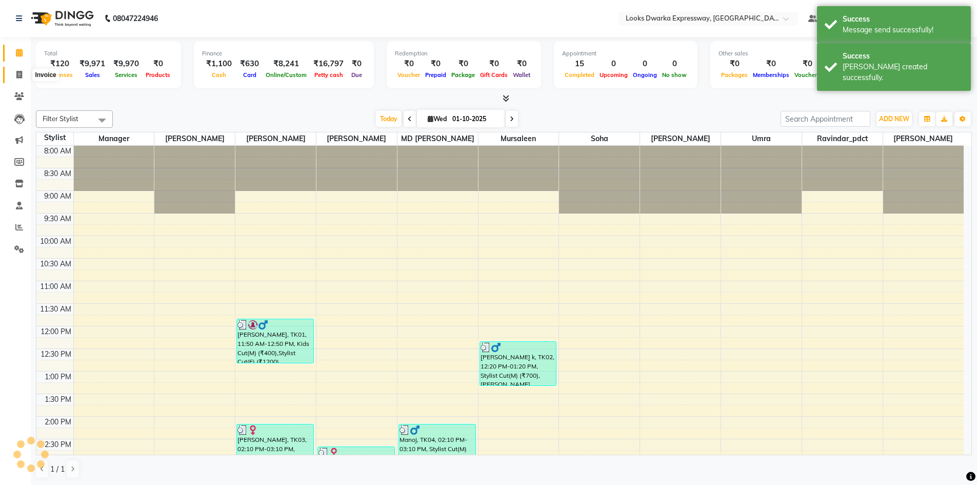
click at [22, 76] on icon at bounding box center [19, 75] width 6 height 8
select select "service"
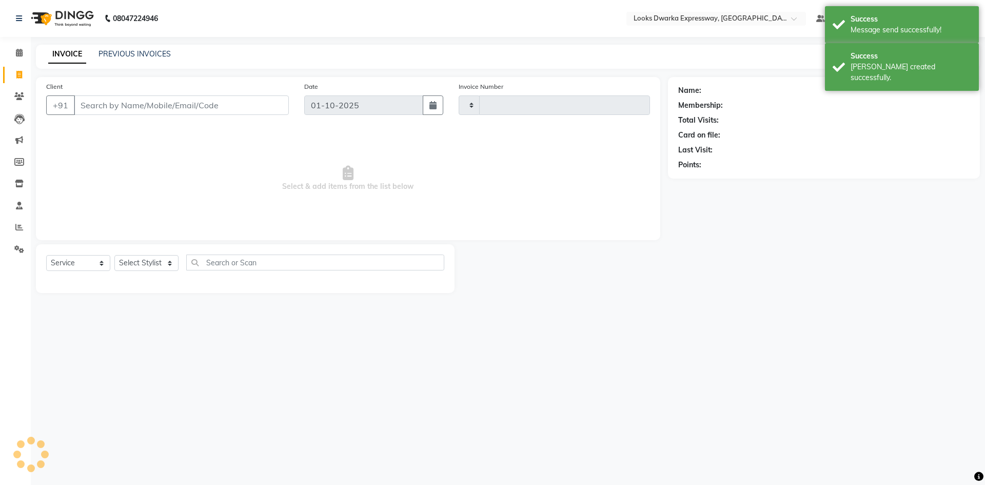
type input "2247"
select select "6011"
click at [115, 54] on link "PREVIOUS INVOICES" at bounding box center [134, 53] width 72 height 9
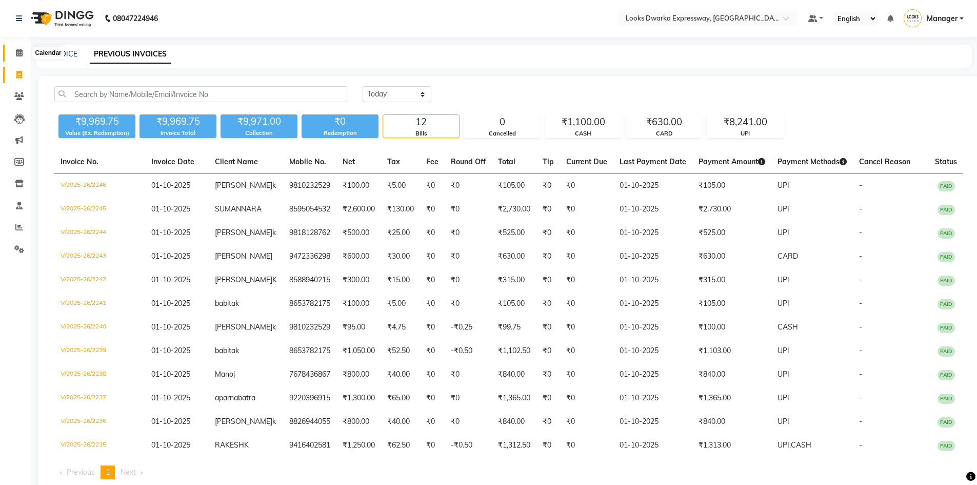
drag, startPoint x: 14, startPoint y: 47, endPoint x: 57, endPoint y: 50, distance: 43.7
click at [14, 47] on span at bounding box center [19, 53] width 18 height 12
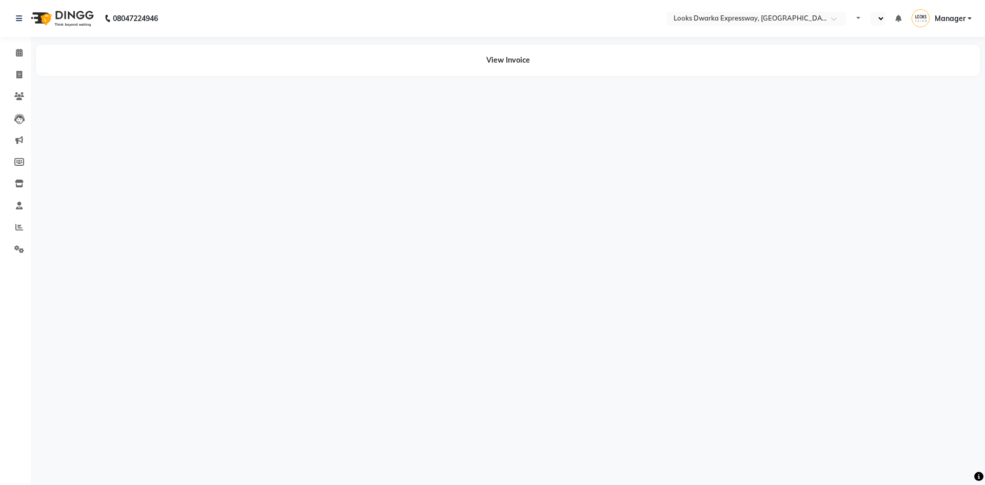
select select "en"
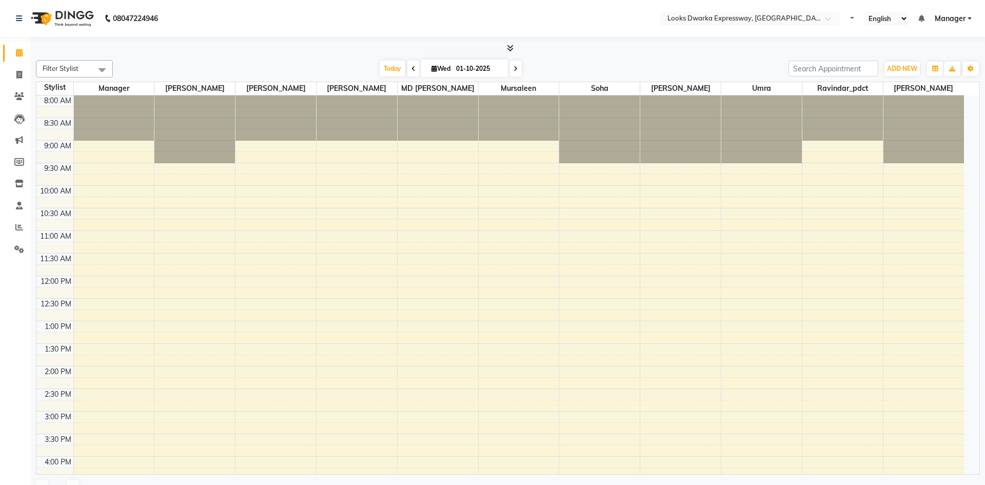
select select "en"
